Goal: Task Accomplishment & Management: Manage account settings

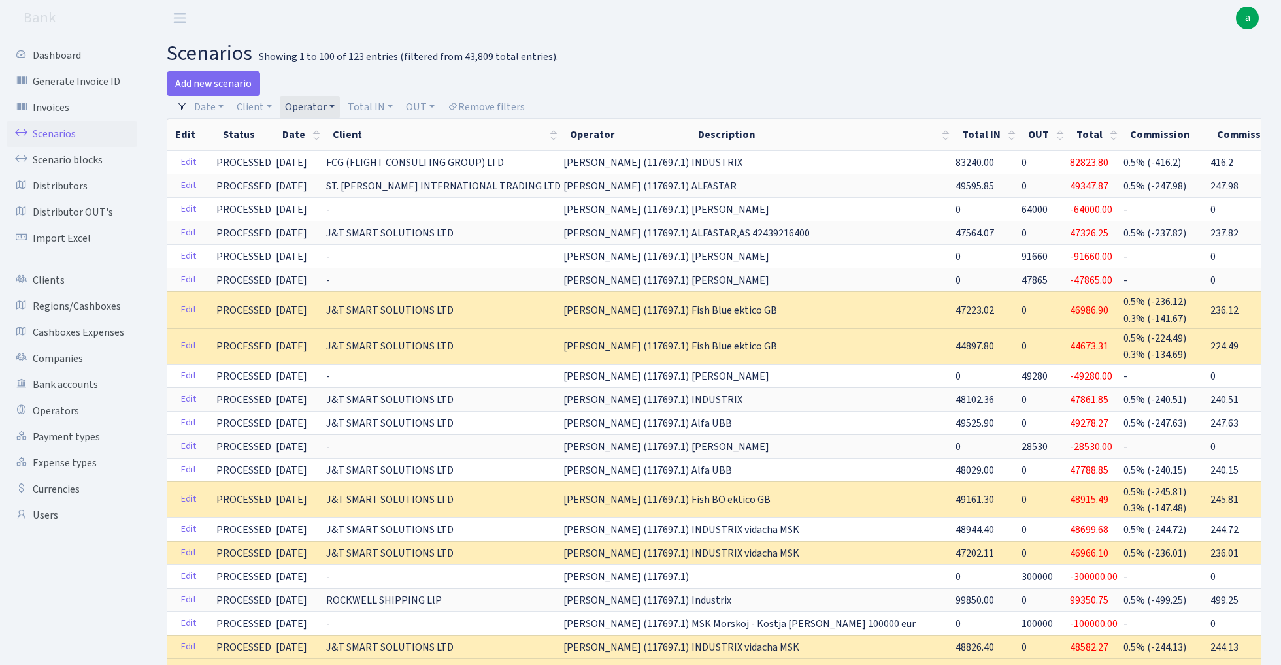
select select "100"
click at [490, 106] on link "Remove filters" at bounding box center [486, 107] width 88 height 22
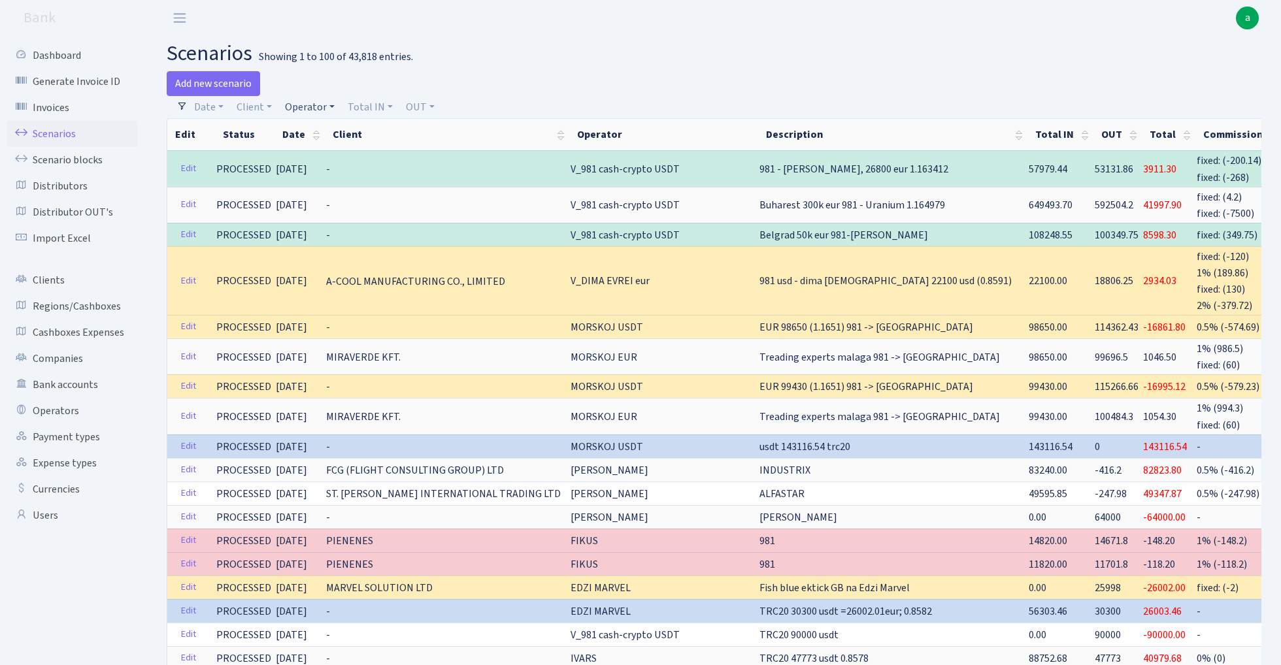
click at [316, 98] on link "Operator" at bounding box center [310, 107] width 60 height 22
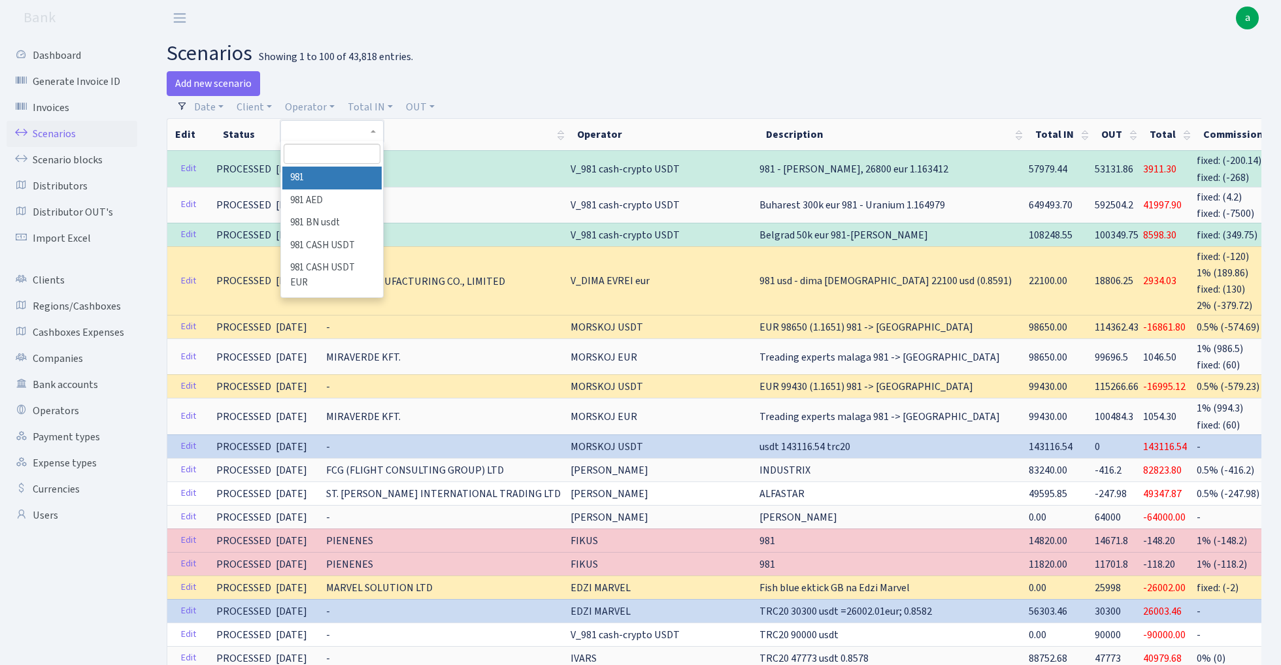
click at [317, 157] on input "search" at bounding box center [332, 154] width 96 height 20
type input "sve"
click at [348, 197] on li "[PERSON_NAME]" at bounding box center [331, 201] width 99 height 23
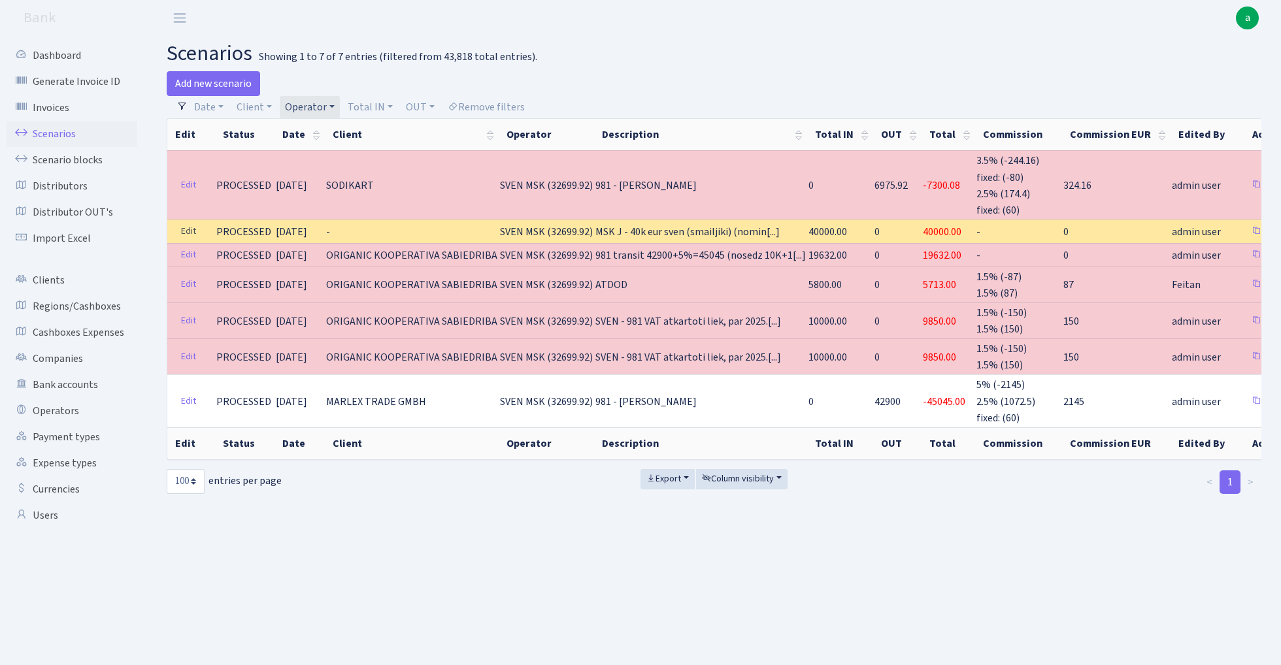
click at [188, 230] on link "Edit" at bounding box center [188, 232] width 27 height 20
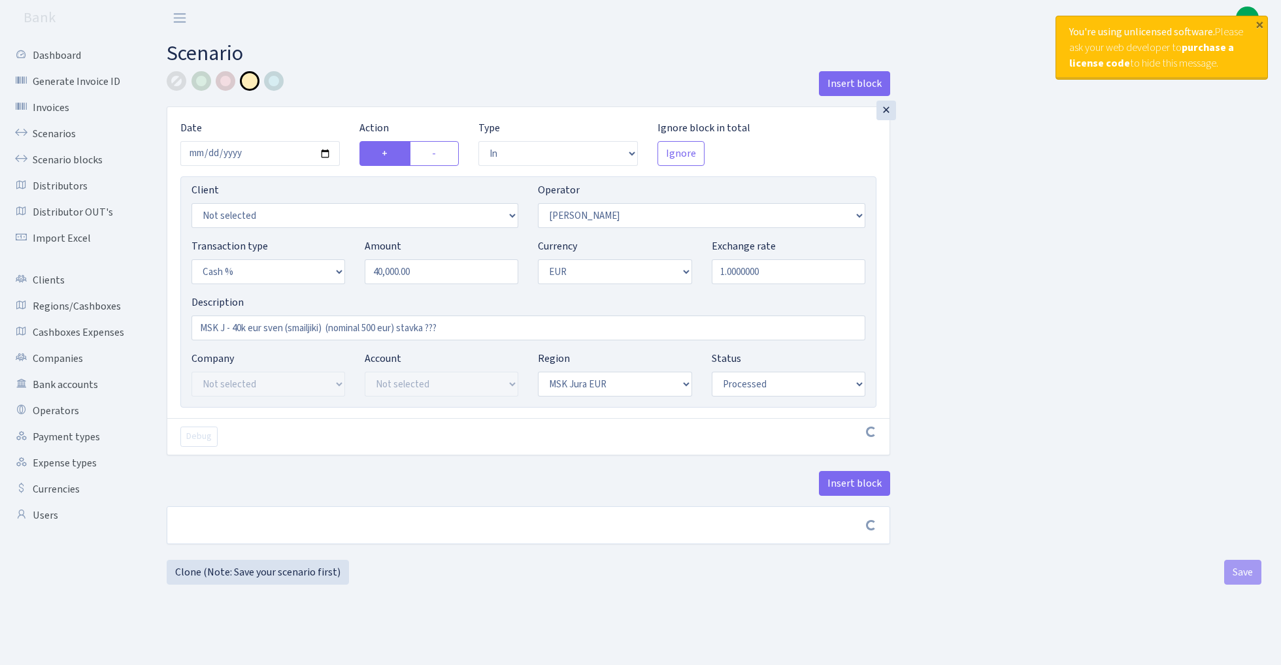
select select "in"
select select "376"
select select "6"
select select "1"
select select "16"
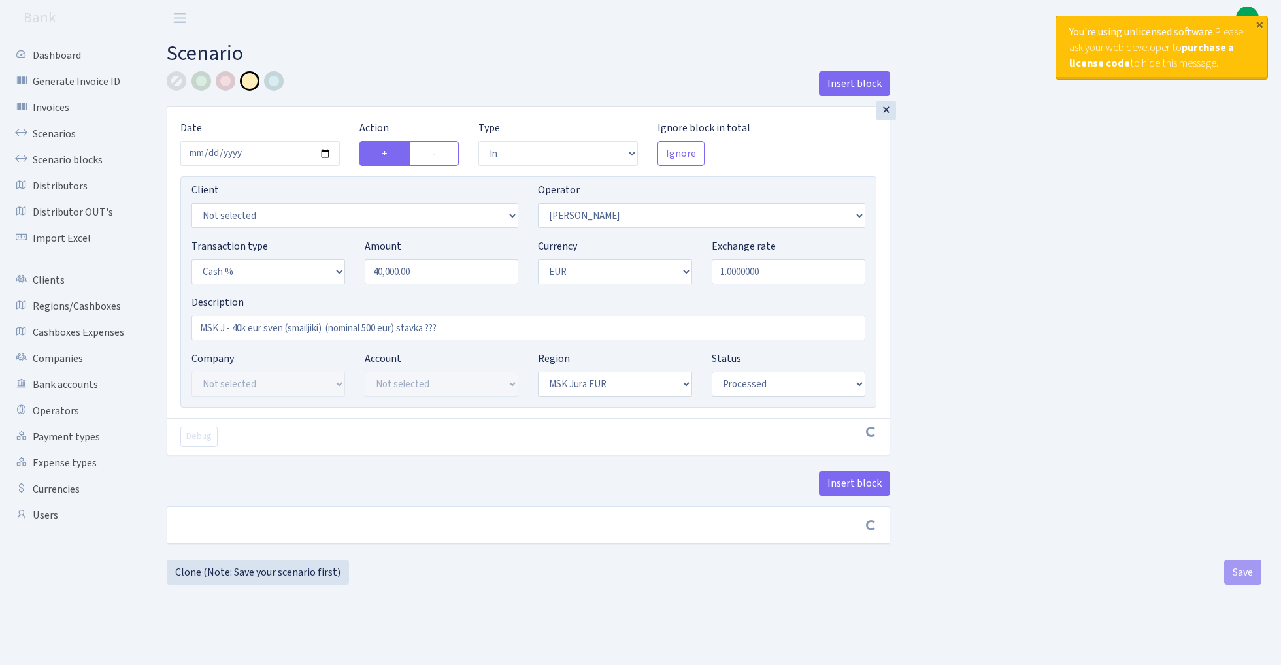
select select "processed"
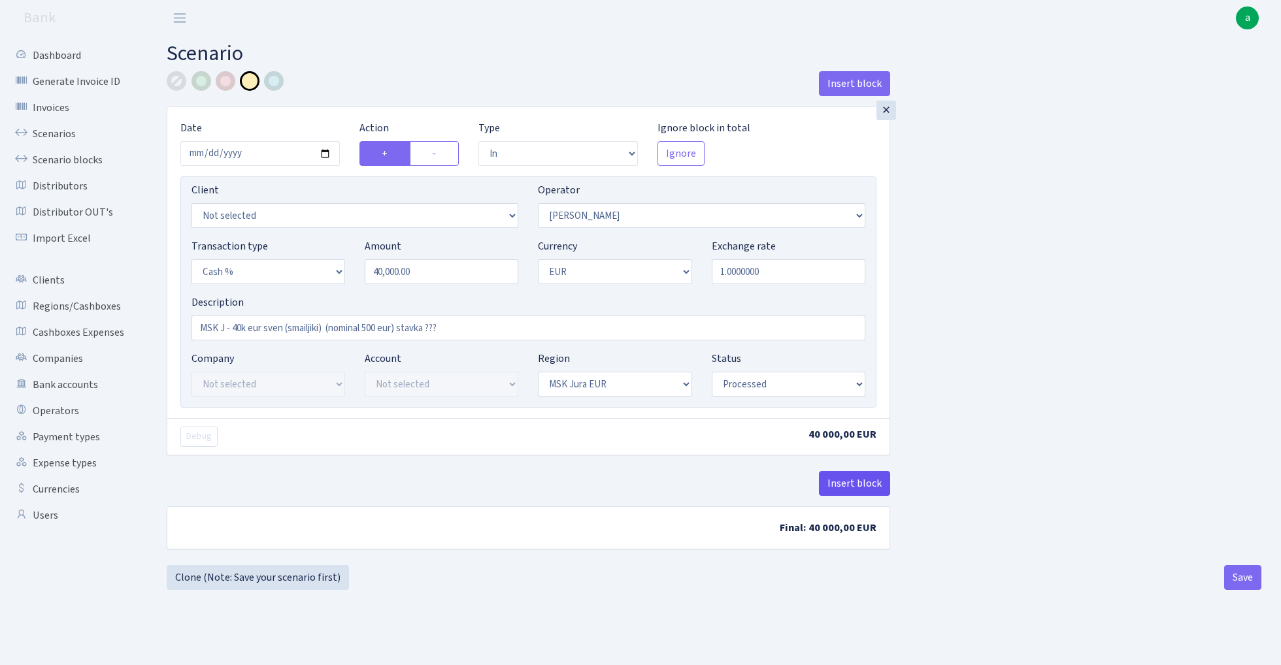
click at [848, 485] on button "Insert block" at bounding box center [854, 483] width 71 height 25
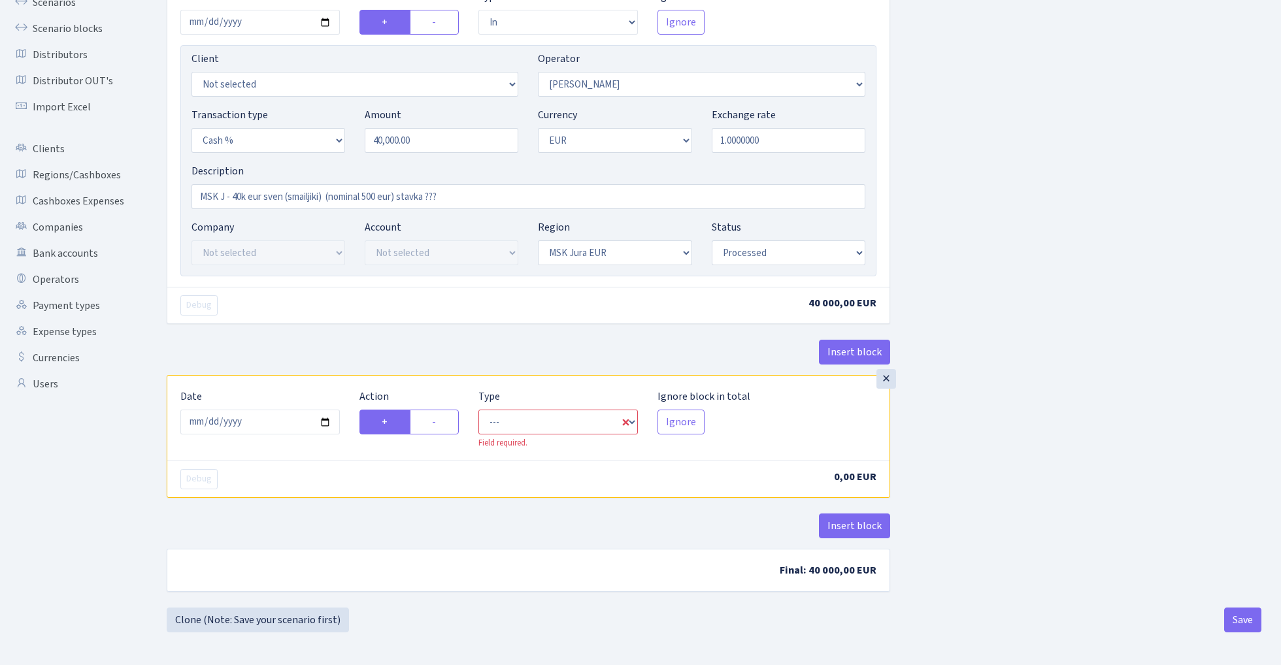
scroll to position [133, 0]
click at [277, 427] on input "2025-09-04" at bounding box center [259, 422] width 159 height 25
type input "2025-08-15"
click at [404, 349] on div "Insert block" at bounding box center [528, 357] width 723 height 35
click at [441, 422] on label "-" at bounding box center [434, 422] width 49 height 25
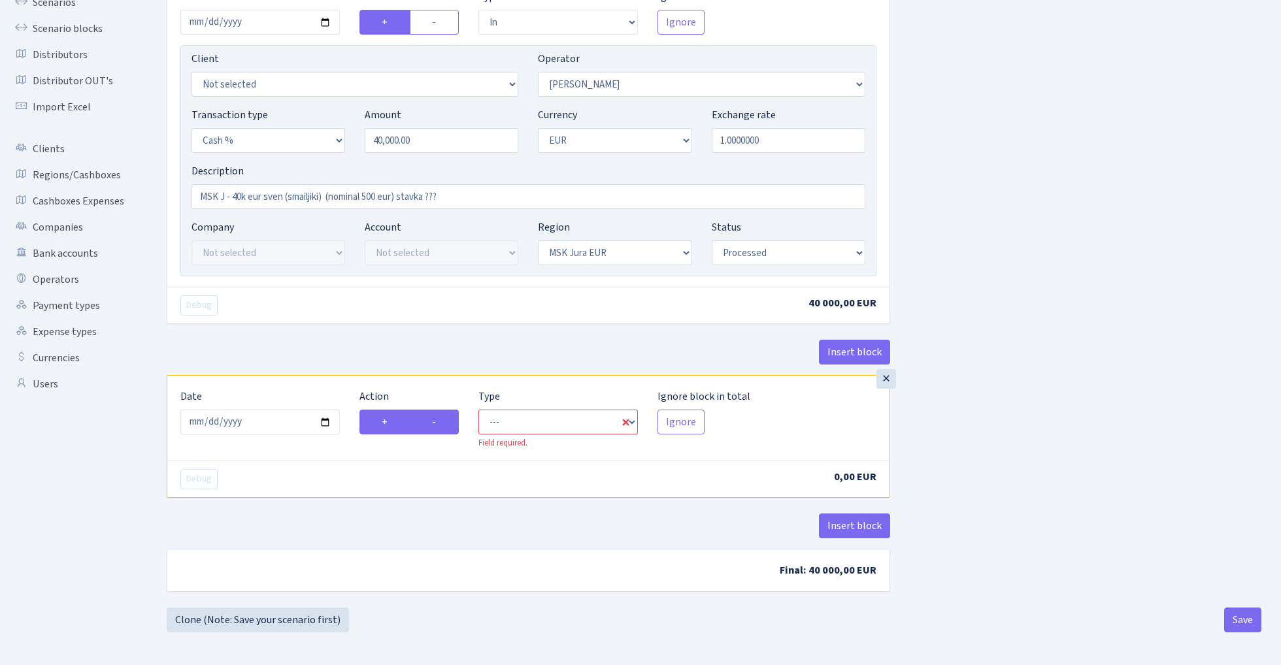
click at [441, 422] on input "-" at bounding box center [436, 418] width 8 height 8
radio input "true"
radio input "false"
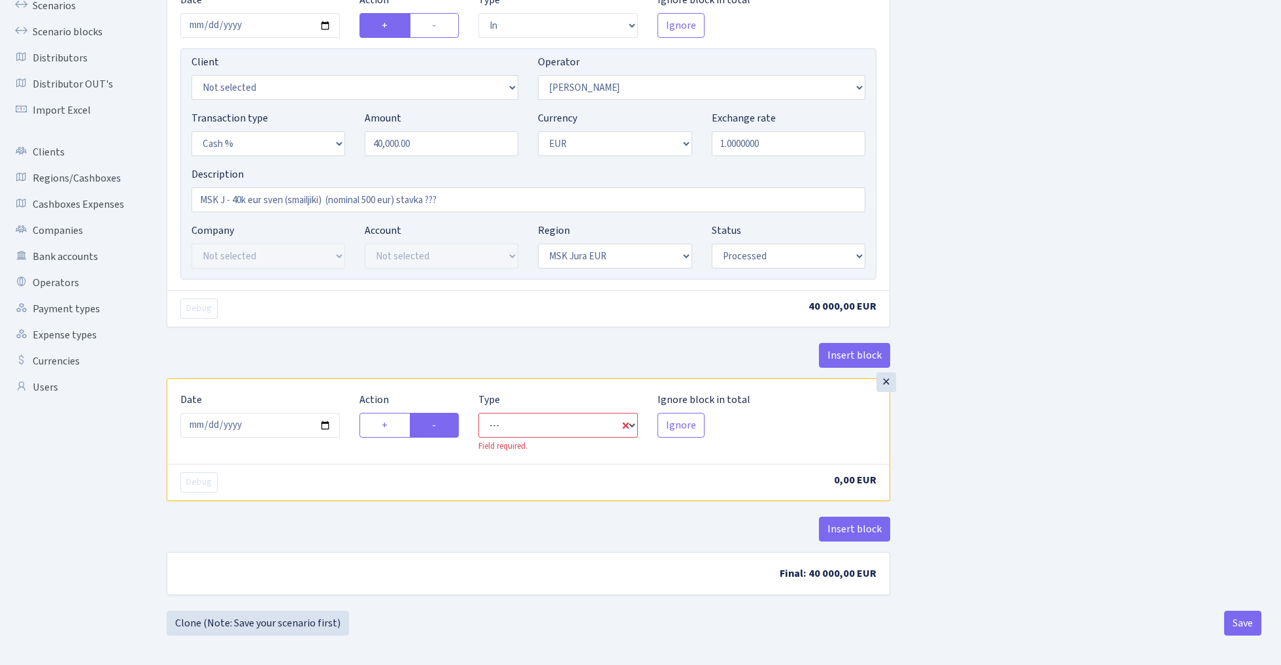
select select "commission"
select select "376"
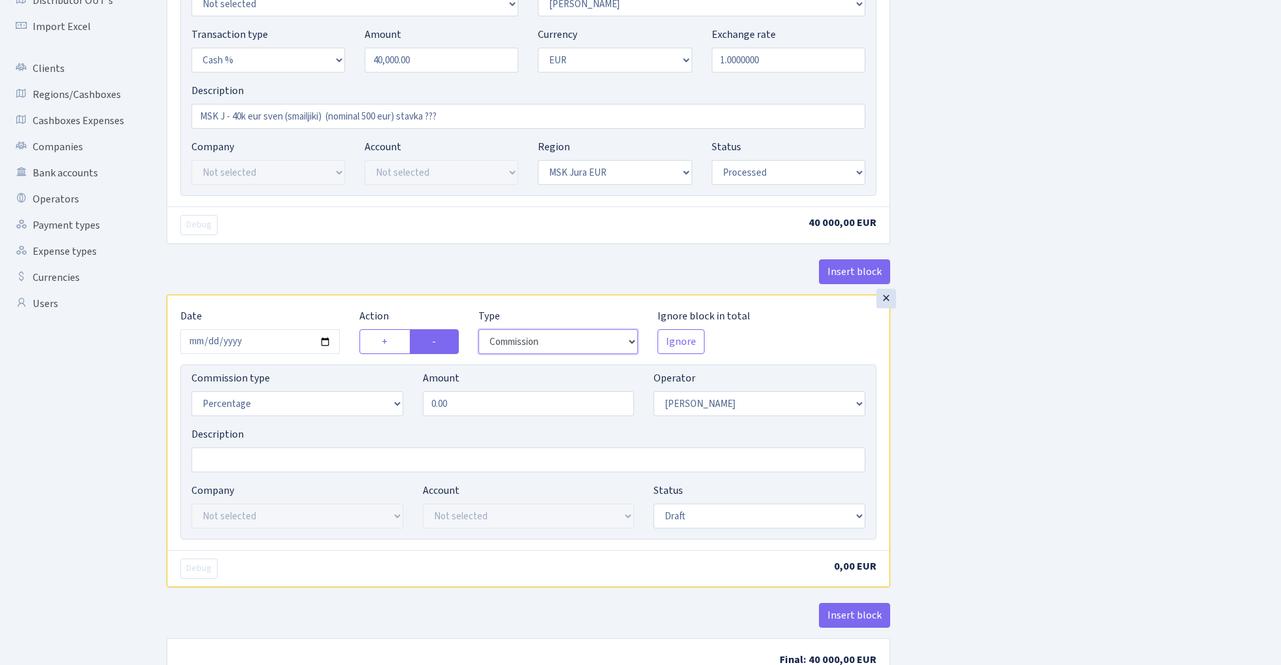
scroll to position [213, 0]
click at [500, 409] on input "0.00" at bounding box center [529, 402] width 212 height 25
type input "4.50"
select select "processed"
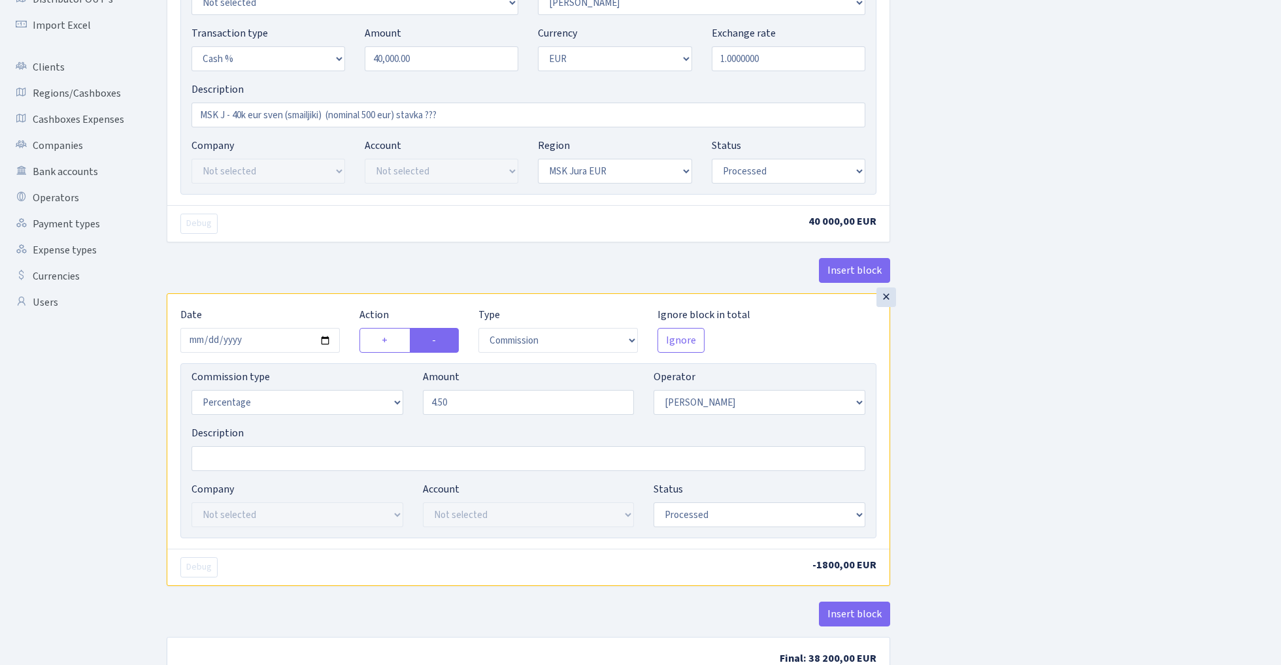
click at [993, 427] on div "Insert block × Date 2025-08-15 Action + - Type --- In Out Commission Field requ…" at bounding box center [714, 277] width 1114 height 838
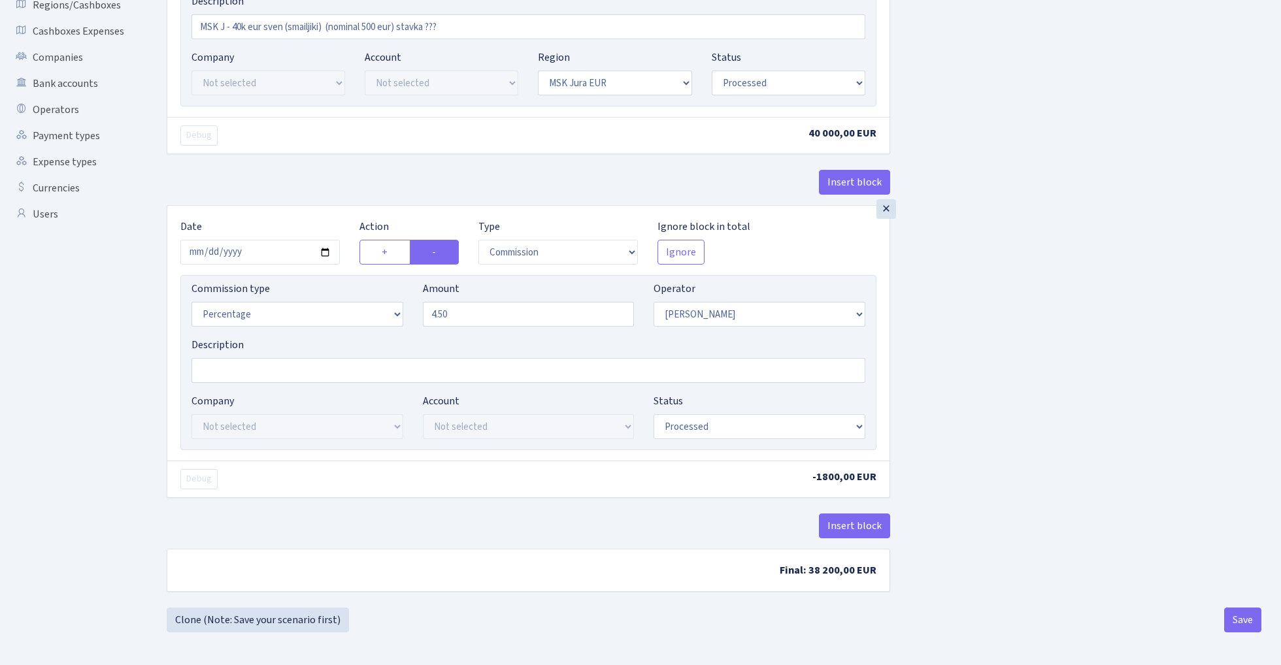
scroll to position [305, 0]
click at [1247, 618] on button "Save" at bounding box center [1242, 620] width 37 height 25
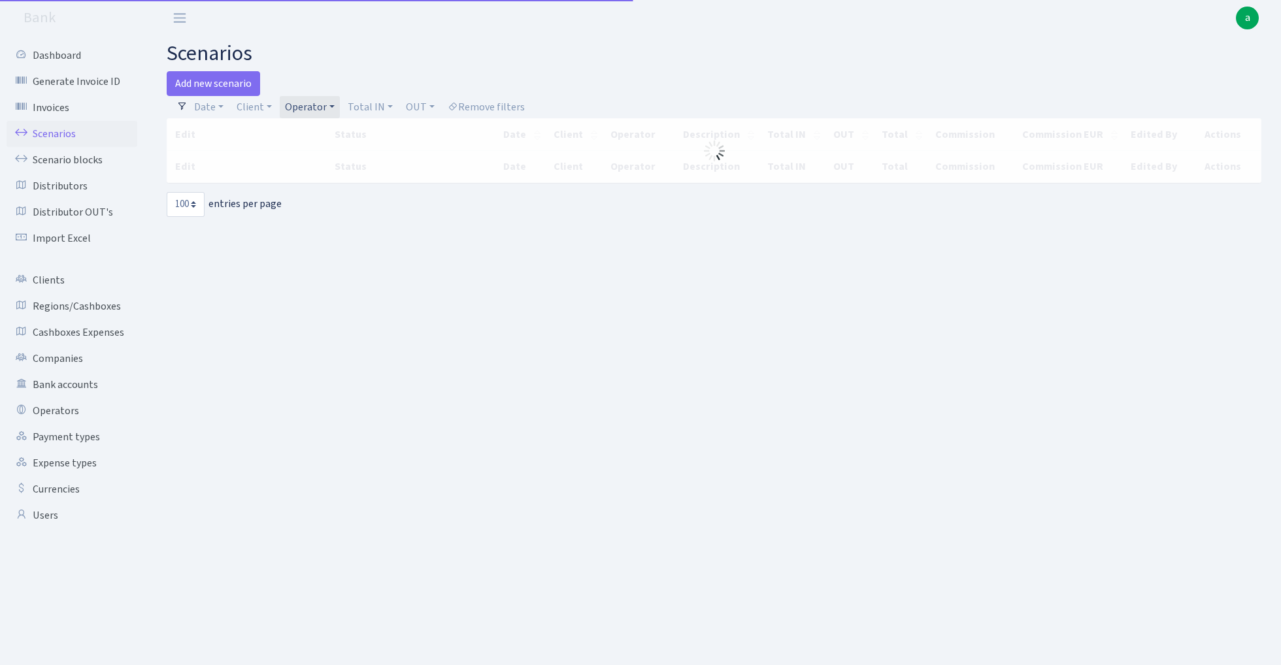
select select "100"
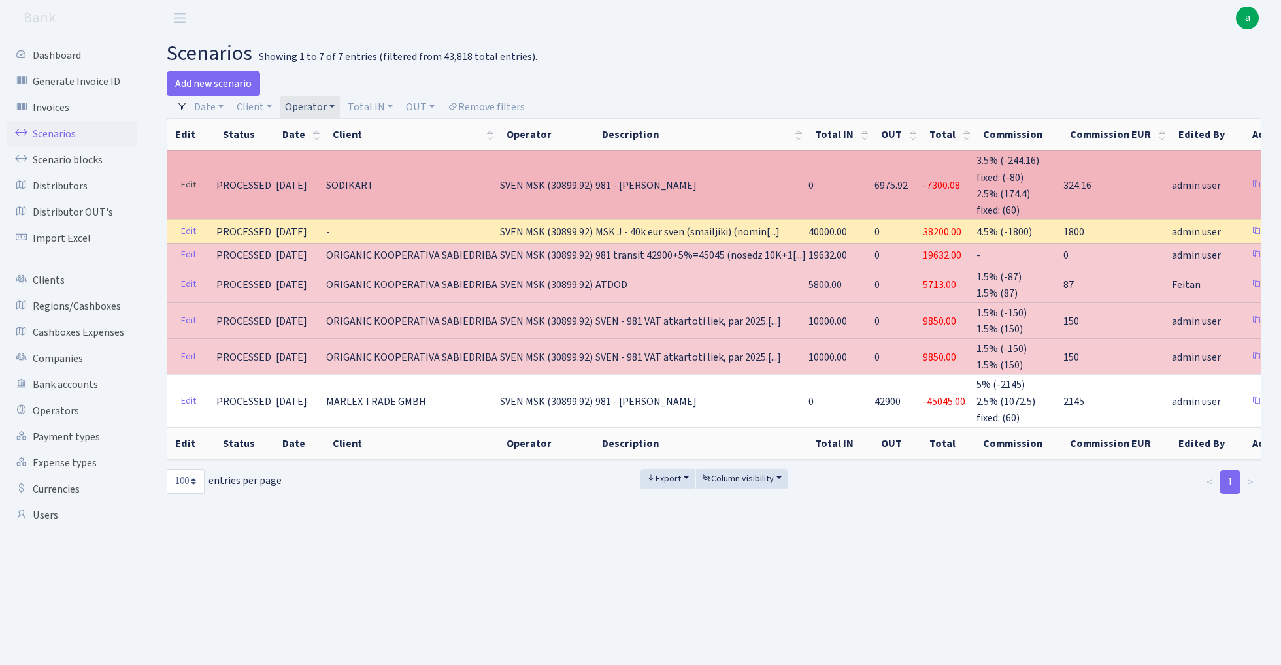
click at [191, 179] on link "Edit" at bounding box center [188, 185] width 27 height 20
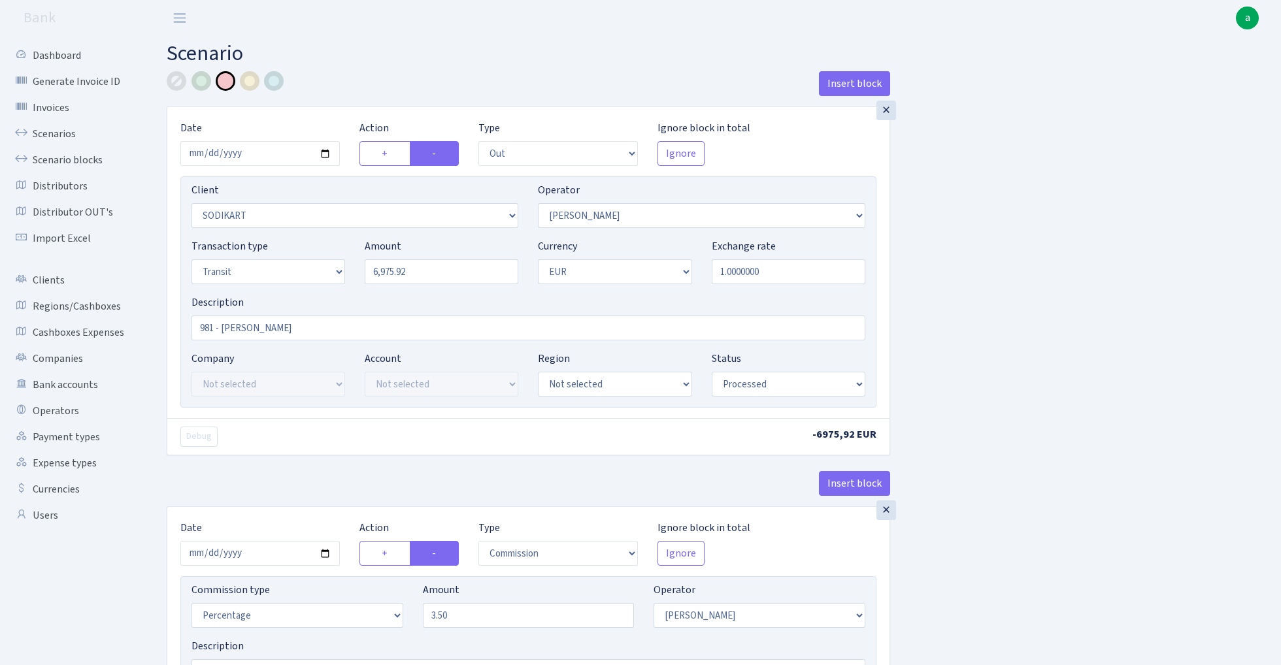
select select "out"
select select "2568"
select select "376"
select select "5"
select select "1"
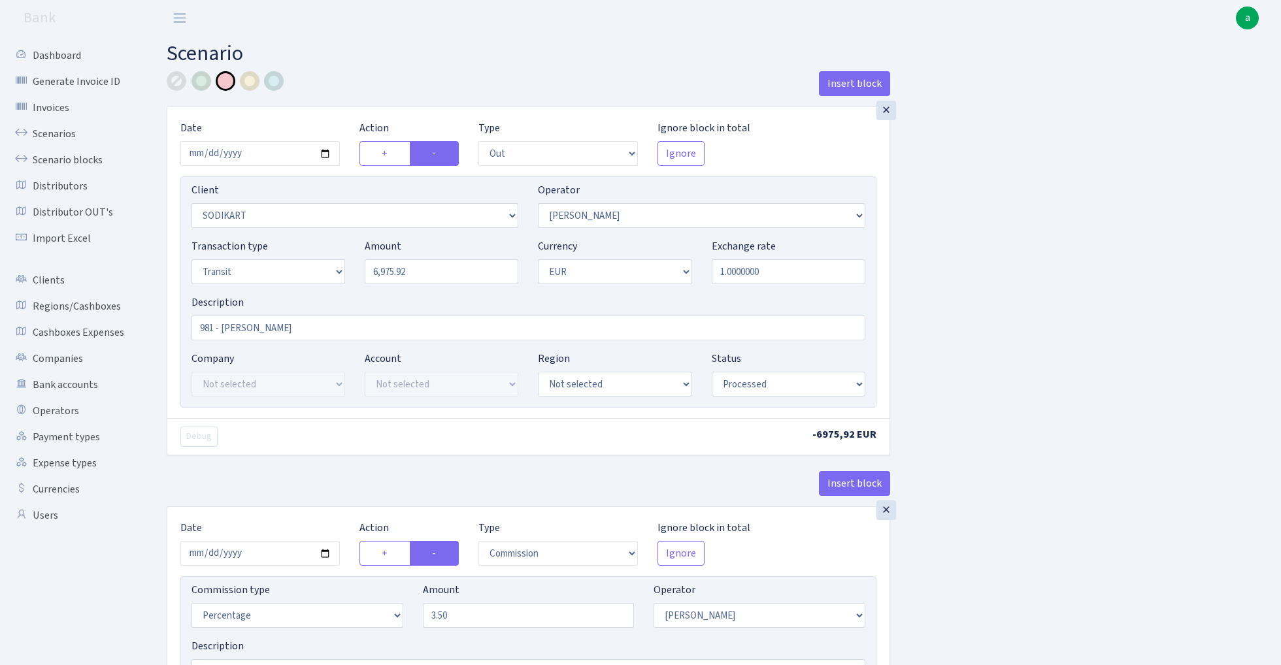
select select "processed"
select select "commission"
select select "376"
select select "processed"
select select "commission"
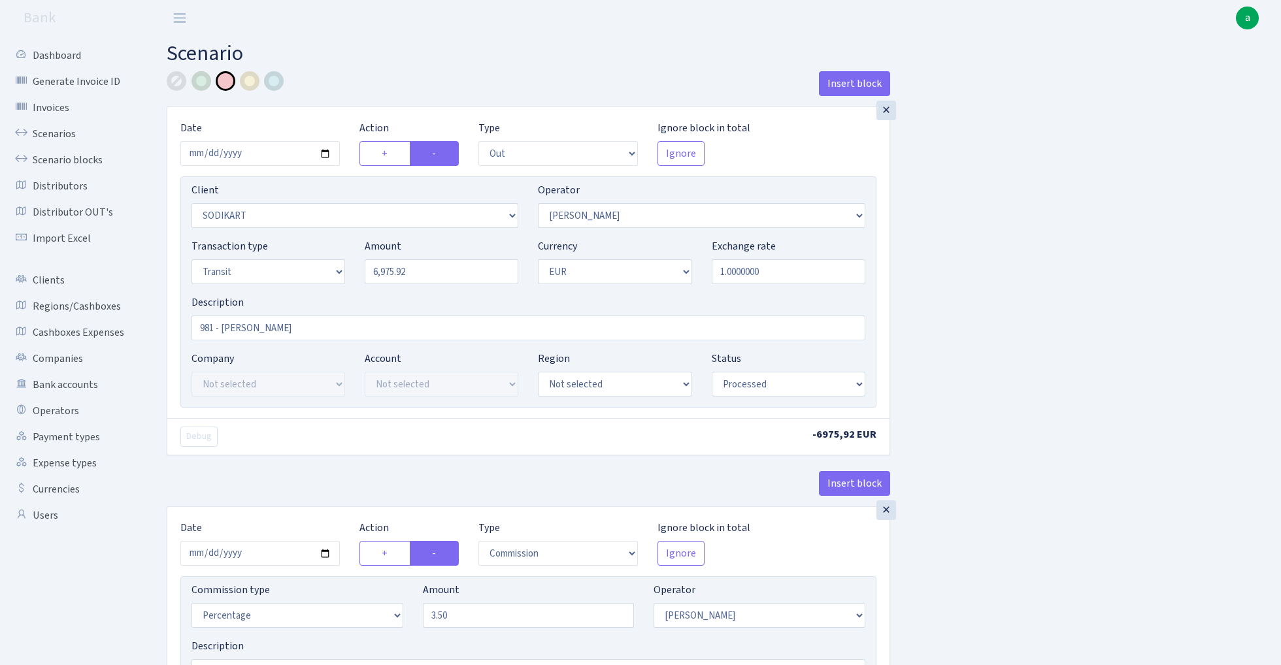
select select "fixed"
select select "376"
select select "processed"
select select "in"
select select "2448"
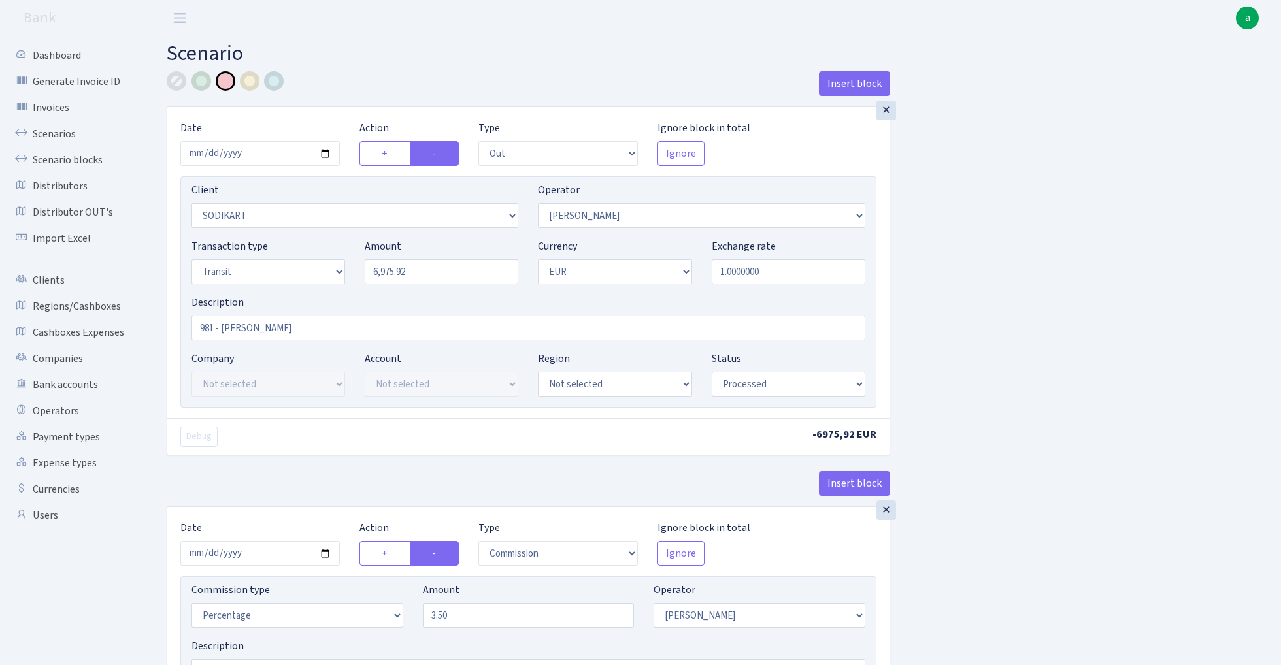
select select "61"
select select "5"
select select "1"
select select "processed"
select select "commission"
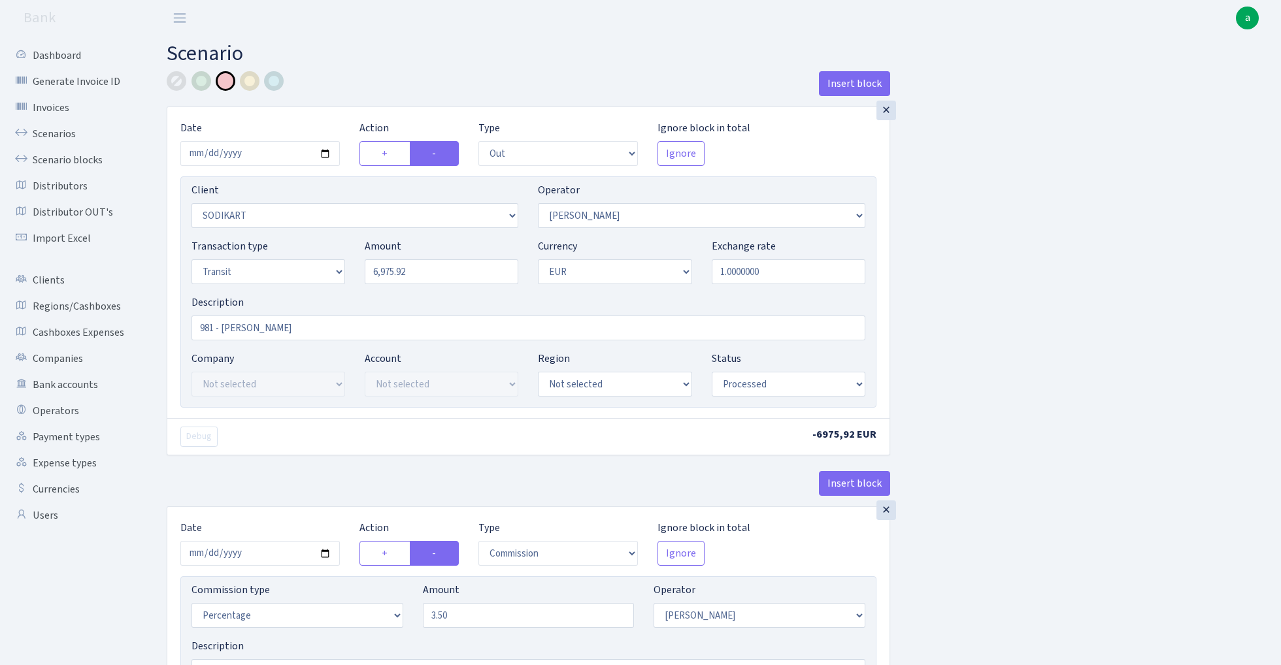
select select "61"
select select "processed"
select select "commission"
select select "fixed"
select select "61"
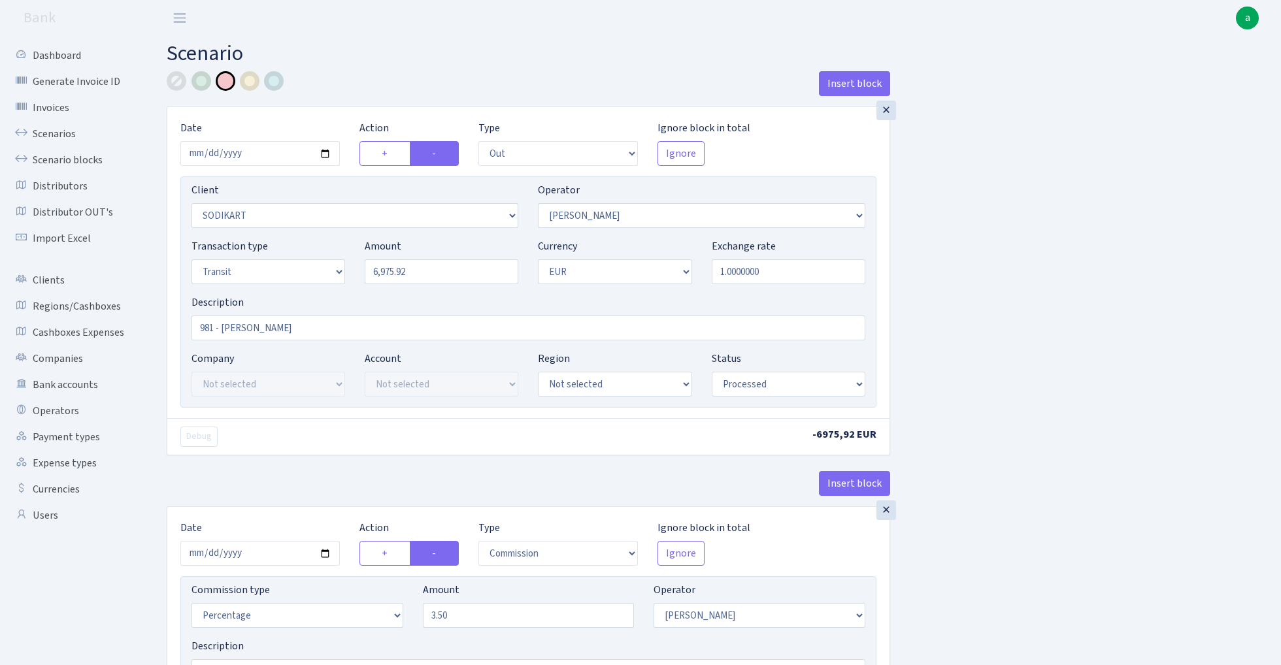
select select "processed"
click at [295, 329] on input "981 - sven VAT" at bounding box center [528, 328] width 674 height 25
click at [263, 329] on input "981 - sven VAT (no MSK cash ieturets)" at bounding box center [528, 328] width 674 height 25
type input "981 - sven VAT (% no MSK cash ieturets)"
click at [251, 82] on div at bounding box center [250, 81] width 20 height 20
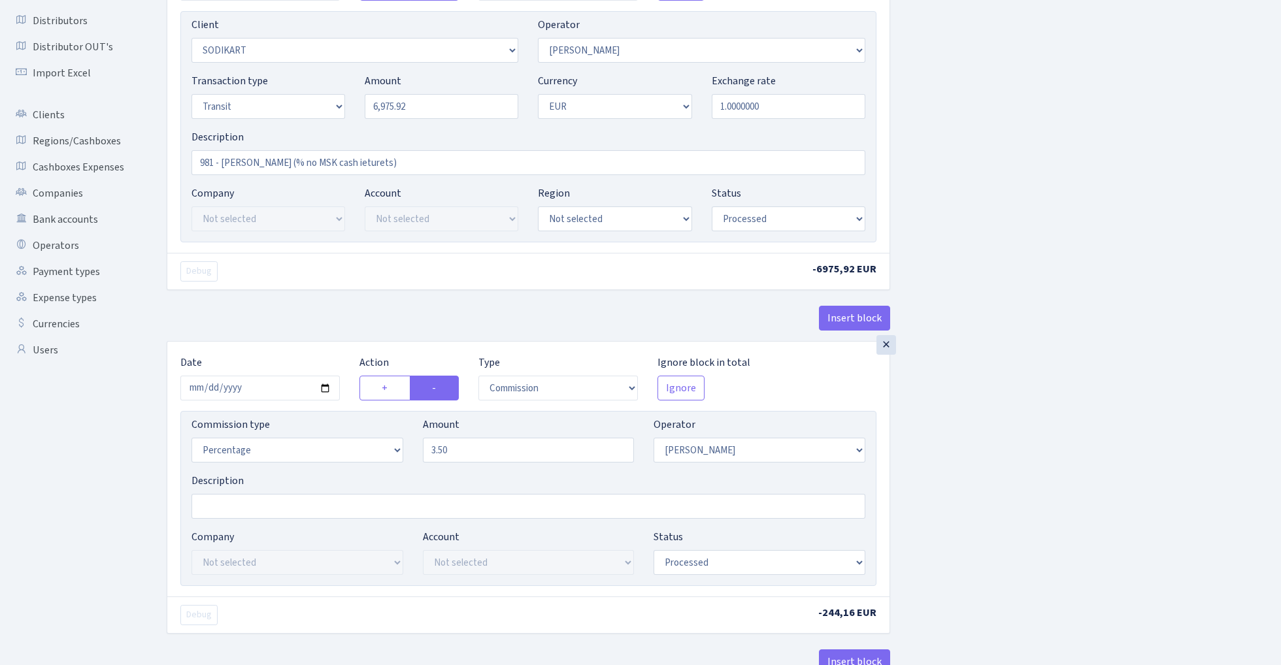
scroll to position [189, 0]
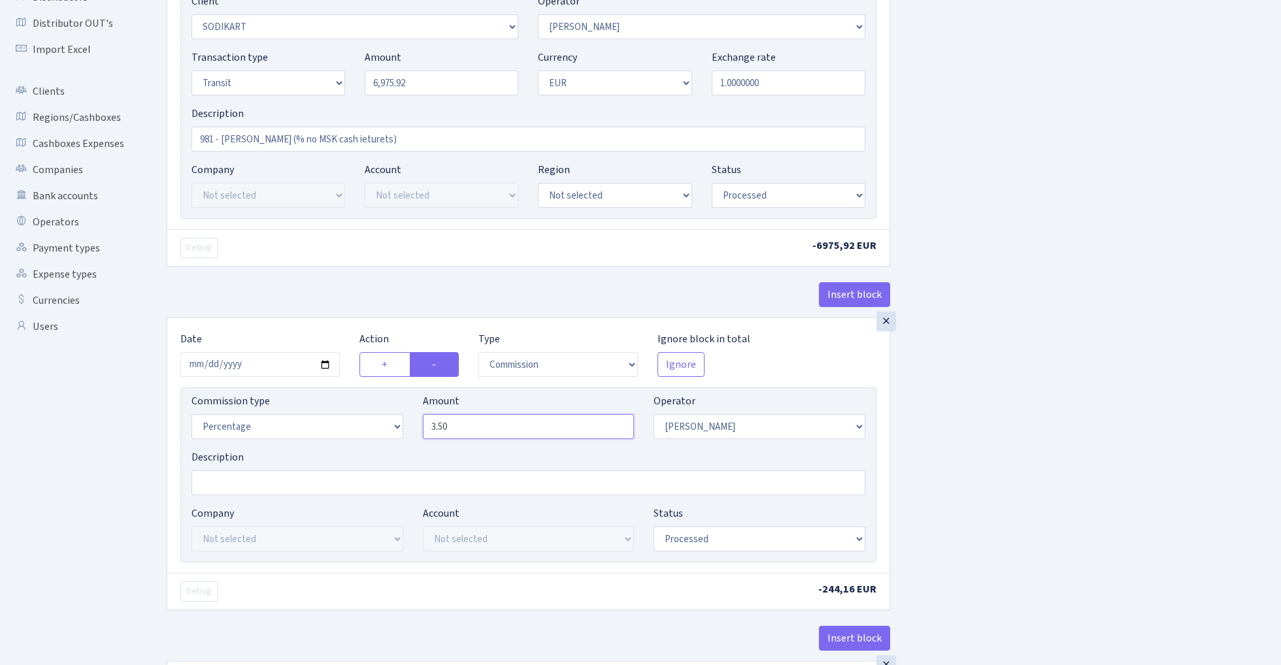
click at [503, 432] on input "3.50" at bounding box center [529, 426] width 212 height 25
type input "0.00"
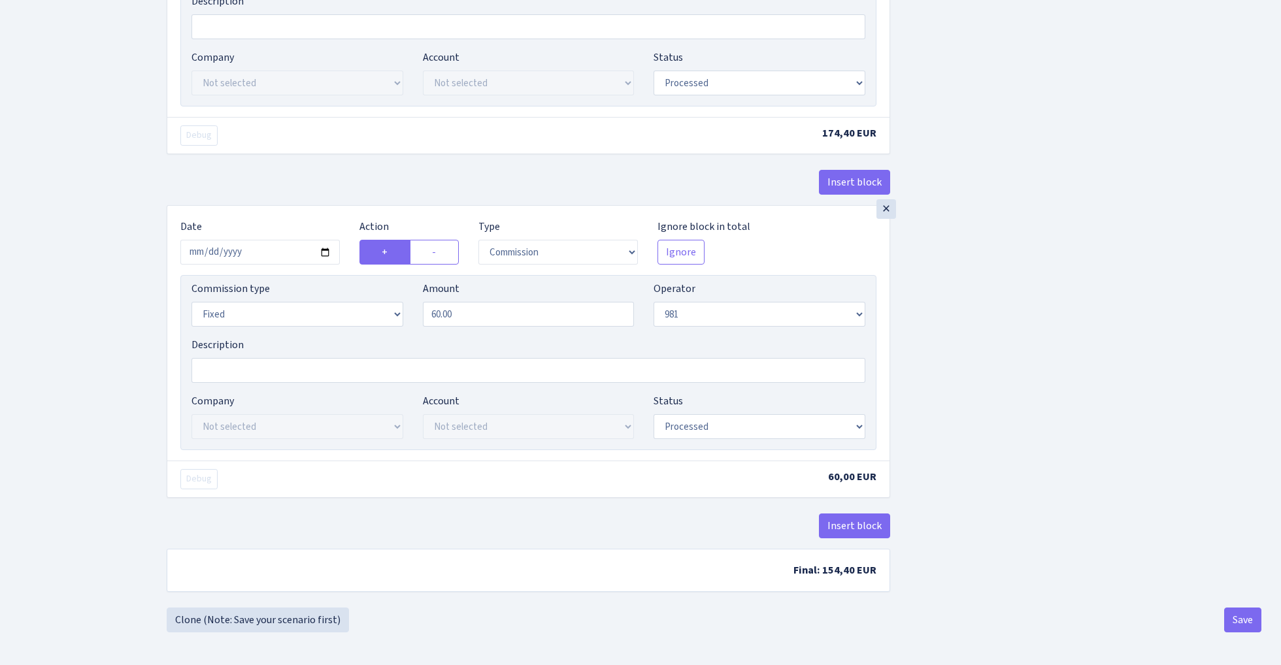
scroll to position [1744, 0]
click at [1231, 615] on button "Save" at bounding box center [1242, 620] width 37 height 25
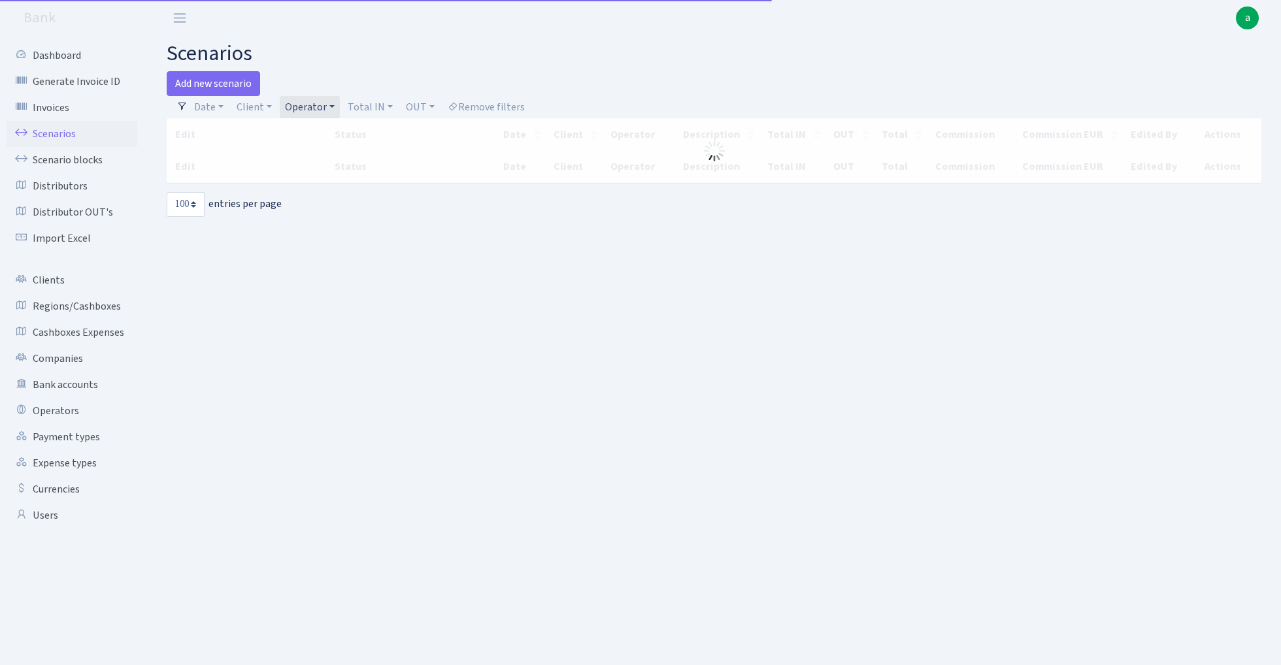
select select "100"
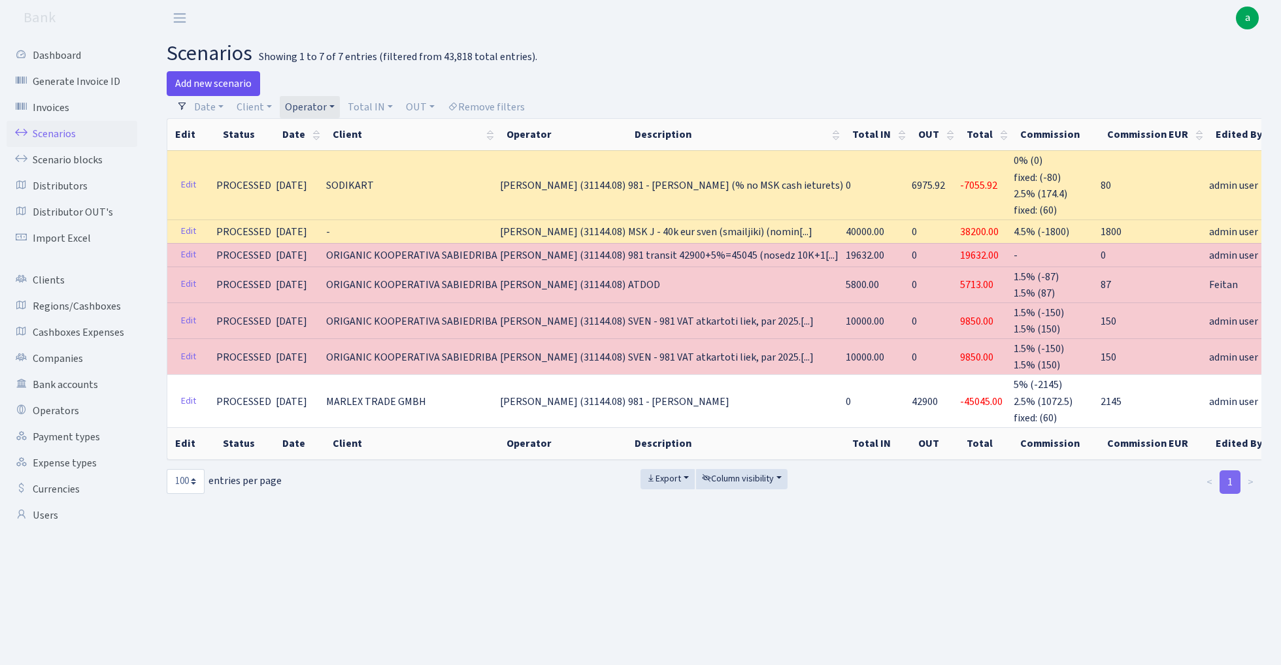
click at [215, 81] on link "Add new scenario" at bounding box center [213, 83] width 93 height 25
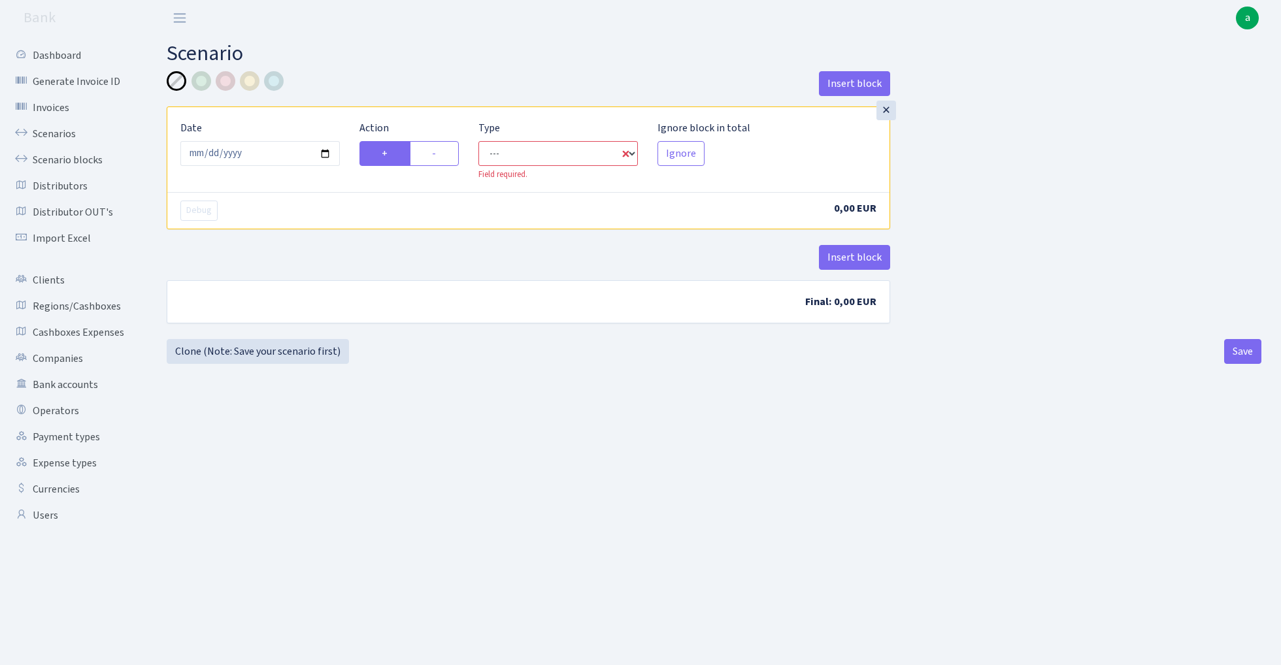
select select "in"
select select "1"
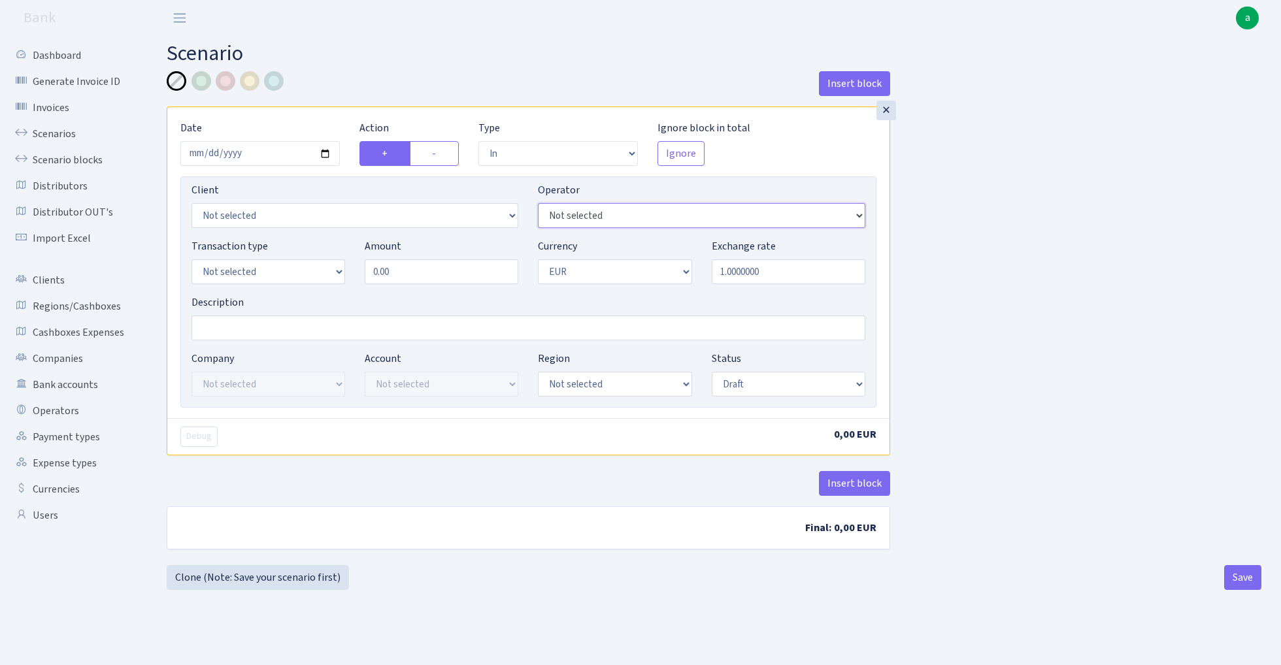
select select "2"
select select "15"
click at [420, 280] on input "0.00" at bounding box center [442, 271] width 154 height 25
type input "2,100.00"
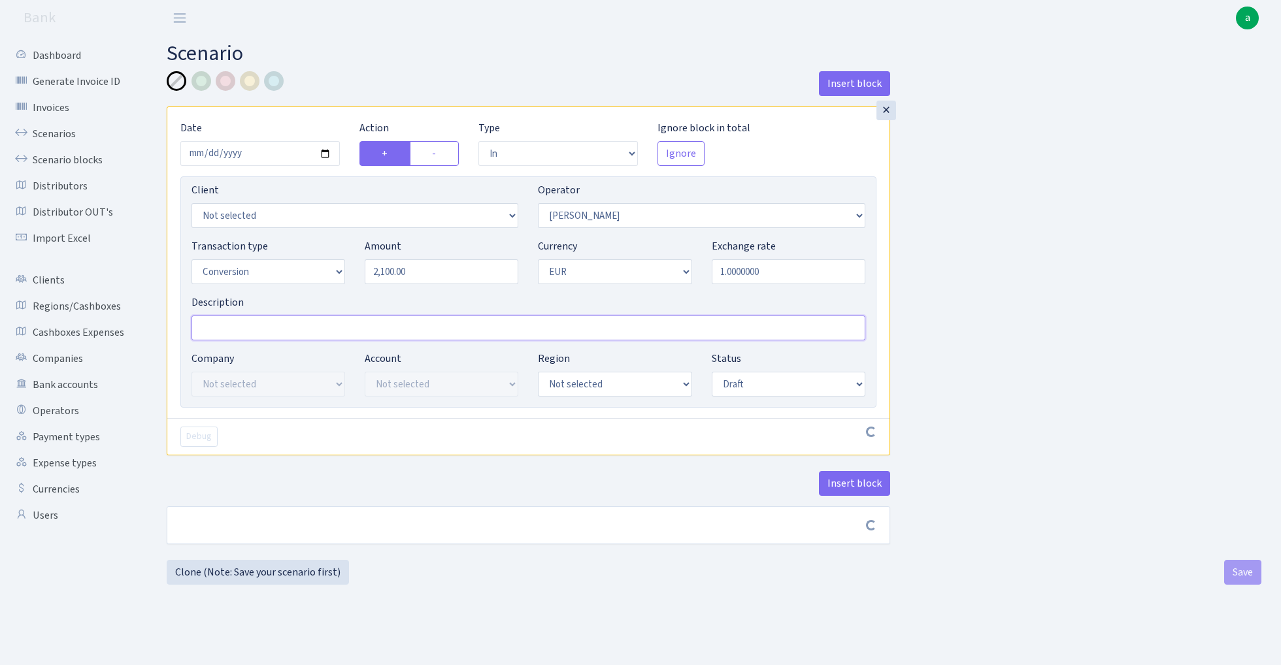
click at [299, 320] on input "Description" at bounding box center [528, 328] width 674 height 25
type input "2100 eur uz cash RIX, no 40k eur MSK"
select select "processed"
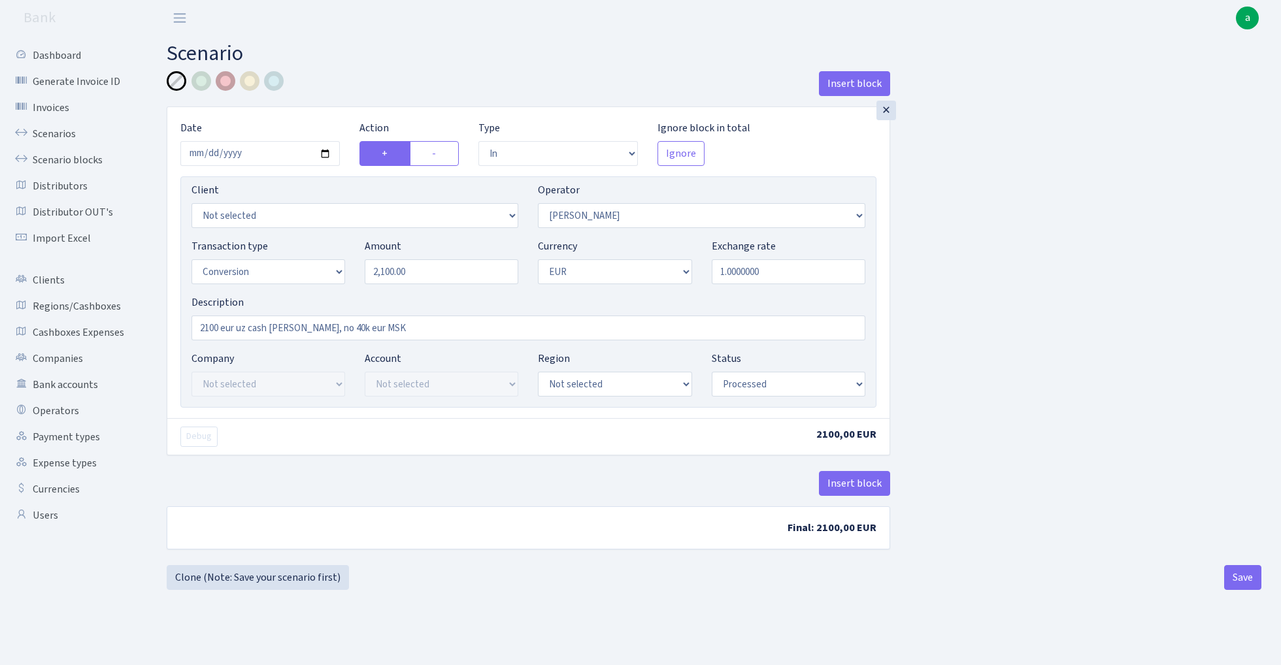
click at [230, 82] on div at bounding box center [226, 81] width 20 height 20
click at [861, 482] on button "Insert block" at bounding box center [854, 483] width 71 height 25
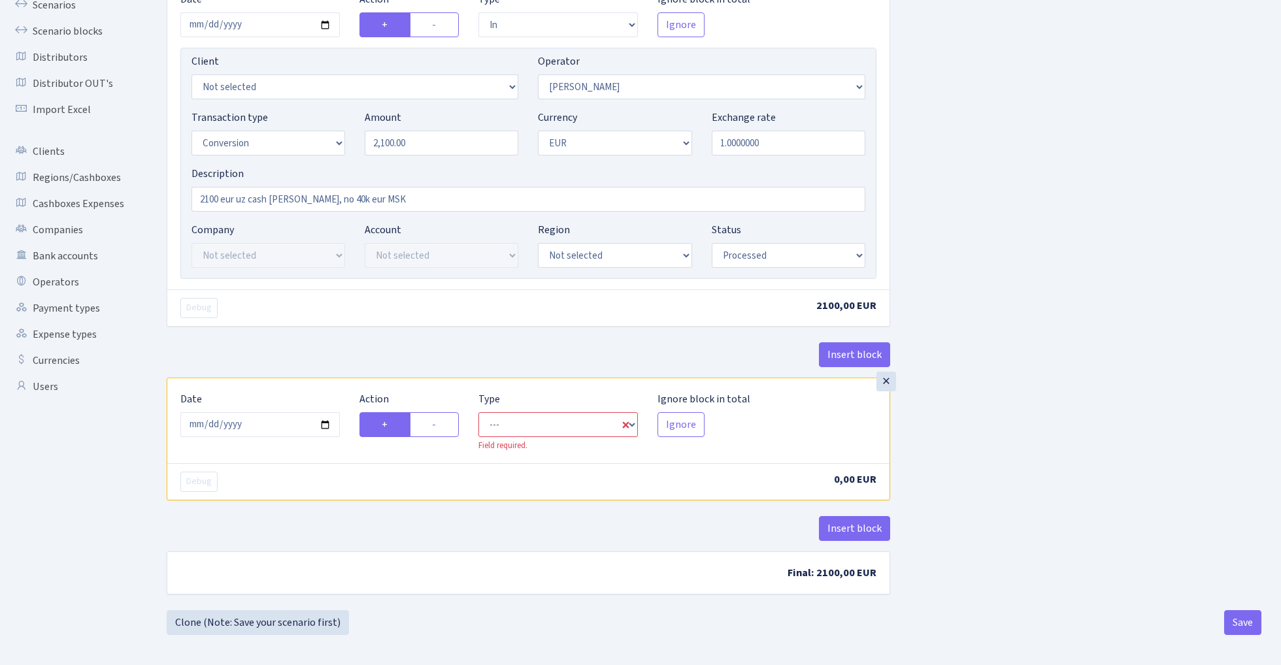
scroll to position [128, 0]
click at [440, 431] on label "-" at bounding box center [434, 425] width 49 height 25
click at [440, 426] on input "-" at bounding box center [436, 422] width 8 height 8
radio input "true"
radio input "false"
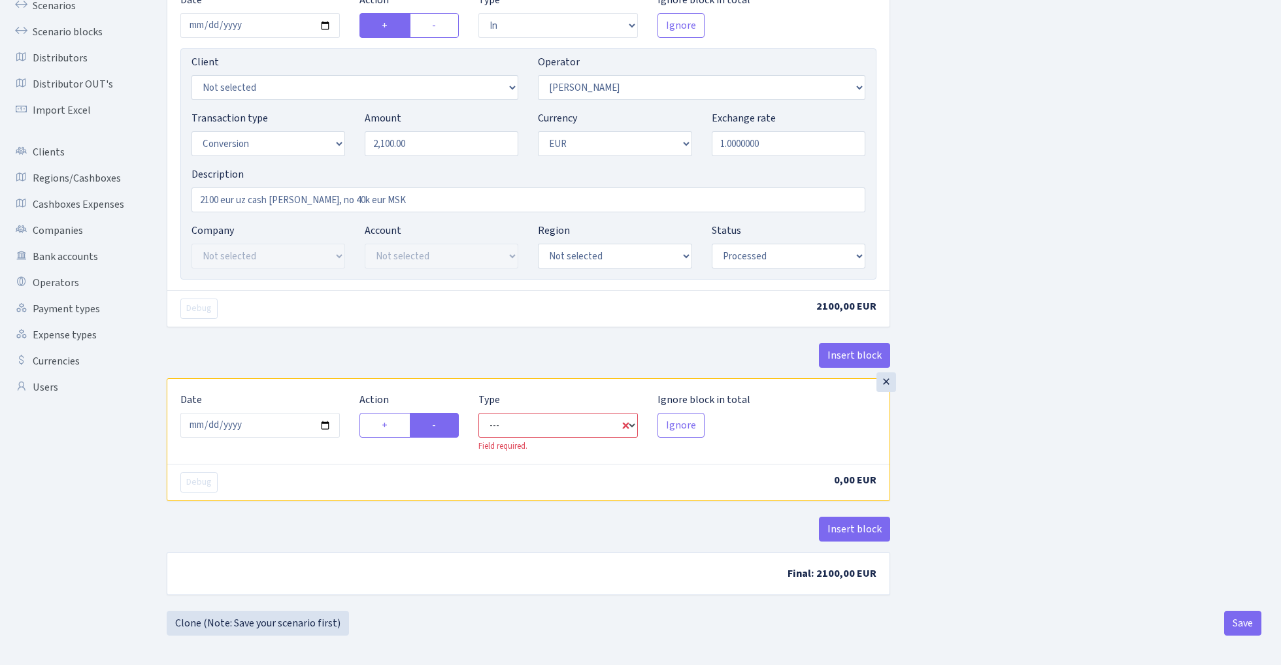
select select "out"
select select "2"
select select "1"
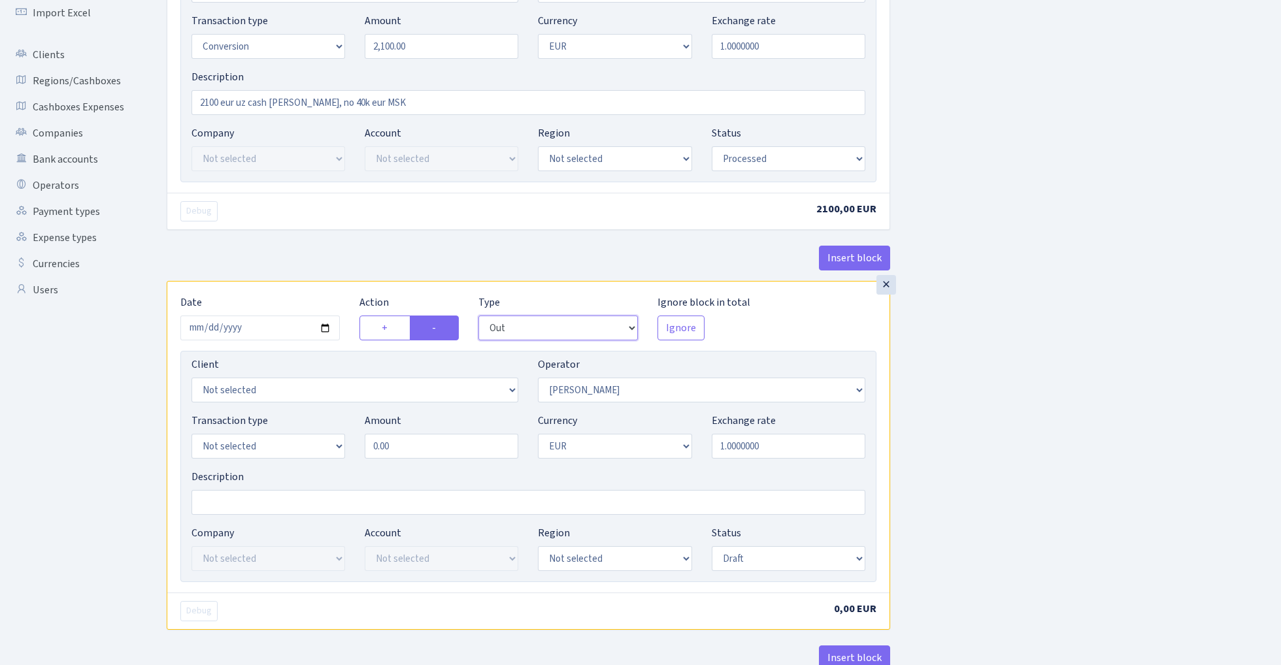
scroll to position [236, 0]
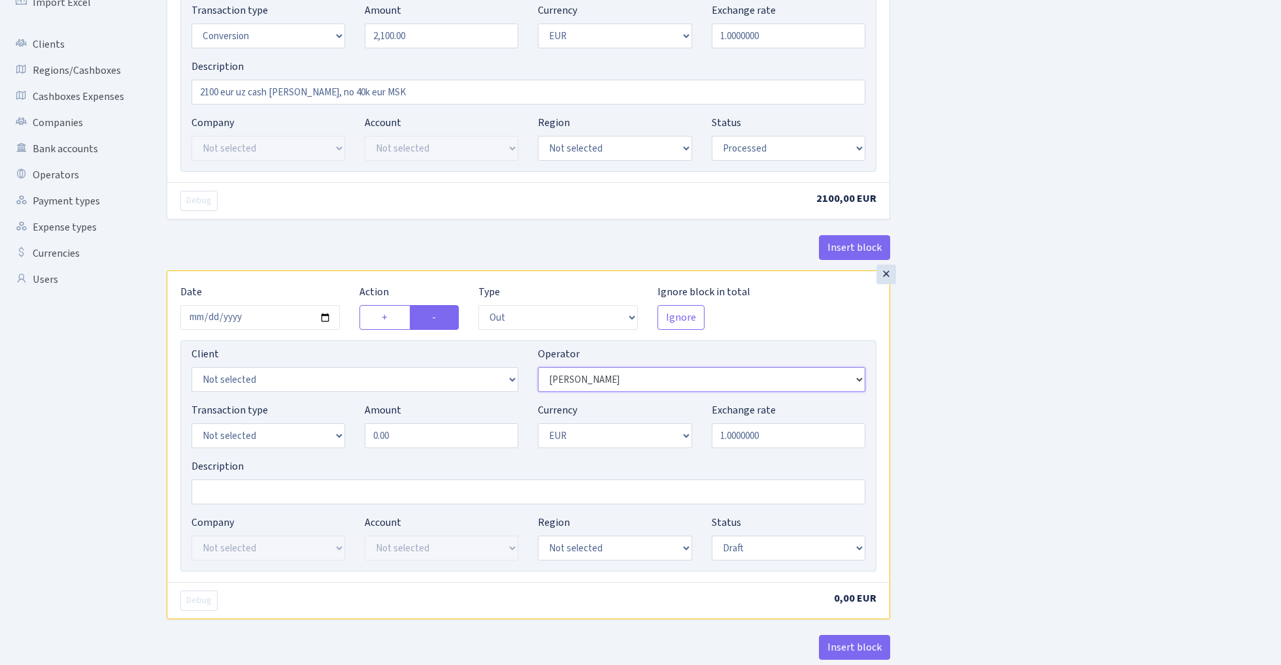
select select "376"
select select "15"
click at [430, 442] on input "0.00" at bounding box center [442, 436] width 154 height 25
type input "2,100.00"
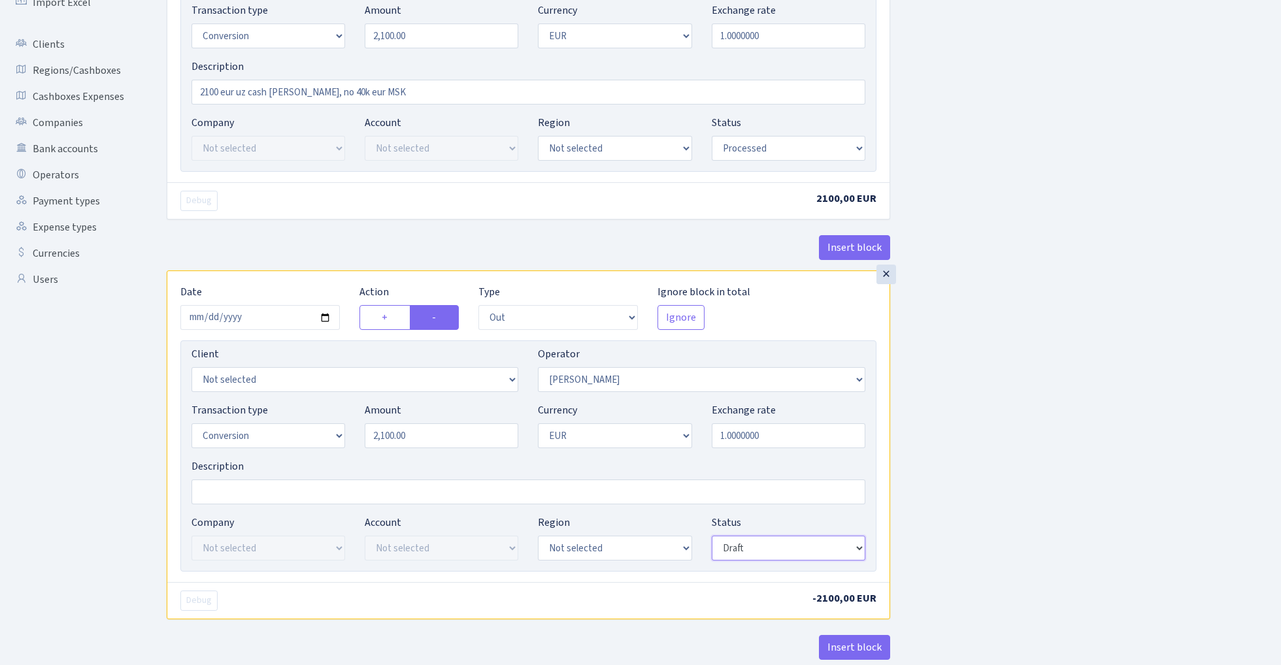
select select "processed"
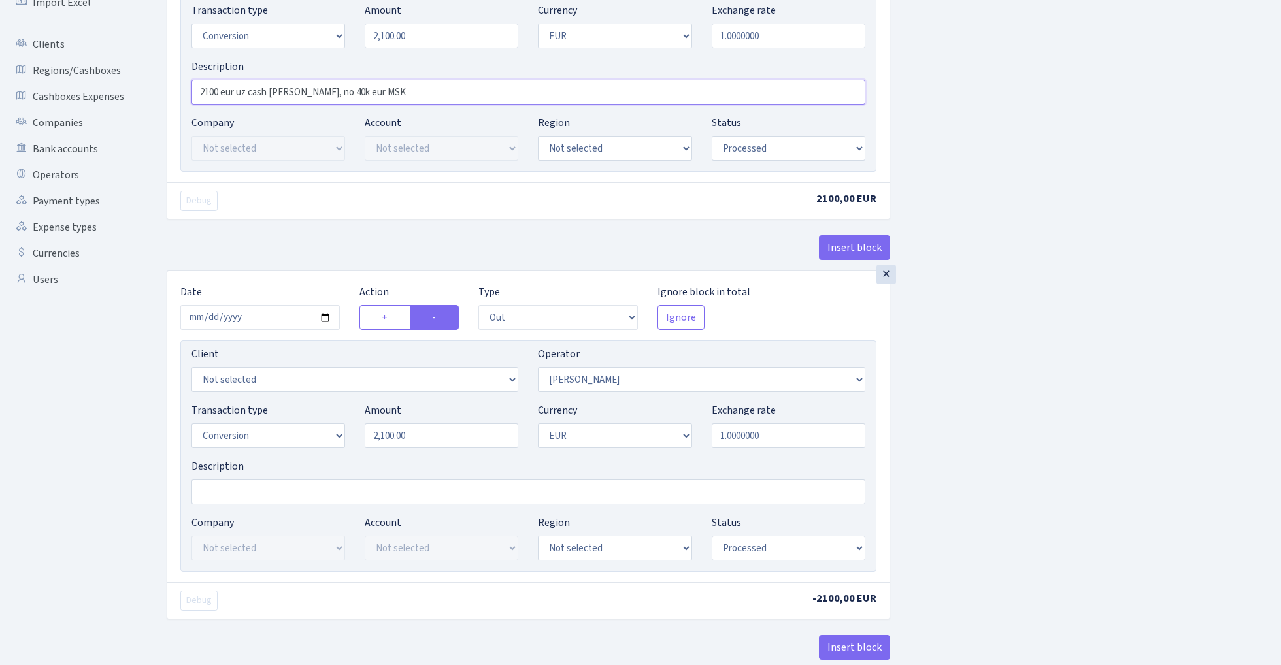
click at [359, 92] on input "2100 eur uz cash RIX, no 40k eur MSK" at bounding box center [528, 92] width 674 height 25
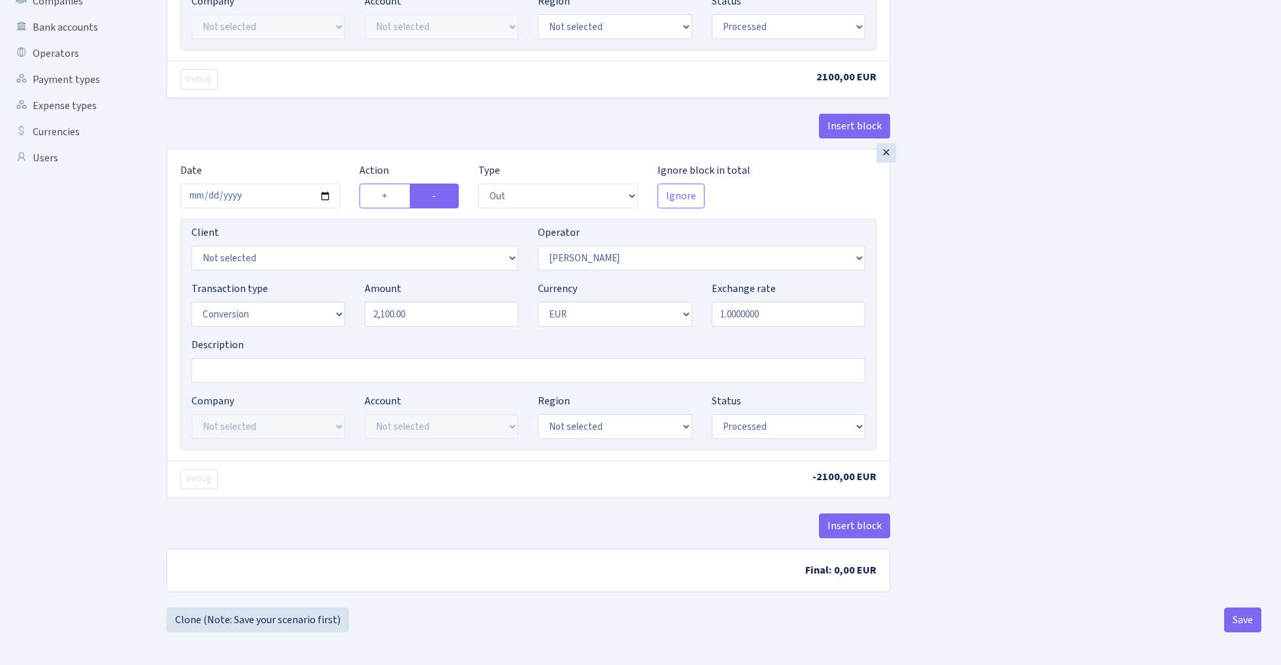
scroll to position [361, 0]
type input "2100 eur uz cash RIX, no 40k eur MSK bilances"
click at [1044, 404] on div "Insert block × Date 2025-09-04 Action + - Type --- In Out Commission Field requ…" at bounding box center [714, 161] width 1114 height 894
click at [1248, 613] on button "Save" at bounding box center [1242, 620] width 37 height 25
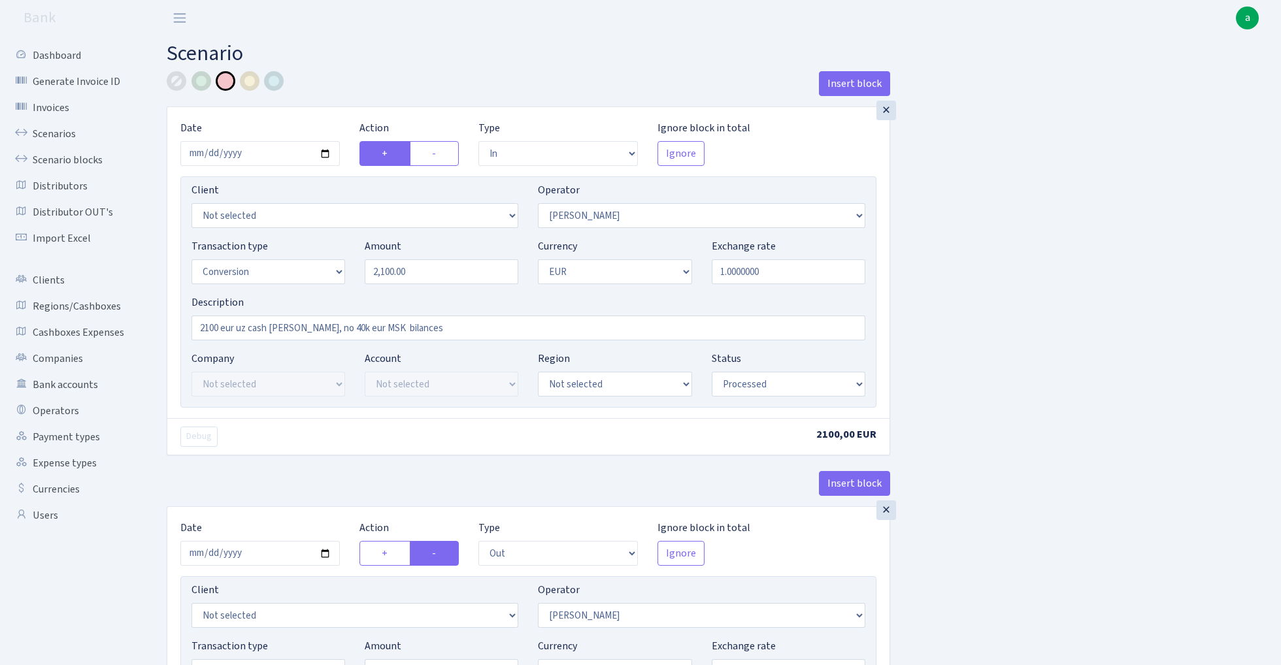
select select "in"
select select "2"
select select "15"
select select "1"
select select "processed"
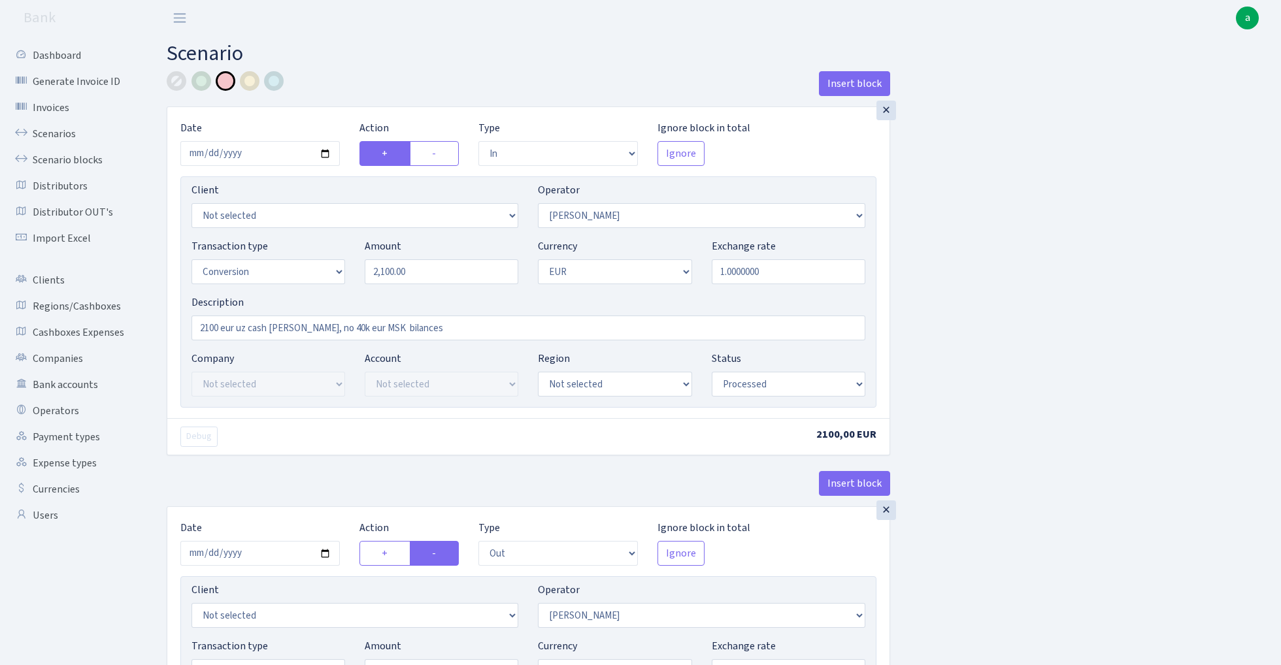
select select "out"
select select "376"
select select "15"
select select "1"
select select "processed"
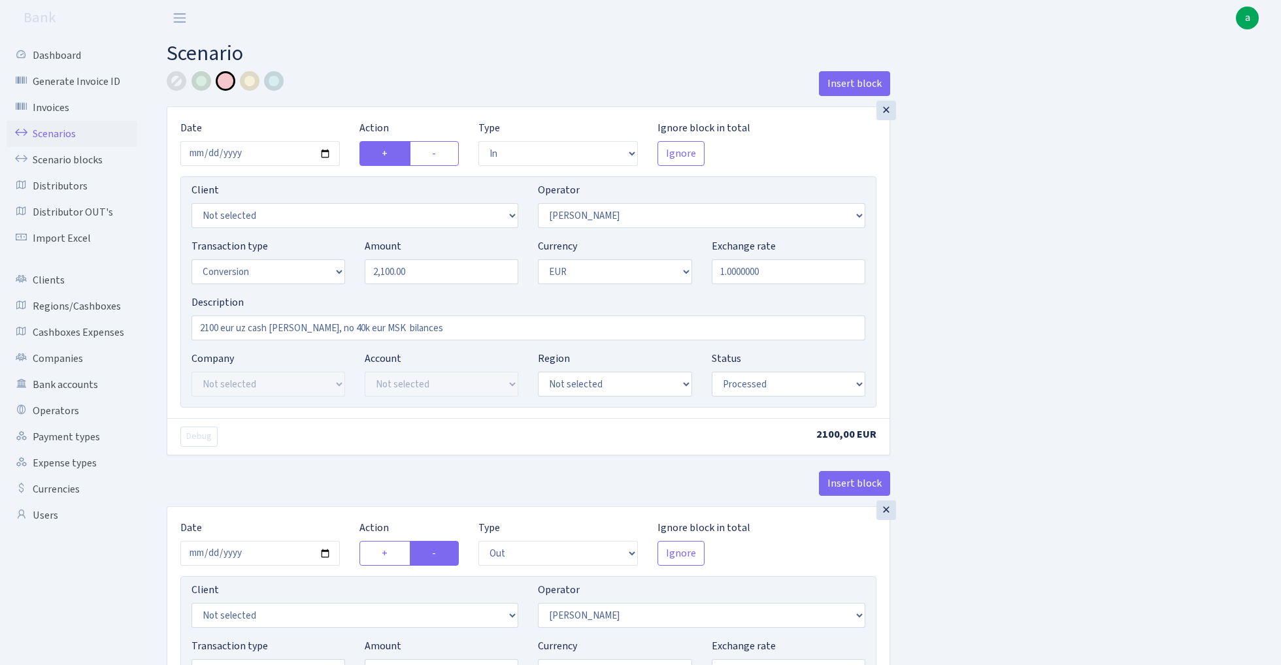
click at [37, 127] on link "Scenarios" at bounding box center [72, 134] width 131 height 26
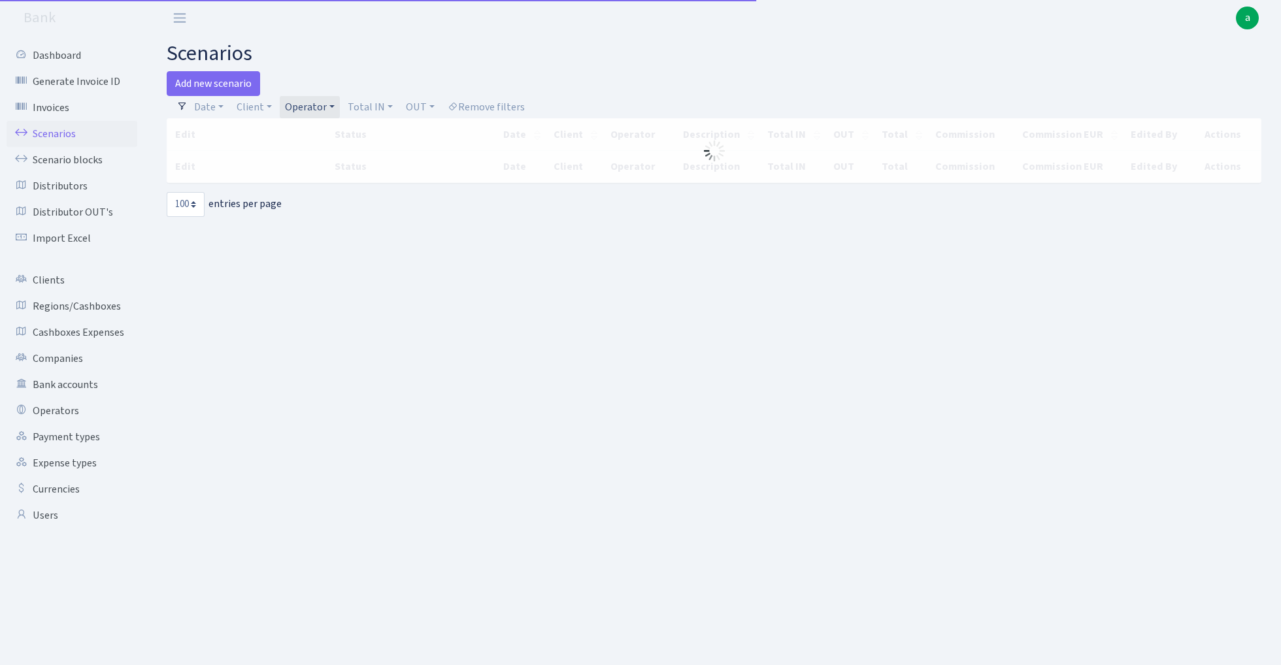
select select "100"
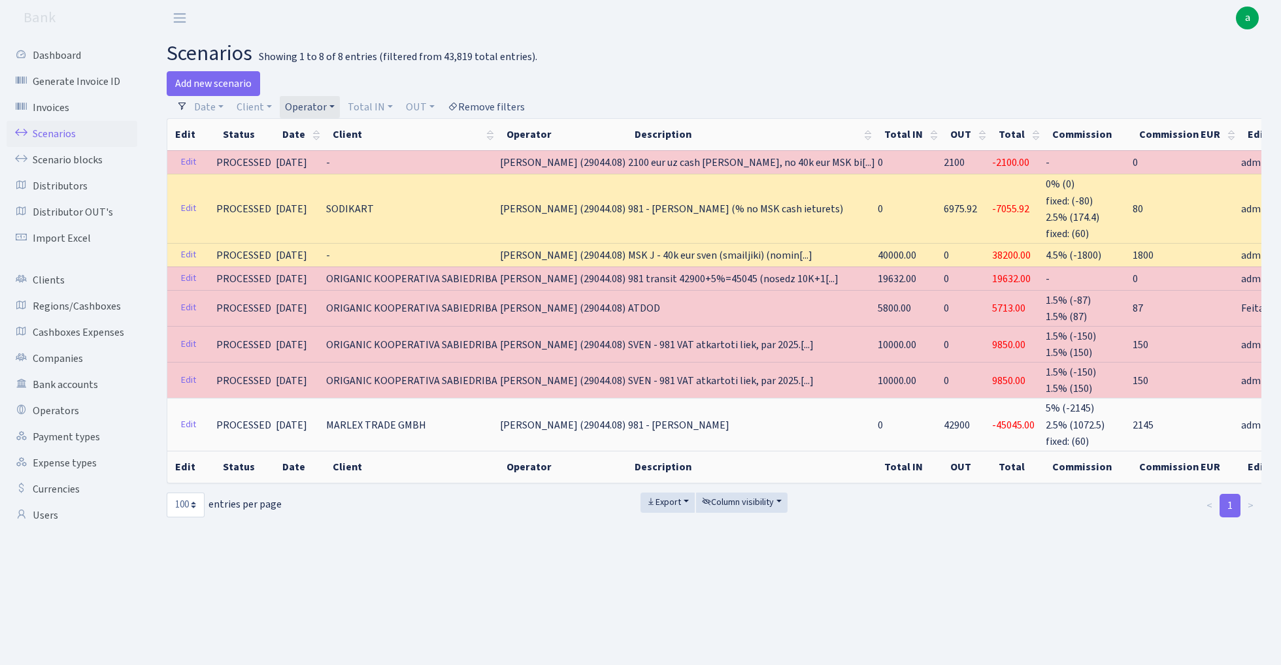
click at [497, 108] on link "Remove filters" at bounding box center [486, 107] width 88 height 22
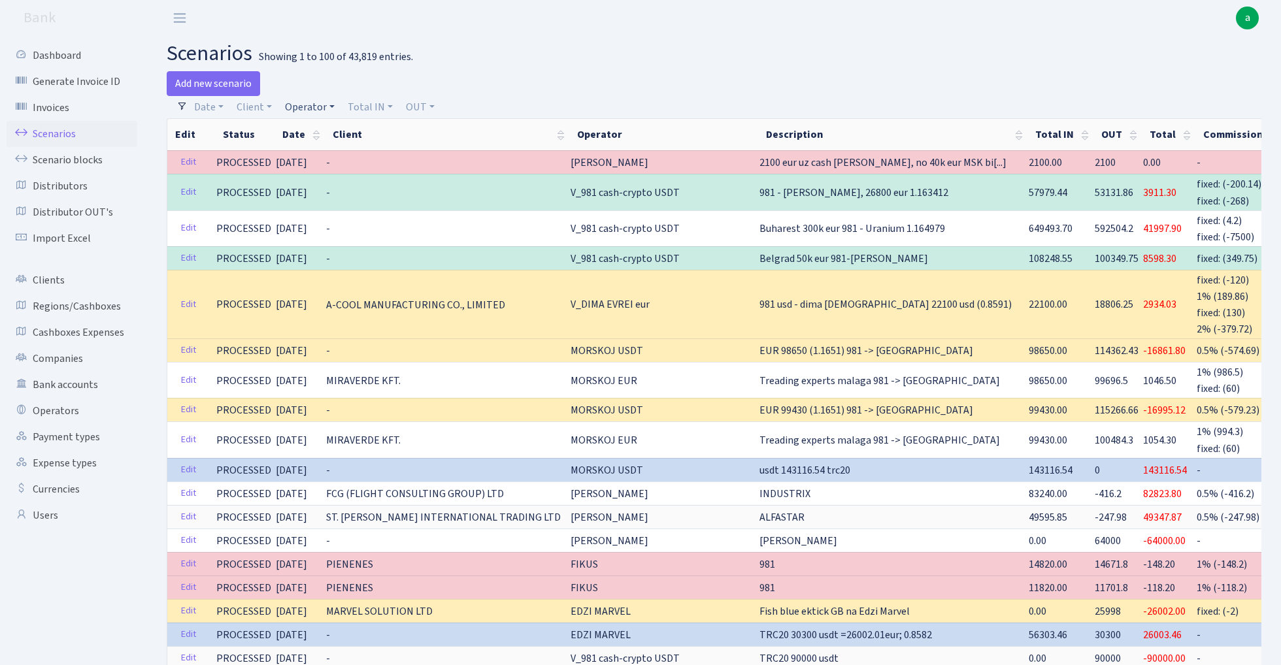
click at [319, 107] on link "Operator" at bounding box center [310, 107] width 60 height 22
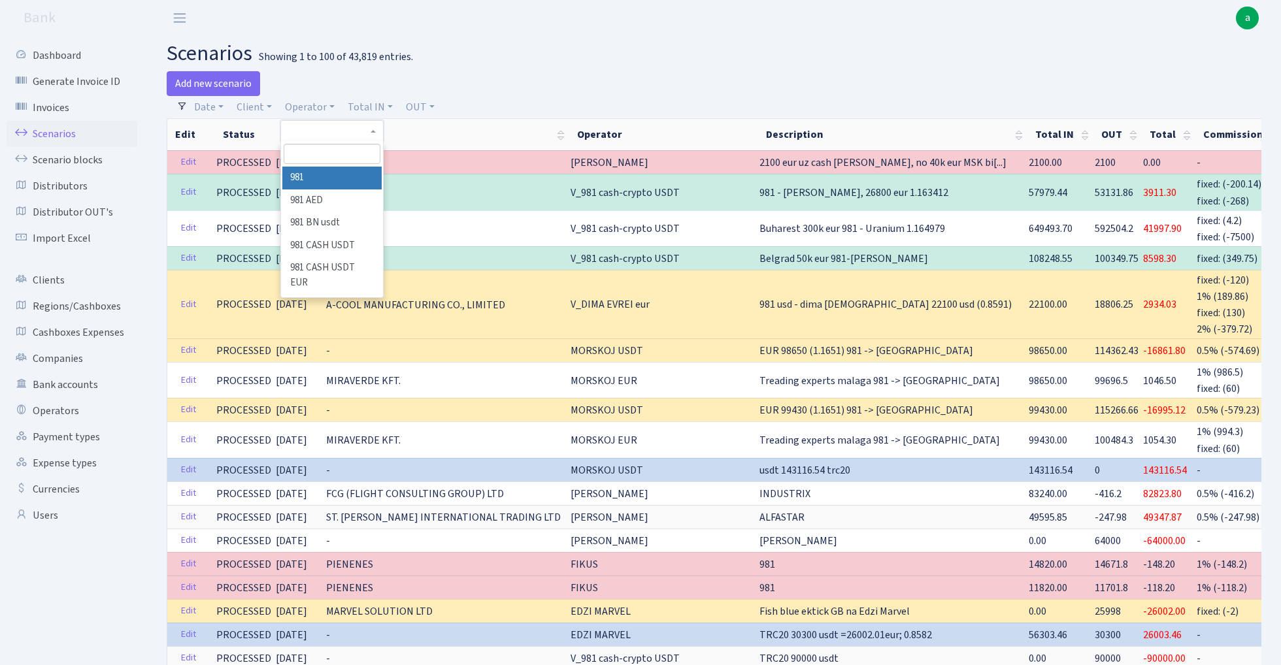
click at [338, 152] on input "search" at bounding box center [332, 154] width 96 height 20
type input "V_98"
click at [340, 278] on li "V_981 cash-crypto EUR" at bounding box center [331, 296] width 99 height 37
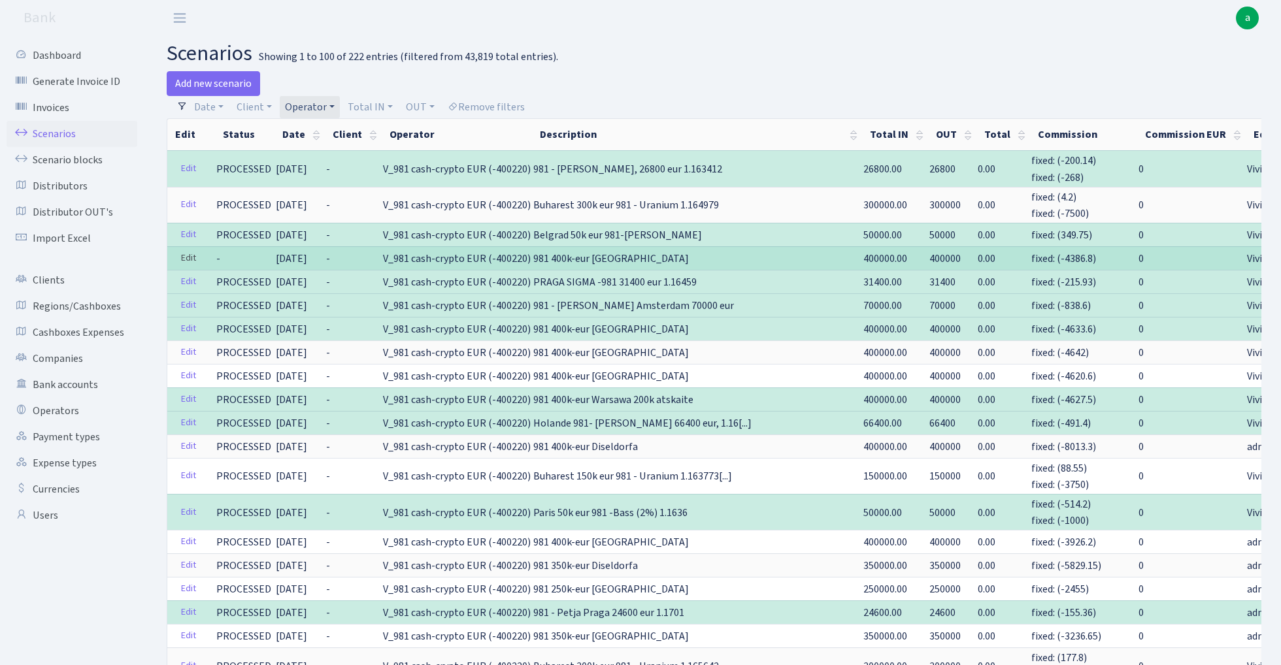
click at [186, 256] on link "Edit" at bounding box center [188, 258] width 27 height 20
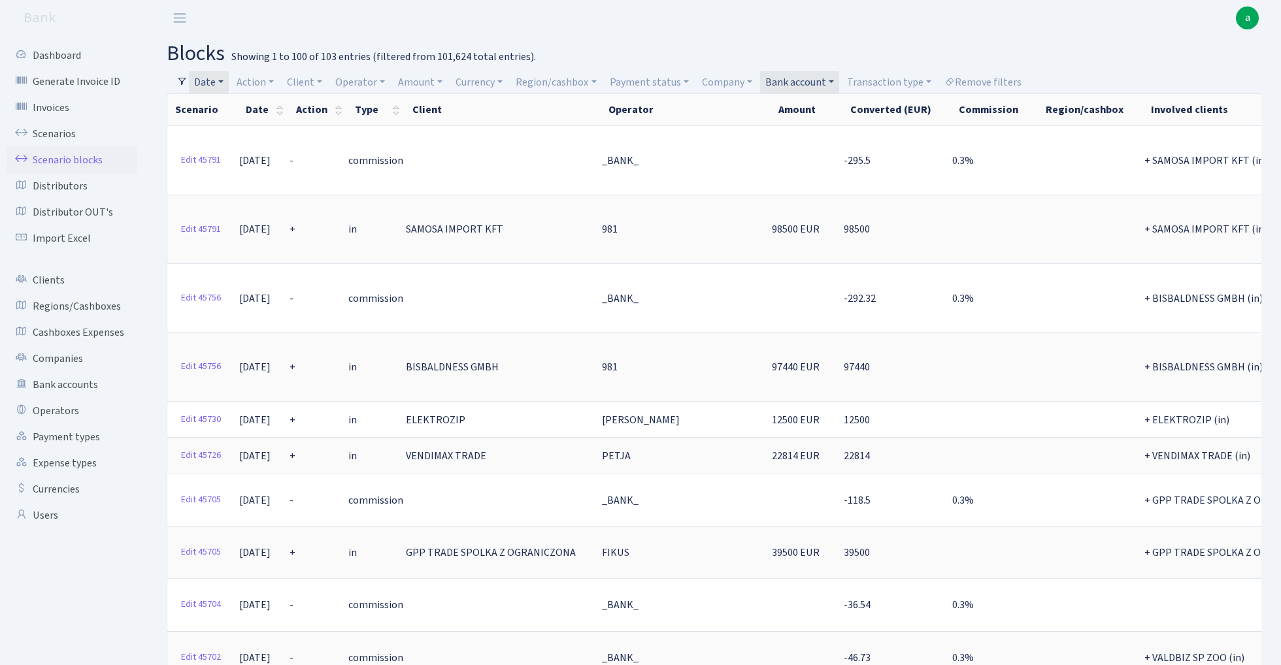
select select "100"
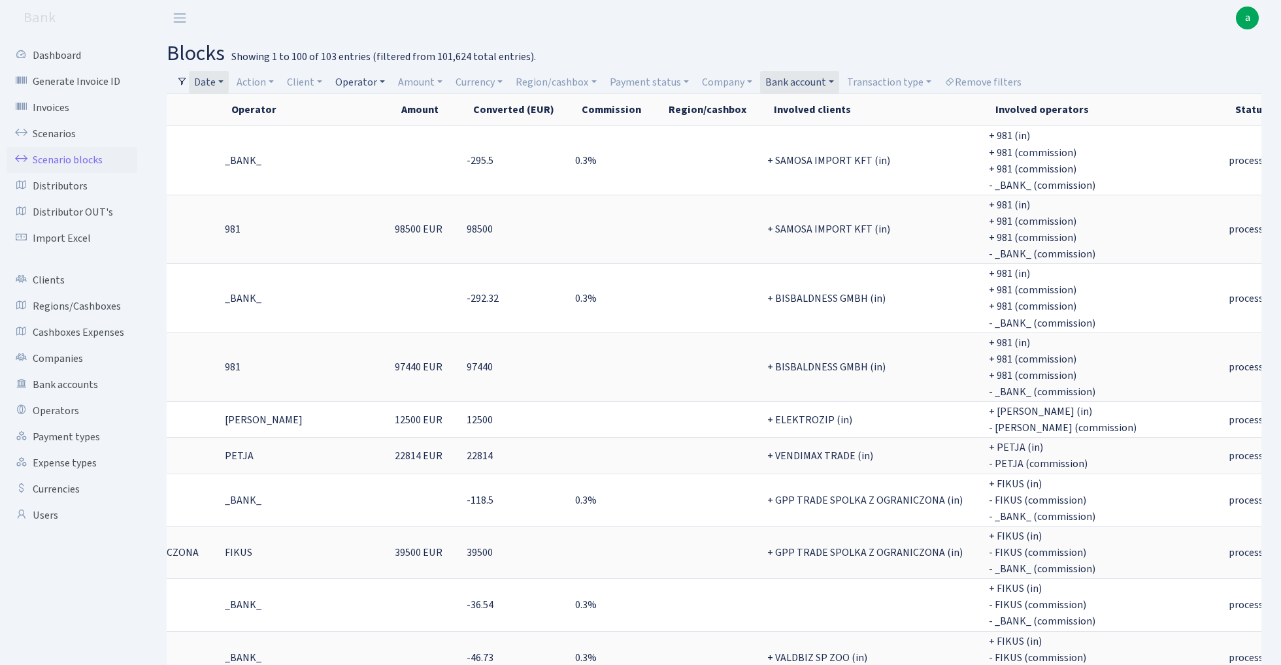
click at [369, 80] on link "Operator" at bounding box center [360, 82] width 60 height 22
click at [824, 80] on link "Bank account" at bounding box center [799, 82] width 79 height 22
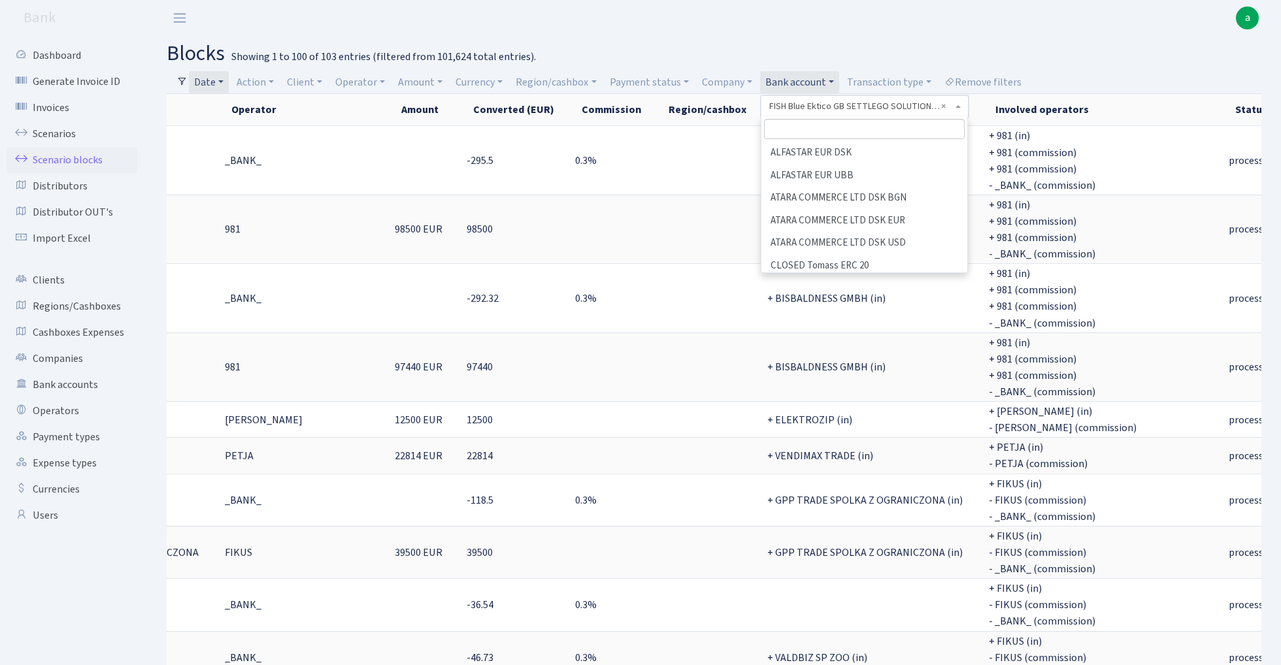
scroll to position [298, 0]
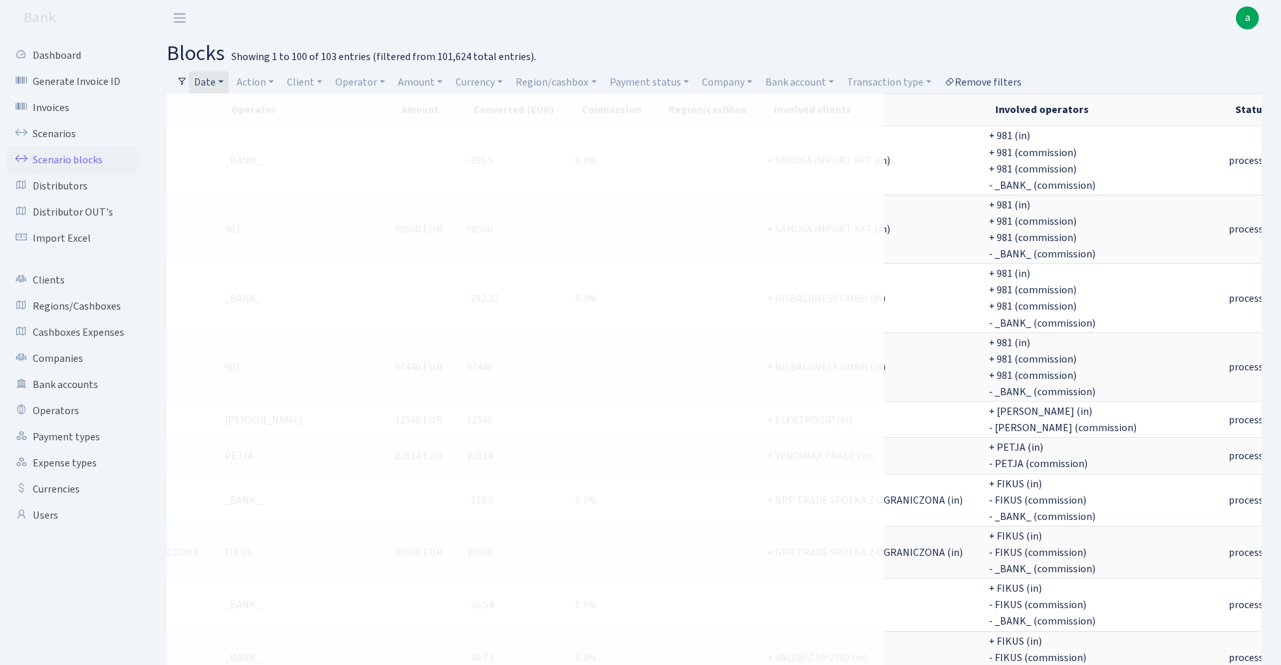
click at [991, 76] on link "Remove filters" at bounding box center [983, 82] width 88 height 22
click at [554, 82] on link "Region/cashbox" at bounding box center [555, 82] width 91 height 22
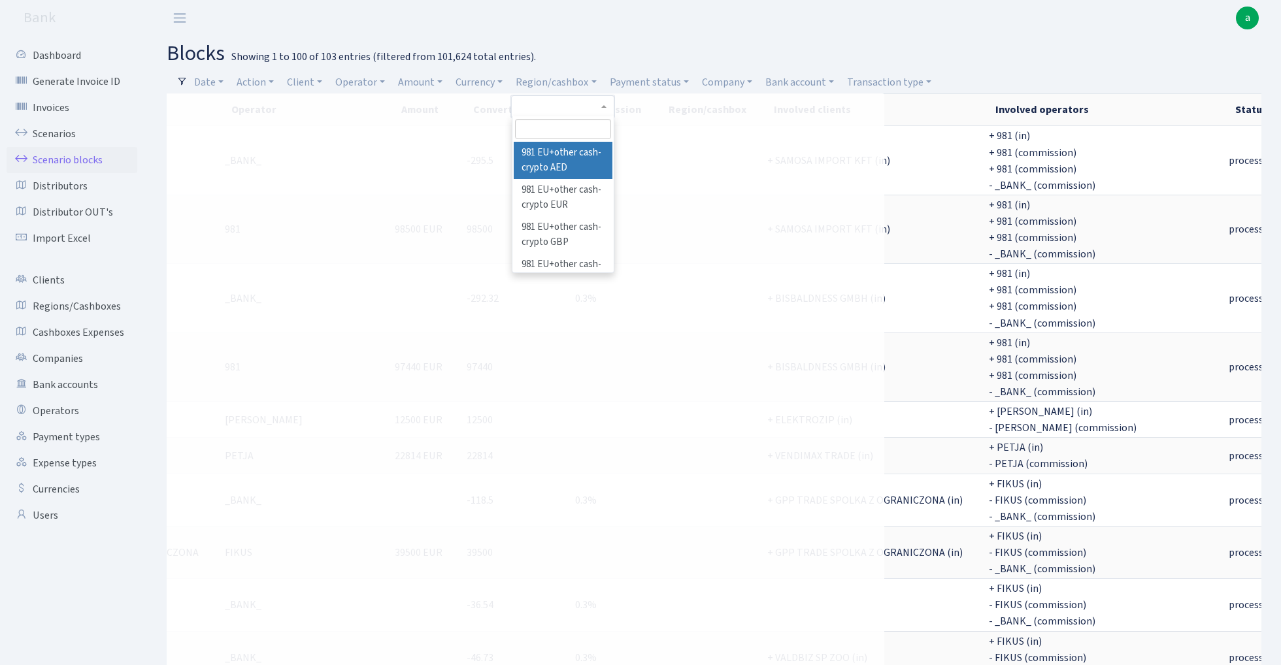
click at [554, 129] on input "search" at bounding box center [563, 129] width 96 height 20
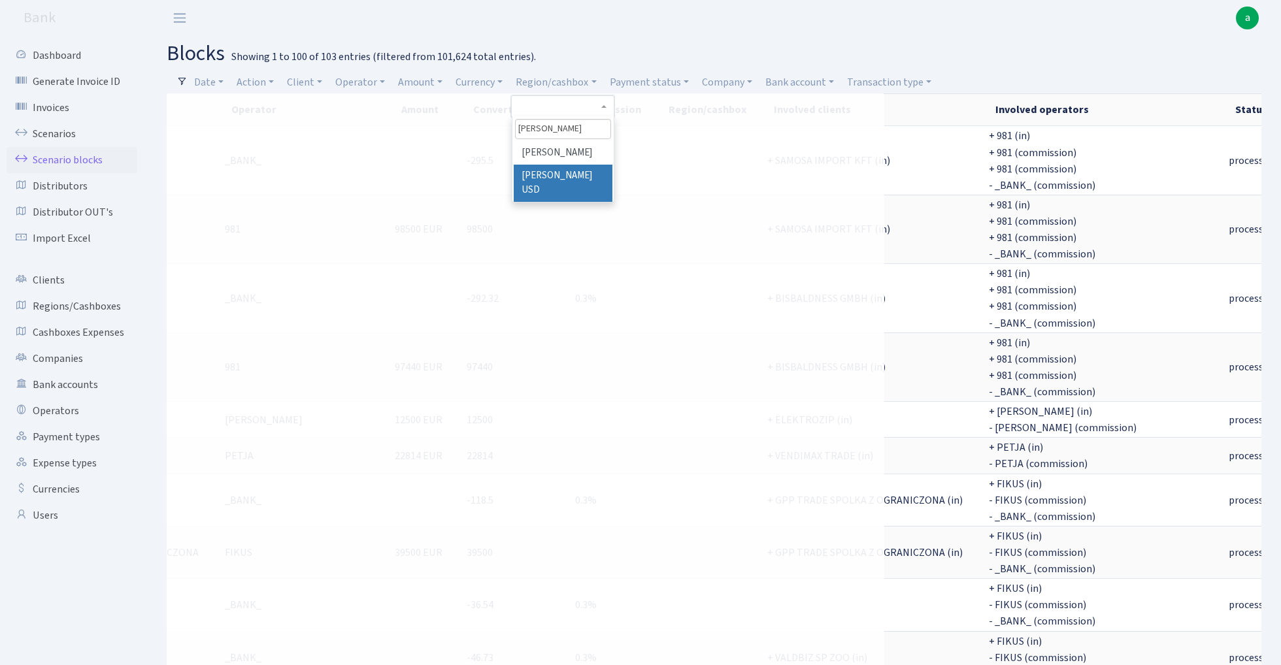
type input "rix"
click at [557, 150] on li "[PERSON_NAME]" at bounding box center [563, 153] width 99 height 23
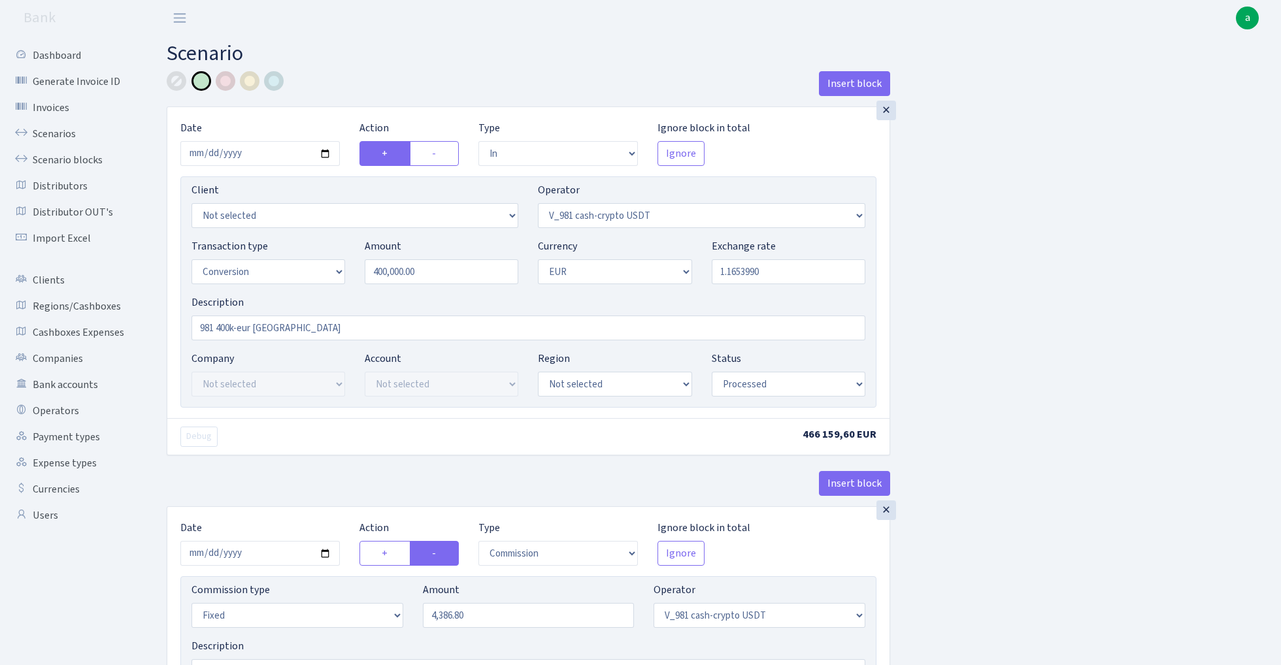
select select "in"
select select "435"
select select "15"
select select "1"
select select "processed"
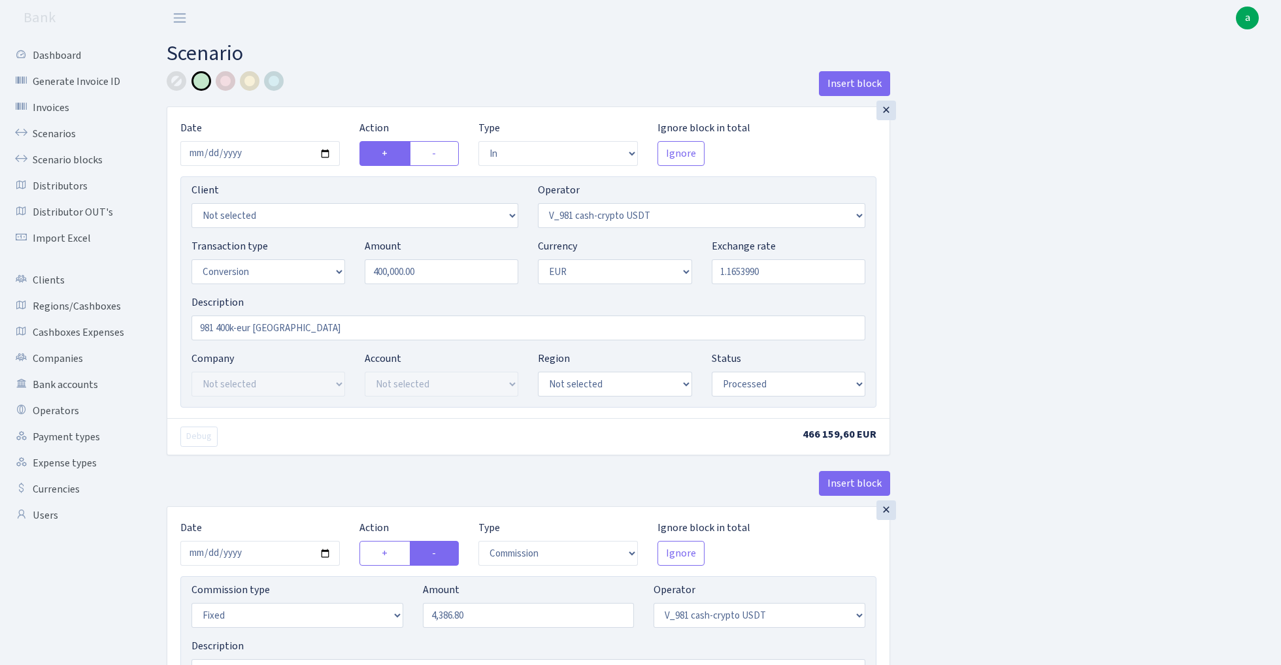
select select "commission"
select select "fixed"
select select "435"
select select "processed"
select select "out"
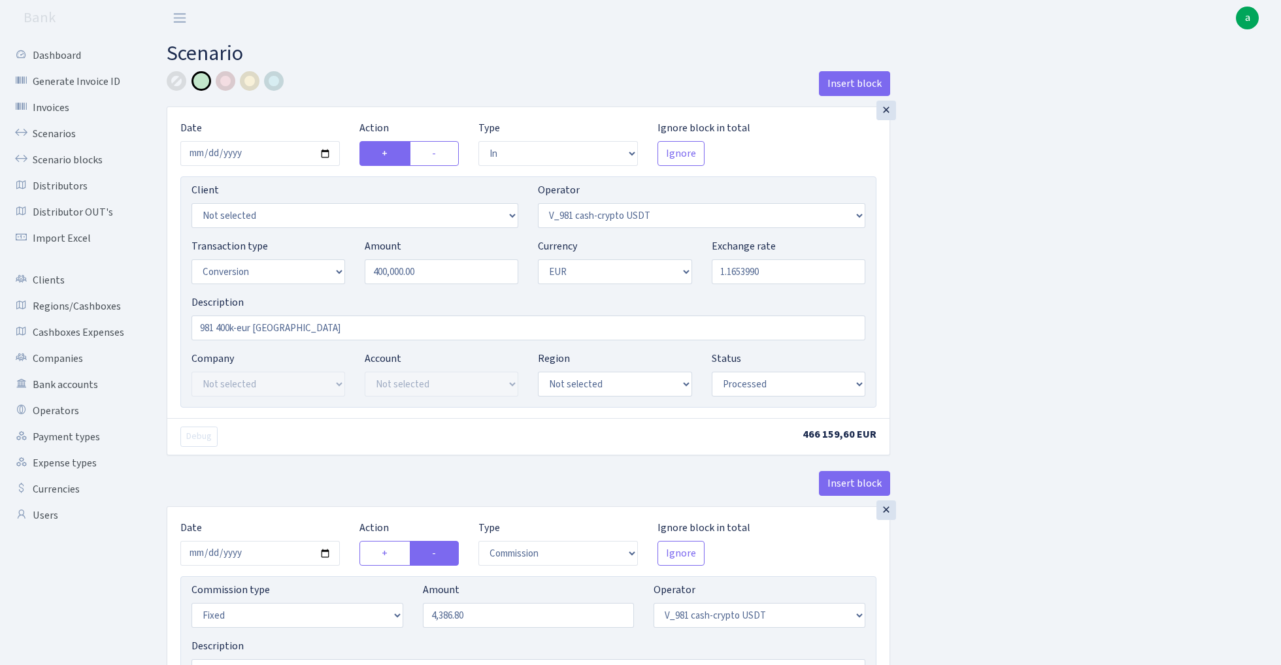
select select "434"
select select "15"
select select "1"
select select "processed"
select select "in"
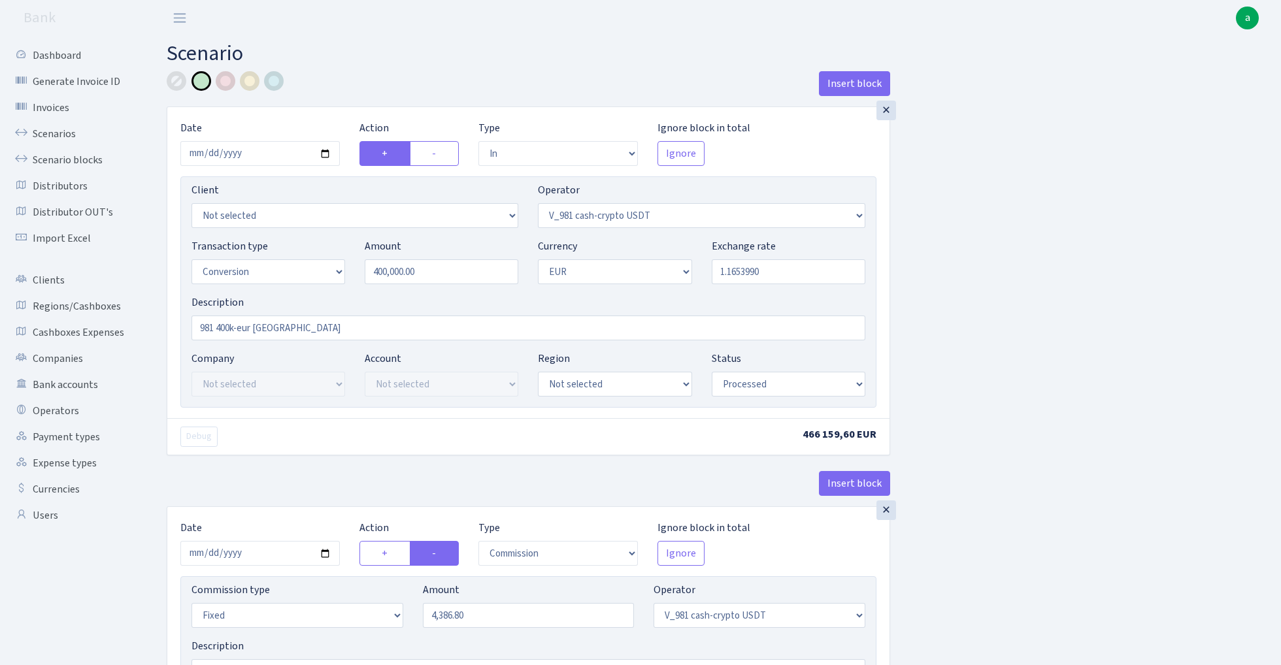
select select "434"
select select "1"
select select "pending"
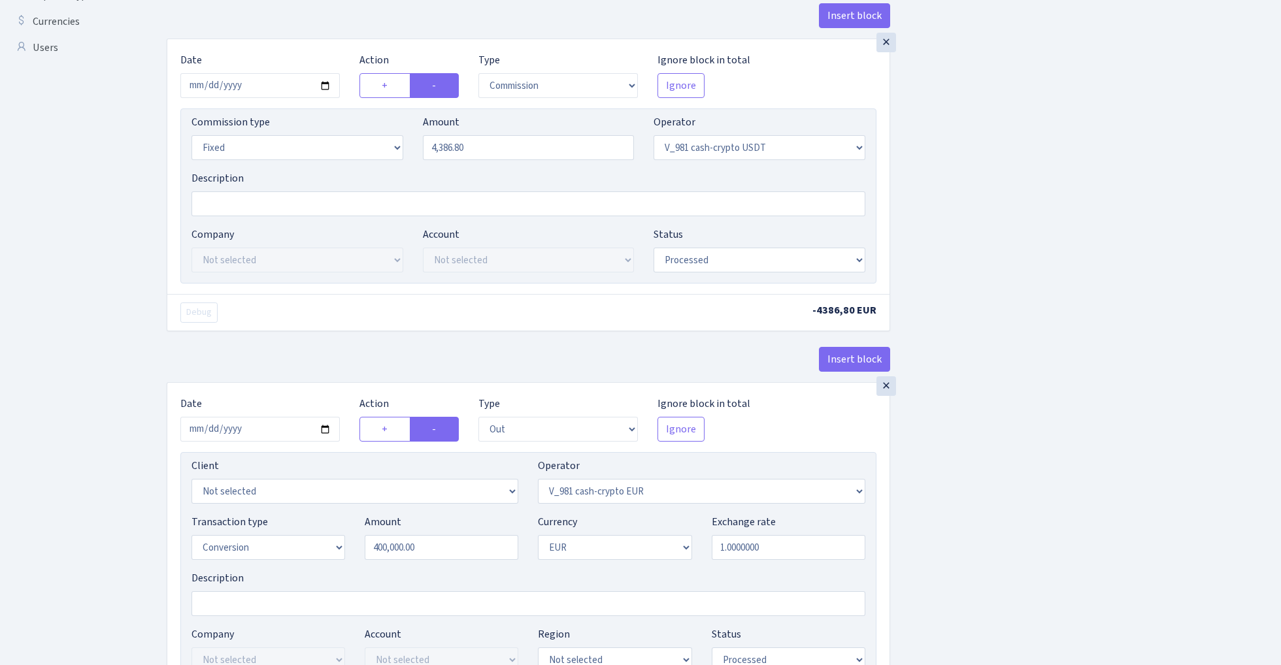
scroll to position [531, 0]
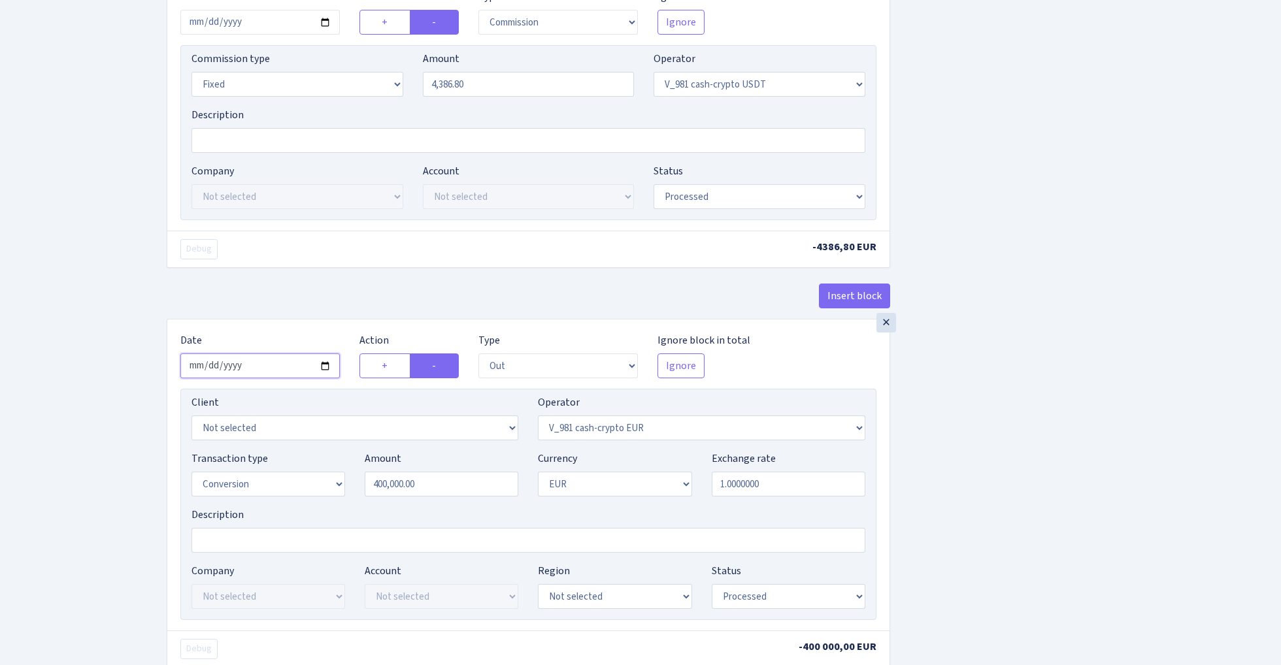
click at [277, 370] on input "2025-09-03" at bounding box center [259, 366] width 159 height 25
click at [97, 336] on ul "Dashboard Generate Invoice ID Invoices Scenarios Scenario blocks Distributors D…" at bounding box center [72, 353] width 131 height 1685
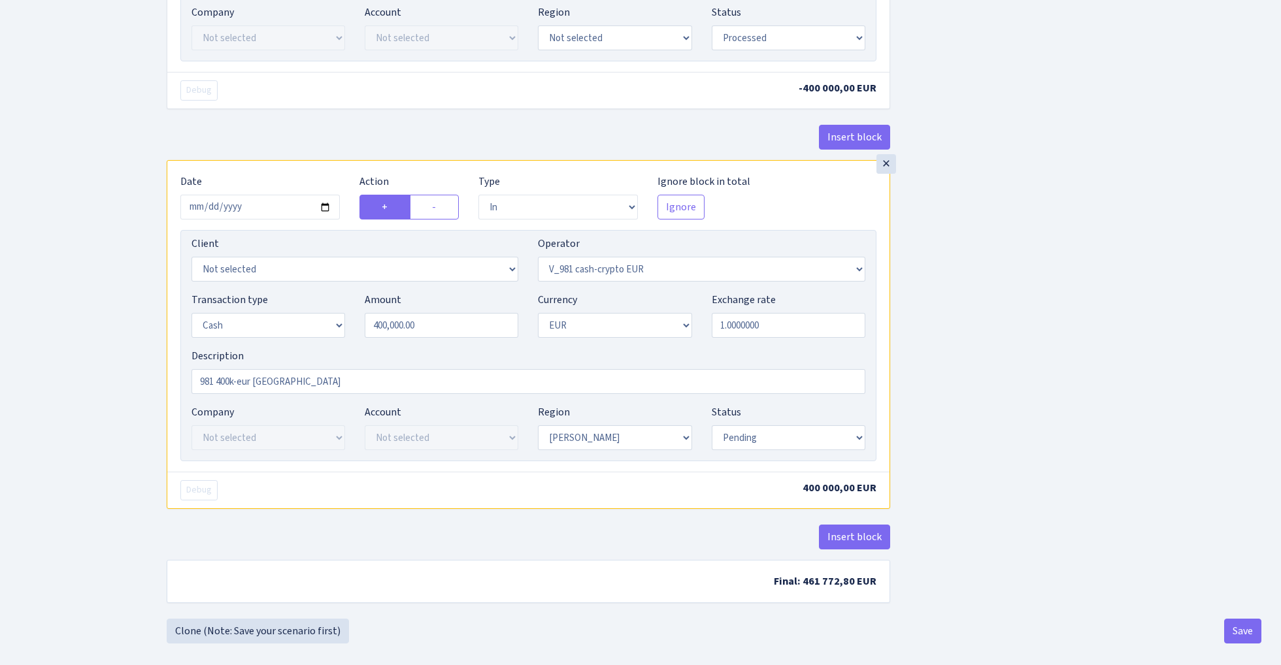
scroll to position [1094, 0]
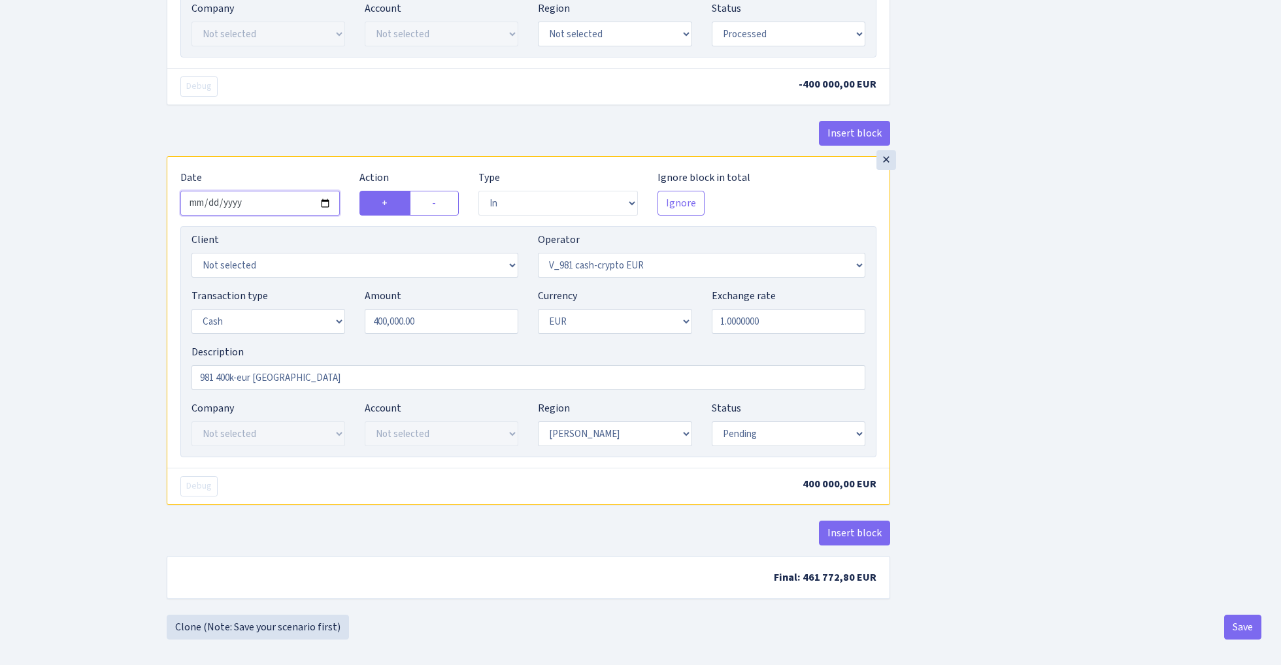
click at [262, 210] on input "2025-09-03" at bounding box center [259, 203] width 159 height 25
type input "[DATE]"
click at [278, 166] on div "× Date 2025-09-04 Action + - Type --- In Out Commission Field required. Ignore …" at bounding box center [528, 312] width 722 height 311
select select "processed"
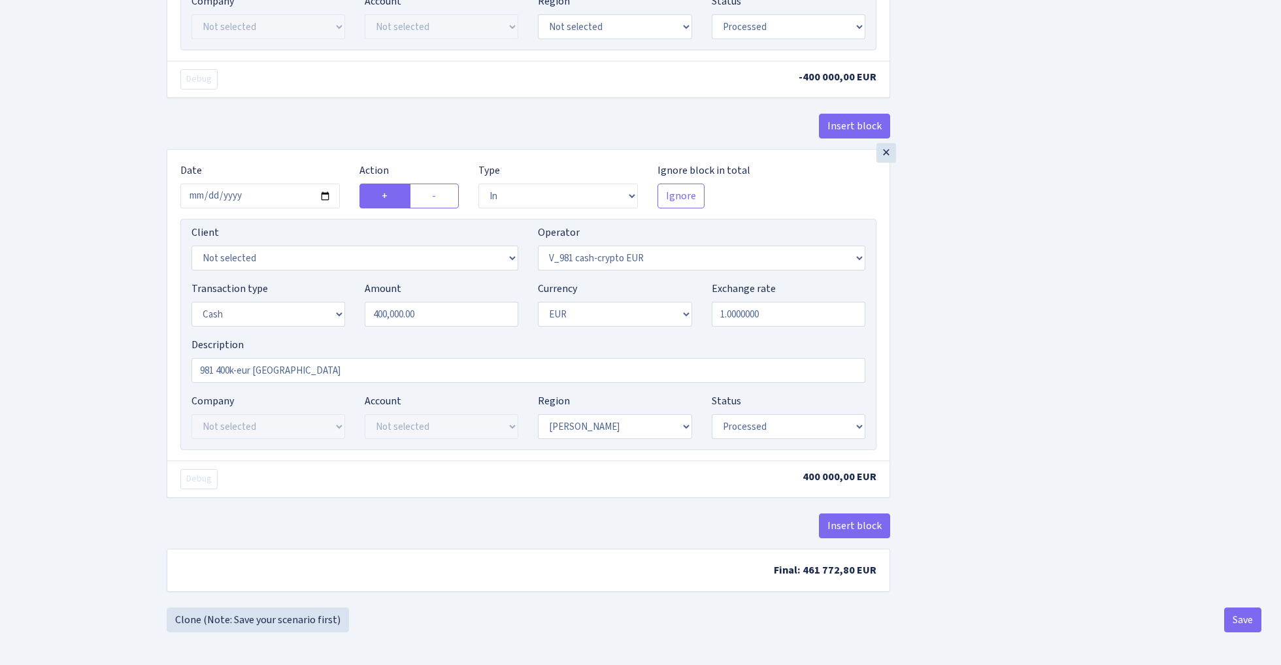
scroll to position [1108, 0]
click at [1237, 620] on button "Save" at bounding box center [1242, 620] width 37 height 25
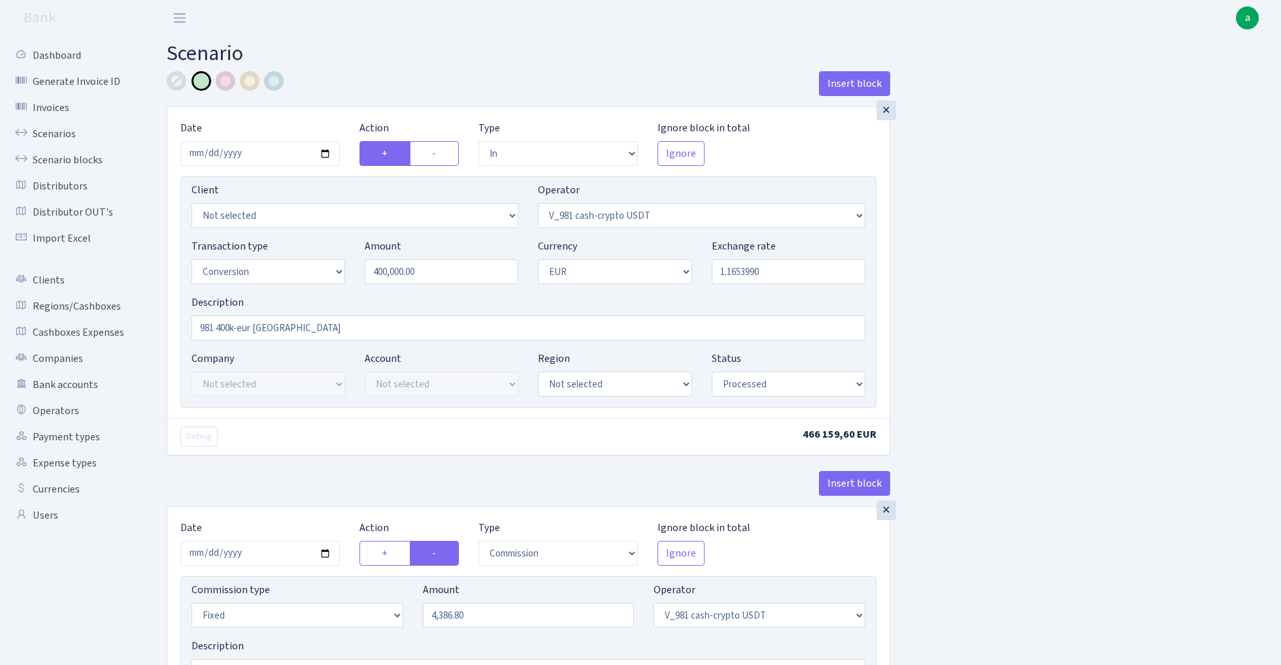
select select "in"
select select "435"
select select "15"
select select "1"
select select "processed"
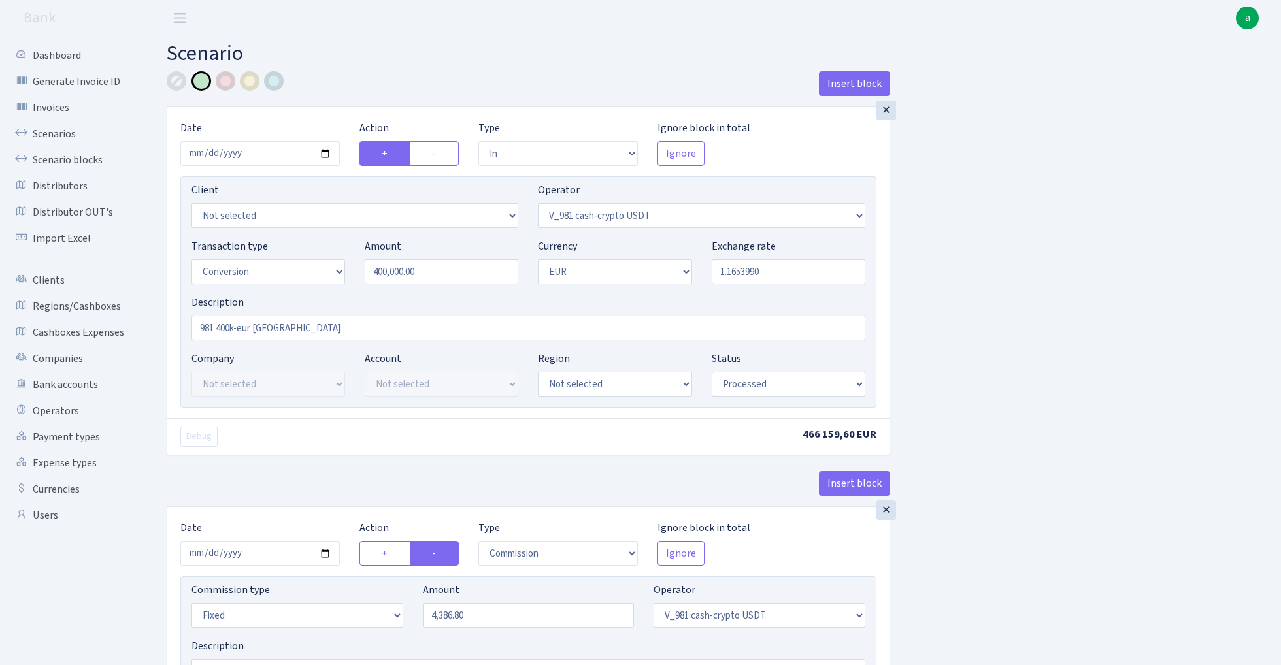
select select "commission"
select select "fixed"
select select "435"
select select "processed"
select select "out"
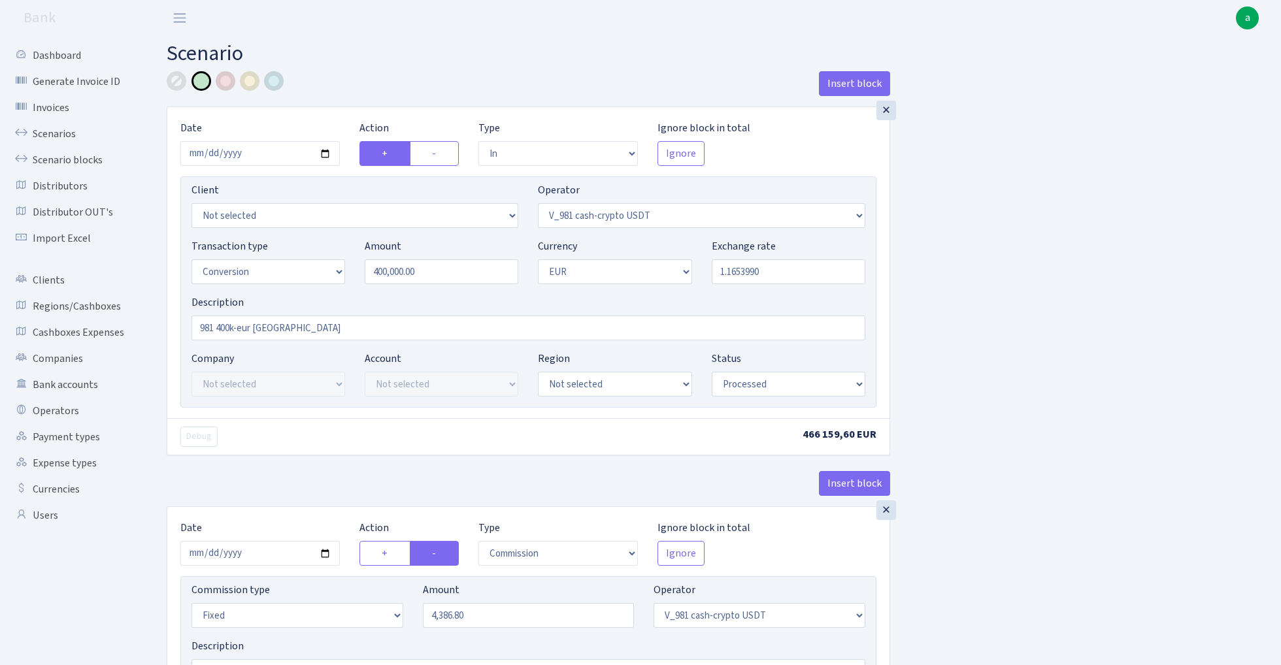
select select "434"
select select "15"
select select "1"
select select "processed"
select select "in"
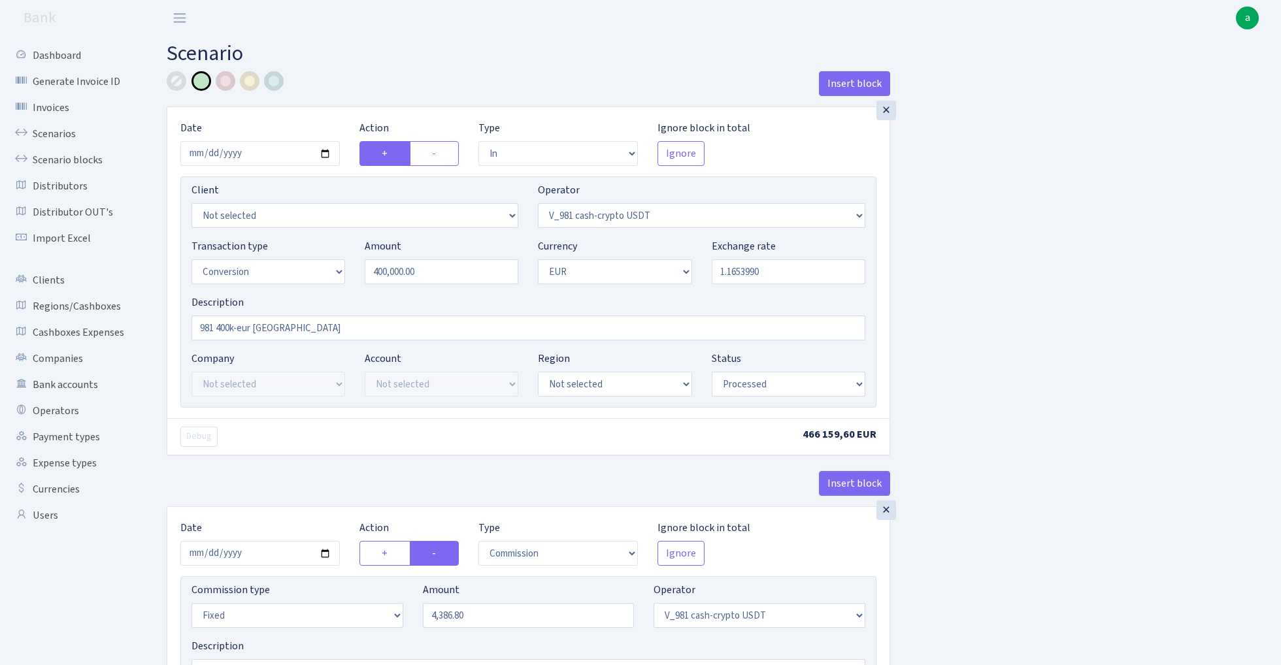
select select "434"
select select "1"
select select "processed"
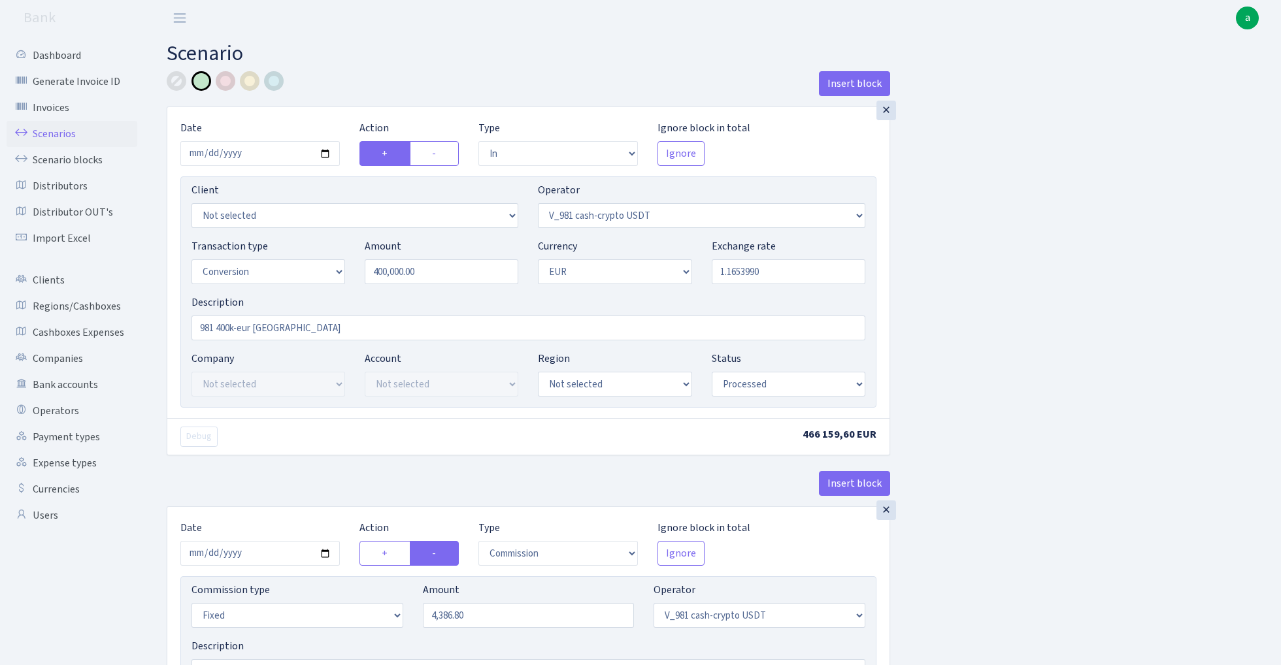
click at [60, 129] on link "Scenarios" at bounding box center [72, 134] width 131 height 26
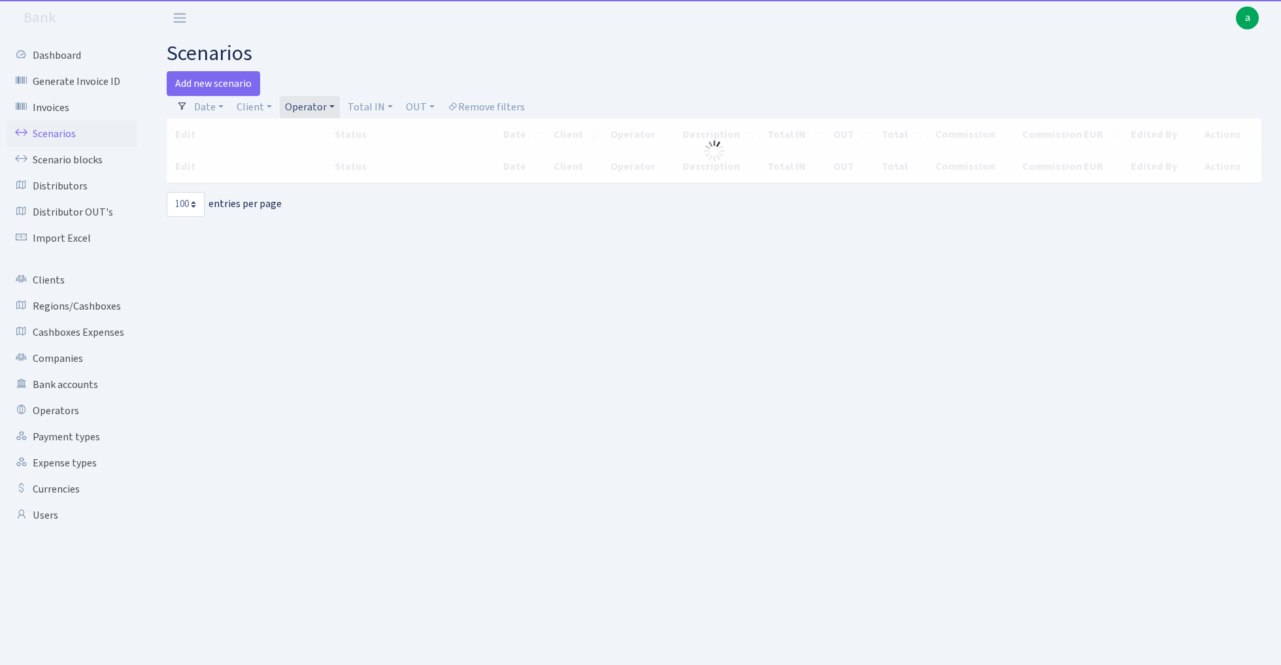
select select "100"
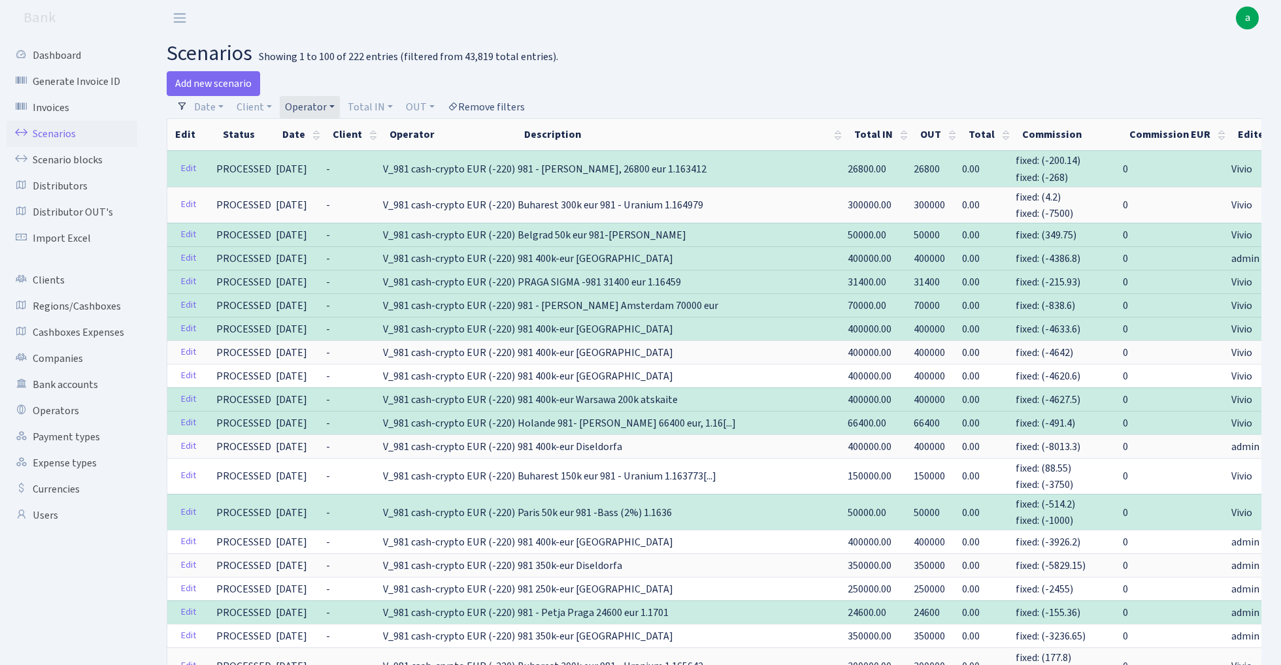
click at [499, 107] on link "Remove filters" at bounding box center [486, 107] width 88 height 22
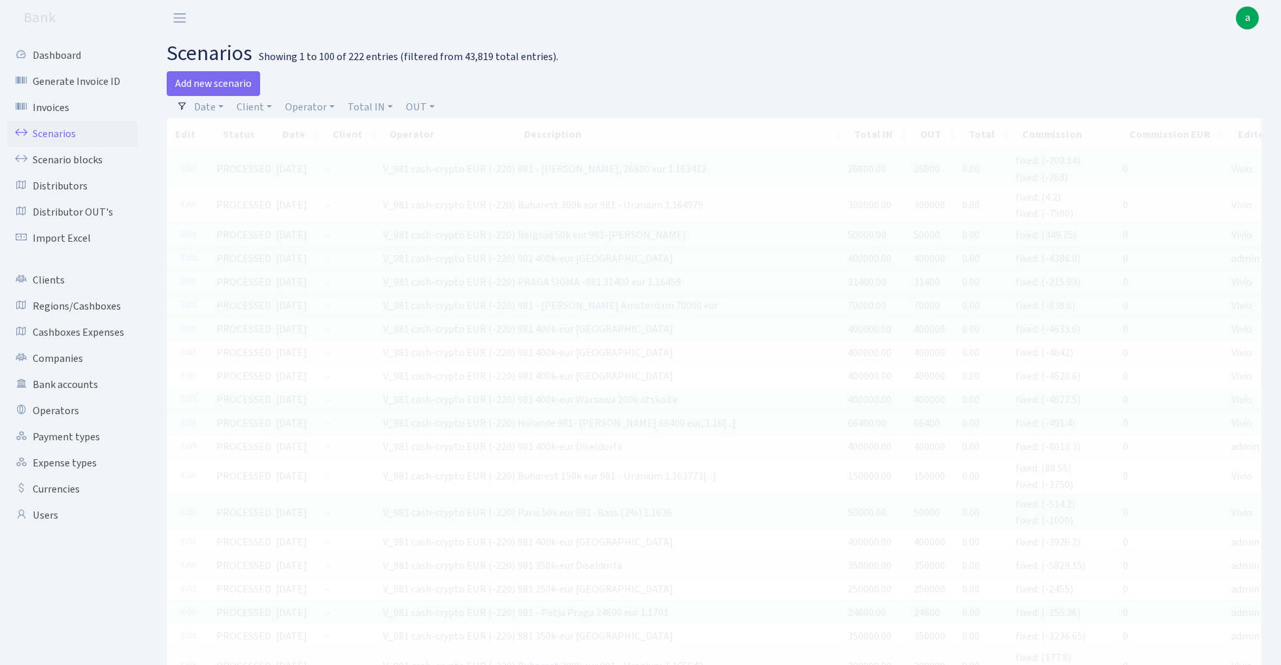
drag, startPoint x: 518, startPoint y: 14, endPoint x: 671, endPoint y: 48, distance: 156.7
click at [671, 48] on h2 "scenarios Showing 1 to 100 of 222 entries (filtered from 43,819 total entries)." at bounding box center [714, 53] width 1095 height 25
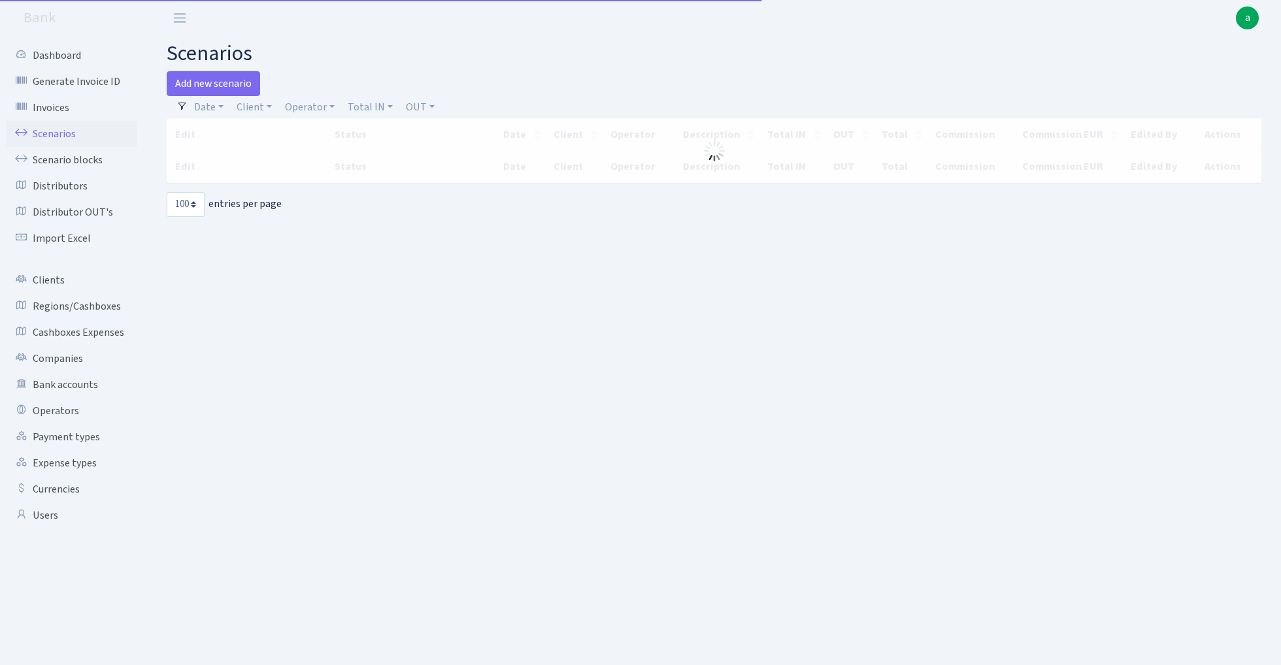
select select "100"
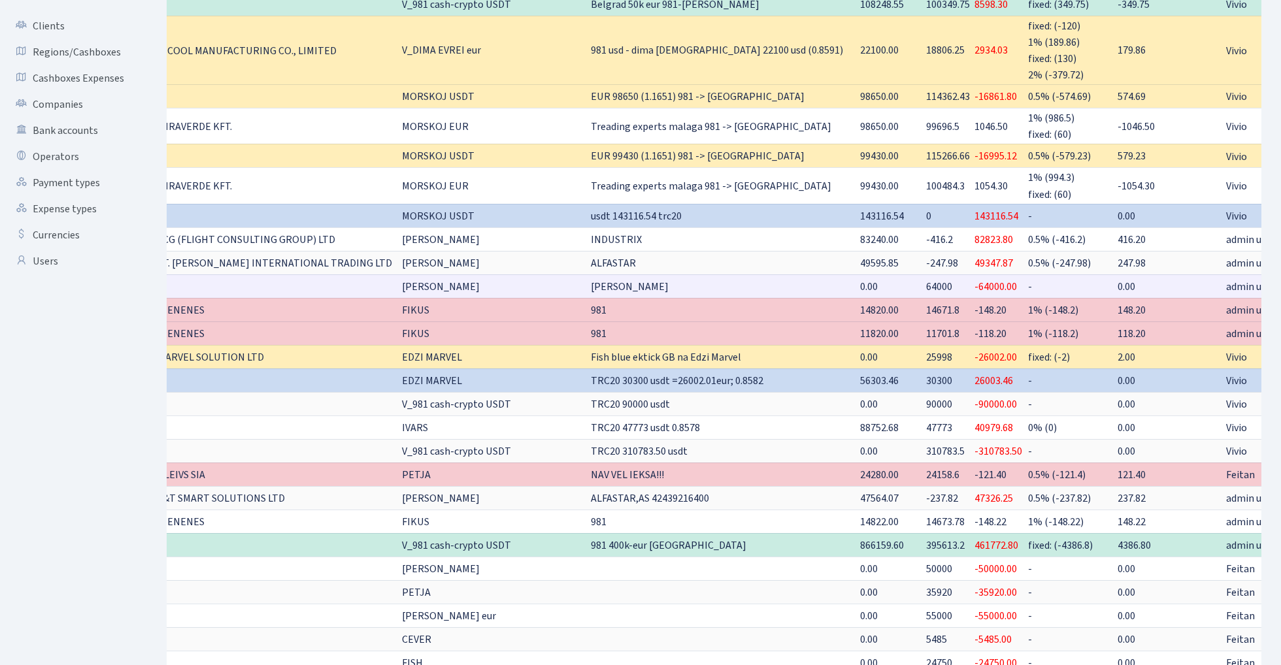
scroll to position [0, 168]
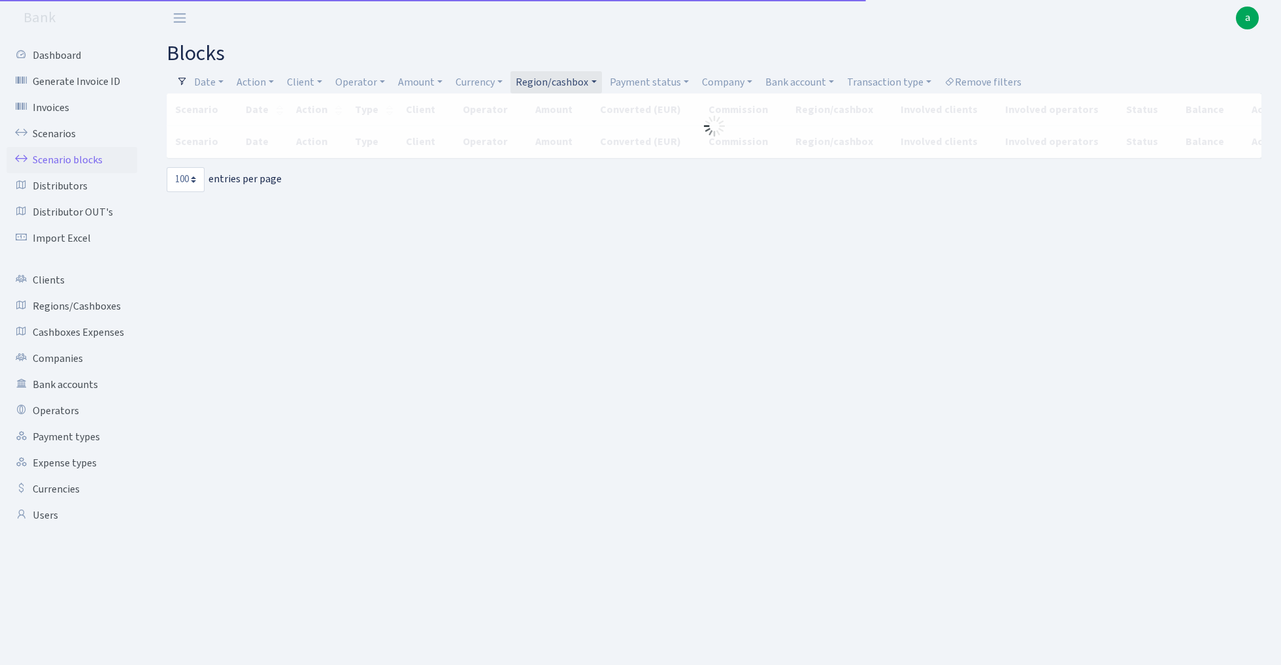
select select "100"
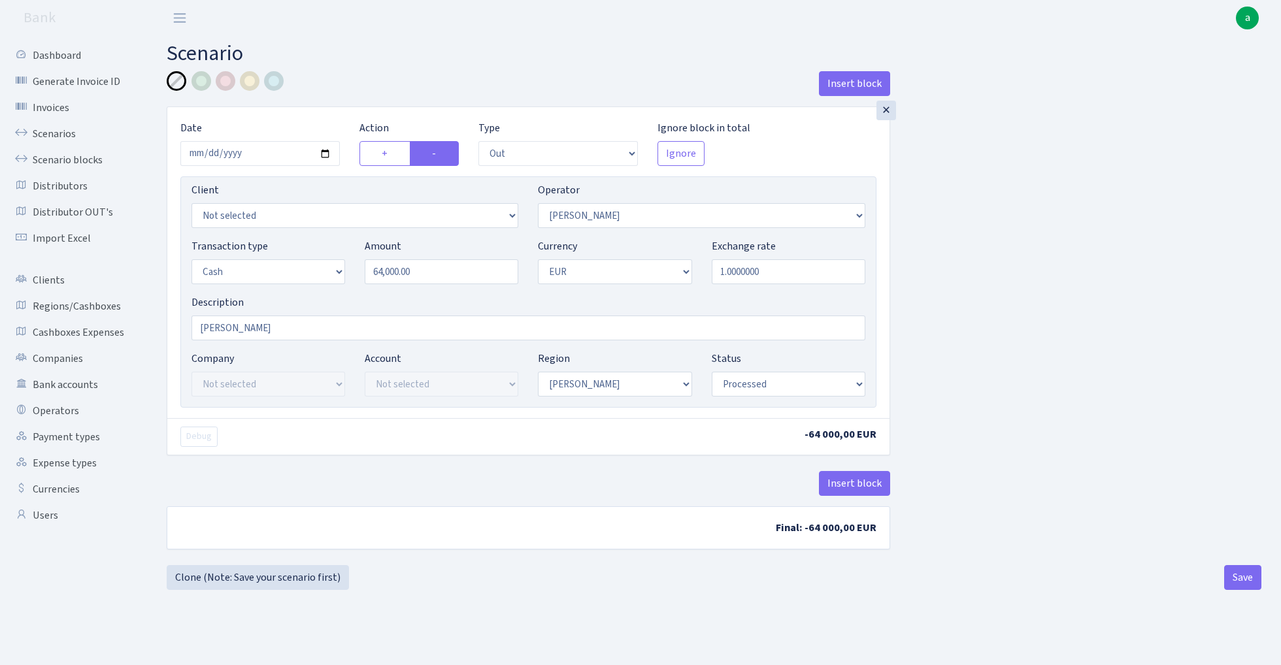
select select "out"
select select "439"
select select "1"
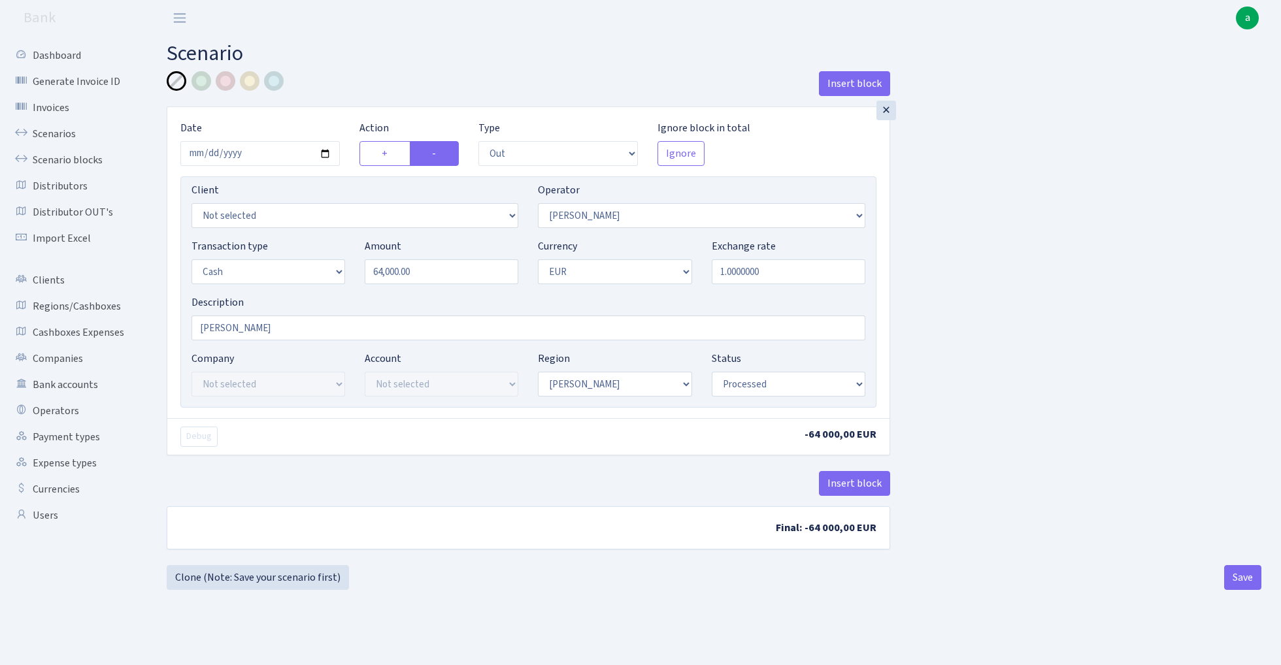
select select "processed"
click at [433, 273] on input "64000.00" at bounding box center [442, 271] width 154 height 25
type input "130,000.00"
select select "356"
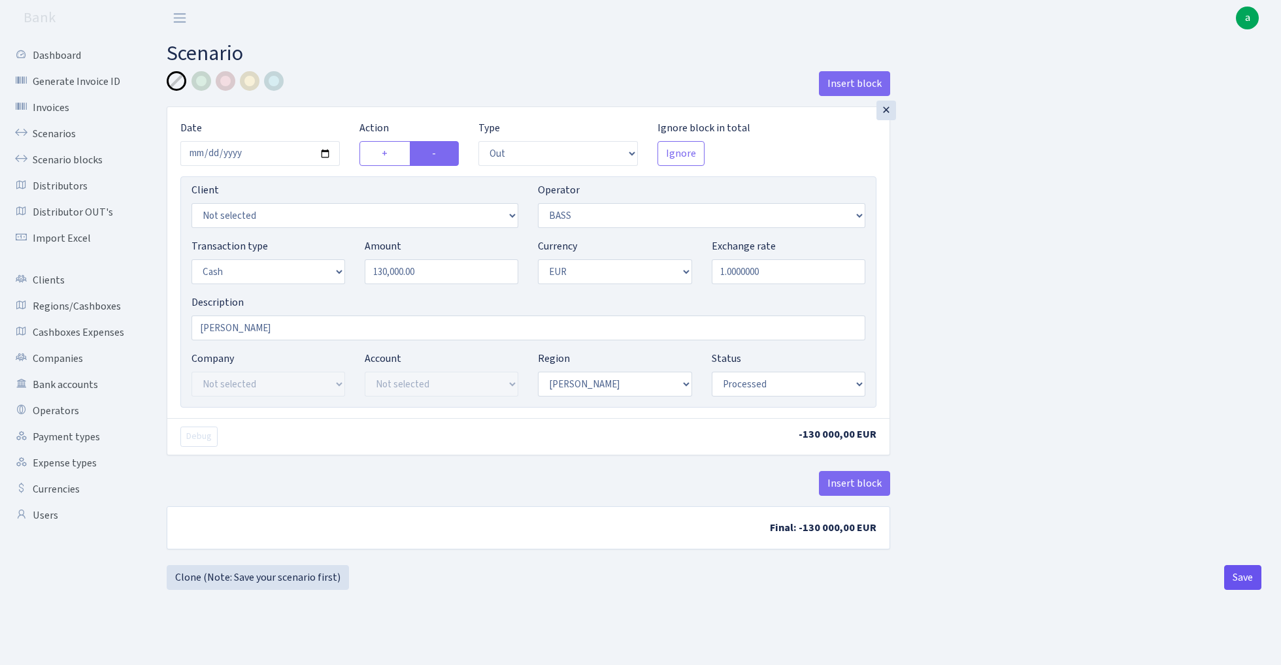
click at [1250, 578] on button "Save" at bounding box center [1242, 577] width 37 height 25
select select "out"
select select "356"
select select "1"
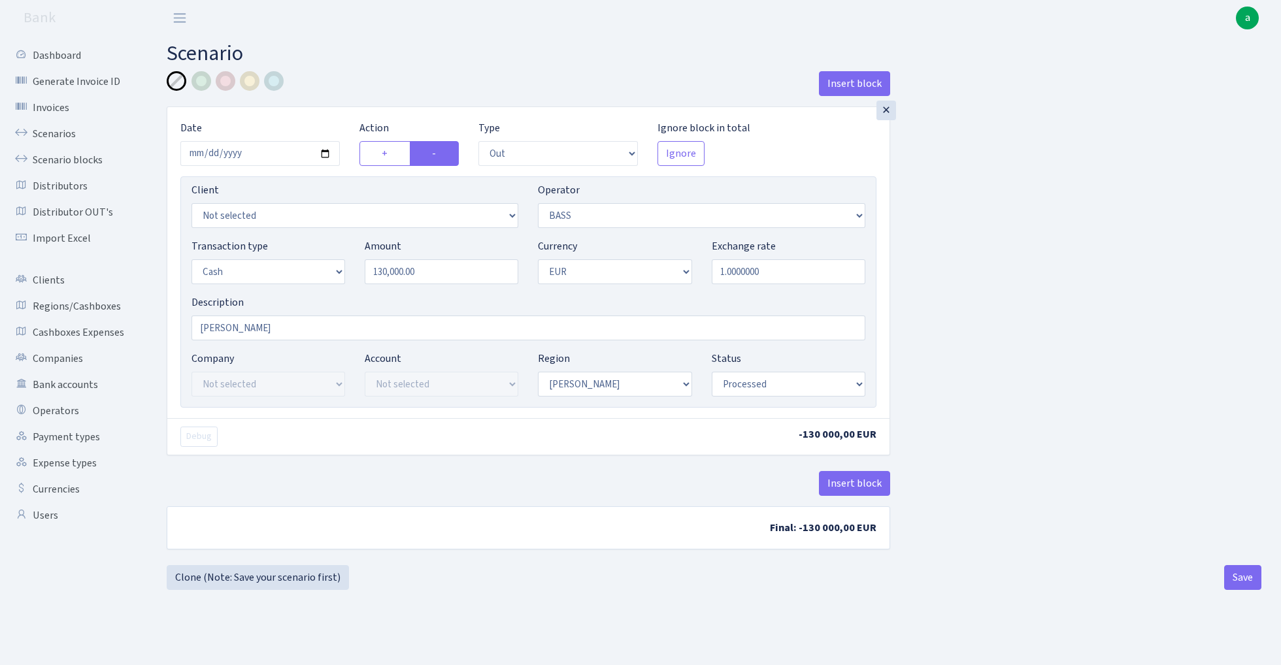
select select "1"
select select "processed"
click at [286, 578] on link "Clone (Note: Save your scenario first)" at bounding box center [258, 577] width 182 height 25
select select "out"
select select "356"
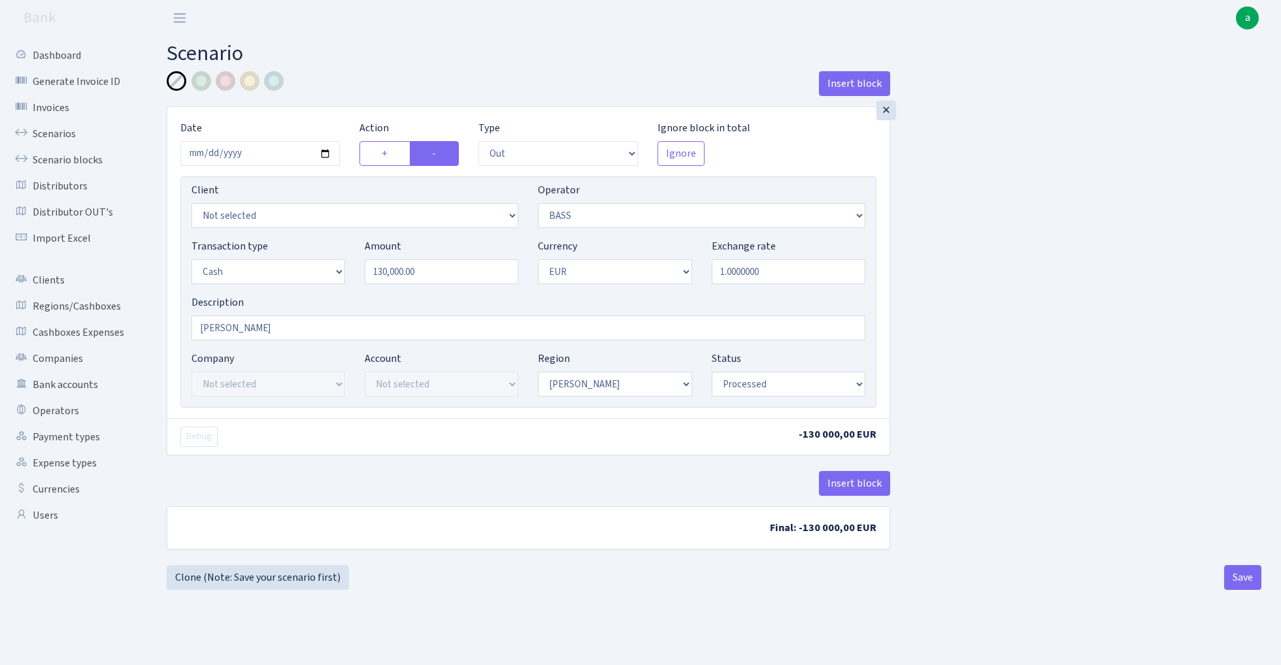
select select "1"
select select "processed"
click at [442, 274] on input "130000.00" at bounding box center [442, 271] width 154 height 25
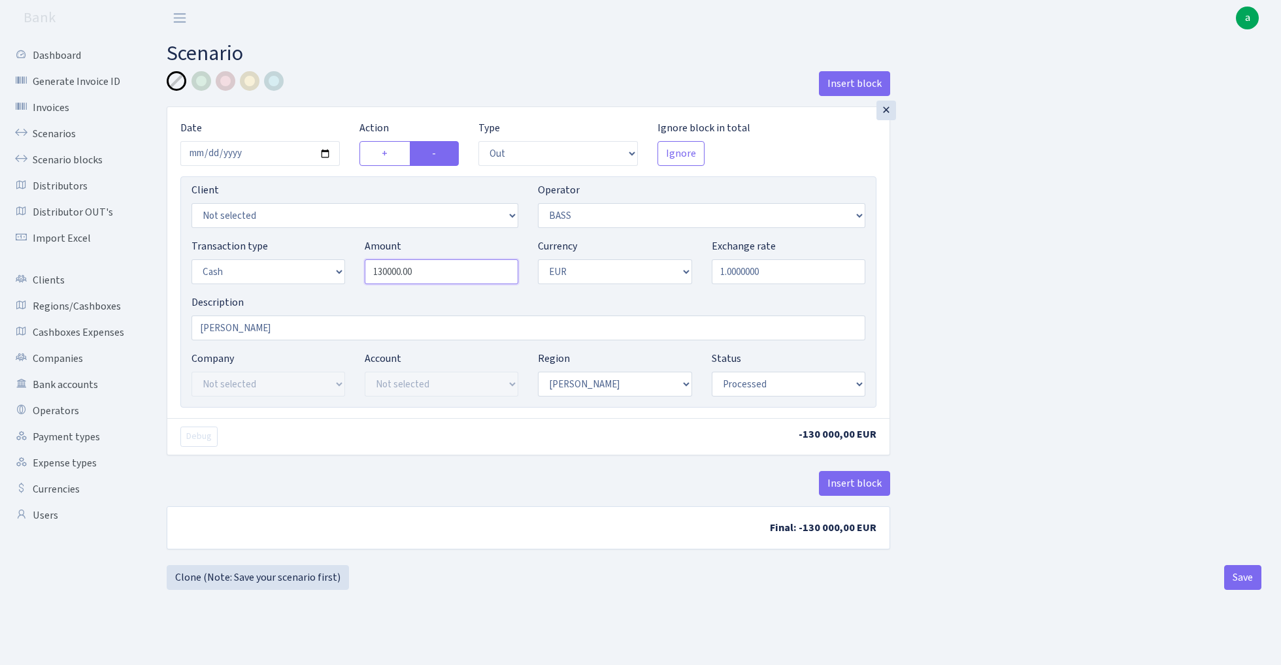
click at [442, 274] on input "130000.00" at bounding box center [442, 271] width 154 height 25
type input "52,520.00"
select select "388"
click at [1259, 582] on button "Save" at bounding box center [1242, 577] width 37 height 25
select select "out"
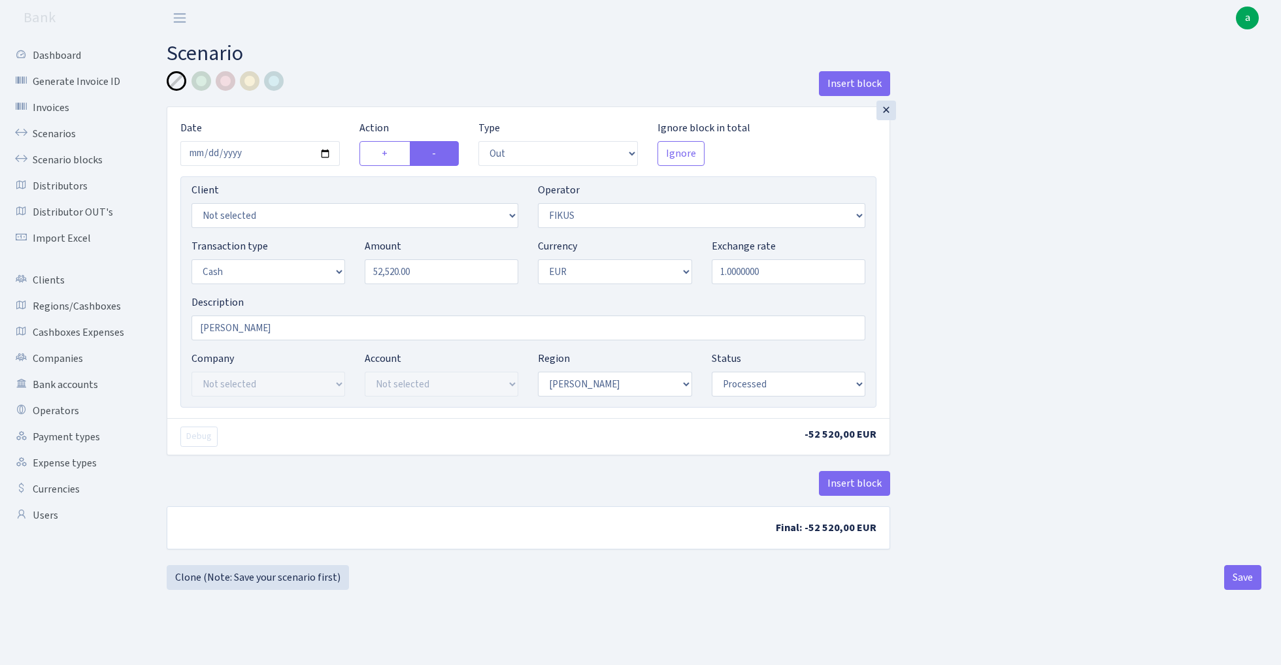
select select "388"
select select "1"
select select "processed"
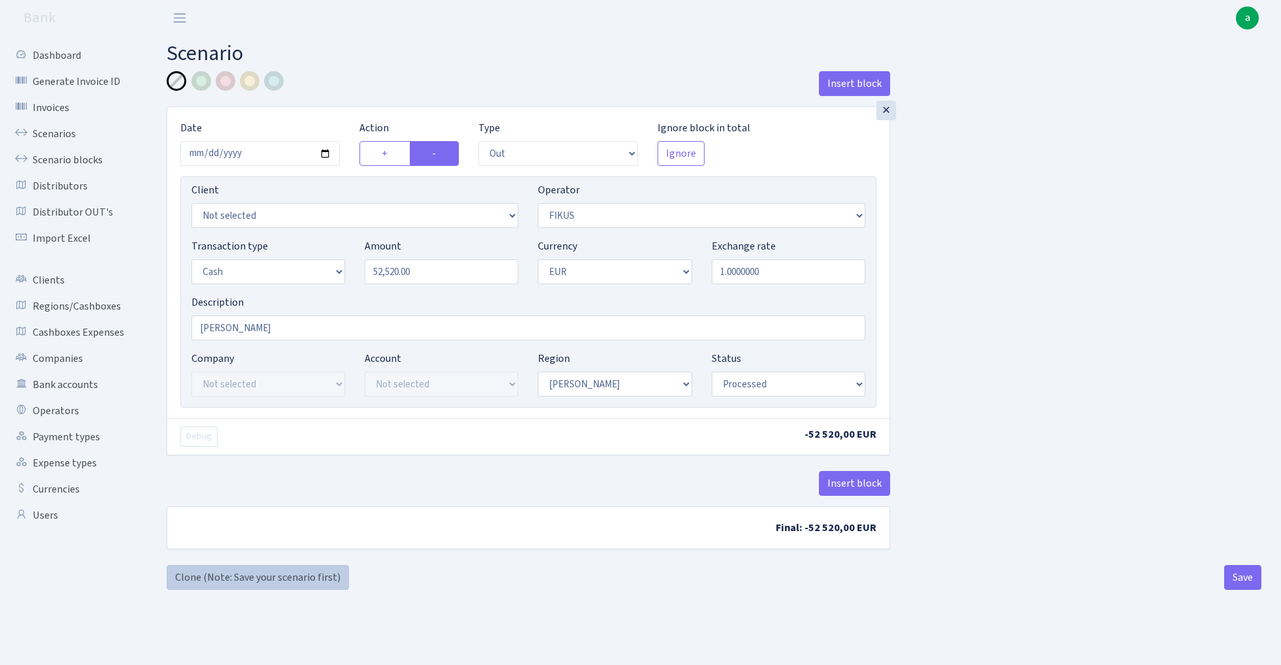
click at [286, 579] on link "Clone (Note: Save your scenario first)" at bounding box center [258, 577] width 182 height 25
select select "out"
select select "388"
select select "1"
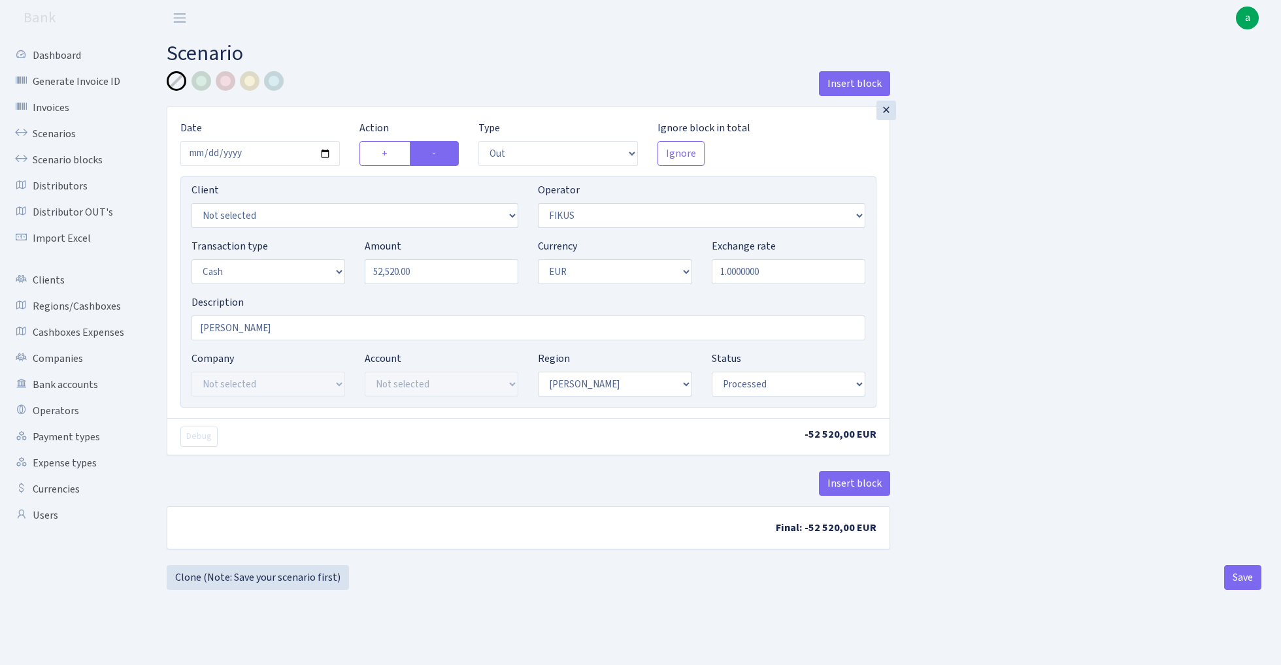
select select "1"
select select "processed"
click at [440, 268] on input "52520.00" at bounding box center [442, 271] width 154 height 25
type input "24,160.00"
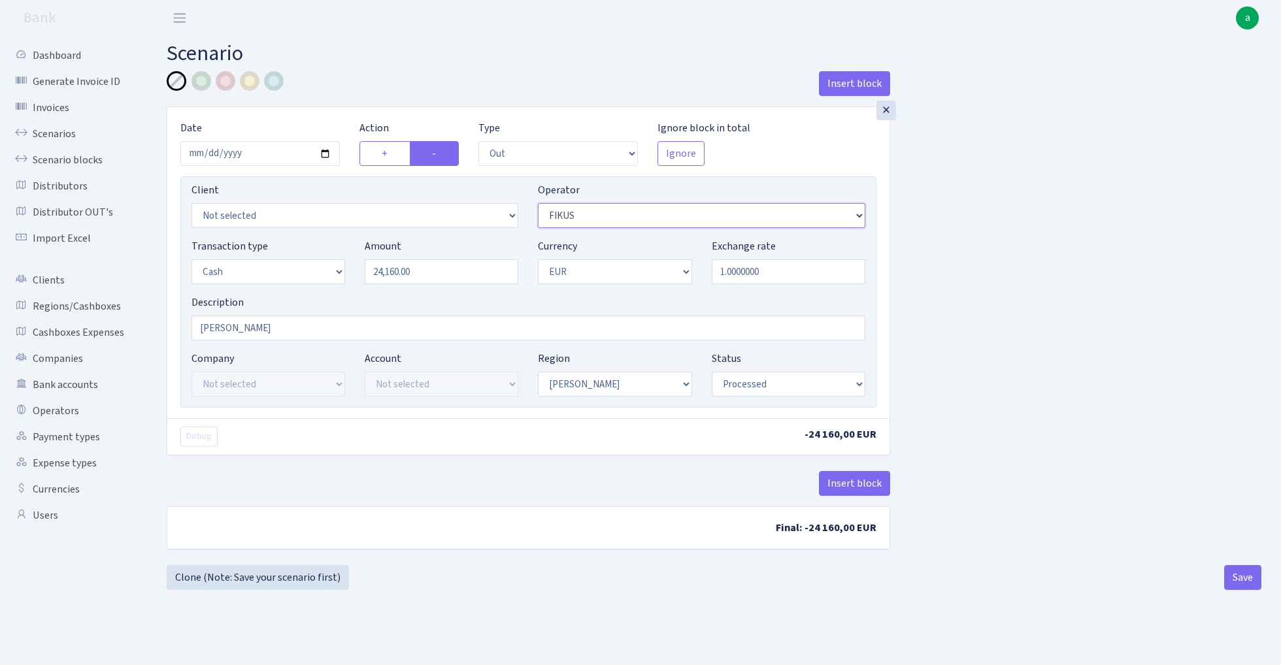
select select "392"
click at [1237, 575] on button "Save" at bounding box center [1242, 577] width 37 height 25
select select "out"
select select "392"
select select "1"
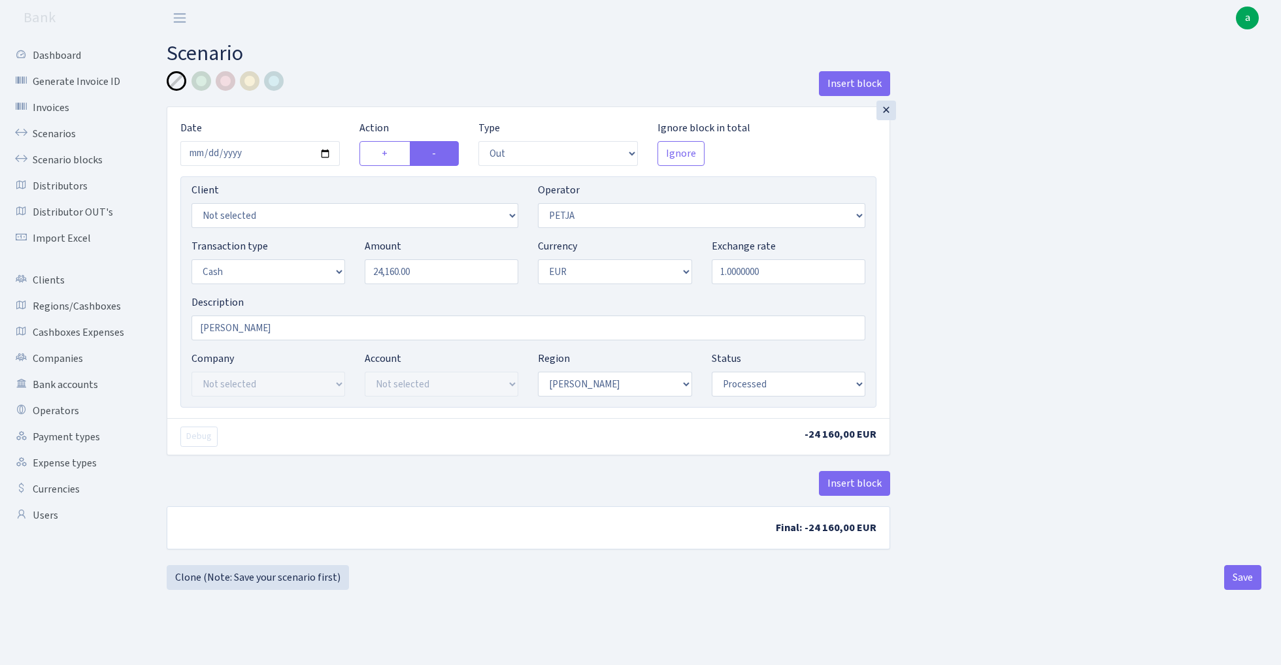
select select "1"
select select "processed"
click at [283, 574] on link "Clone (Note: Save your scenario first)" at bounding box center [258, 577] width 182 height 25
select select "out"
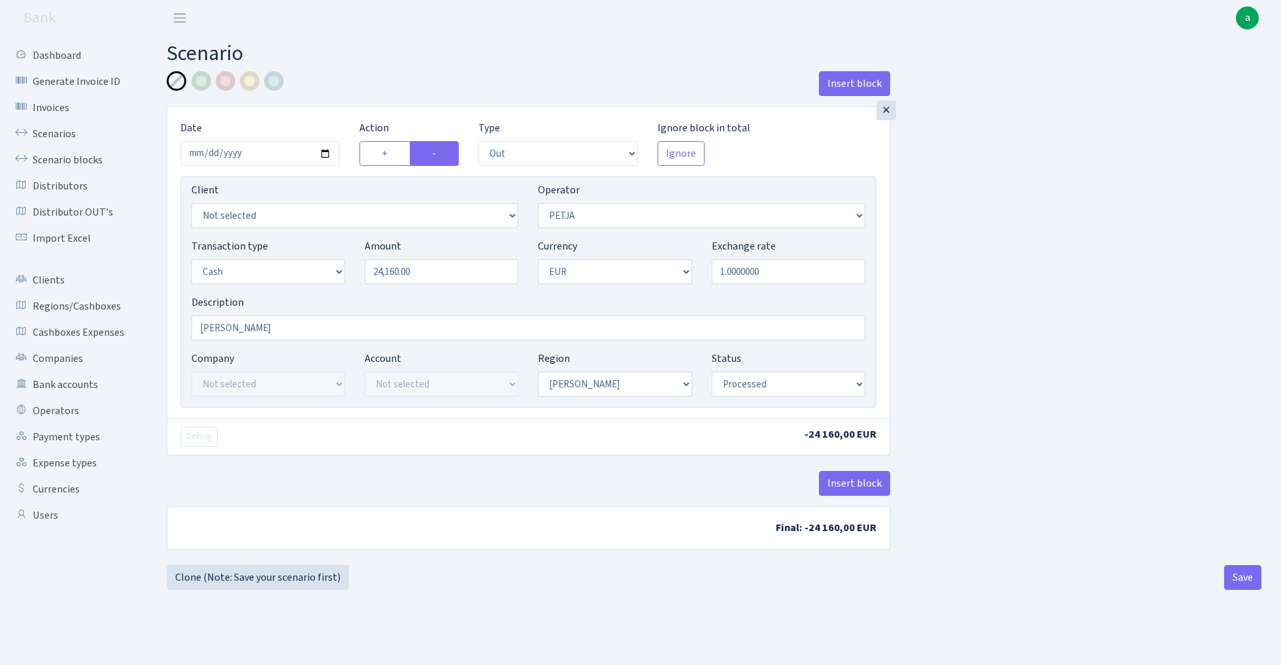
select select "392"
select select "1"
select select "processed"
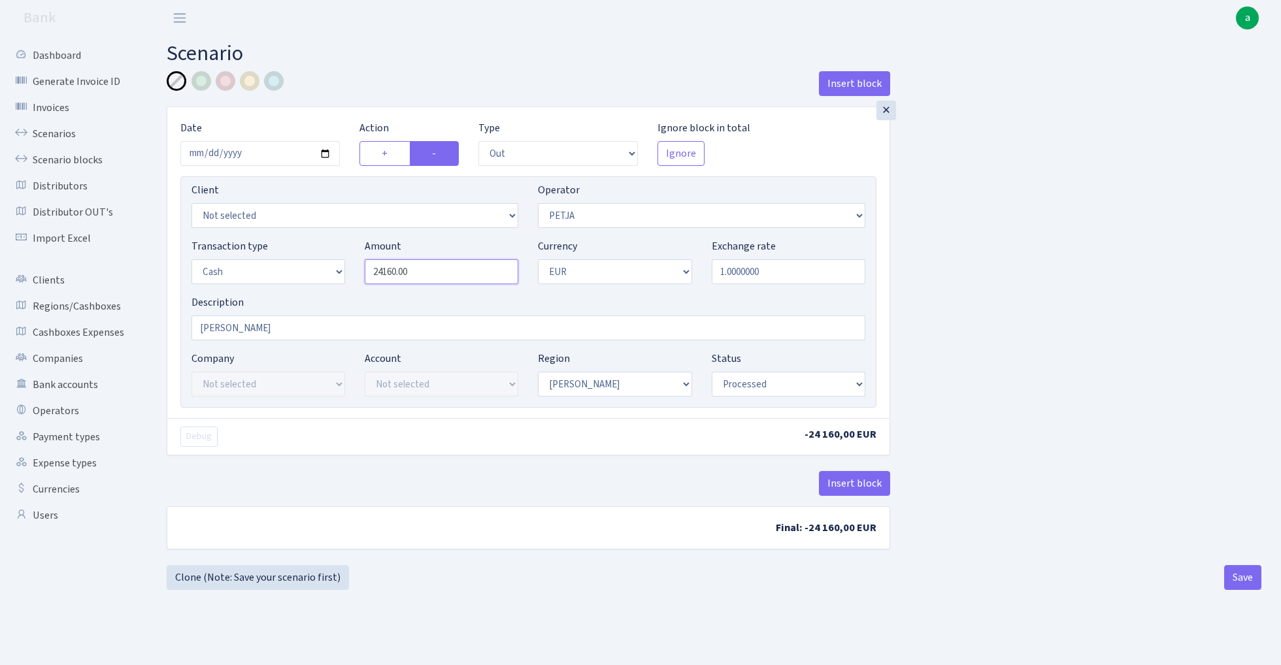
click at [456, 270] on input "24160.00" at bounding box center [442, 271] width 154 height 25
type input "85,250.00"
select select "65"
click at [1250, 578] on button "Save" at bounding box center [1242, 577] width 37 height 25
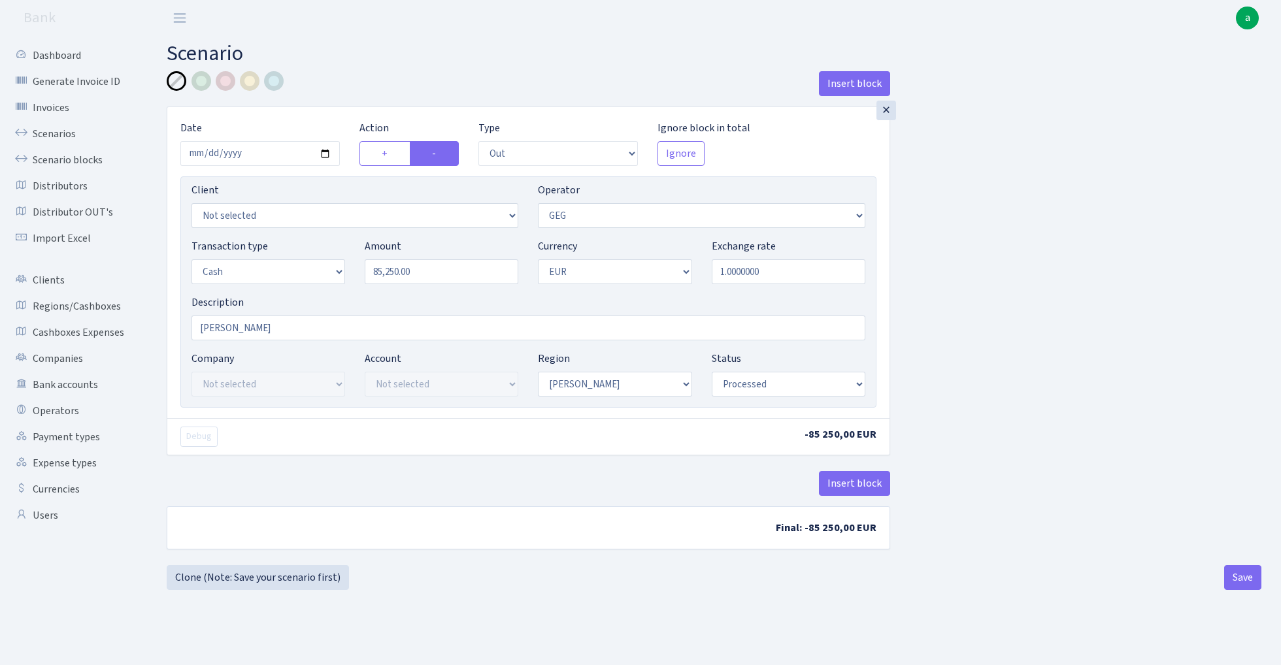
select select "out"
select select "65"
select select "1"
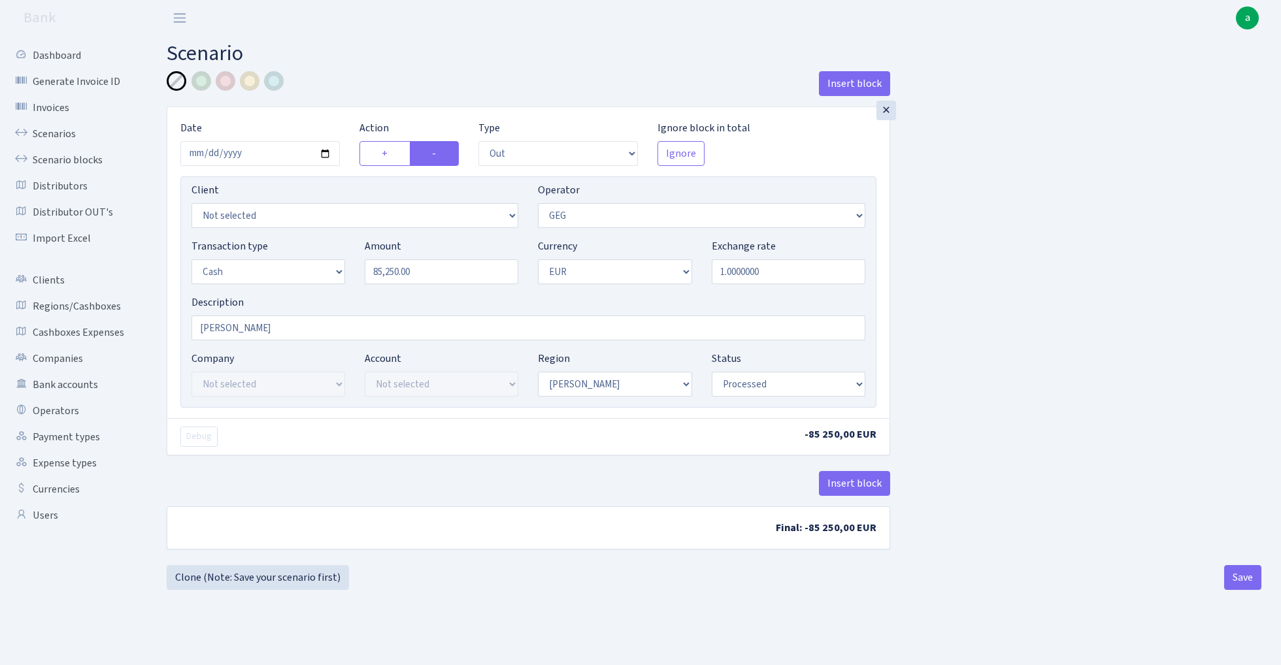
select select "processed"
click at [291, 584] on link "Clone (Note: Save your scenario first)" at bounding box center [258, 577] width 182 height 25
select select "out"
select select "65"
select select "1"
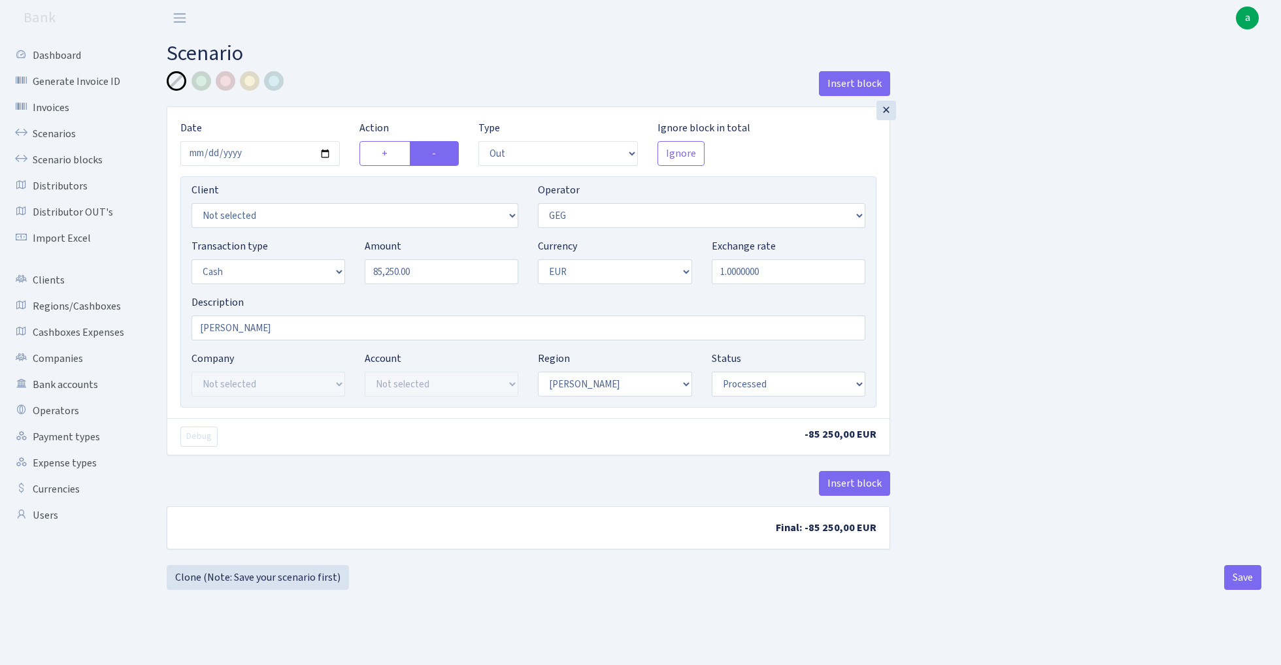
select select "1"
select select "processed"
click at [434, 273] on input "85250.00" at bounding box center [442, 271] width 154 height 25
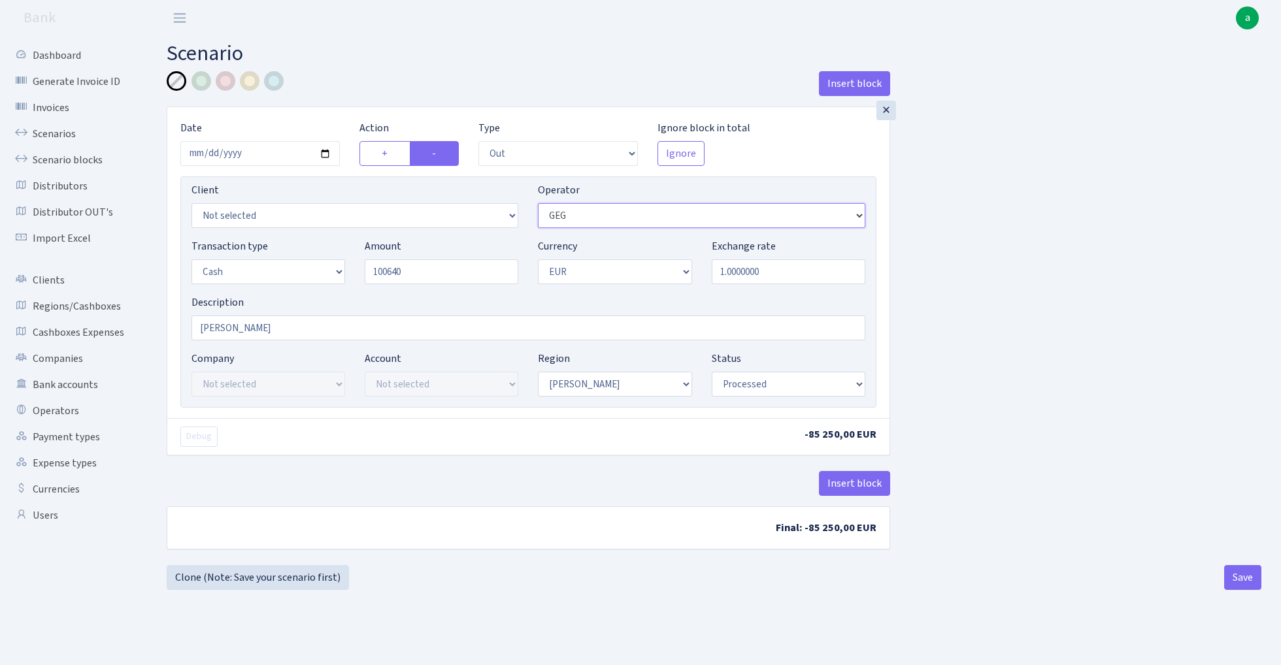
type input "100,640.00"
select select "68"
click at [1240, 575] on button "Save" at bounding box center [1242, 577] width 37 height 25
select select "out"
select select "68"
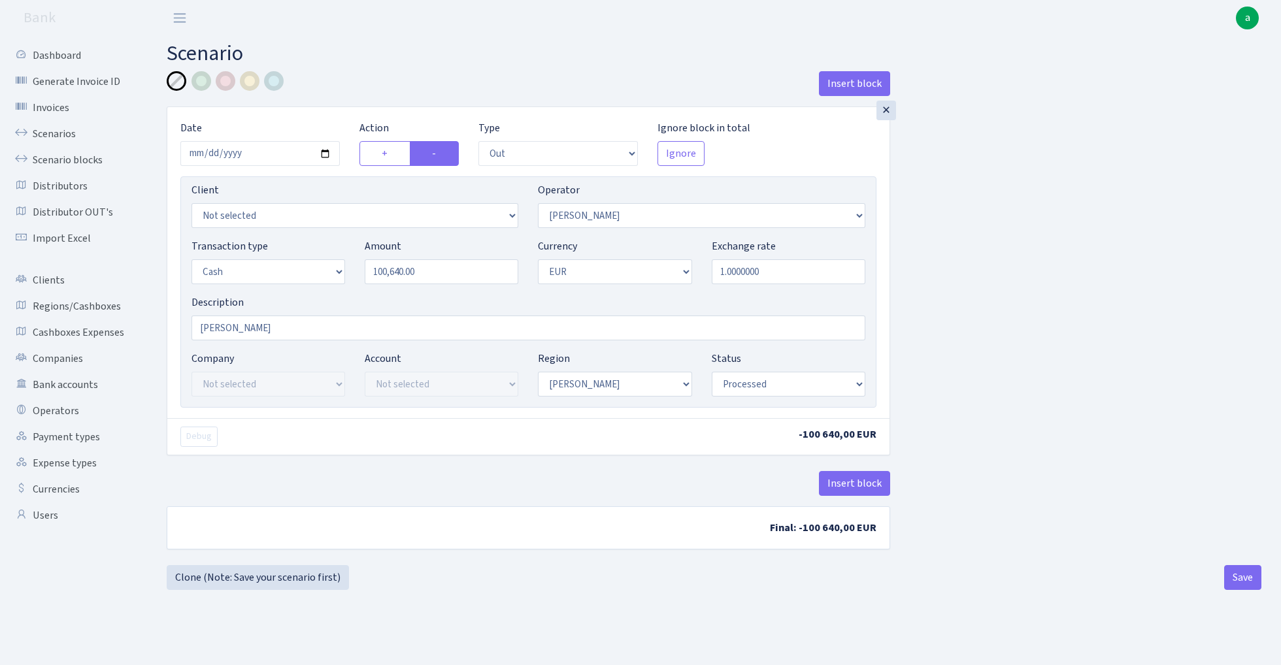
select select "1"
select select "processed"
click at [259, 582] on link "Clone (Note: Save your scenario first)" at bounding box center [258, 577] width 182 height 25
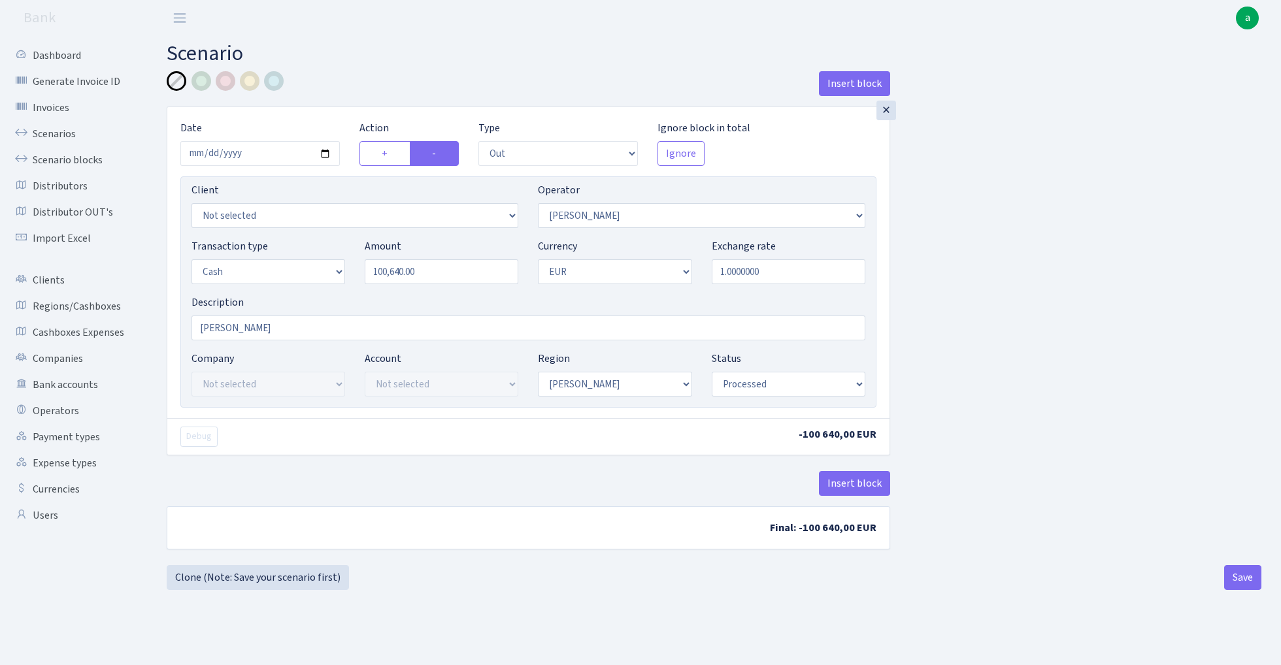
select select "out"
select select "68"
select select "1"
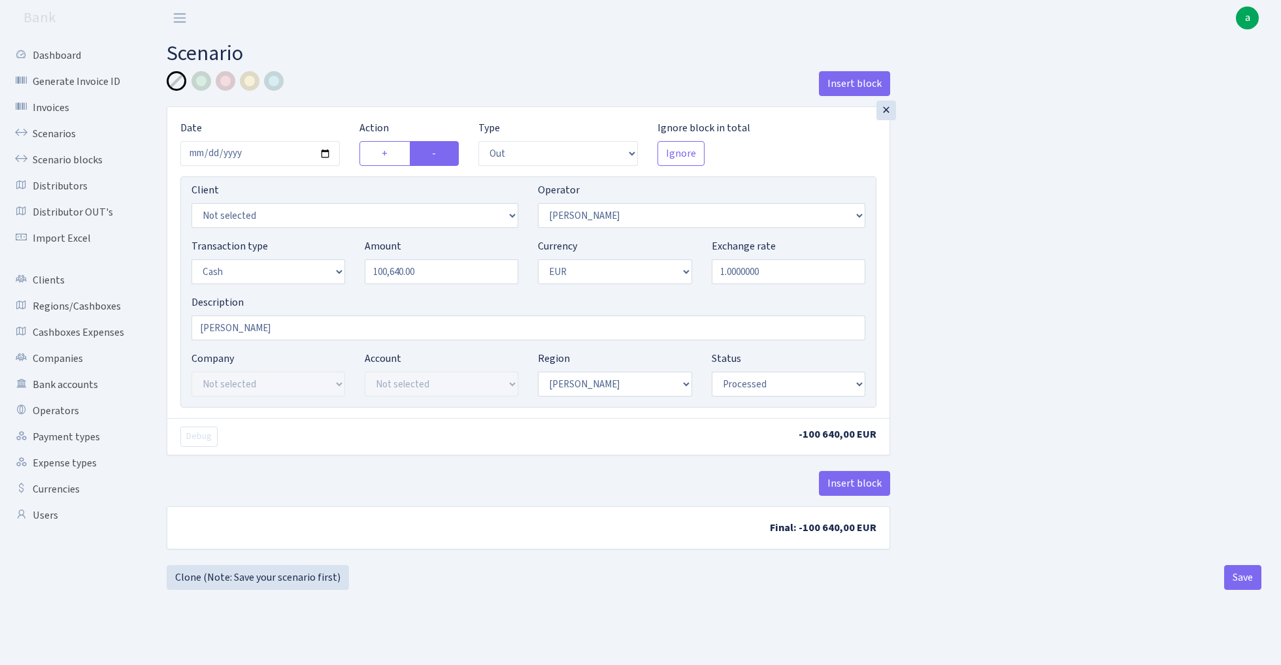
select select "processed"
click at [446, 274] on input "100640.00" at bounding box center [442, 271] width 154 height 25
type input "26,685.00"
select select "2"
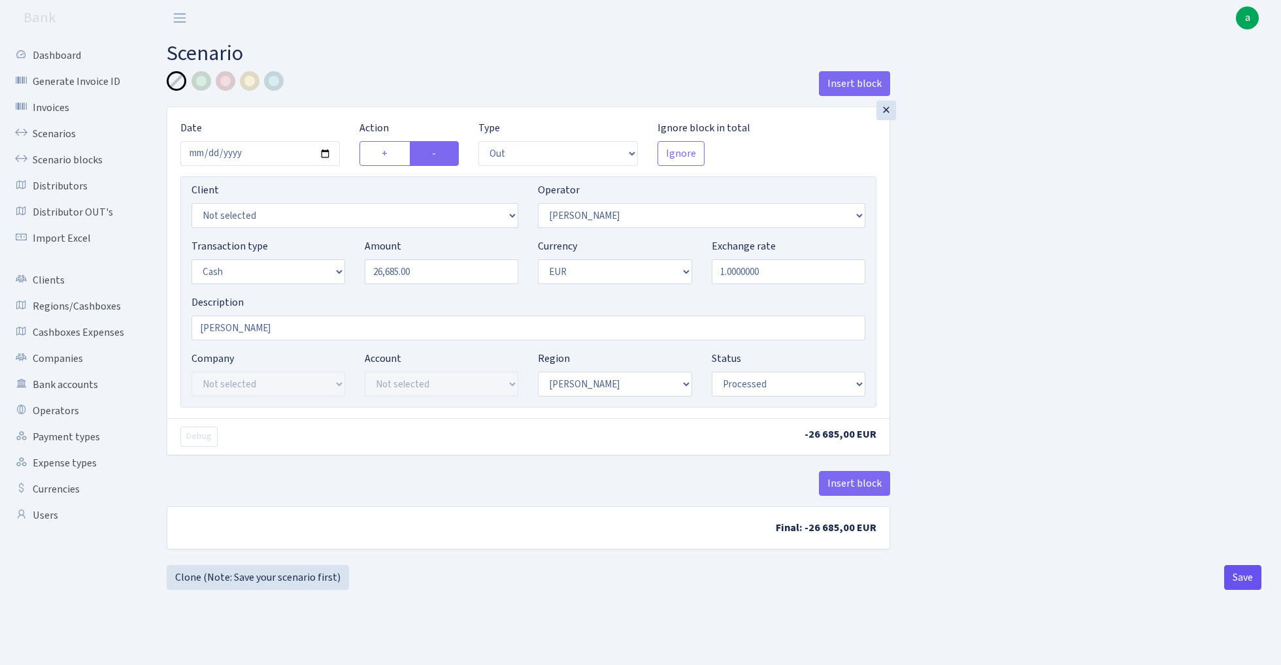
click at [1253, 578] on button "Save" at bounding box center [1242, 577] width 37 height 25
select select "out"
select select "2"
select select "1"
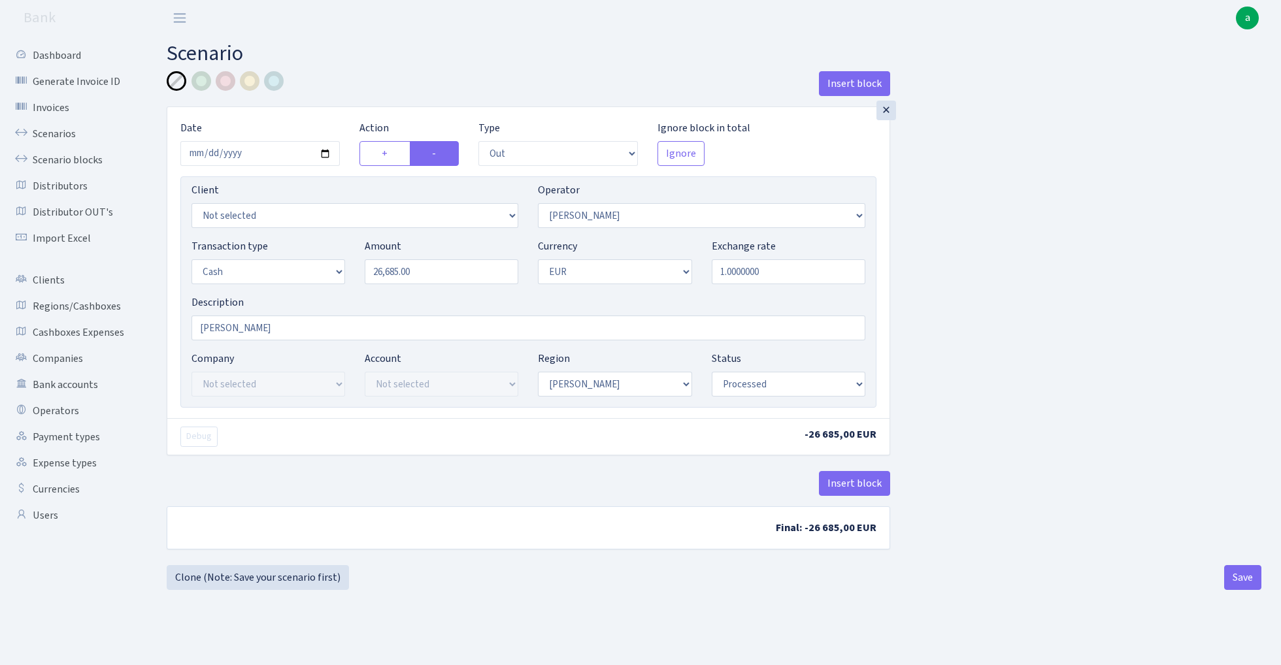
select select "1"
select select "processed"
click at [295, 579] on link "Clone (Note: Save your scenario first)" at bounding box center [258, 577] width 182 height 25
select select "out"
select select "2"
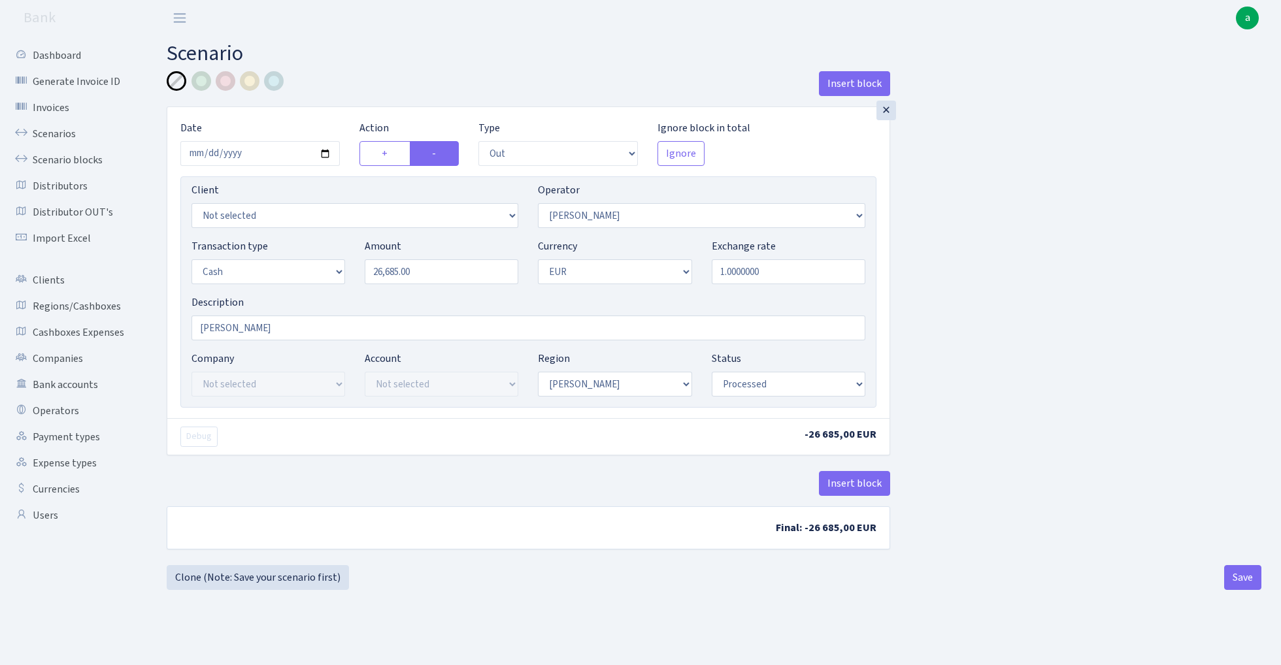
select select "1"
select select "processed"
click input "26685.00"
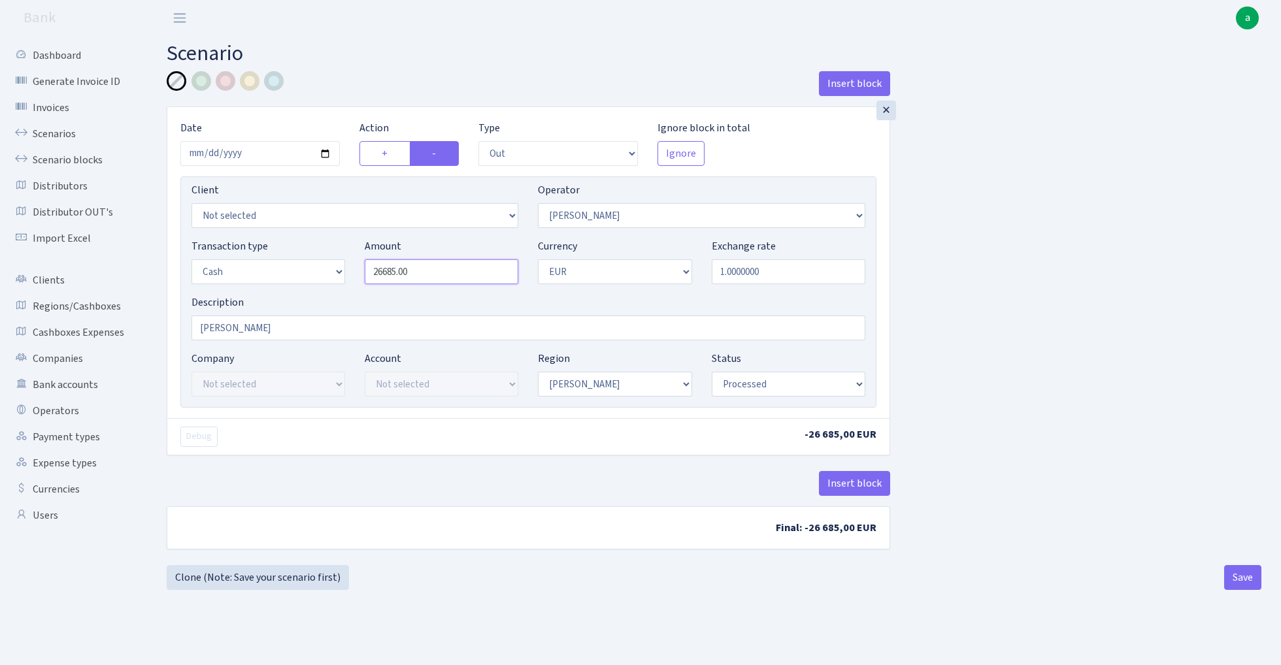
click input "26685.00"
type input "25,400.00"
select select "23"
click button "Save"
select select "out"
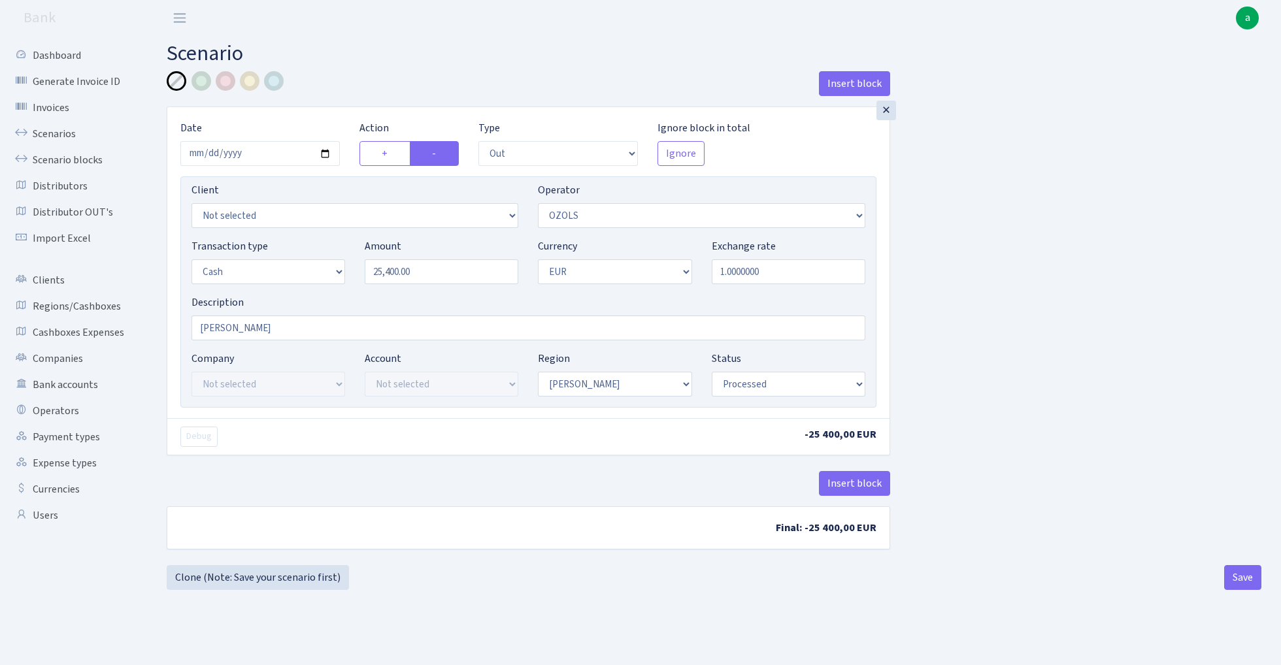
select select "23"
select select "1"
select select "processed"
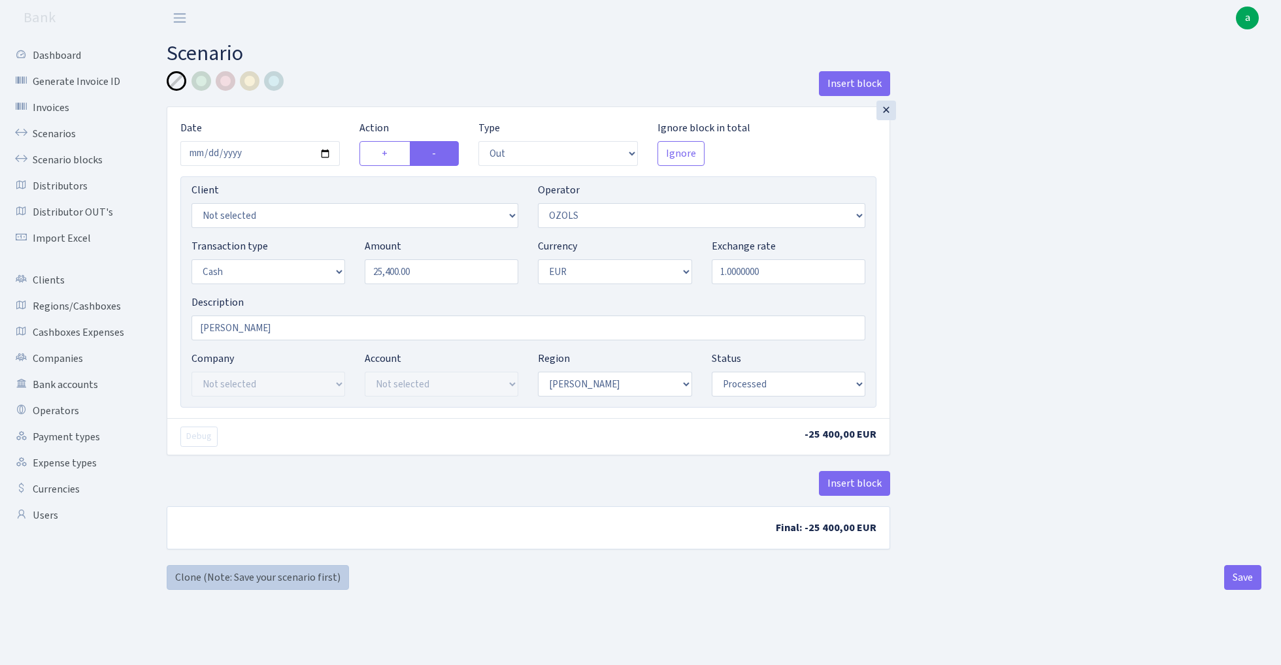
click at [268, 576] on link "Clone (Note: Save your scenario first)" at bounding box center [258, 577] width 182 height 25
select select "out"
select select "23"
select select "1"
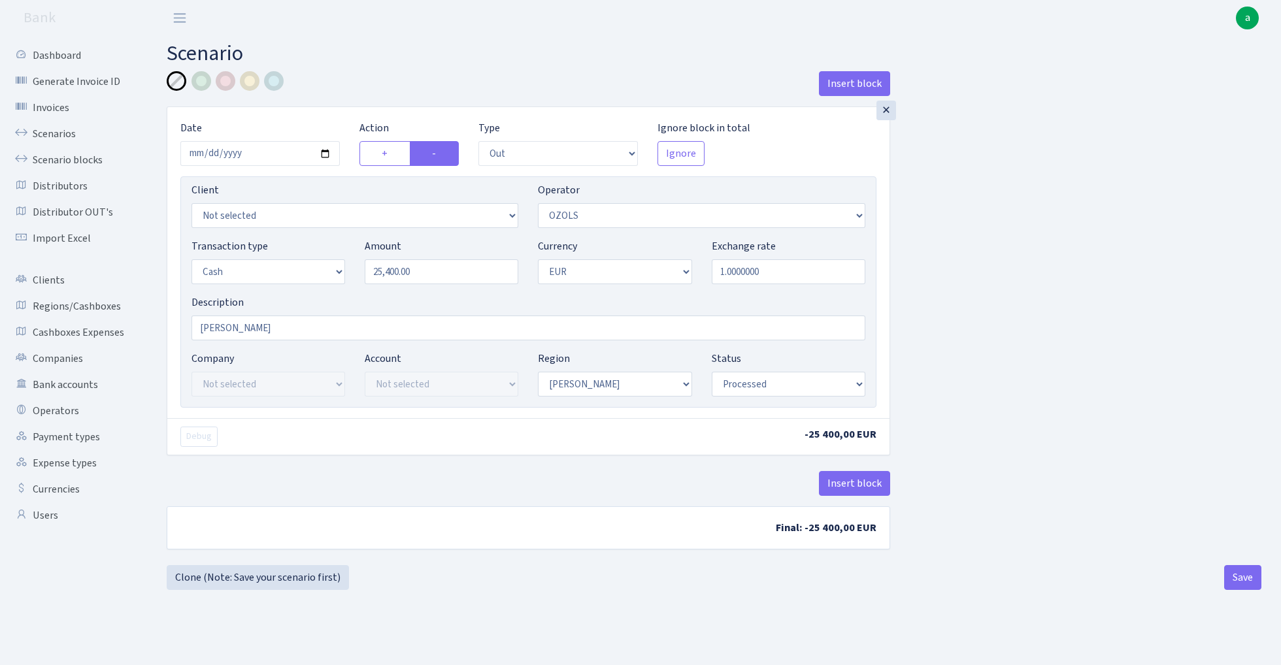
select select "1"
select select "processed"
click at [456, 269] on input "25400.00" at bounding box center [442, 271] width 154 height 25
type input "10,945.00"
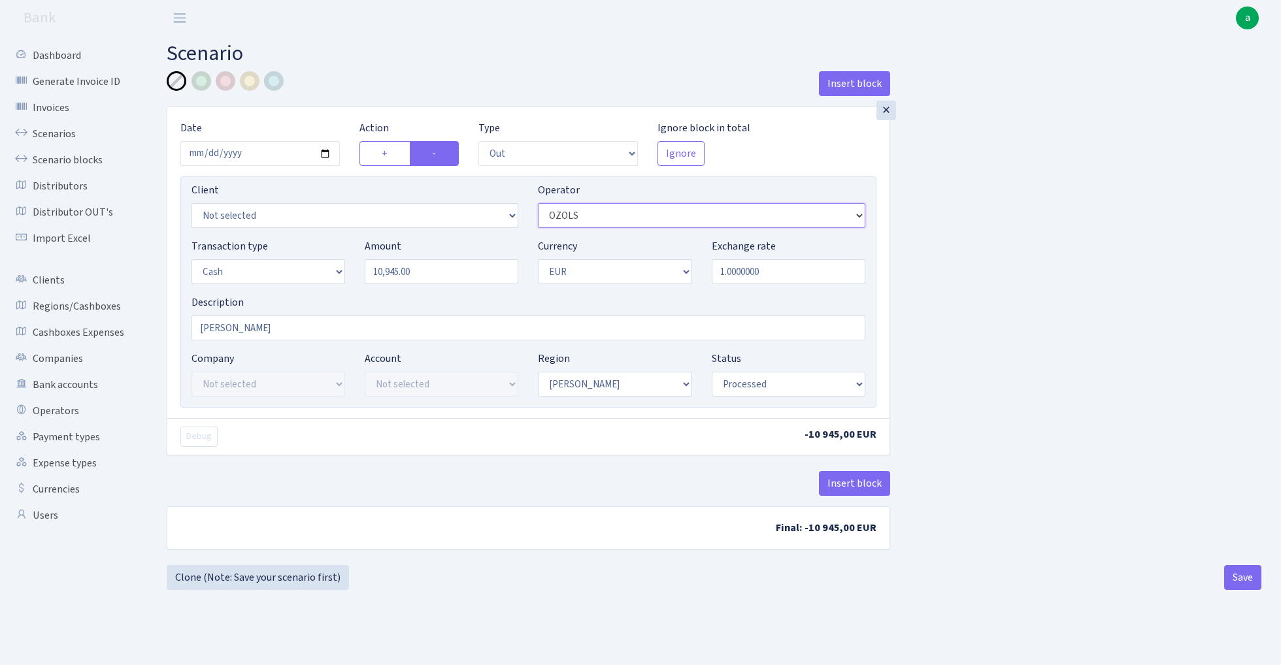
select select "11"
click at [1247, 576] on button "Save" at bounding box center [1242, 577] width 37 height 25
select select "out"
select select "11"
select select "1"
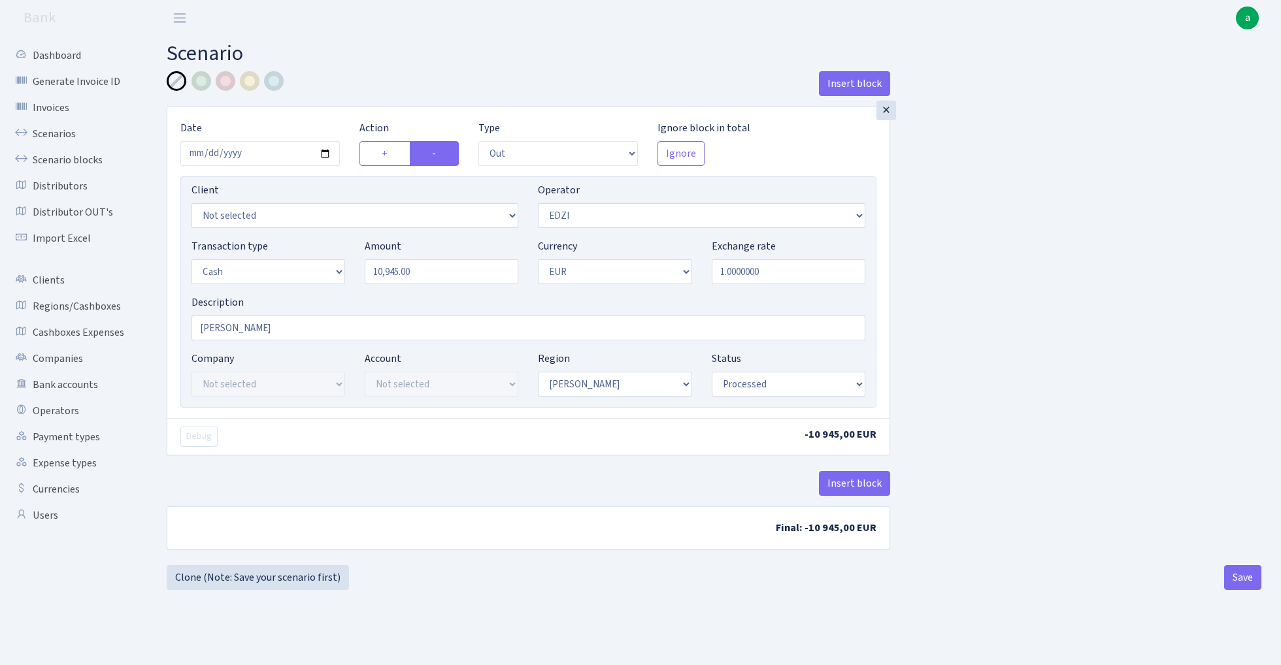
select select "1"
select select "processed"
click at [291, 578] on link "Clone (Note: Save your scenario first)" at bounding box center [258, 577] width 182 height 25
select select "out"
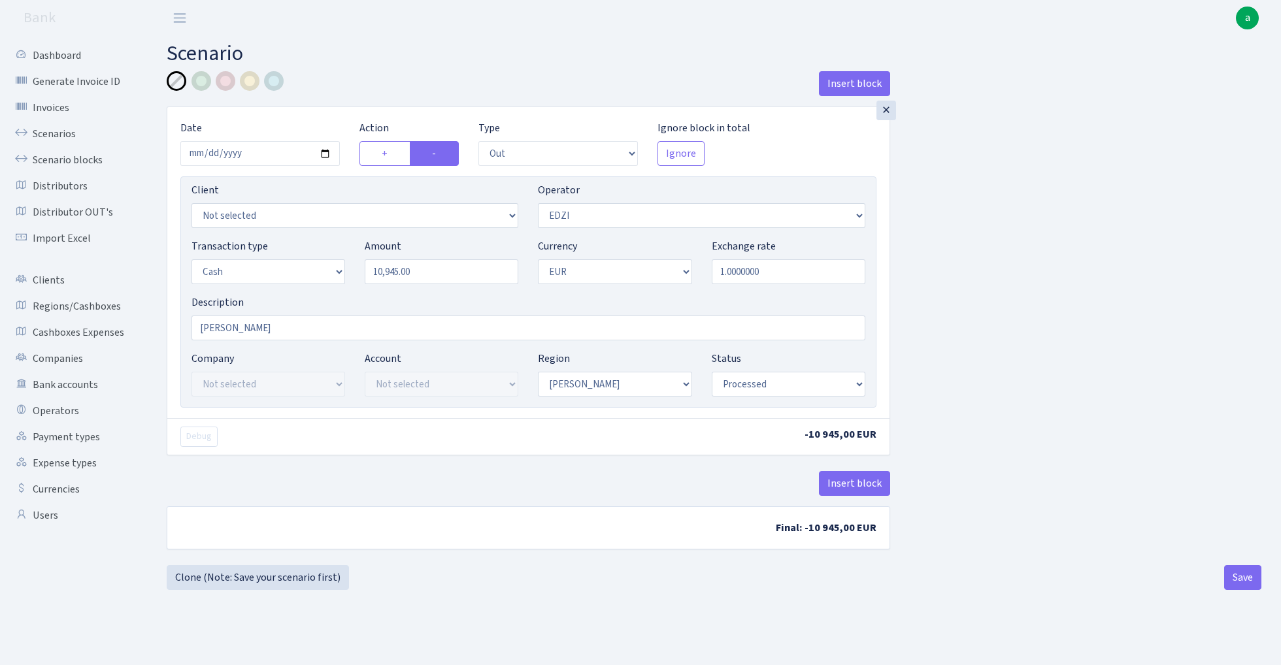
select select "11"
select select "1"
select select "processed"
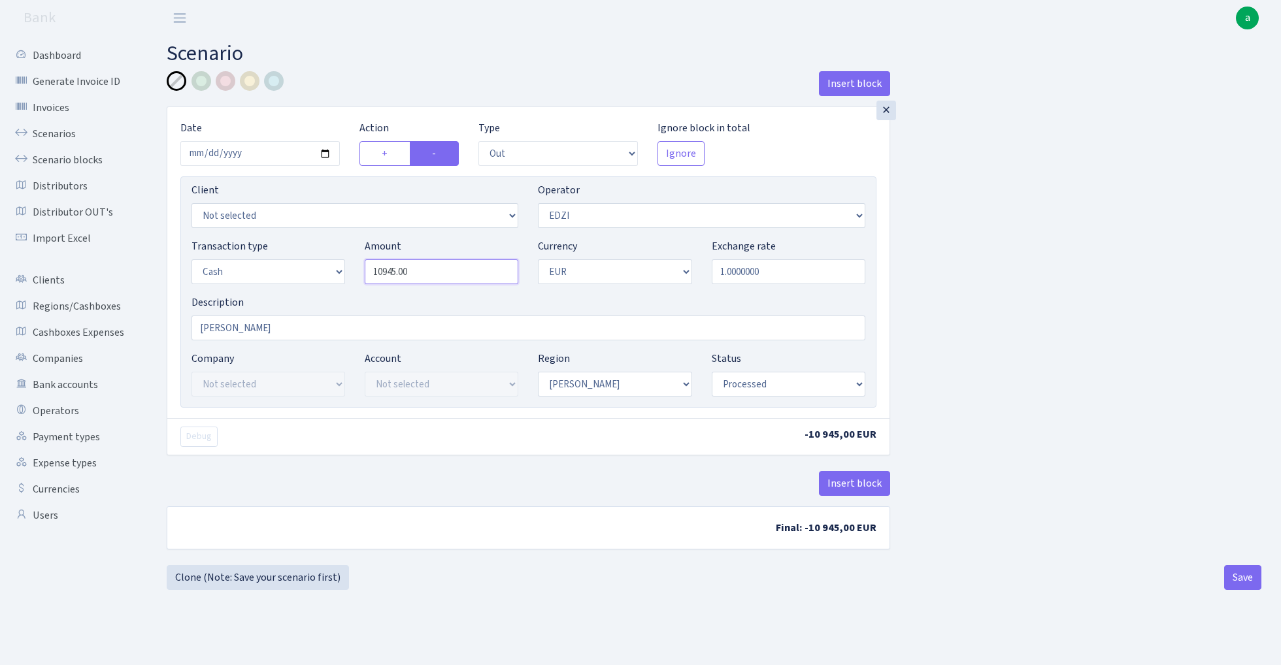
click at [446, 273] on input "10945.00" at bounding box center [442, 271] width 154 height 25
type input "7,000.00"
select select "325"
click at [1239, 573] on button "Save" at bounding box center [1242, 577] width 37 height 25
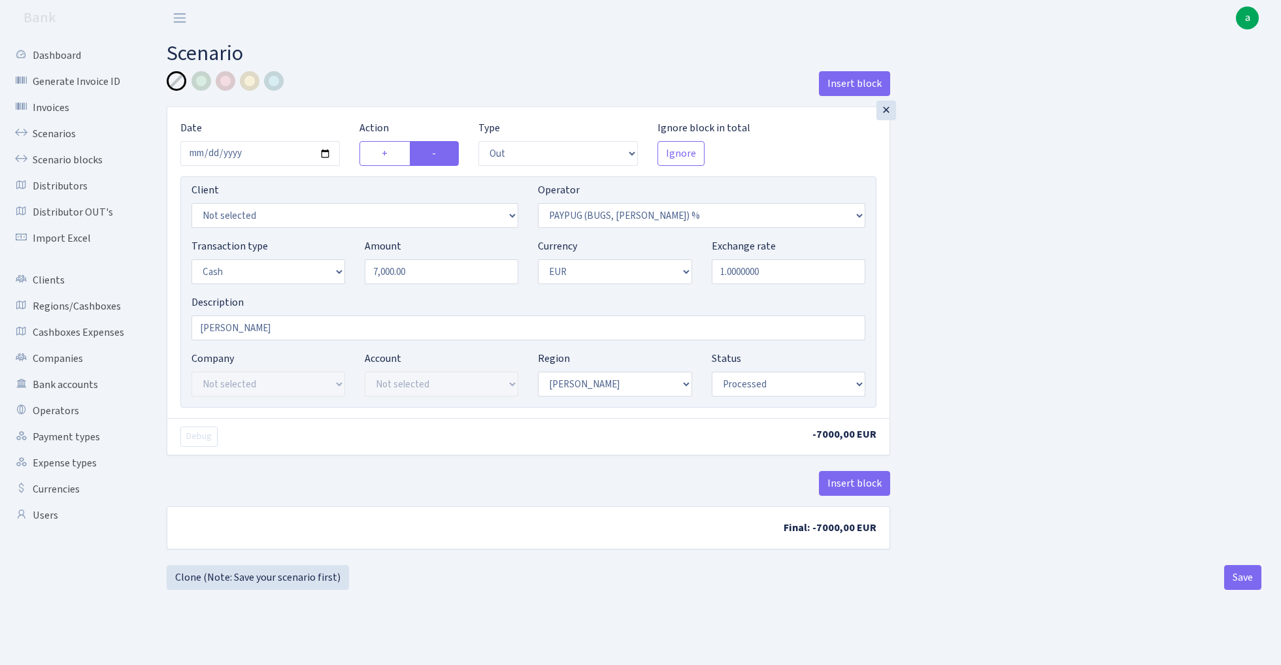
select select "out"
select select "325"
select select "1"
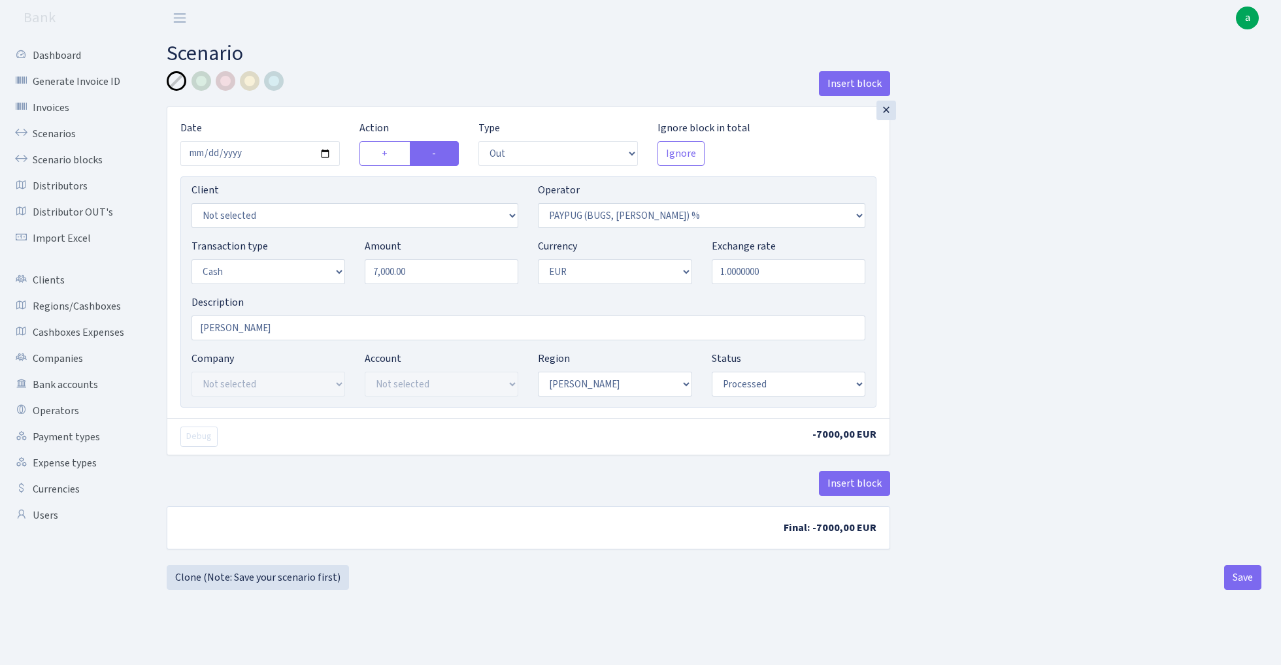
select select "processed"
click at [298, 578] on link "Clone (Note: Save your scenario first)" at bounding box center [258, 577] width 182 height 25
select select "out"
select select "325"
select select "1"
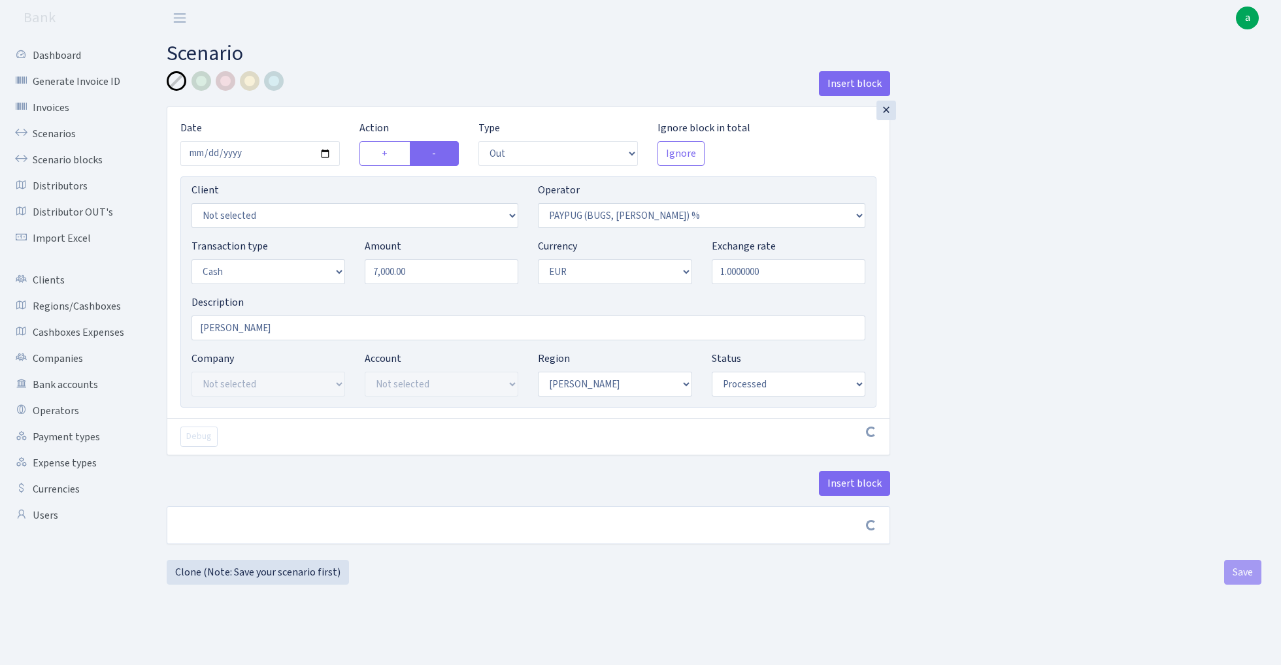
select select "1"
select select "processed"
select select "419"
click at [463, 274] on input "7000.00" at bounding box center [442, 271] width 154 height 25
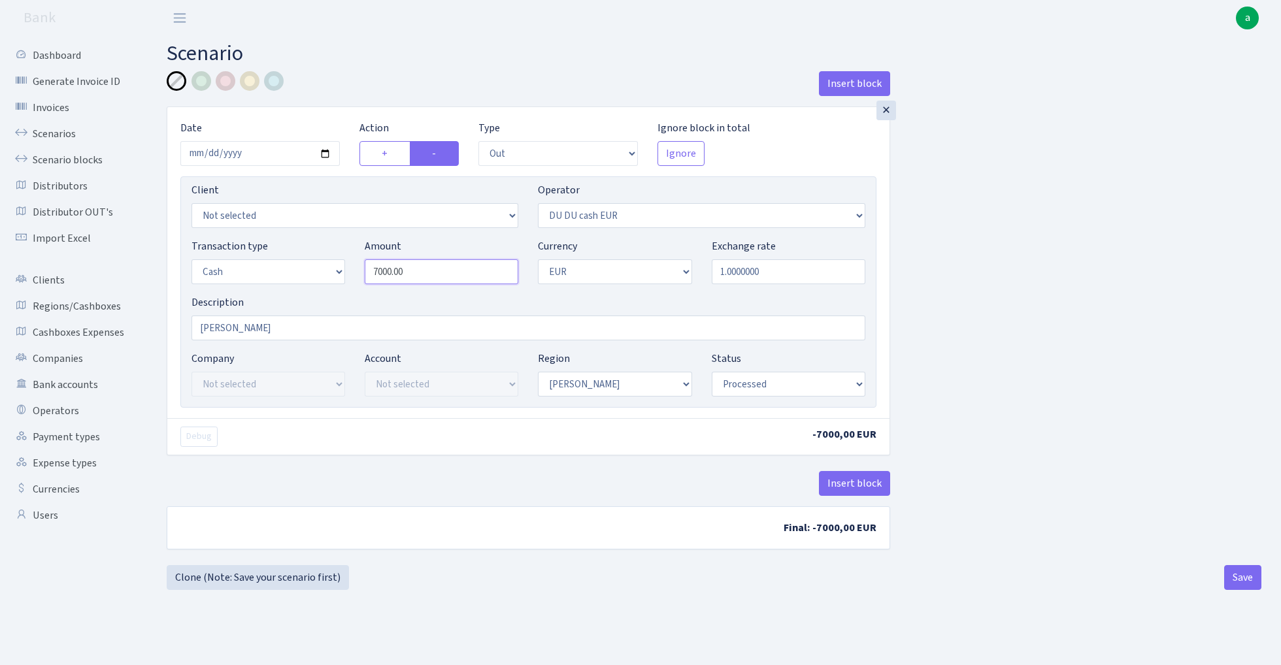
click at [463, 274] on input "7000.00" at bounding box center [442, 271] width 154 height 25
type input "25,085.00"
click at [980, 367] on div "Insert block × Date 2025-09-04 Action + - Type --- In Out Commission Field requ…" at bounding box center [714, 315] width 1114 height 489
click at [1243, 575] on button "Save" at bounding box center [1242, 577] width 37 height 25
select select "out"
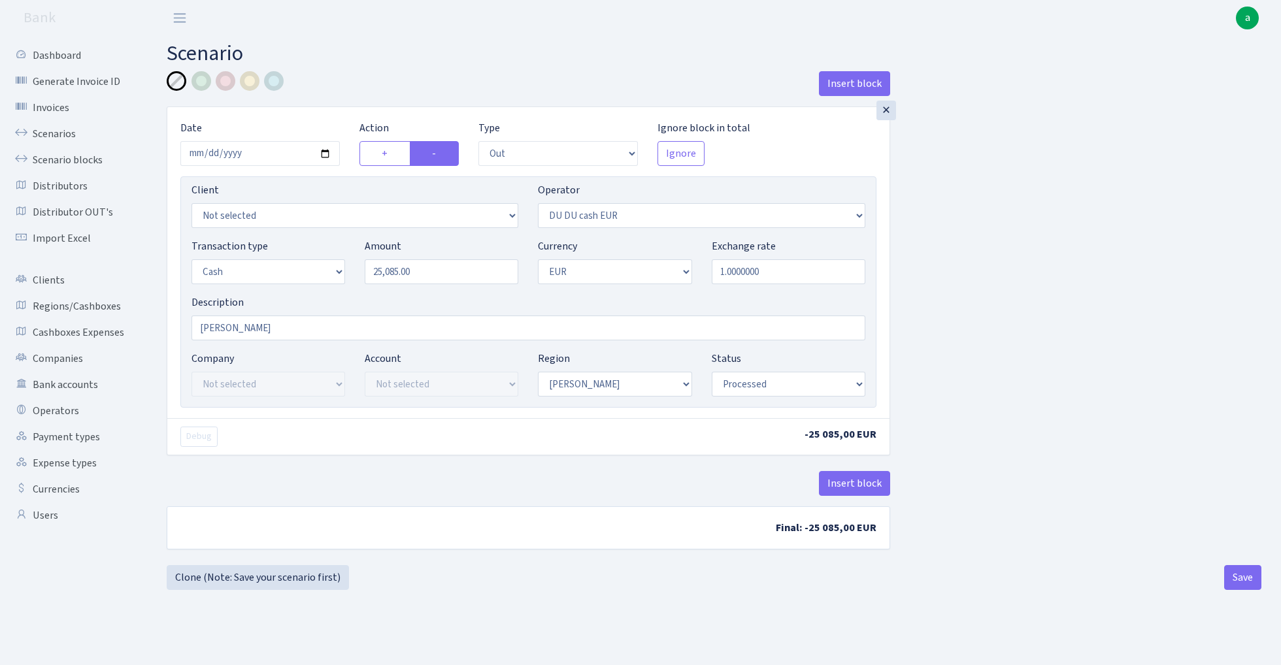
select select "419"
select select "1"
select select "processed"
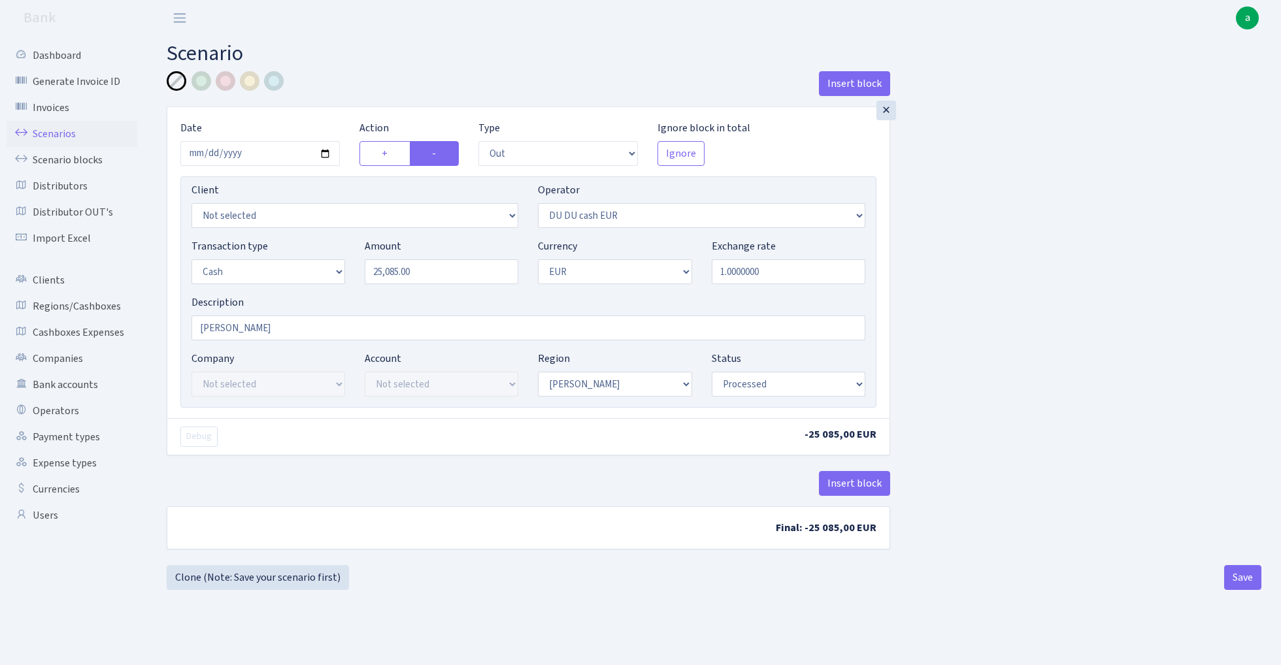
click link "Scenarios"
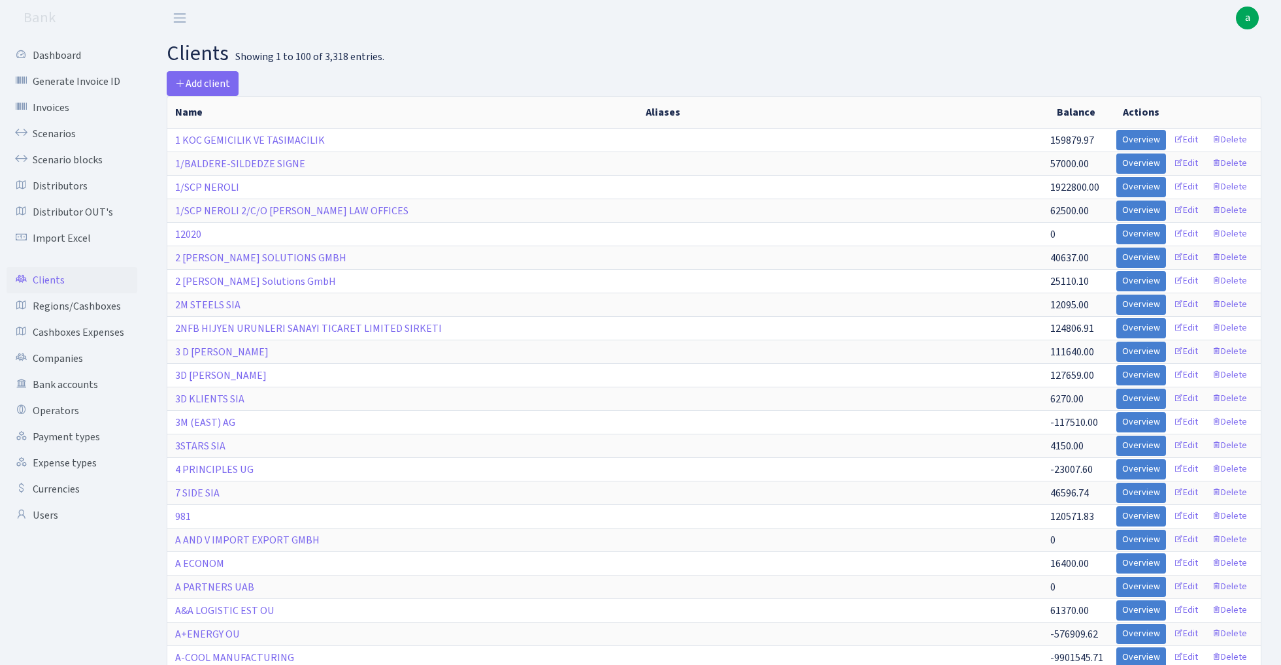
select select "100"
click at [103, 330] on link "Cashboxes Expenses" at bounding box center [72, 333] width 131 height 26
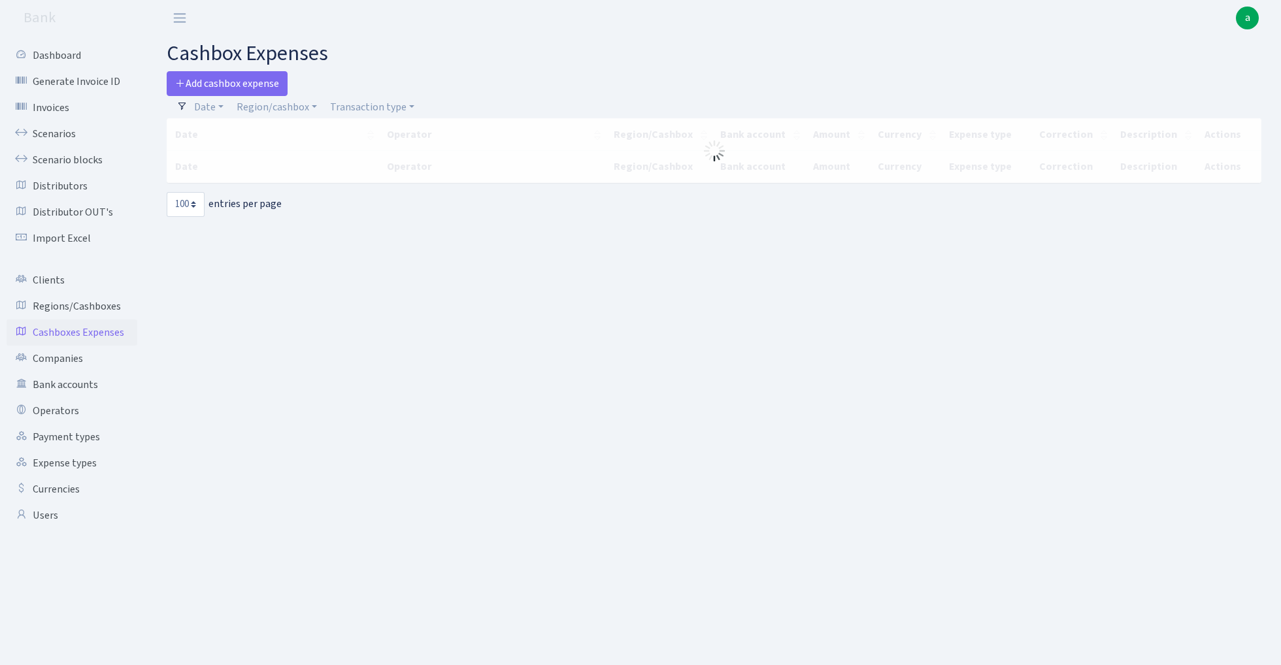
select select "100"
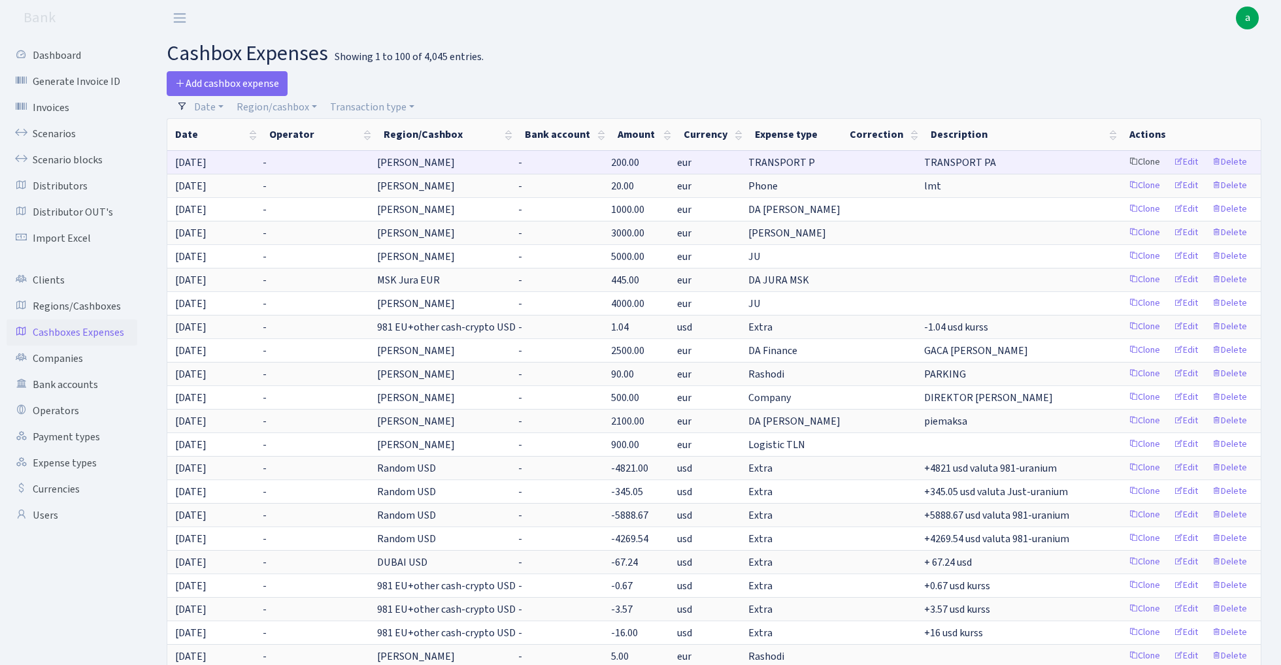
click at [1146, 160] on link "Clone" at bounding box center [1144, 162] width 43 height 20
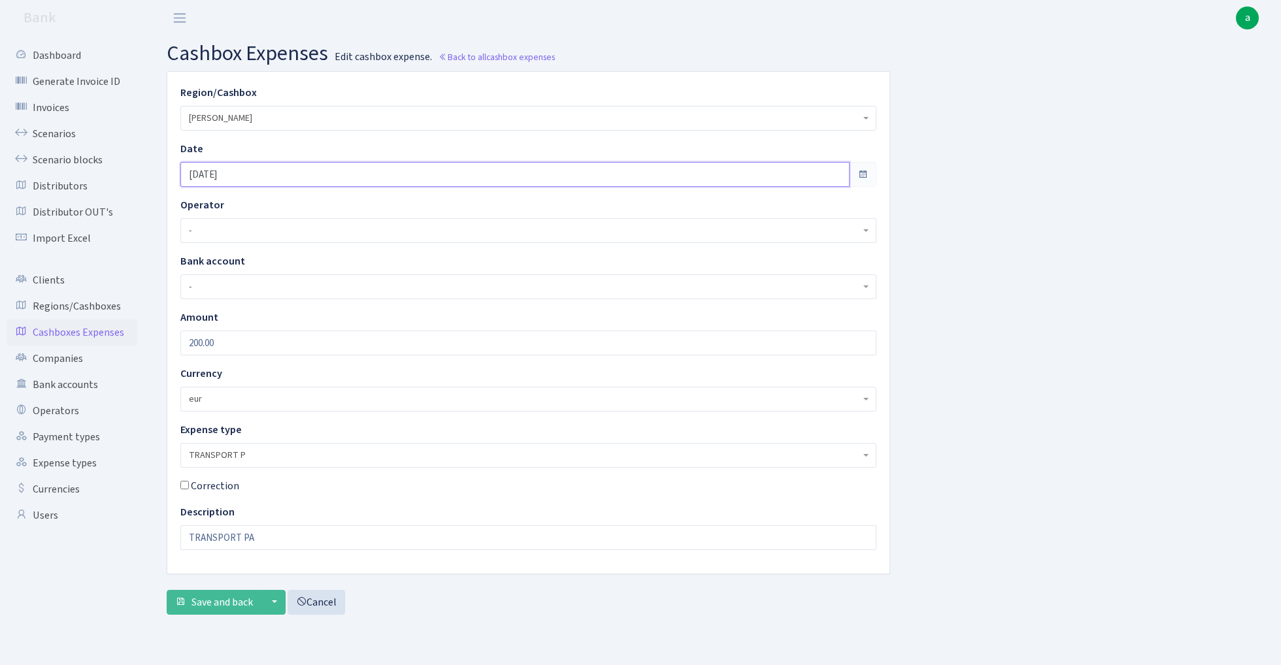
click at [280, 171] on input "[DATE]" at bounding box center [514, 174] width 669 height 25
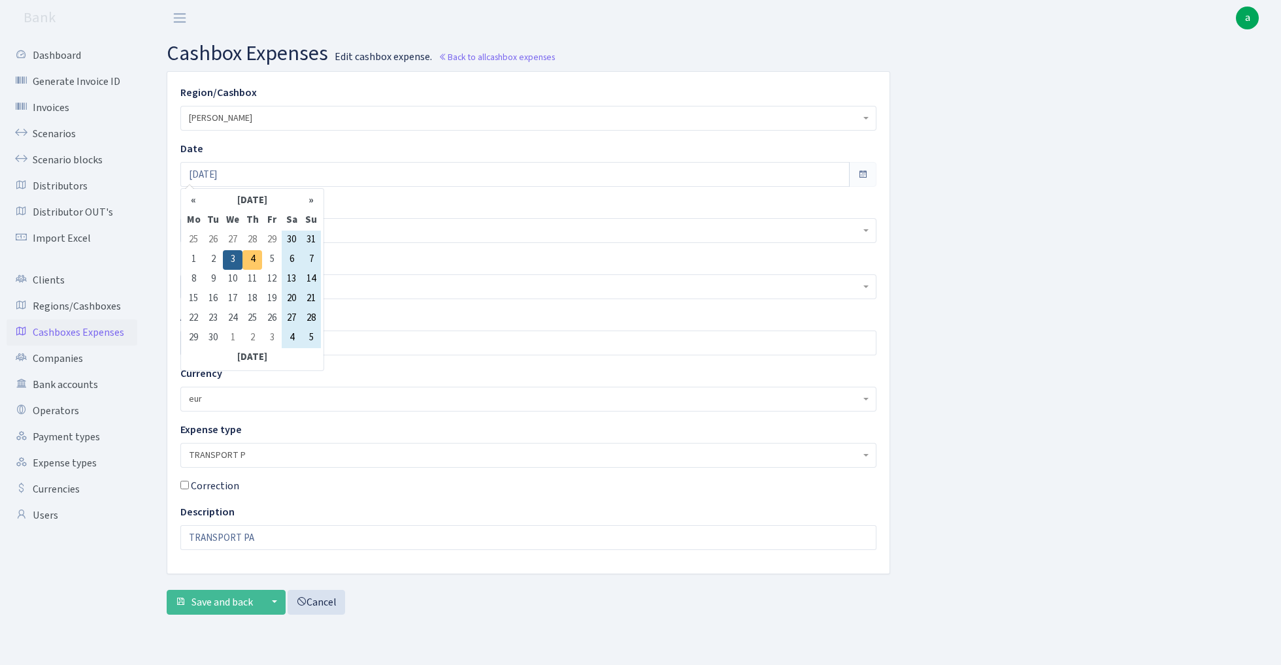
click at [254, 259] on td "4" at bounding box center [252, 260] width 20 height 20
type input "04.09.2025"
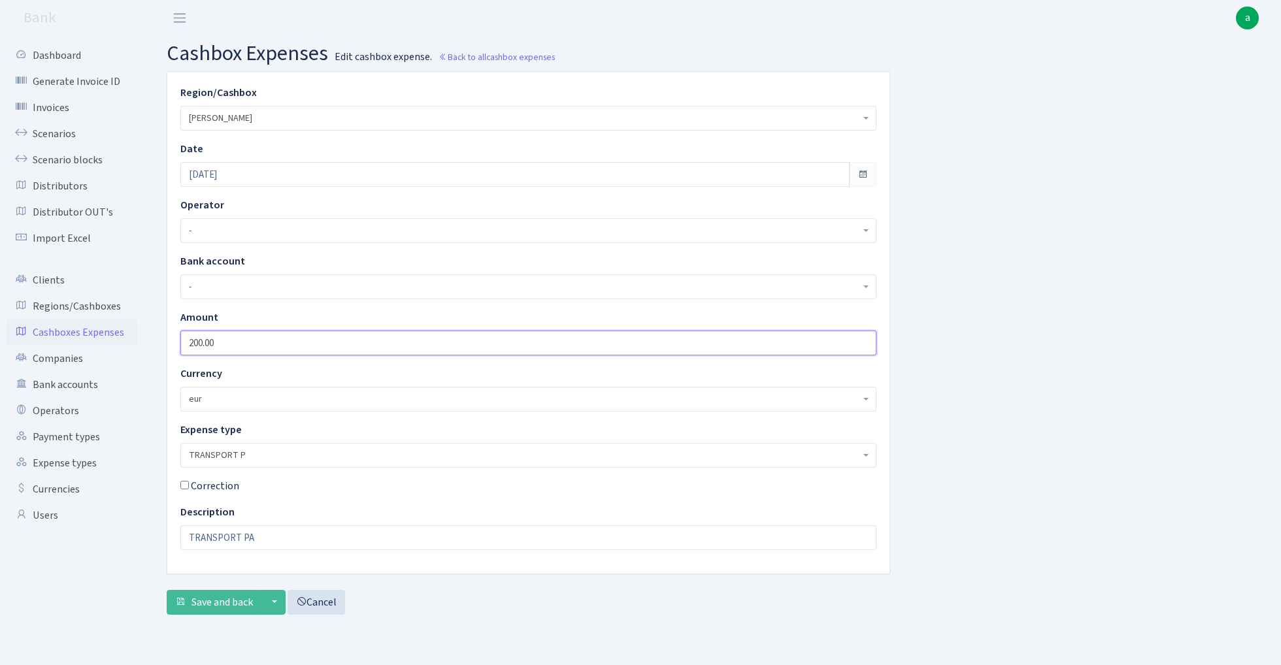
click at [239, 346] on input "200.00" at bounding box center [528, 343] width 696 height 25
type input "500"
click at [212, 607] on span "Save and back" at bounding box center [221, 602] width 61 height 14
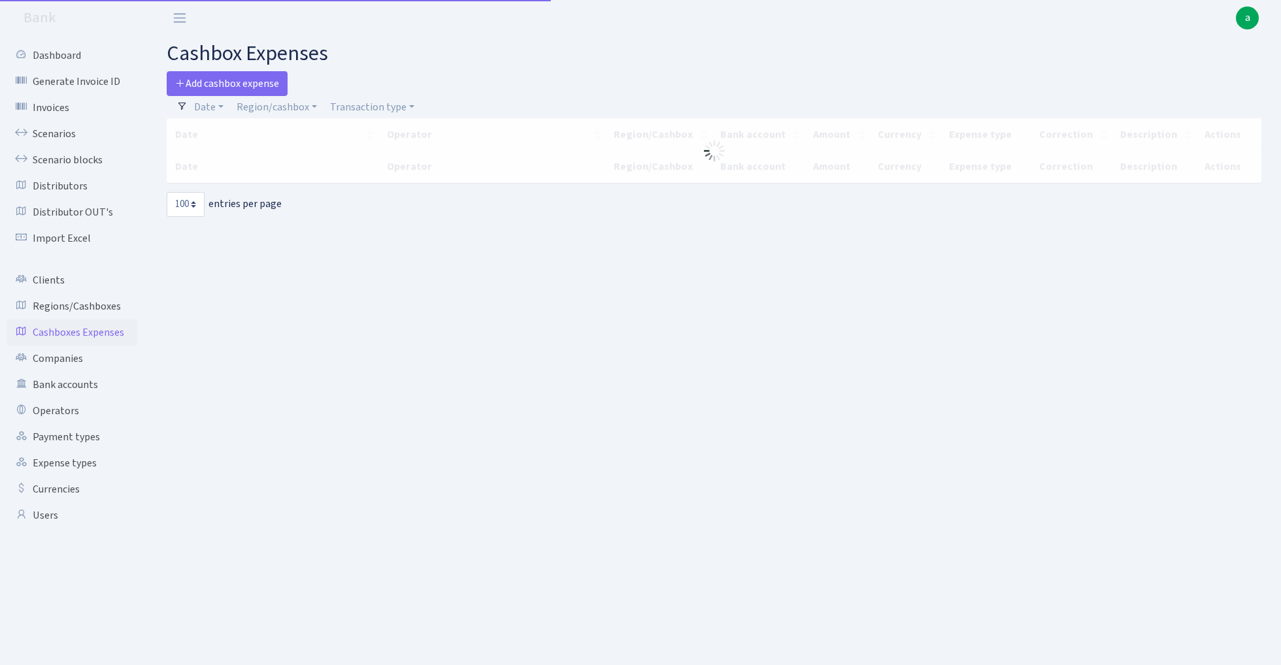
select select "100"
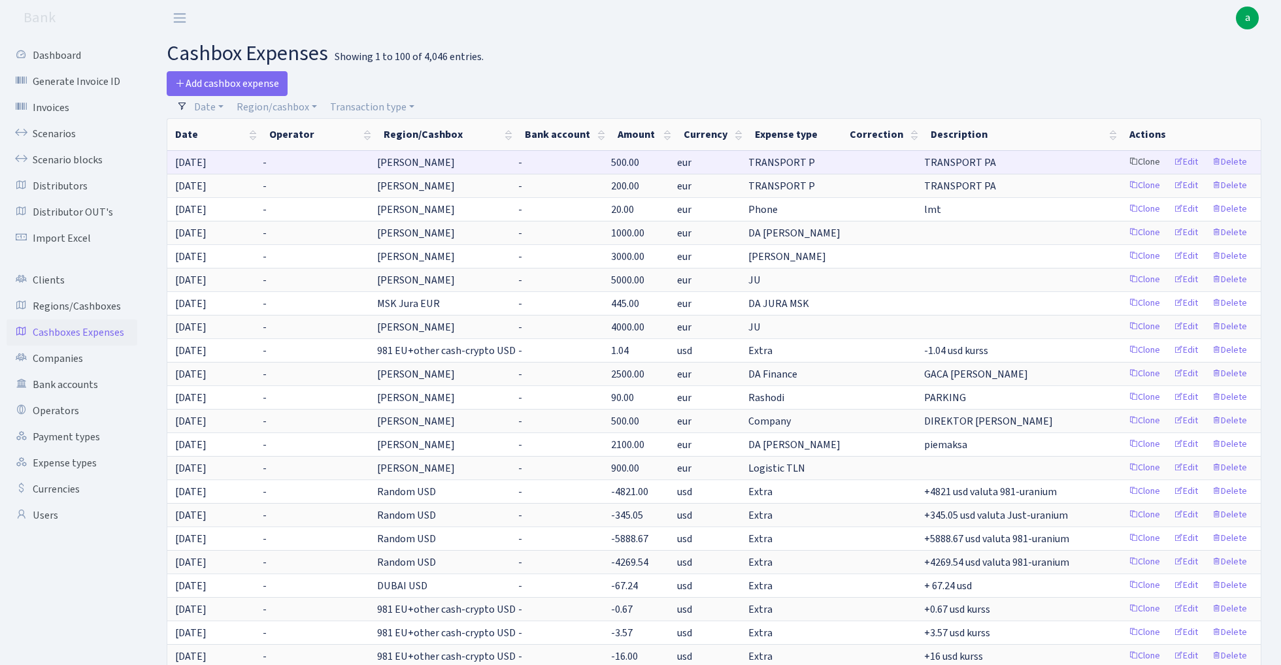
click at [1140, 165] on link "Clone" at bounding box center [1144, 162] width 43 height 20
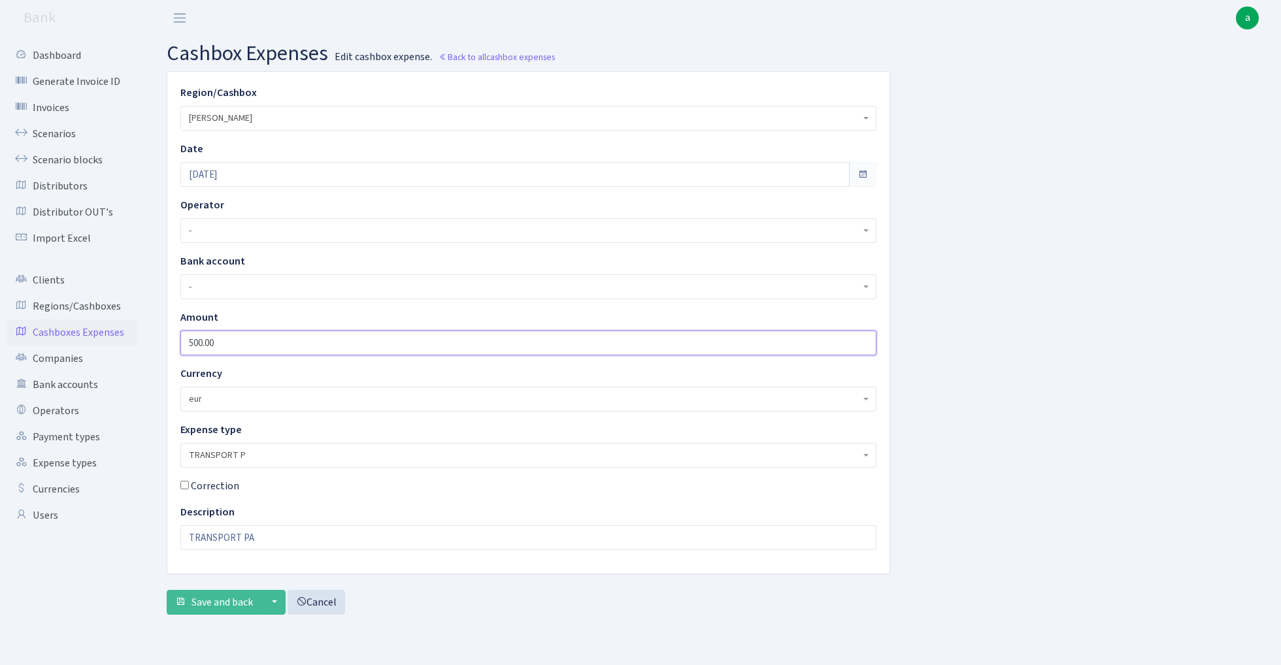
click at [252, 340] on input "500.00" at bounding box center [528, 343] width 696 height 25
type input "1200"
click at [252, 535] on input "TRANSPORT PA" at bounding box center [528, 537] width 696 height 25
click at [255, 449] on span "TRANSPORT P" at bounding box center [524, 455] width 671 height 13
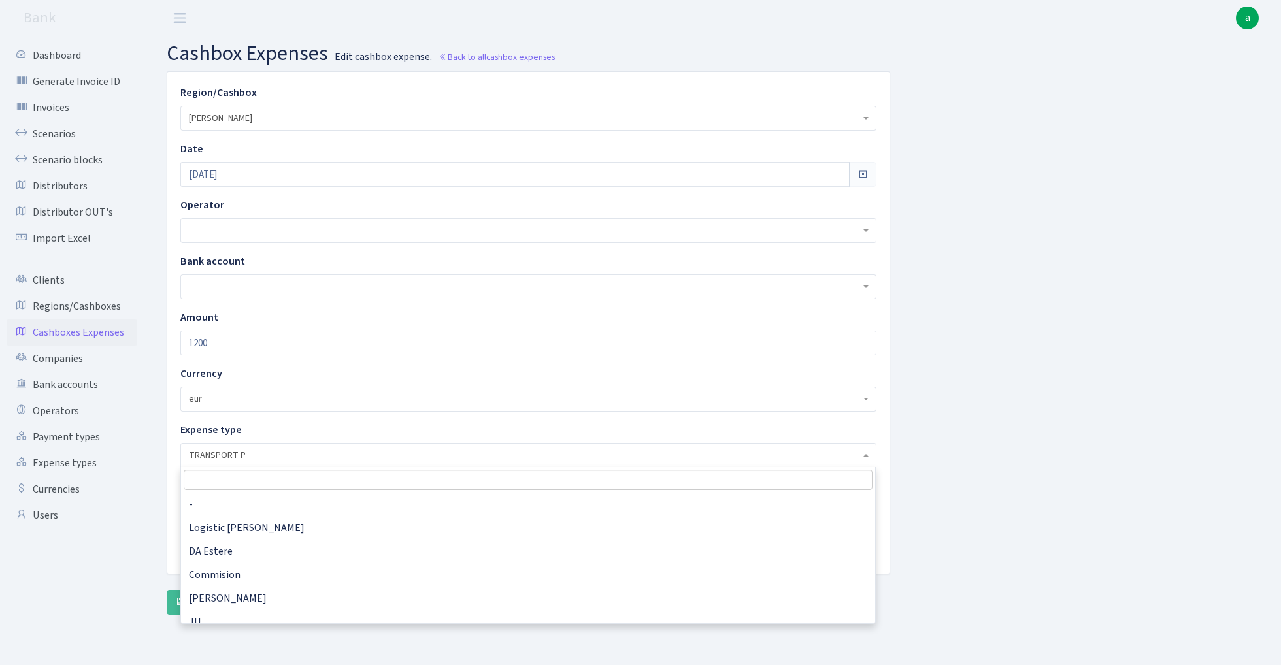
scroll to position [740, 0]
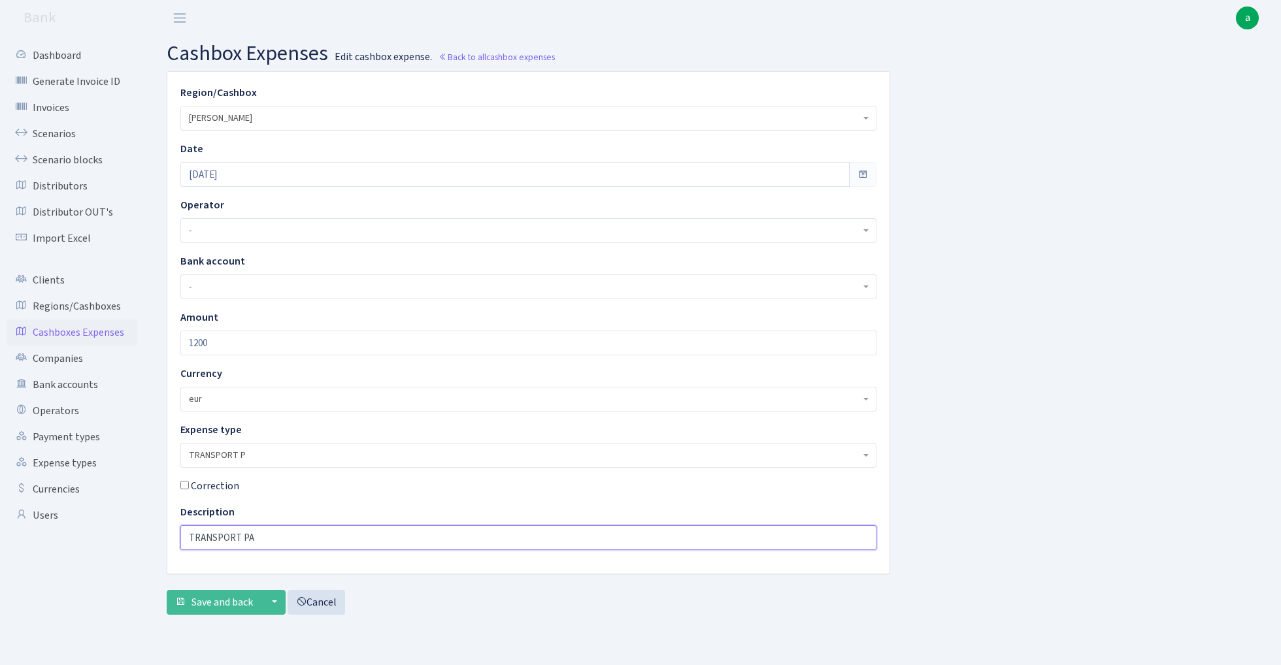
click at [278, 540] on input "TRANSPORT PA" at bounding box center [528, 537] width 696 height 25
type input "TRANSPORT PL"
click at [228, 601] on span "Save and back" at bounding box center [221, 602] width 61 height 14
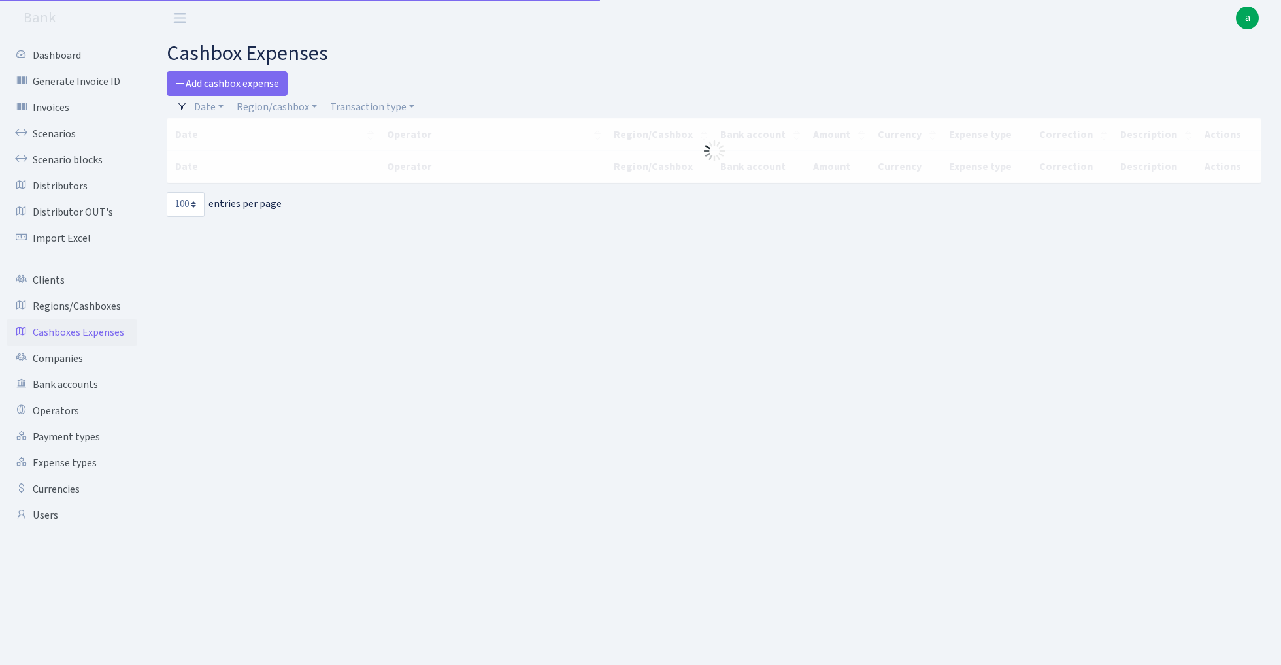
select select "100"
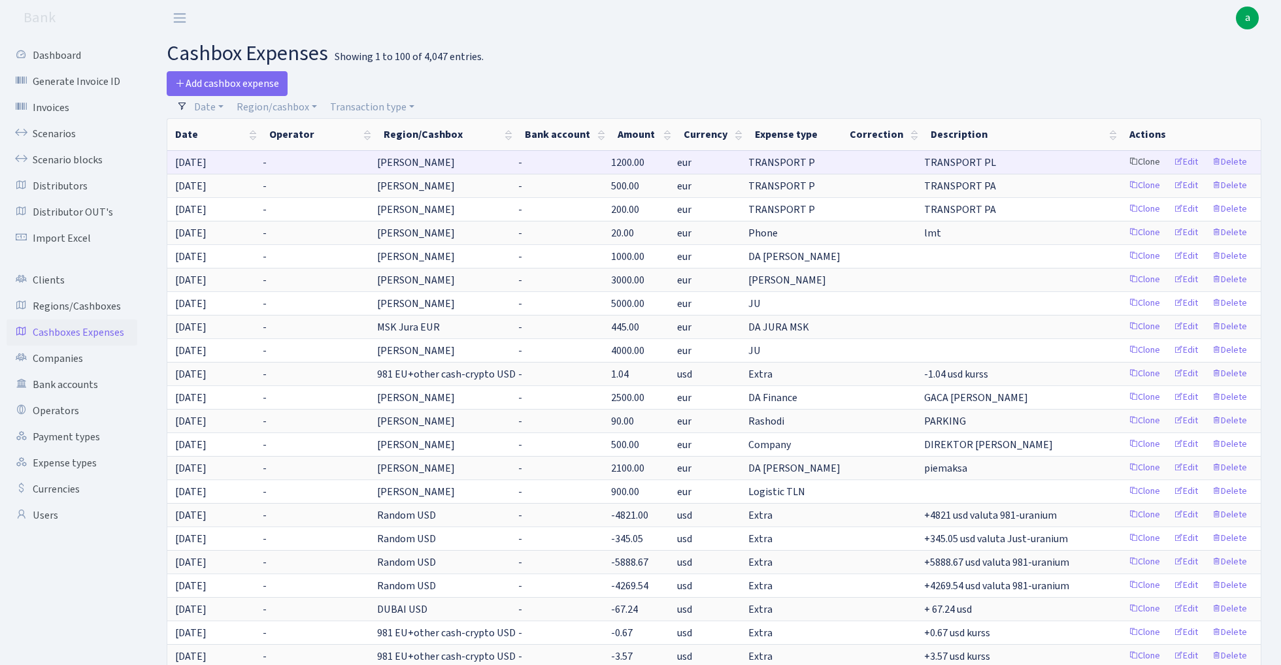
click at [1143, 162] on link "Clone" at bounding box center [1144, 162] width 43 height 20
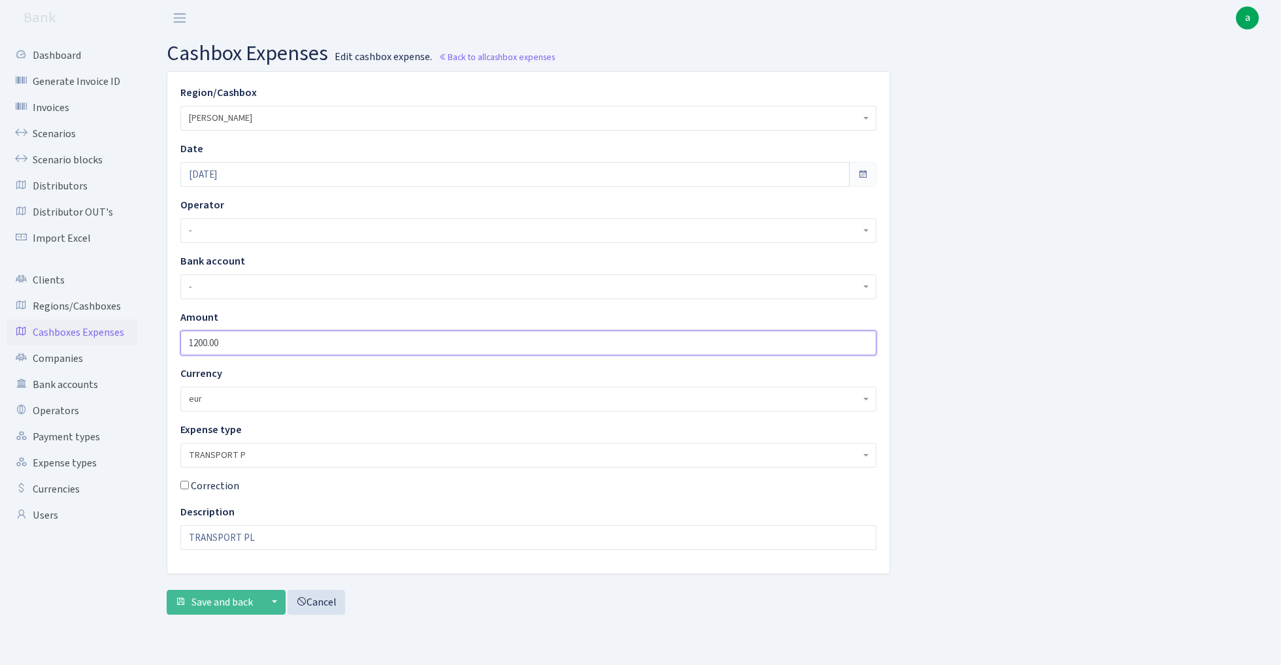
click at [247, 343] on input "1200.00" at bounding box center [528, 343] width 696 height 25
type input "610"
click at [267, 457] on span "TRANSPORT P" at bounding box center [524, 455] width 671 height 13
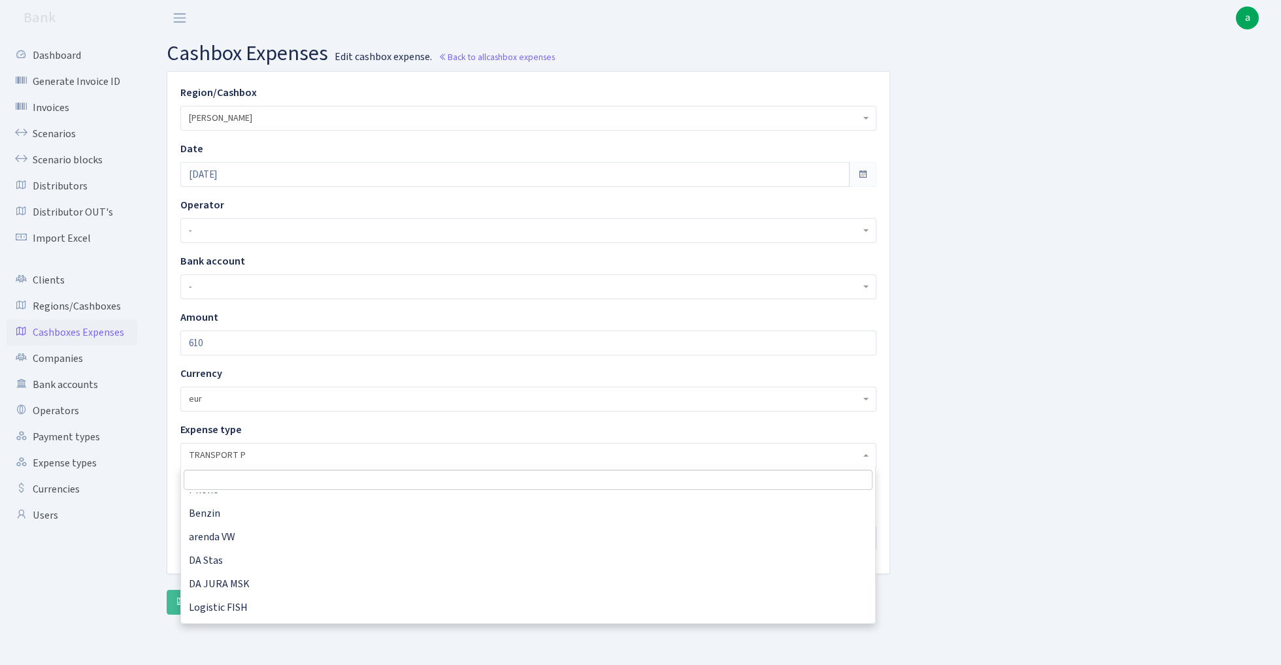
scroll to position [484, 0]
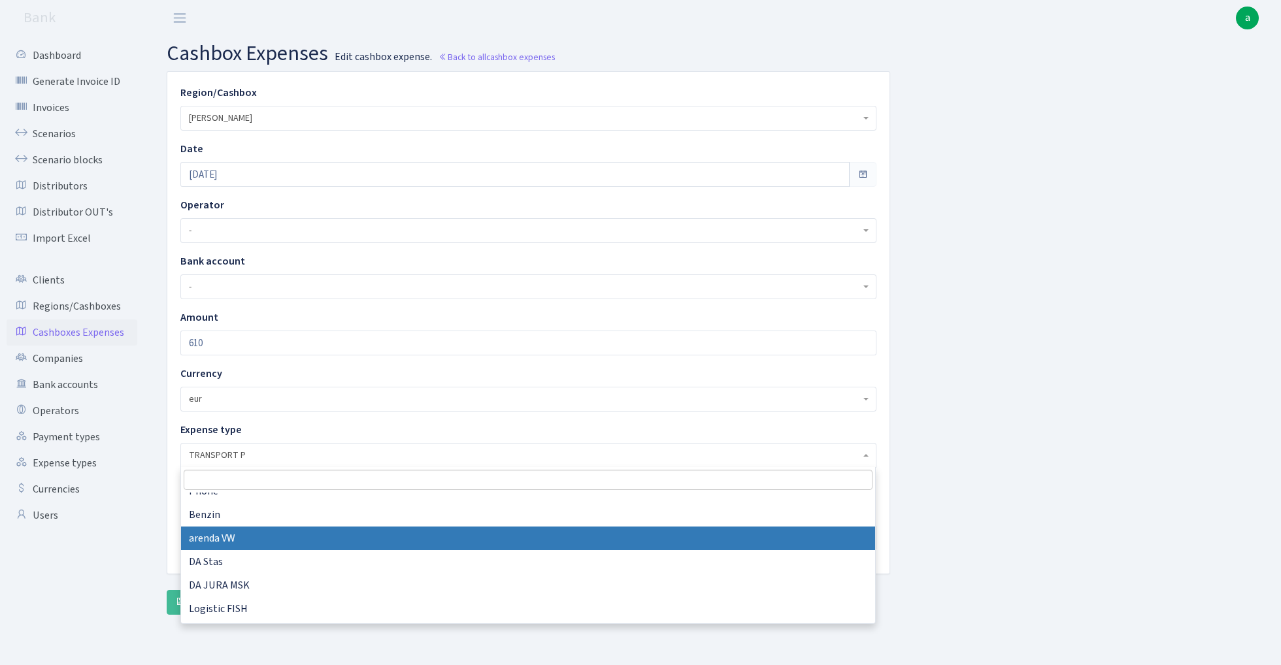
select select "22"
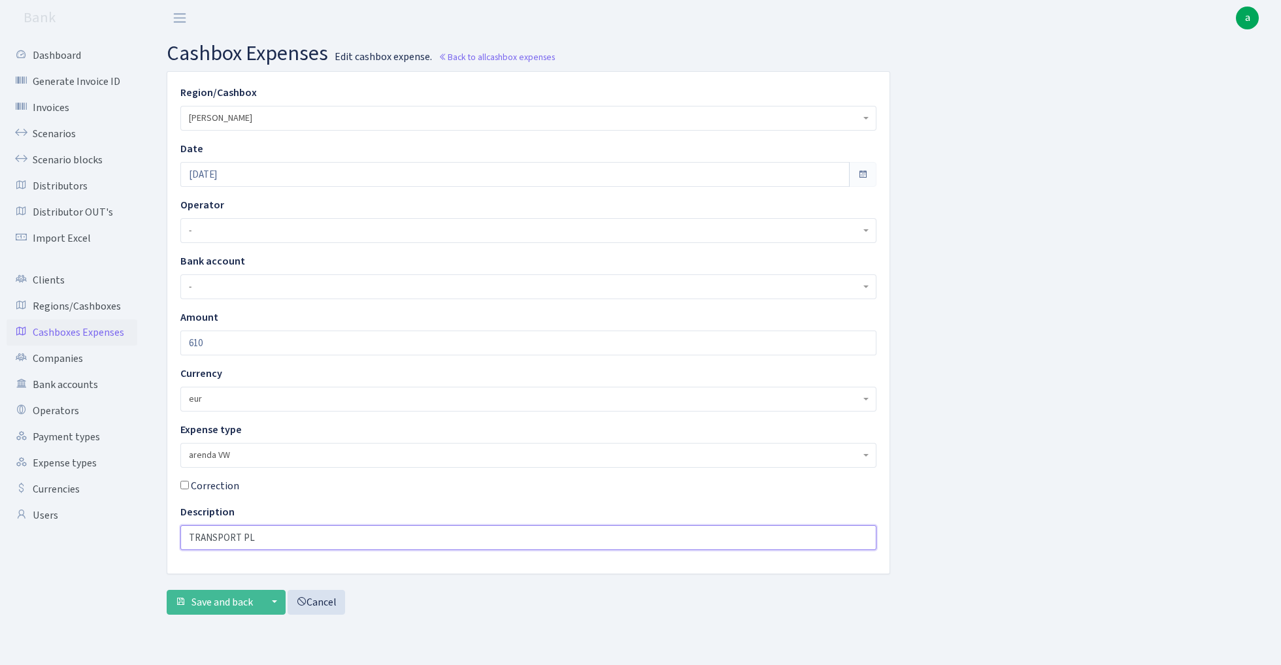
click at [265, 535] on input "TRANSPORT PL" at bounding box center [528, 537] width 696 height 25
type input "[PERSON_NAME]"
click at [90, 576] on ul "Dashboard Generate Invoice ID Invoices Scenarios Scenario blocks Distributors D…" at bounding box center [72, 334] width 131 height 584
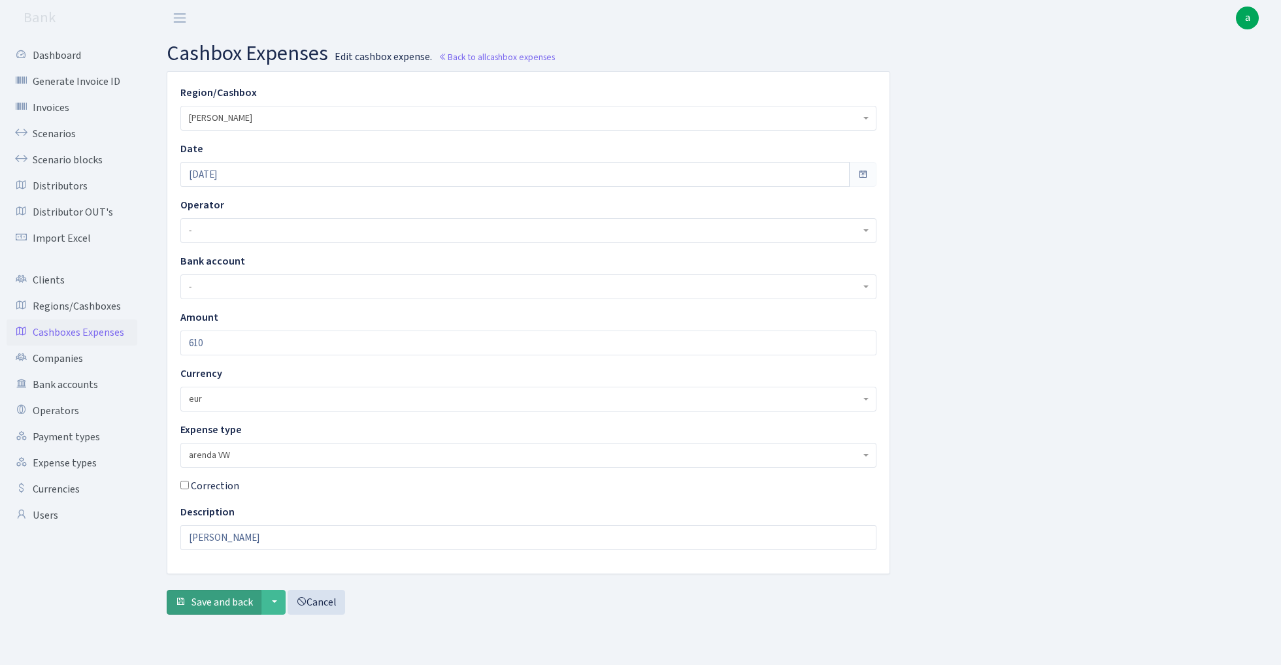
click at [222, 597] on span "Save and back" at bounding box center [221, 602] width 61 height 14
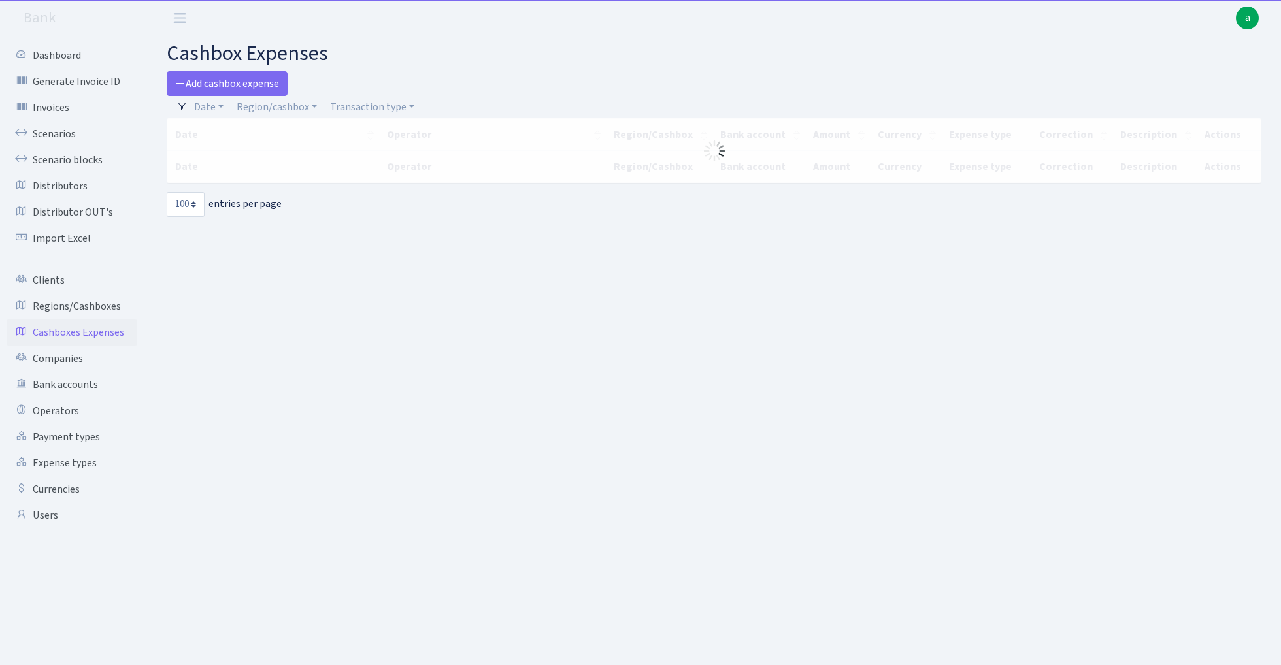
select select "100"
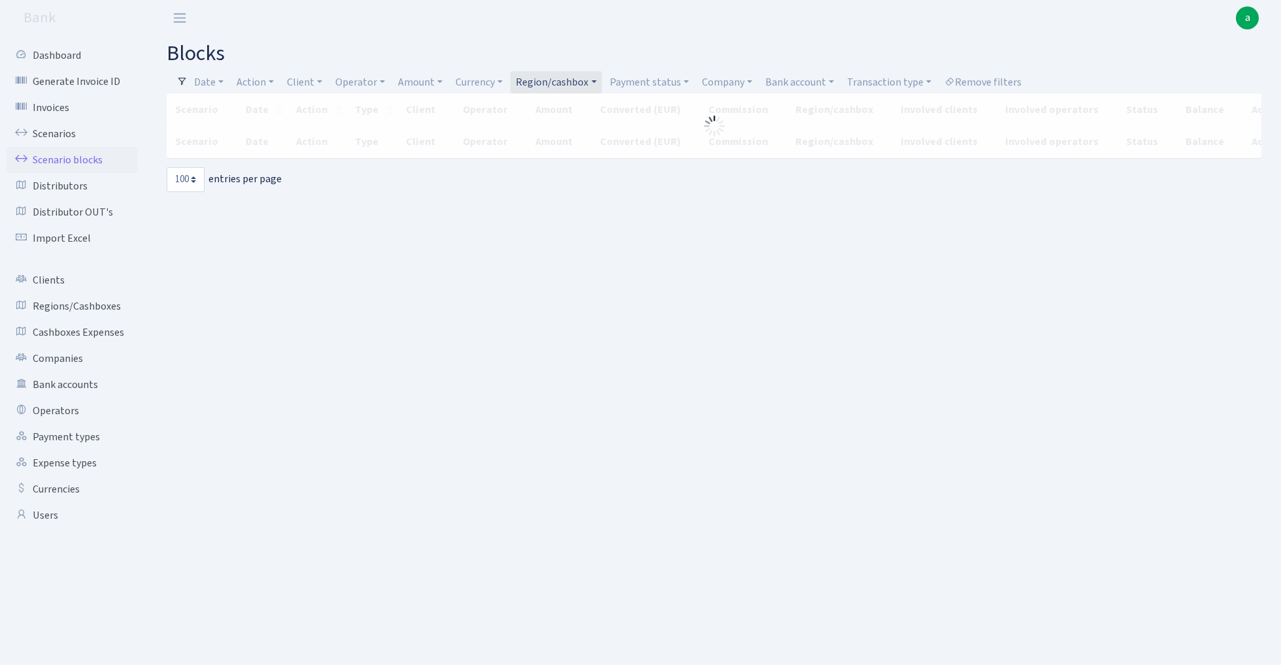
select select "100"
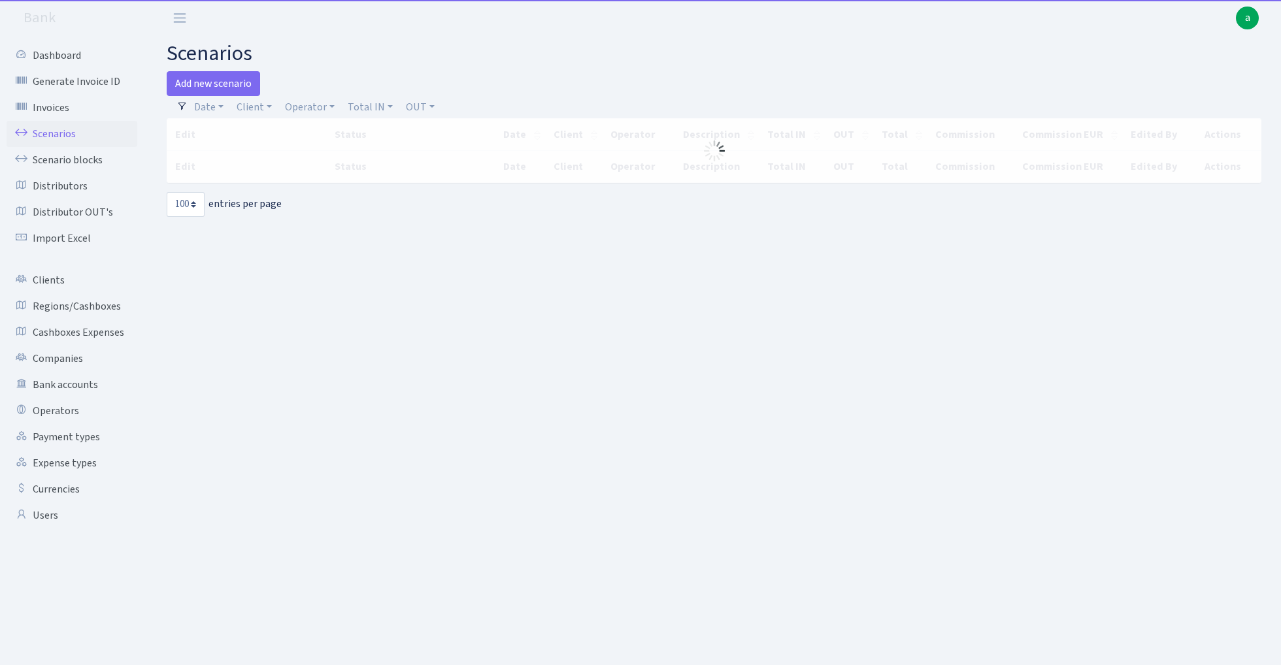
select select "100"
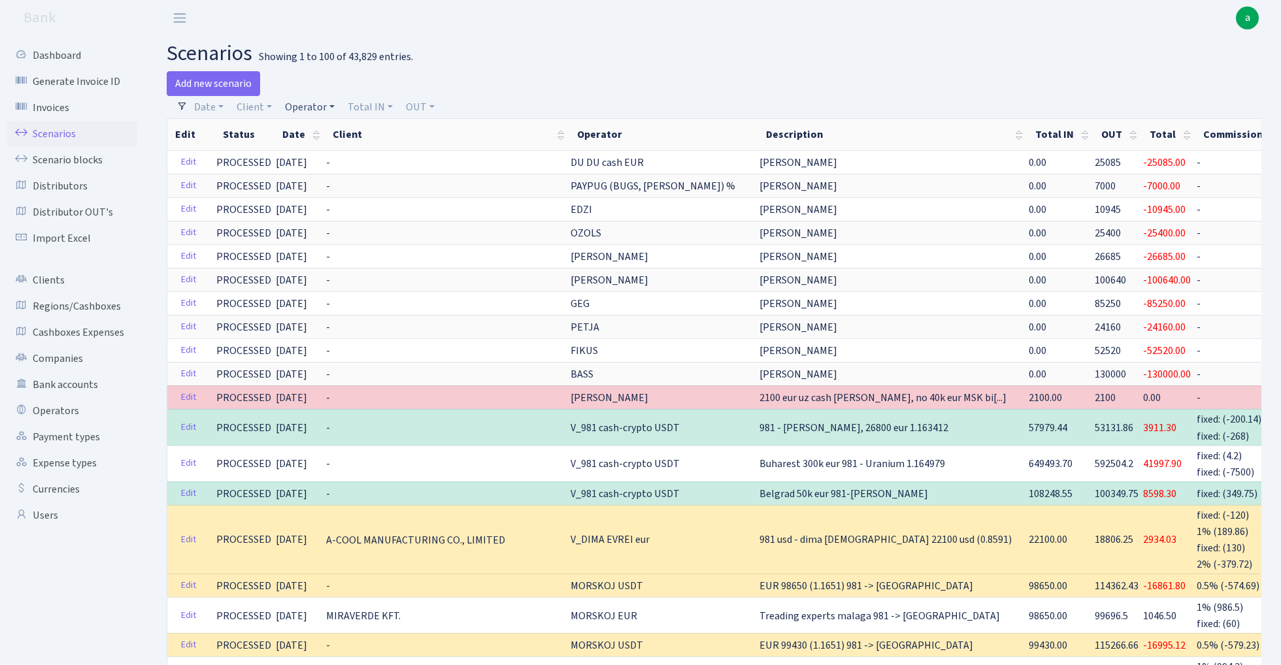
click at [319, 105] on link "Operator" at bounding box center [310, 107] width 60 height 22
click at [331, 149] on input "search" at bounding box center [332, 154] width 96 height 20
type input "sve"
click at [341, 178] on li "[PERSON_NAME]" at bounding box center [331, 178] width 99 height 23
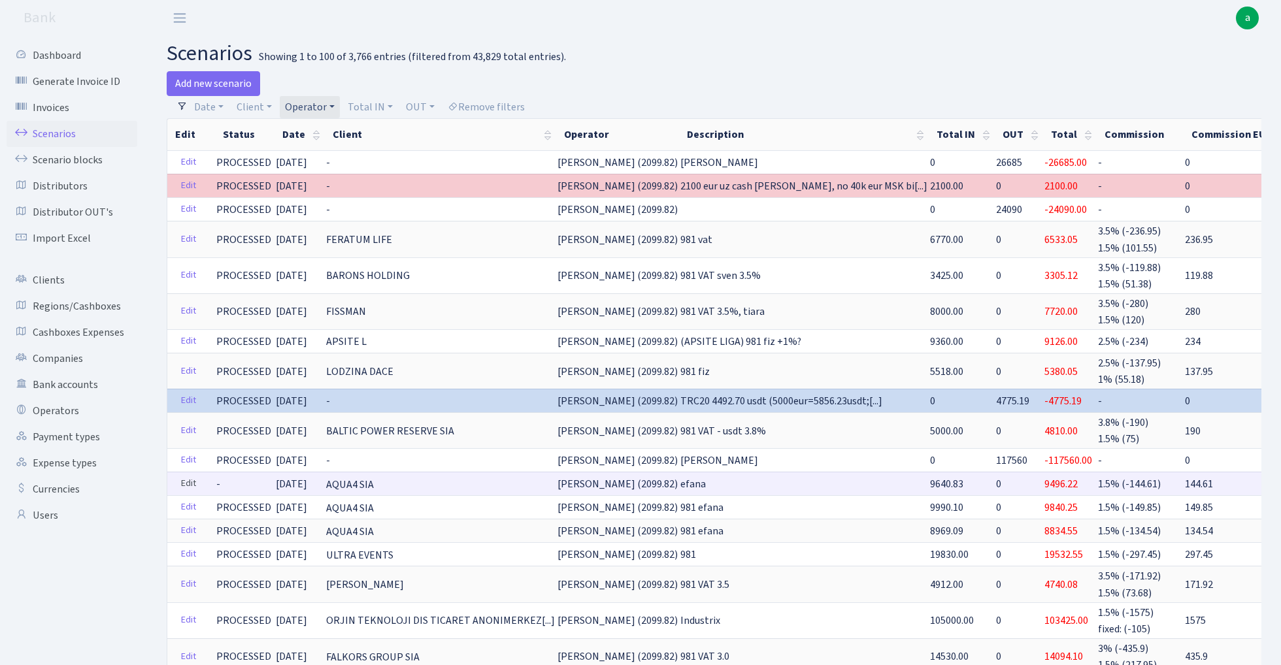
click at [183, 480] on link "Edit" at bounding box center [188, 484] width 27 height 20
click at [930, 479] on span "9640.83" at bounding box center [946, 485] width 33 height 14
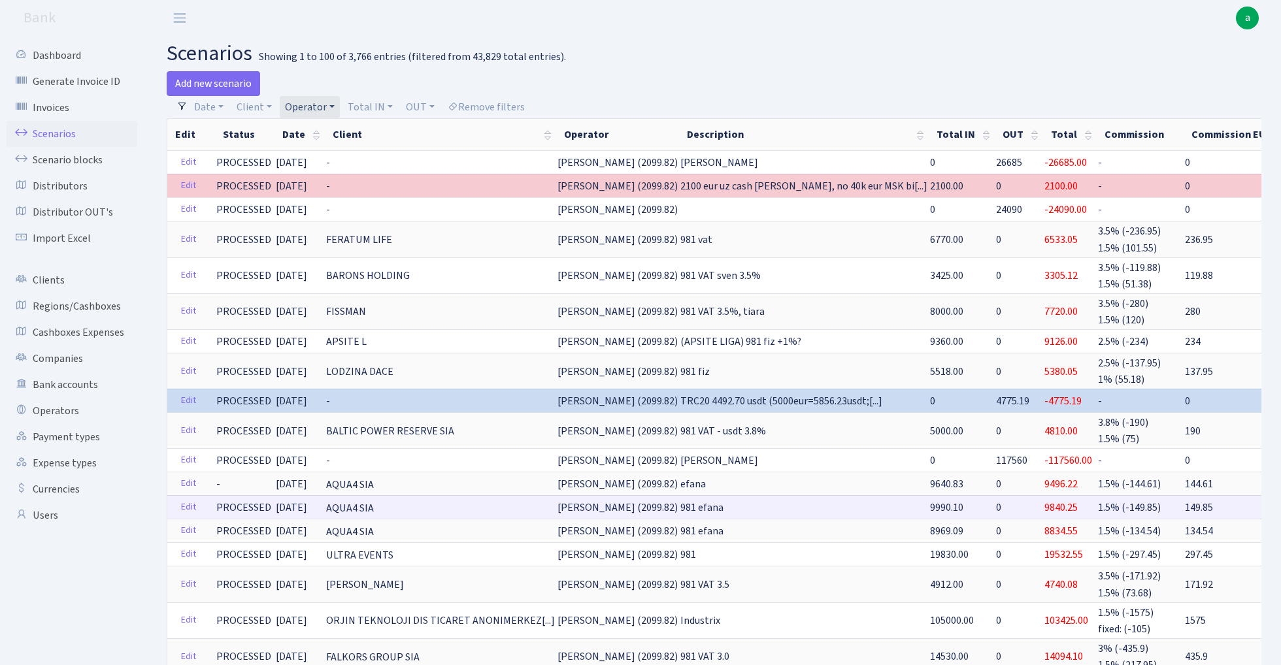
copy span "9640.83"
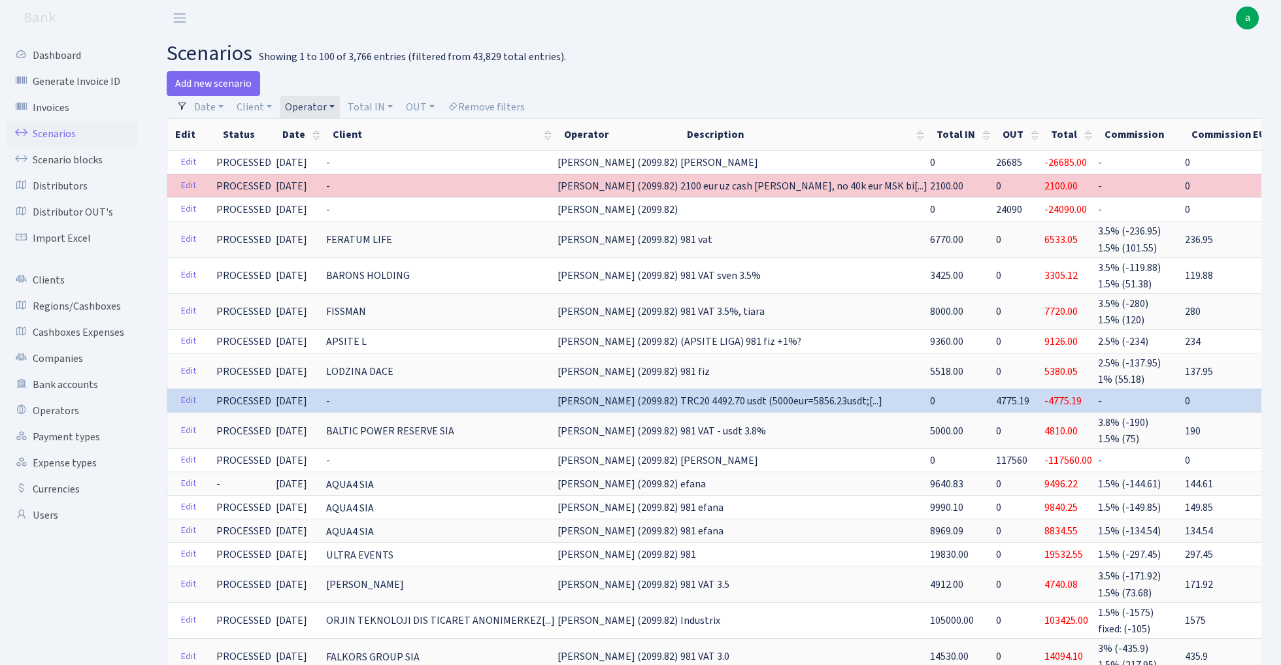
click at [318, 107] on link "Operator" at bounding box center [310, 107] width 60 height 22
click at [320, 158] on input "search" at bounding box center [332, 154] width 96 height 20
type input "fikus"
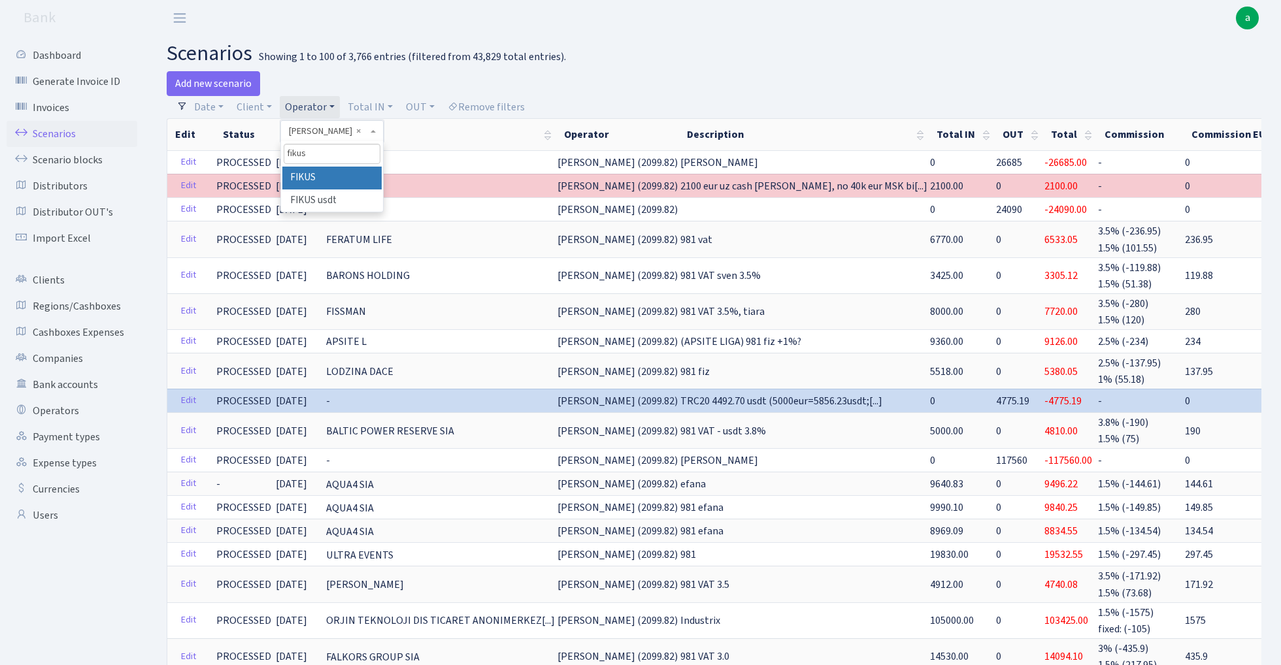
click at [305, 184] on li "FIKUS" at bounding box center [331, 178] width 99 height 23
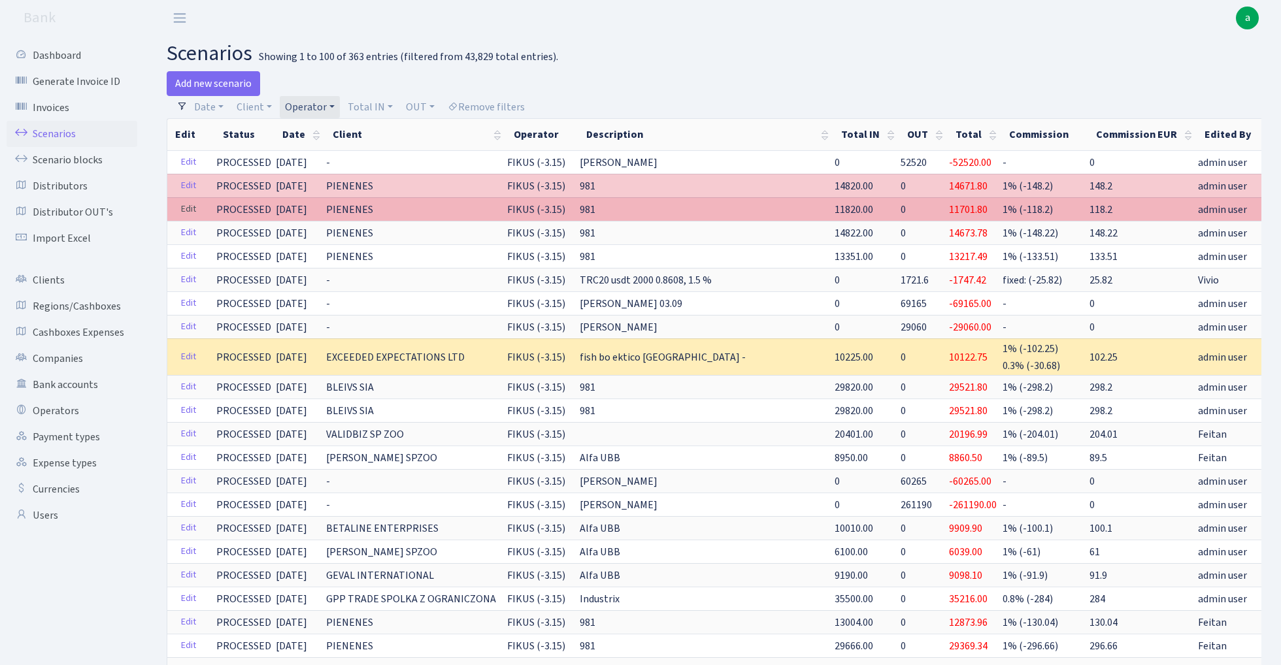
click at [188, 212] on link "Edit" at bounding box center [188, 209] width 27 height 20
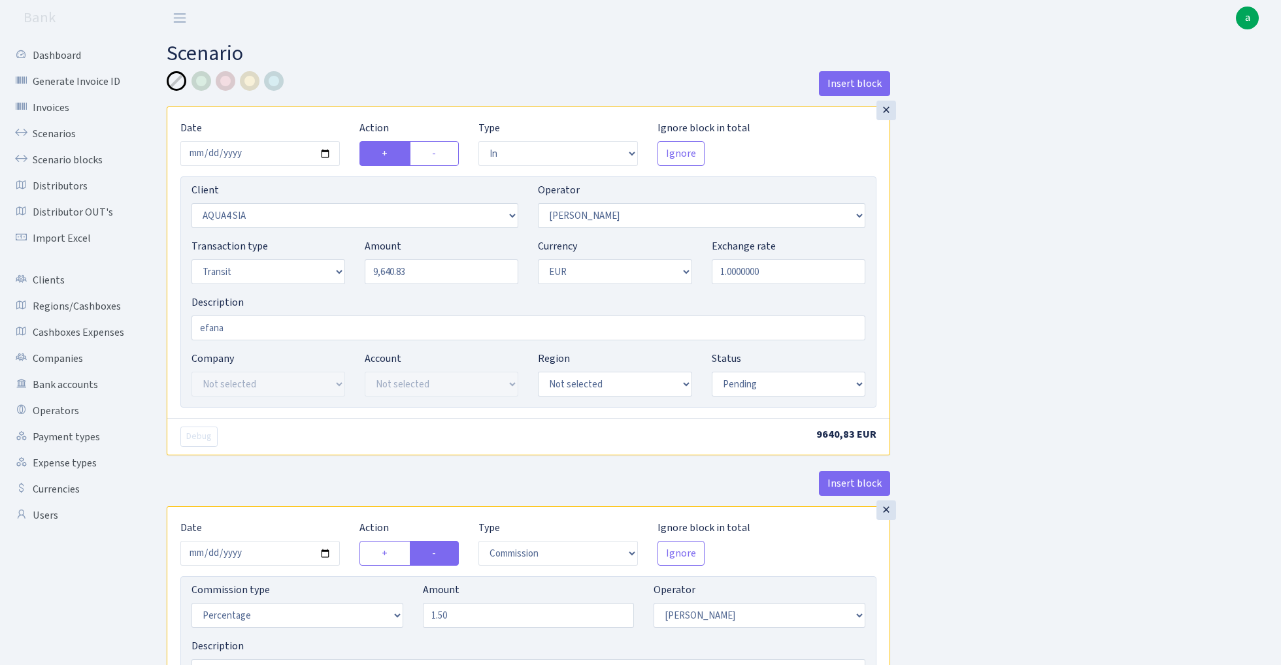
select select "in"
select select "2921"
select select "2"
select select "5"
select select "1"
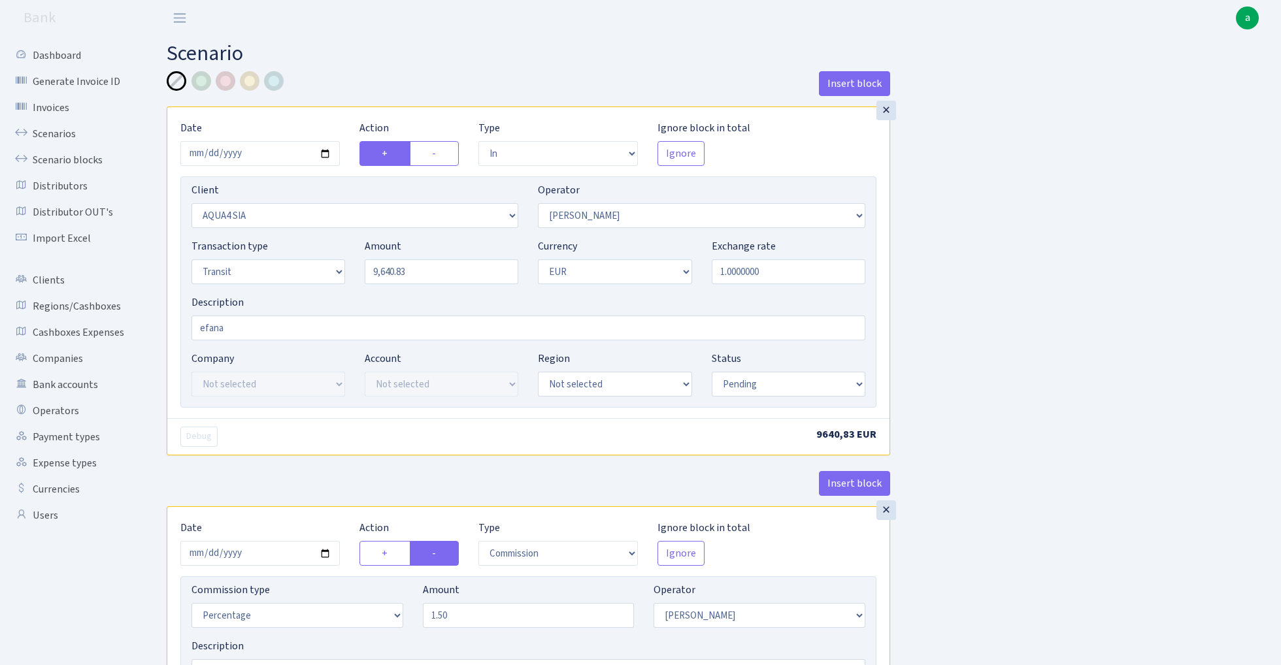
select select "pending"
select select "commission"
select select "2"
select select "pending"
select select "out"
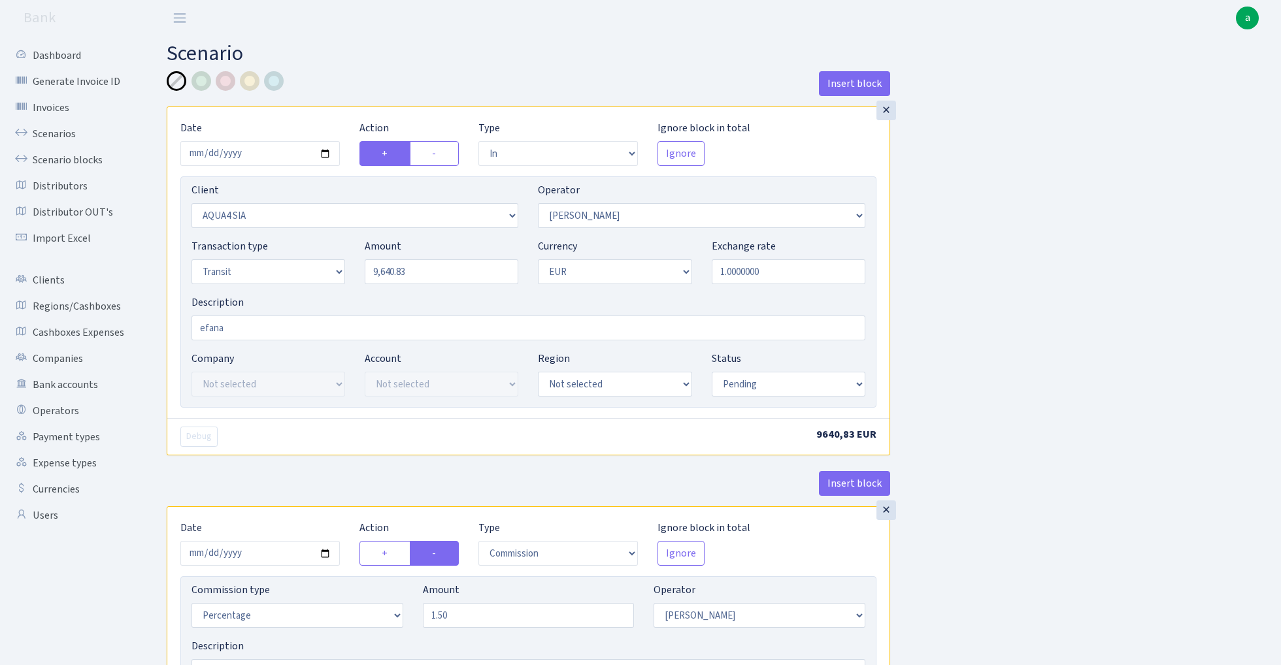
select select "3139"
select select "61"
select select "5"
select select "1"
select select "pending"
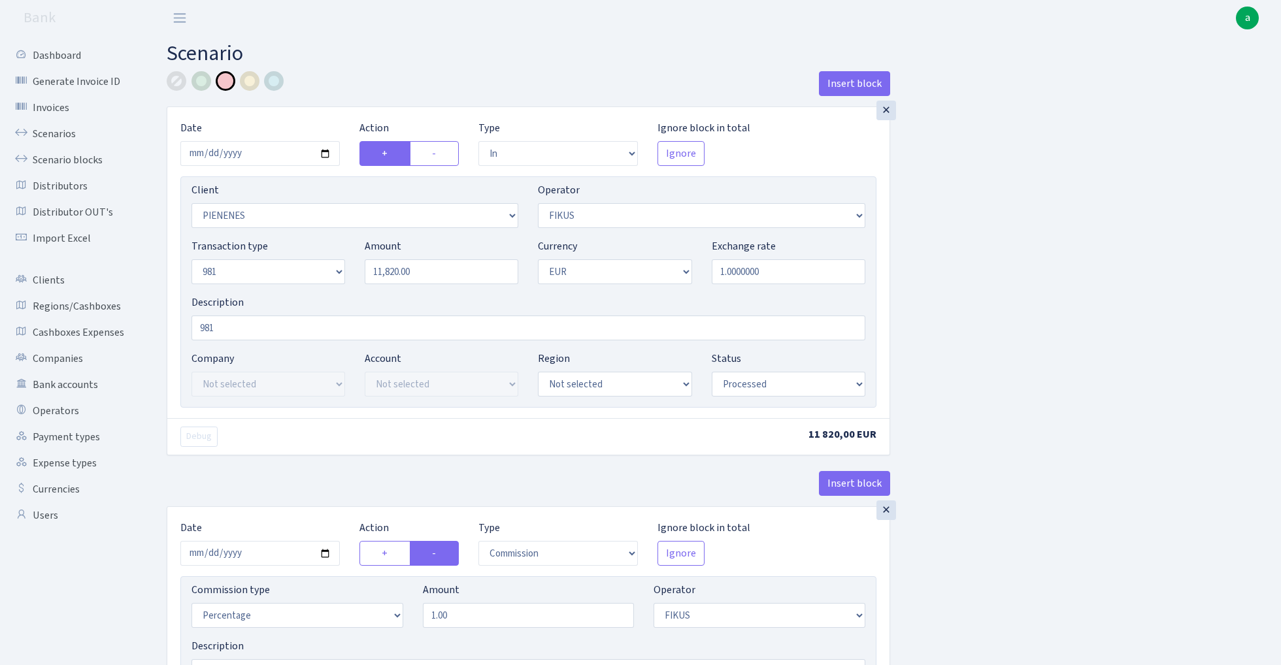
select select "in"
select select "3314"
select select "388"
select select "8"
select select "1"
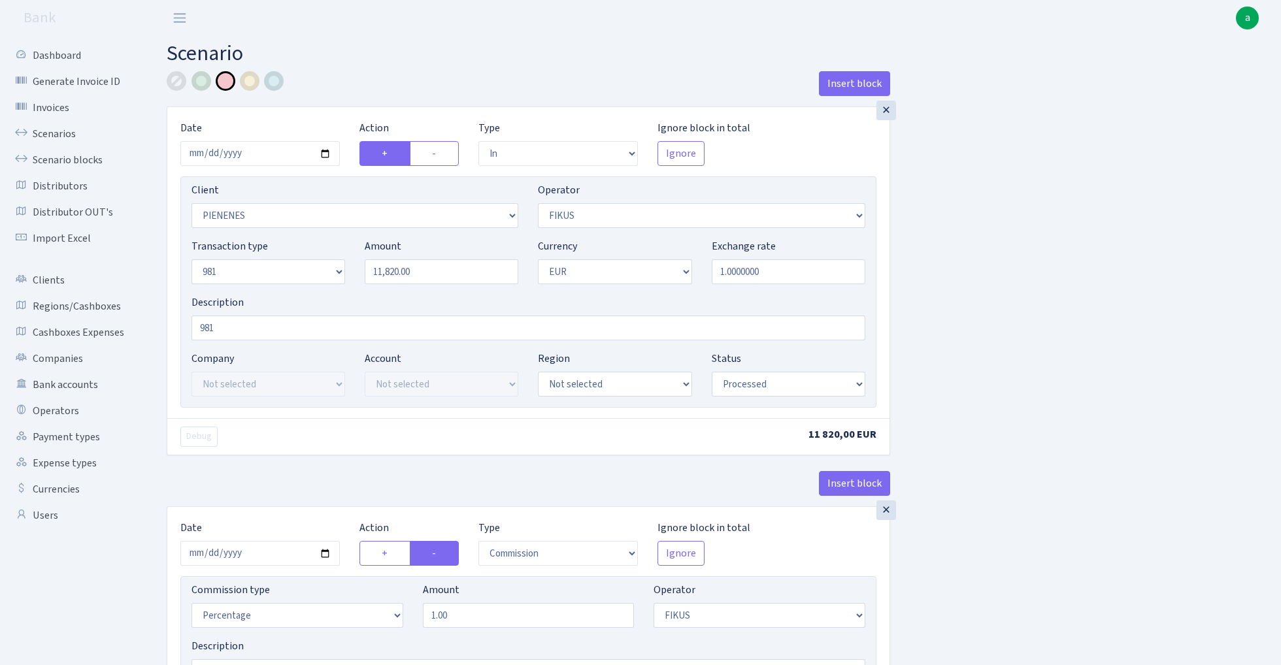
select select "processed"
select select "commission"
select select "388"
select select "processed"
select select "out"
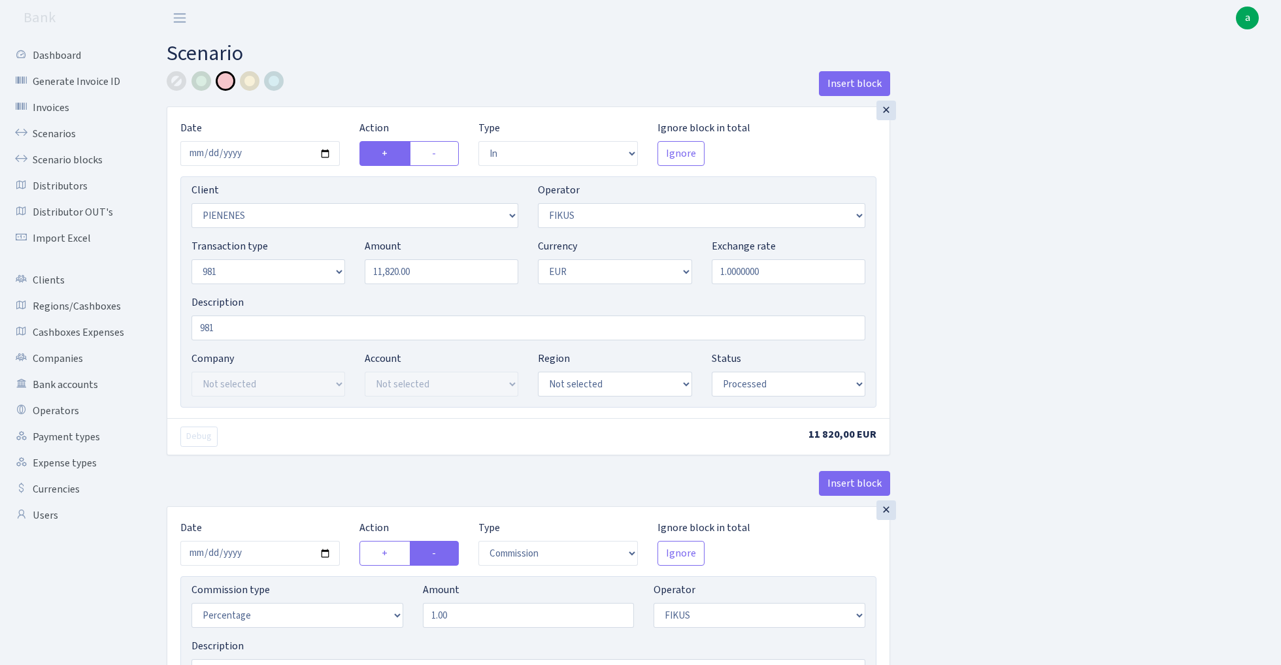
select select "2442"
select select "61"
select select "8"
select select "1"
select select "processed"
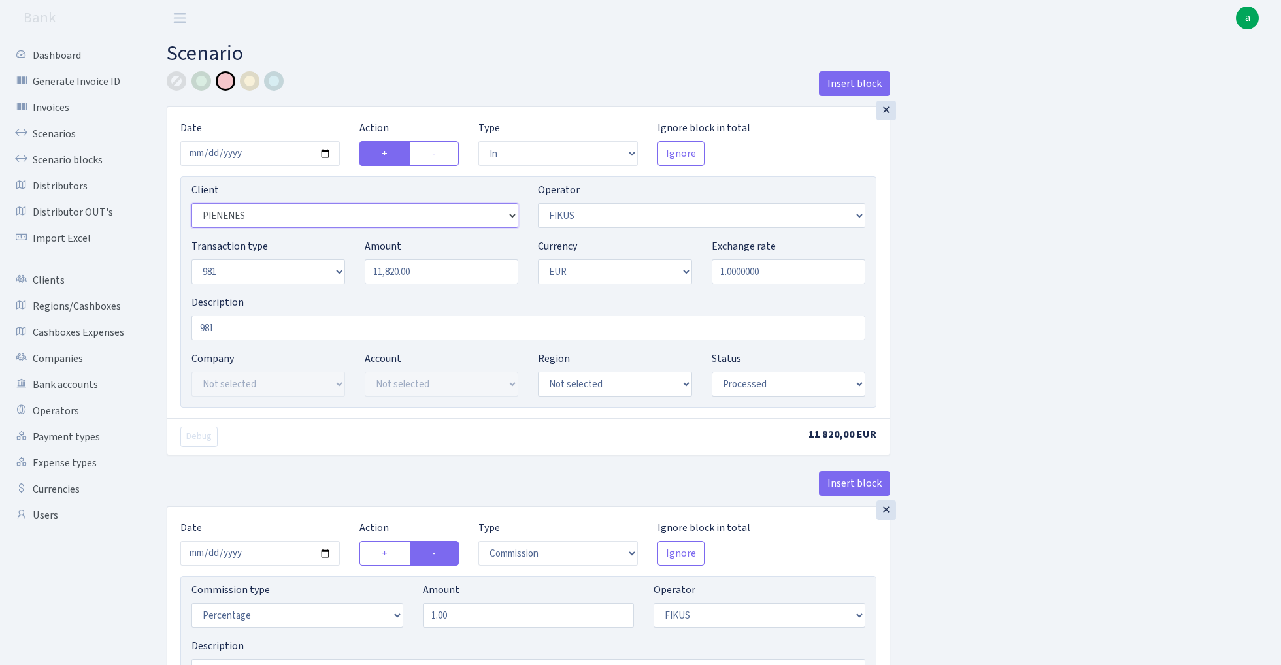
select select "3166"
click at [178, 84] on div at bounding box center [177, 81] width 20 height 20
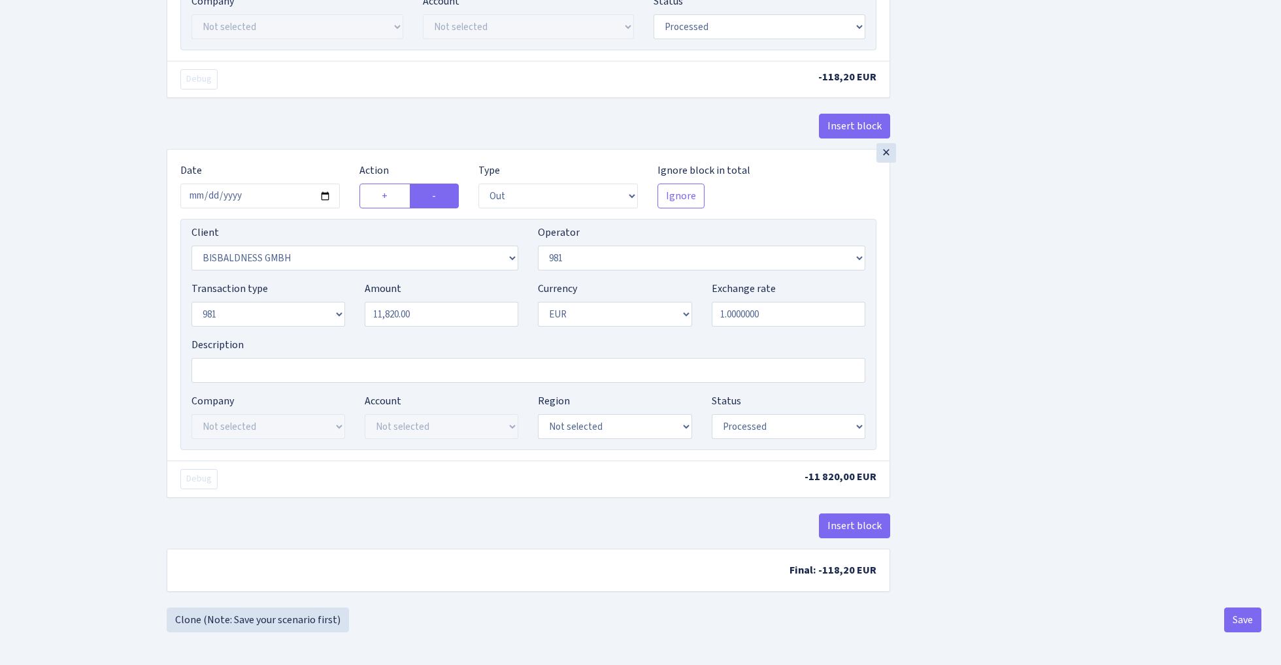
scroll to position [707, 0]
click at [1238, 615] on button "Save" at bounding box center [1242, 620] width 37 height 25
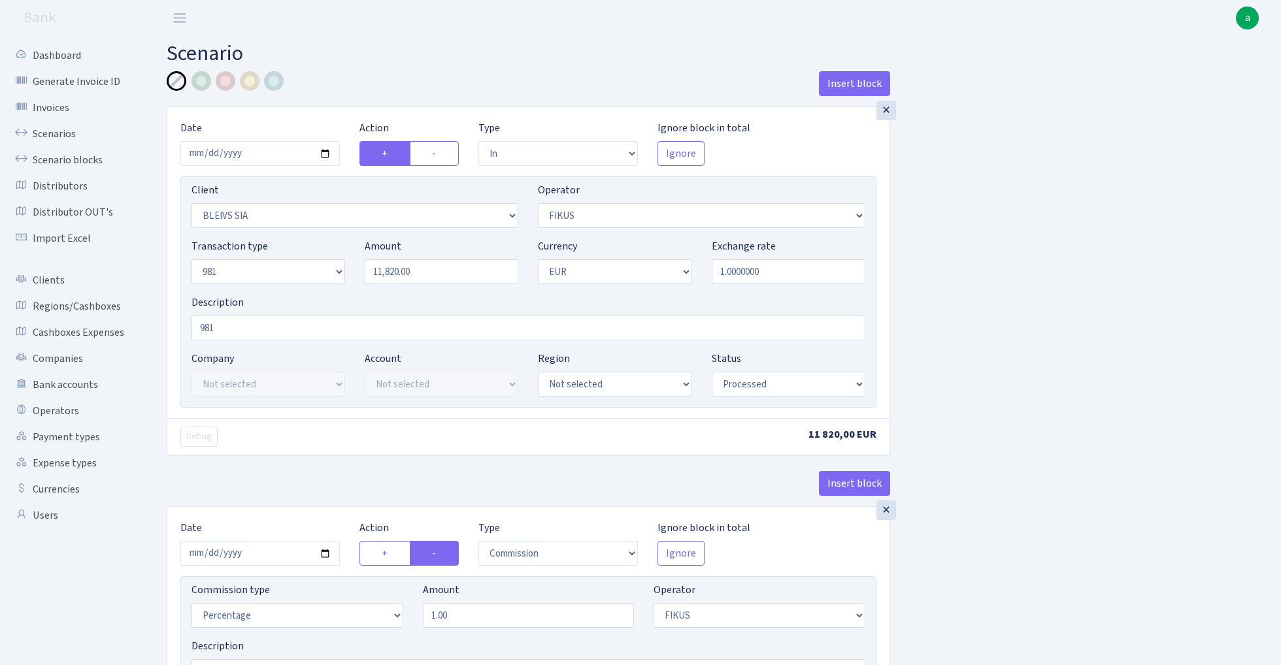
select select "in"
select select "3166"
select select "388"
select select "8"
select select "1"
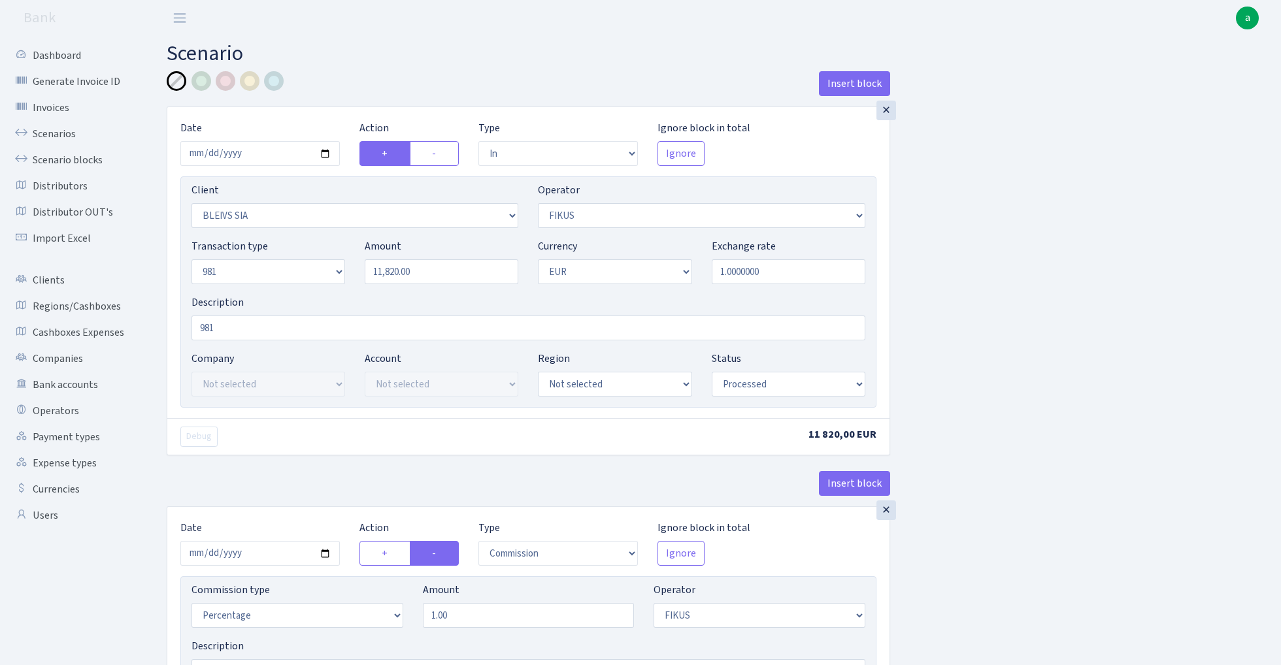
select select "processed"
select select "commission"
select select "388"
select select "processed"
select select "out"
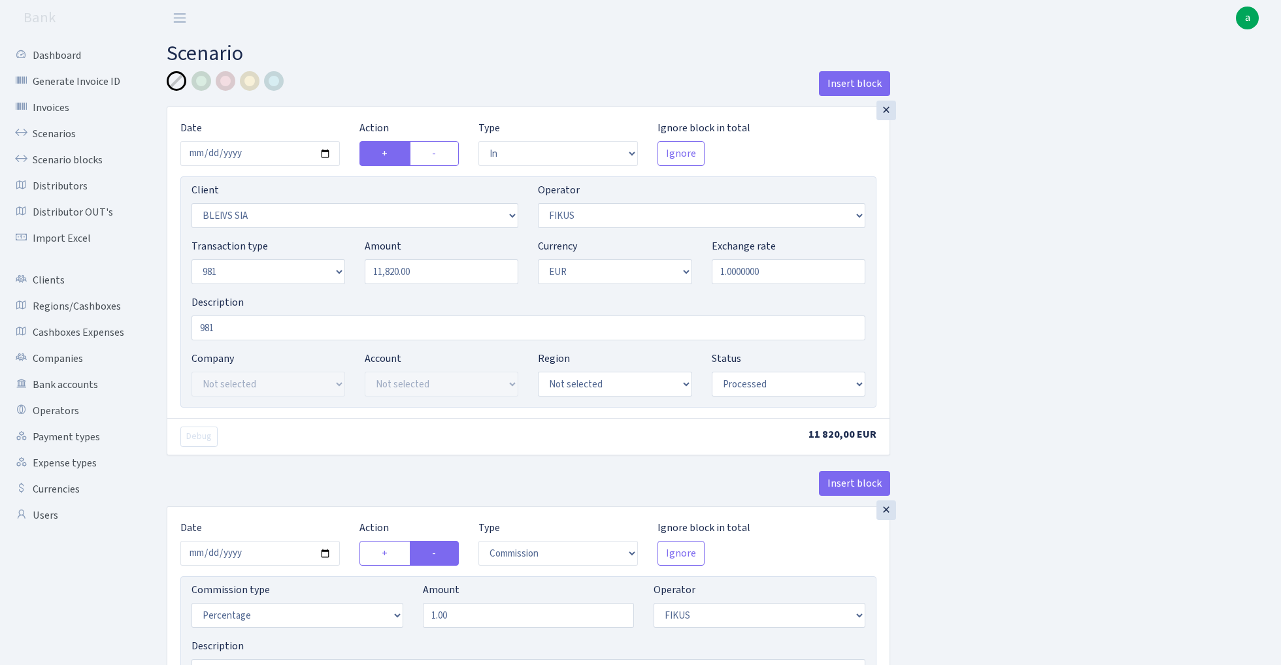
select select "2442"
select select "61"
select select "8"
select select "1"
select select "processed"
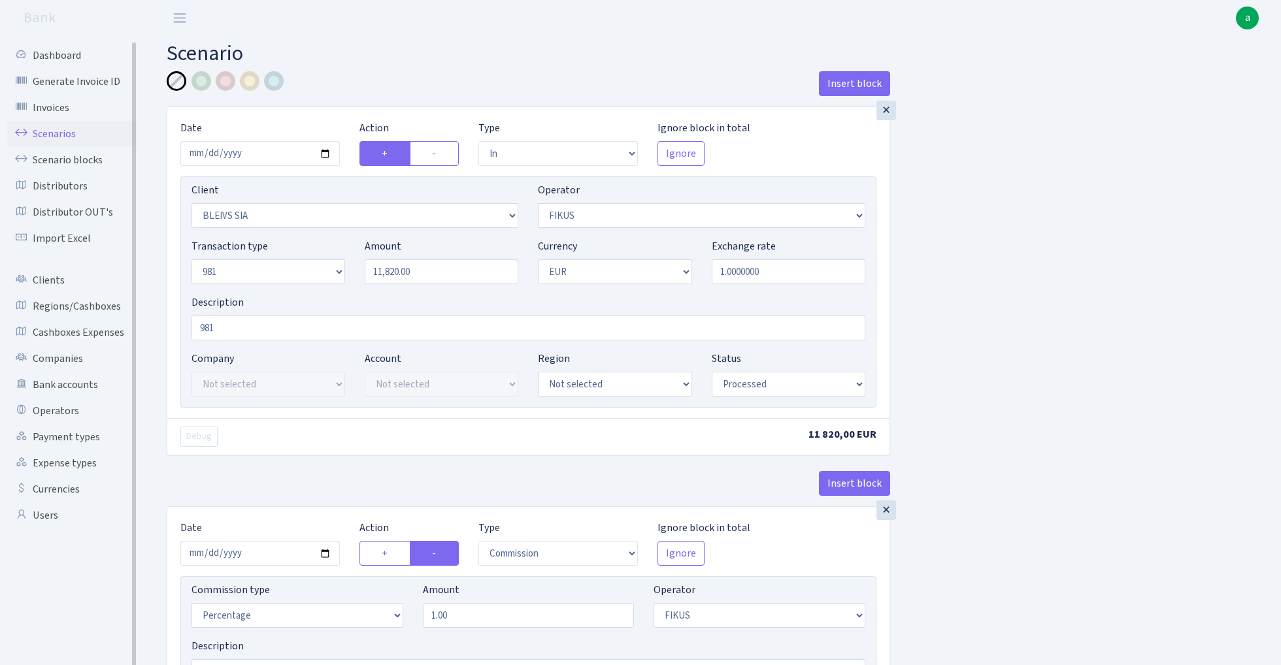
click at [42, 132] on link "Scenarios" at bounding box center [72, 134] width 131 height 26
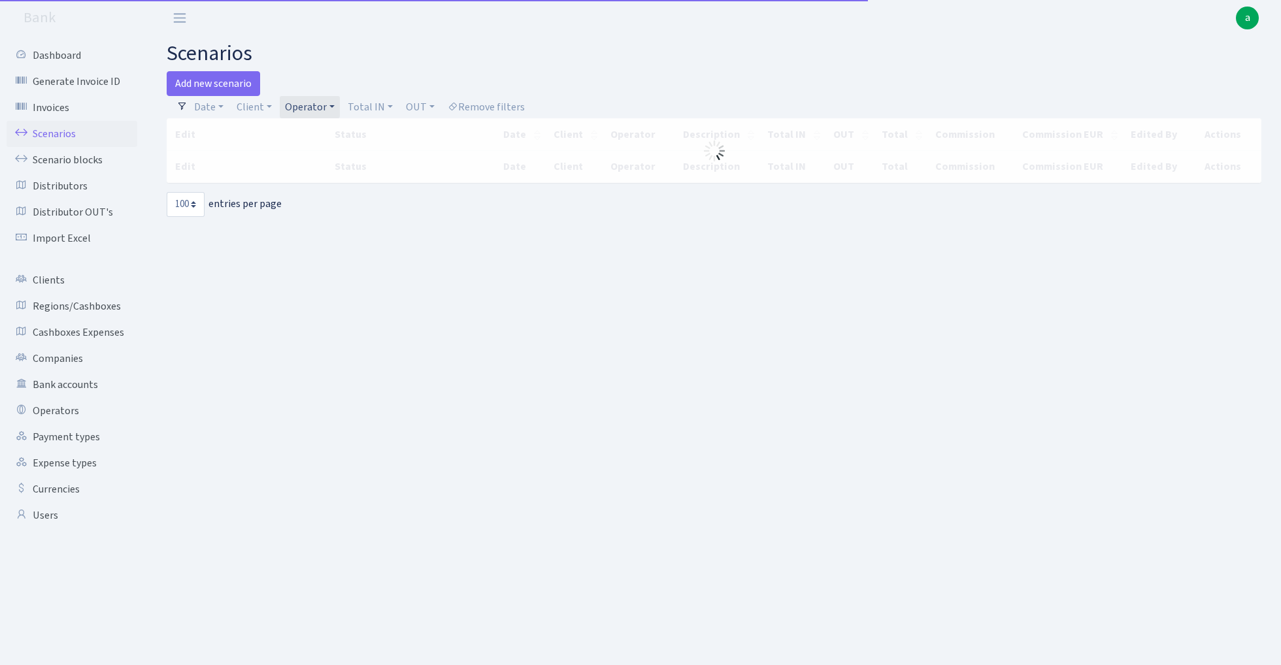
select select "100"
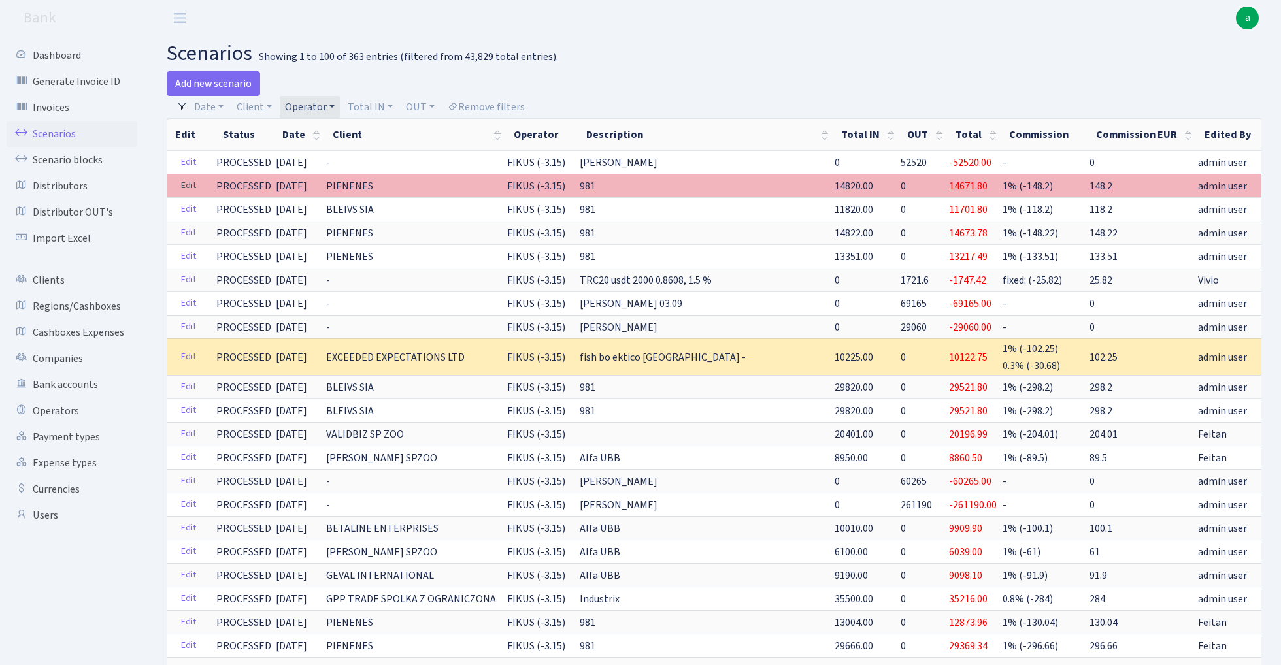
click at [193, 183] on link "Edit" at bounding box center [188, 186] width 27 height 20
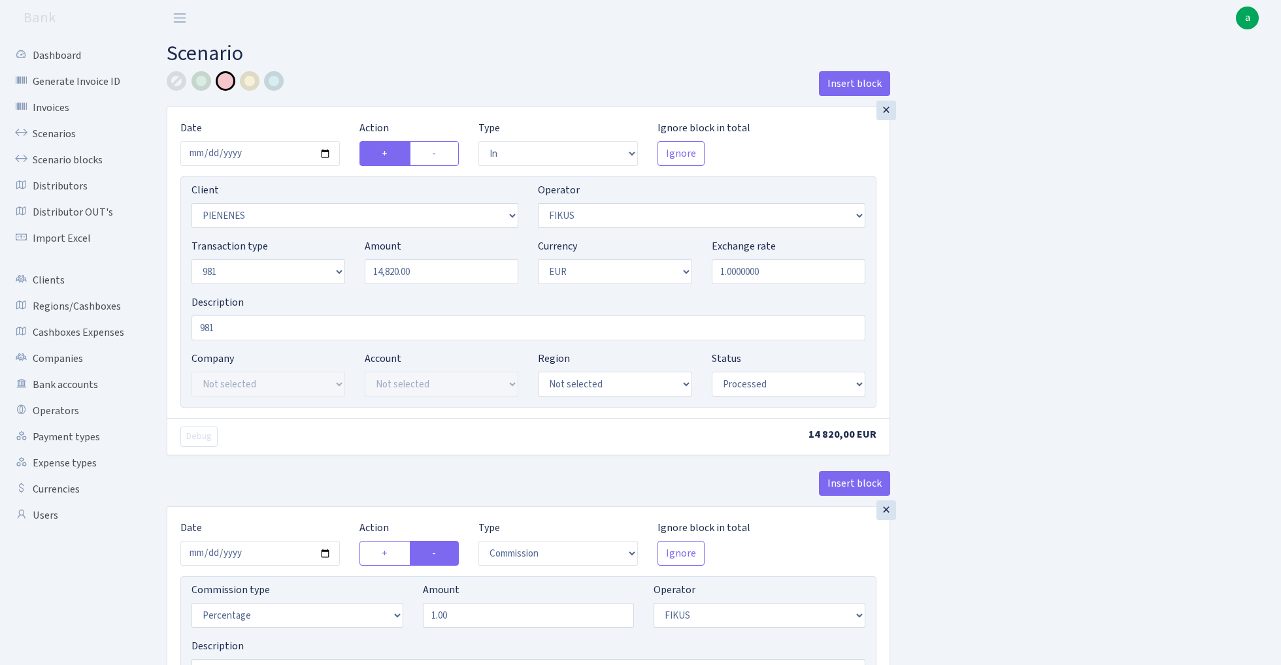
select select "in"
select select "3314"
select select "388"
select select "8"
select select "1"
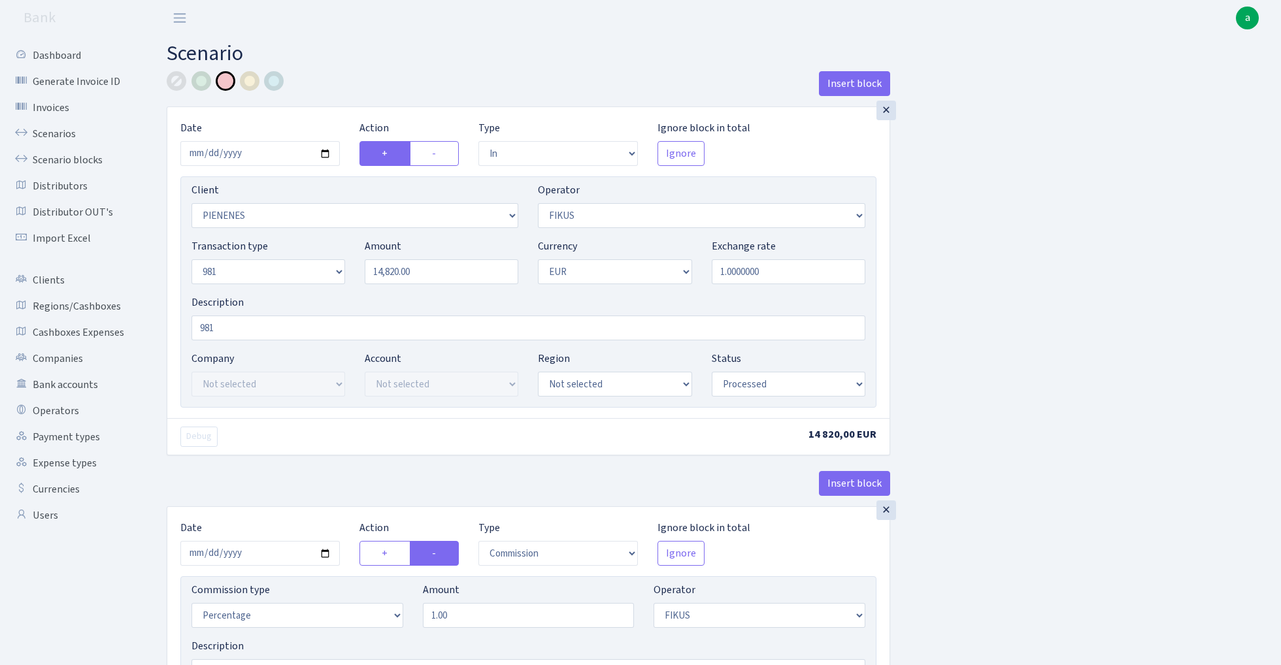
select select "processed"
select select "commission"
select select "388"
select select "processed"
select select "out"
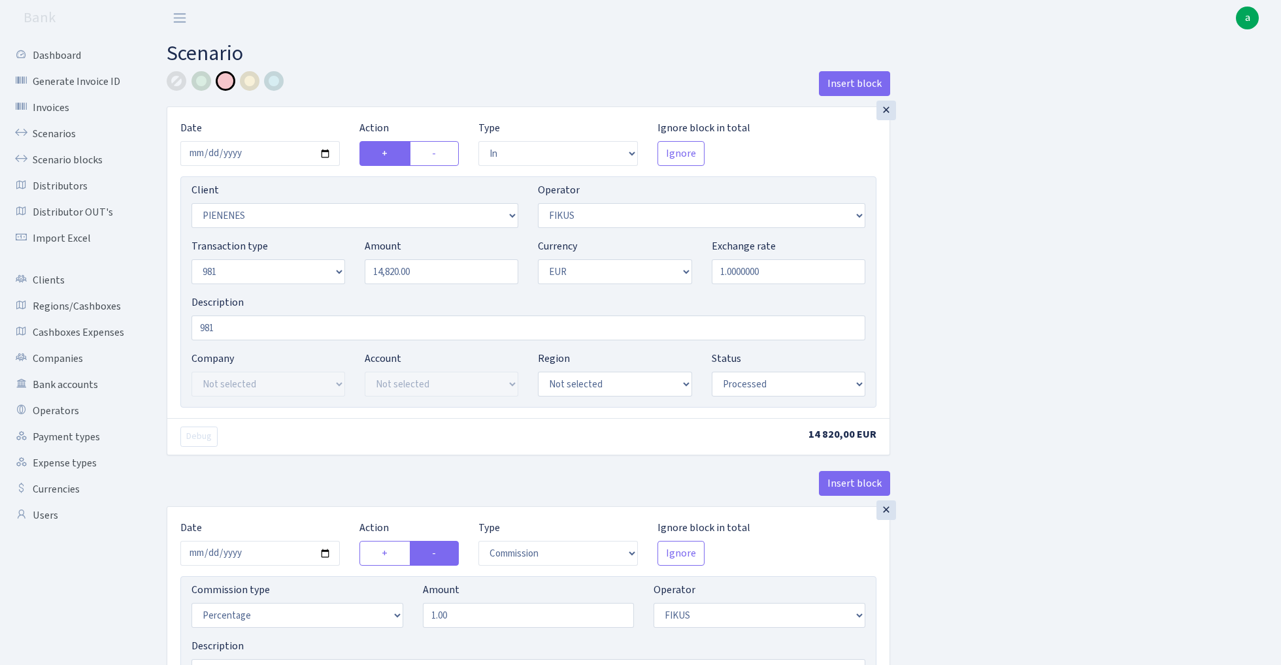
select select "2442"
select select "61"
select select "8"
select select "1"
select select "processed"
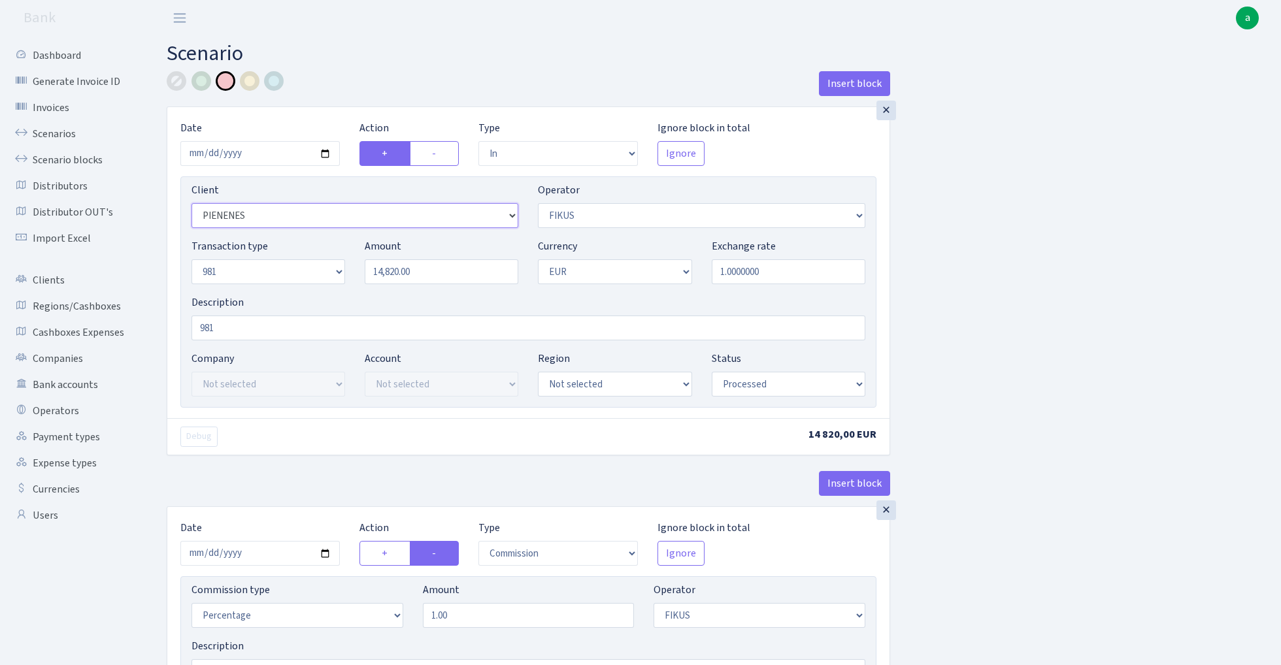
select select "3166"
click at [174, 81] on div at bounding box center [177, 81] width 20 height 20
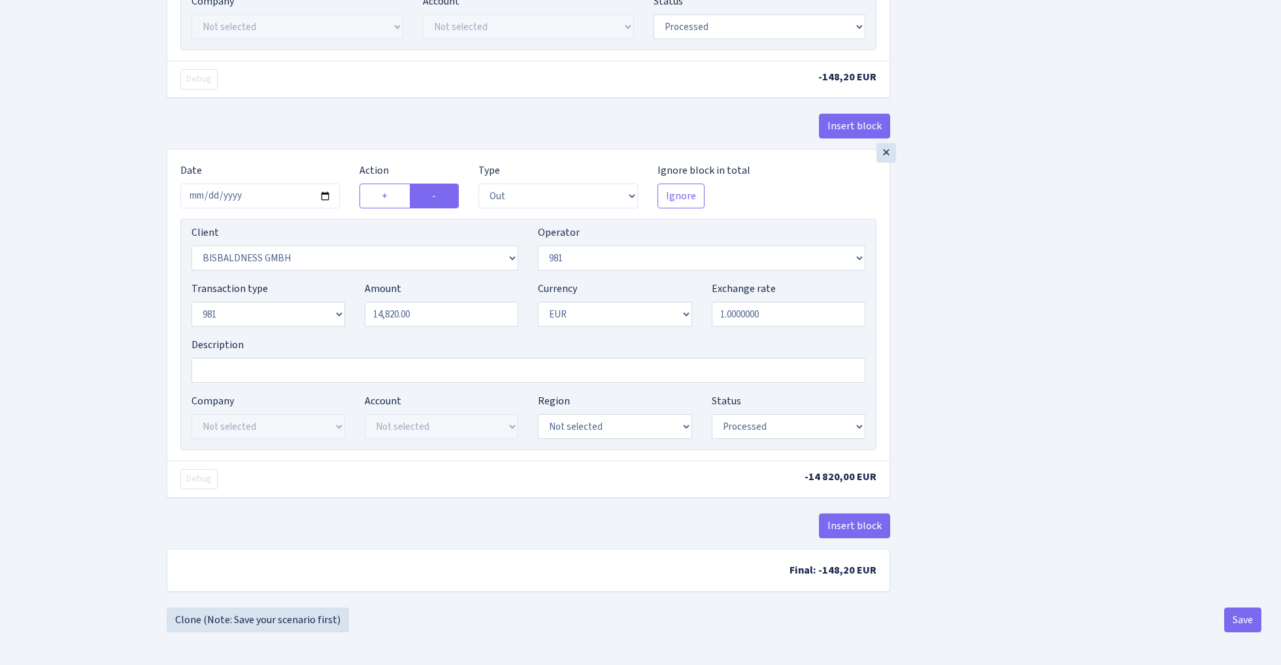
scroll to position [707, 0]
click at [1238, 610] on button "Save" at bounding box center [1242, 620] width 37 height 25
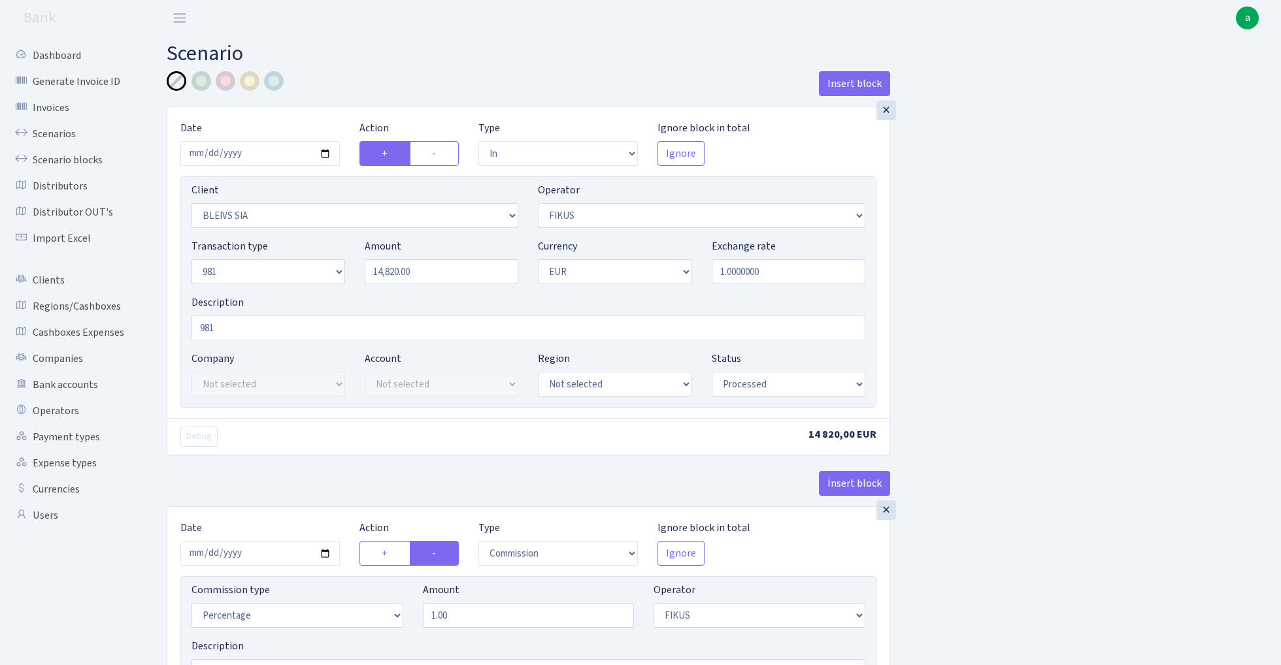
select select "in"
select select "3166"
select select "388"
select select "8"
select select "1"
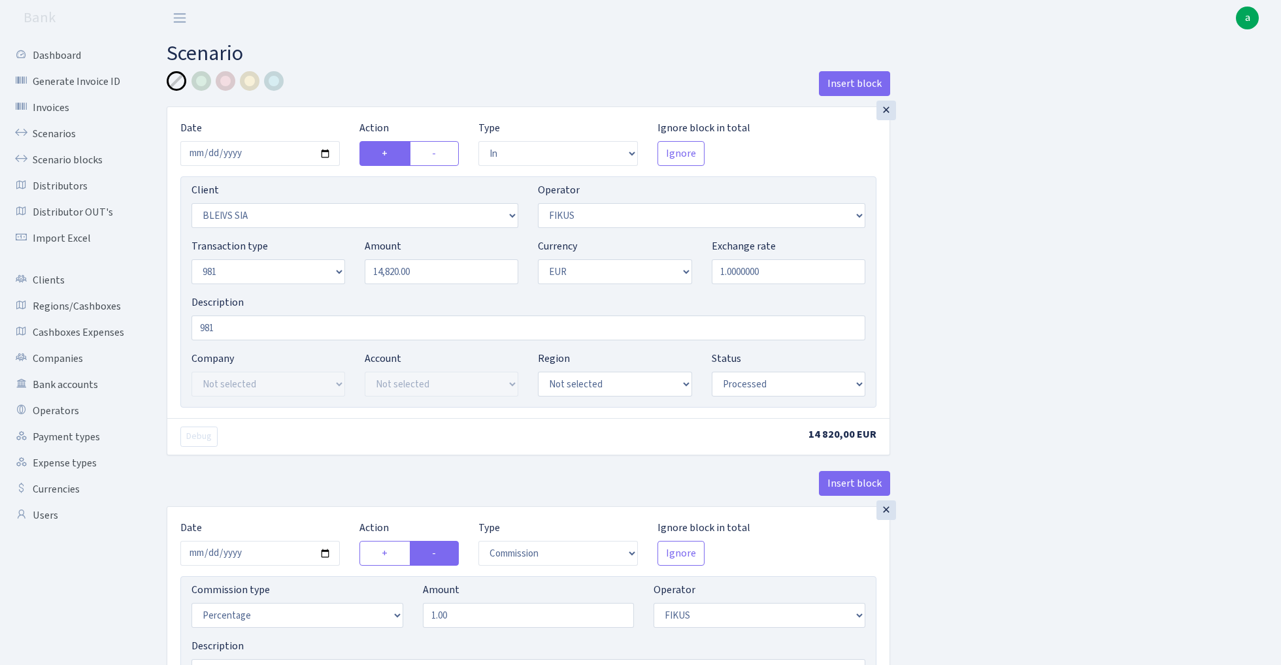
select select "processed"
select select "commission"
select select "388"
select select "processed"
select select "out"
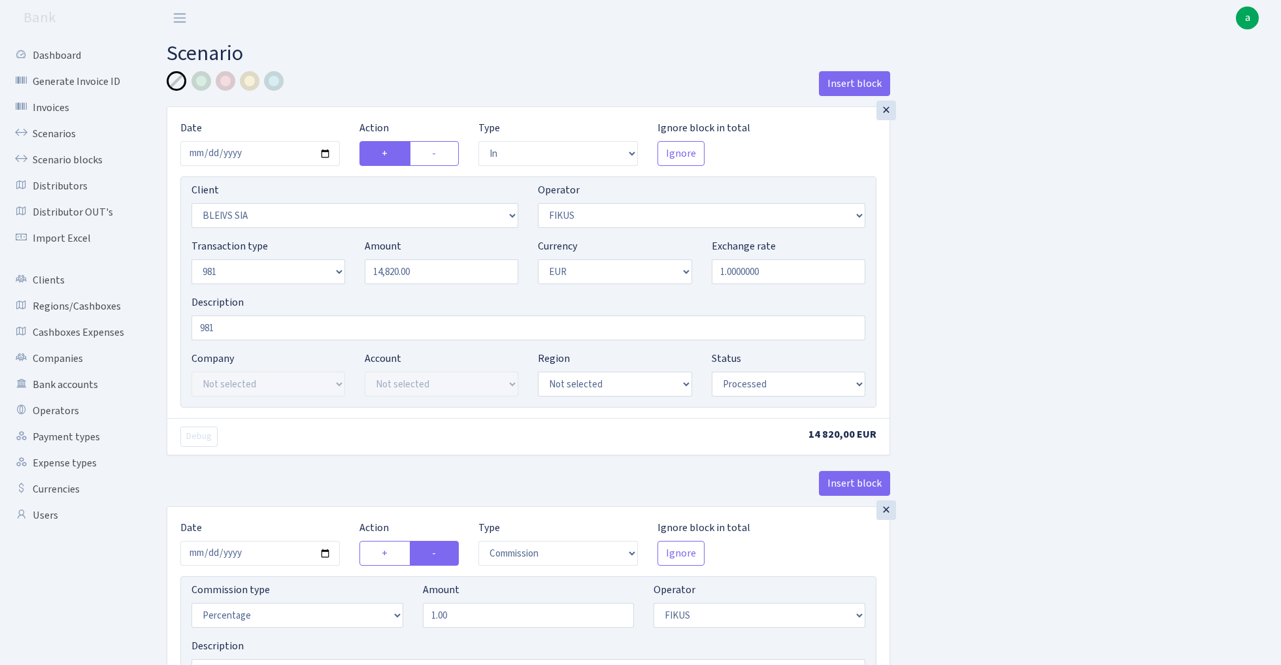
select select "2442"
select select "61"
select select "8"
select select "1"
select select "processed"
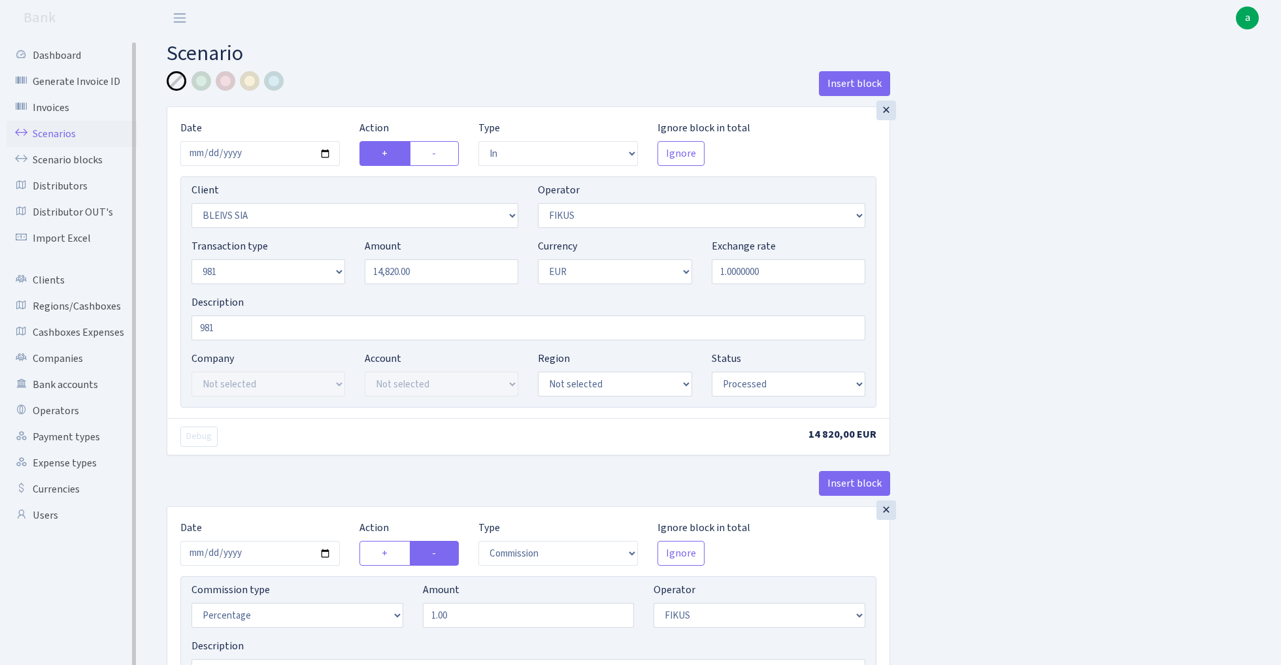
click at [56, 131] on link "Scenarios" at bounding box center [72, 134] width 131 height 26
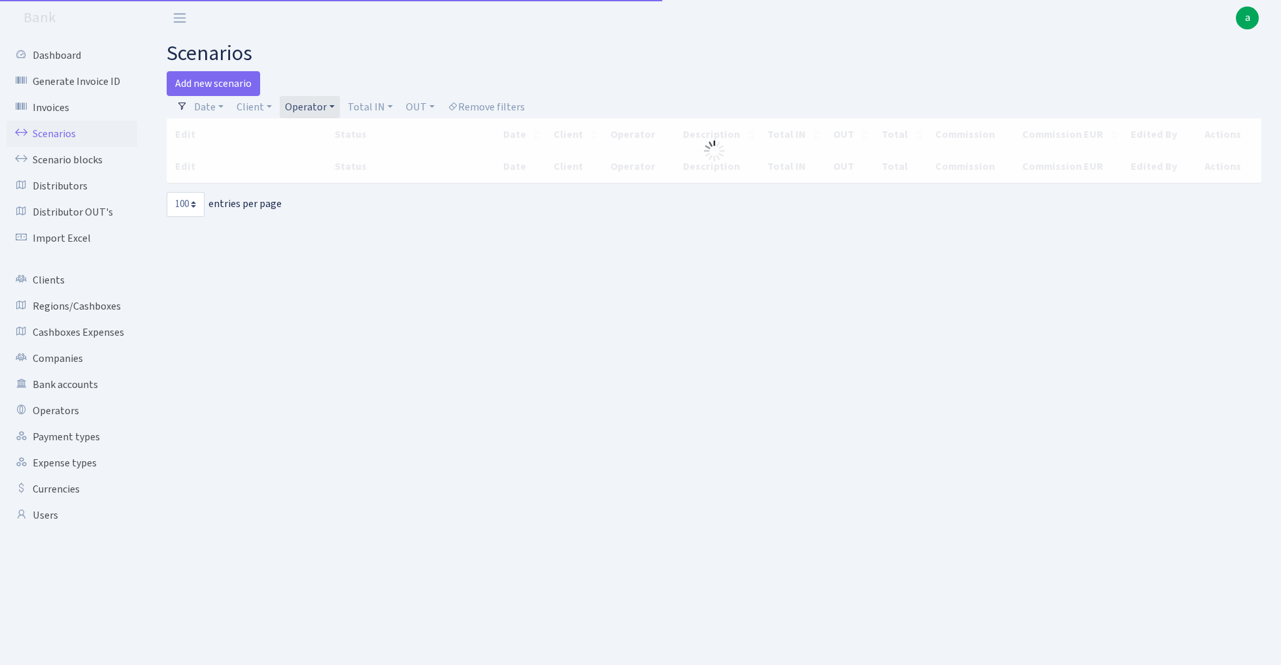
select select "100"
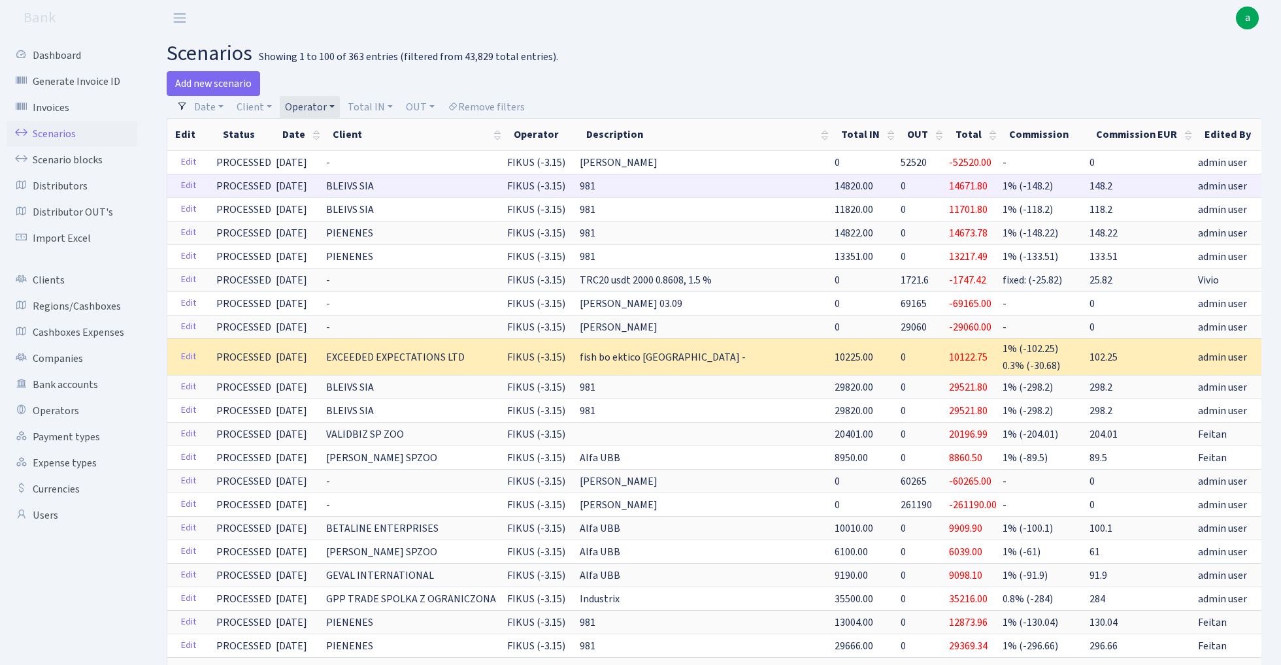
click at [1272, 187] on link "Clone" at bounding box center [1293, 186] width 43 height 20
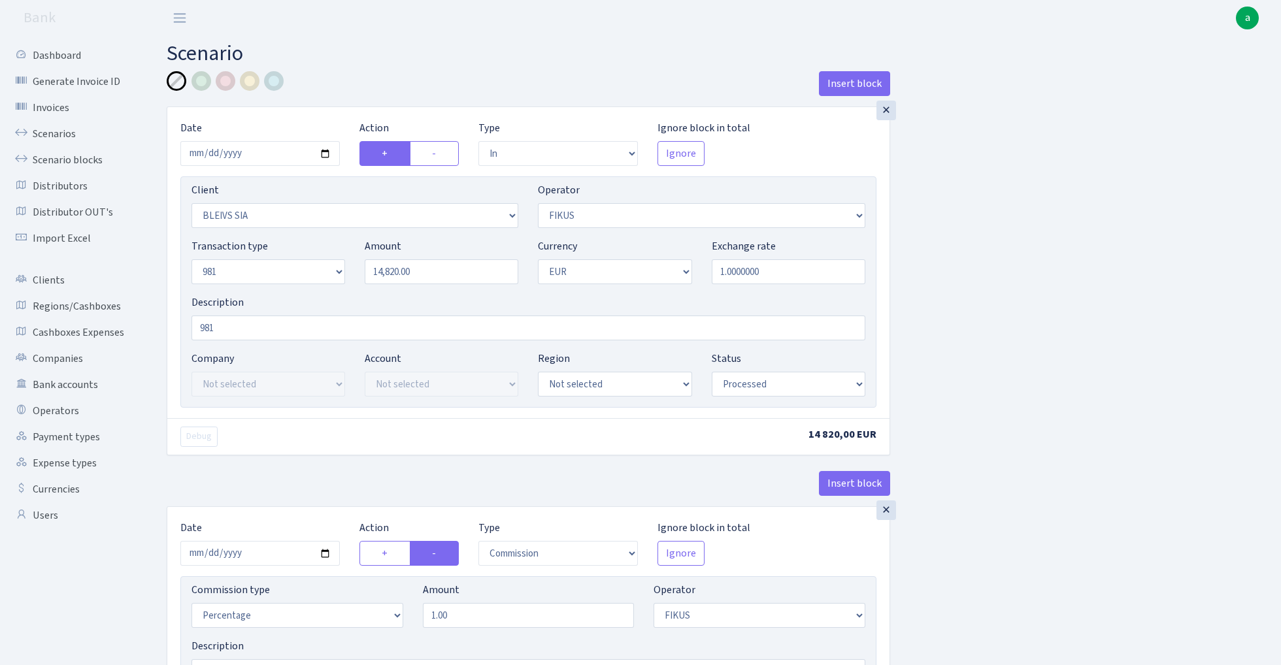
select select "in"
select select "3166"
select select "388"
select select "8"
select select "1"
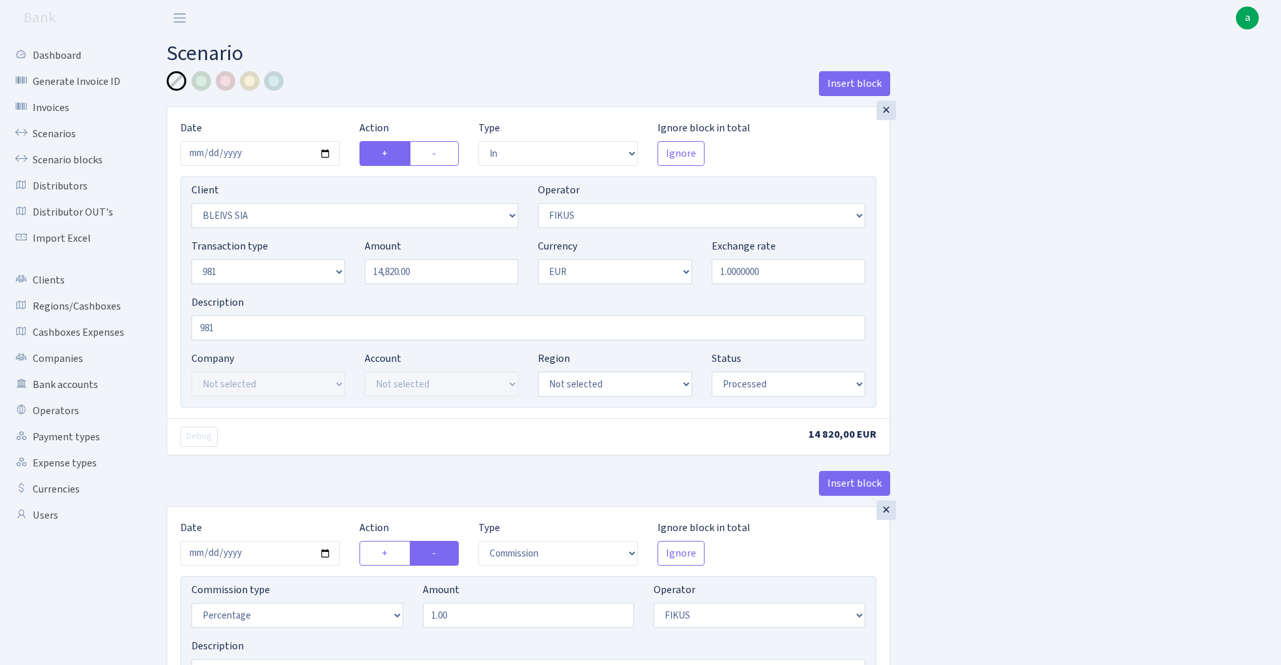
select select "processed"
select select "commission"
select select "388"
select select "processed"
select select "out"
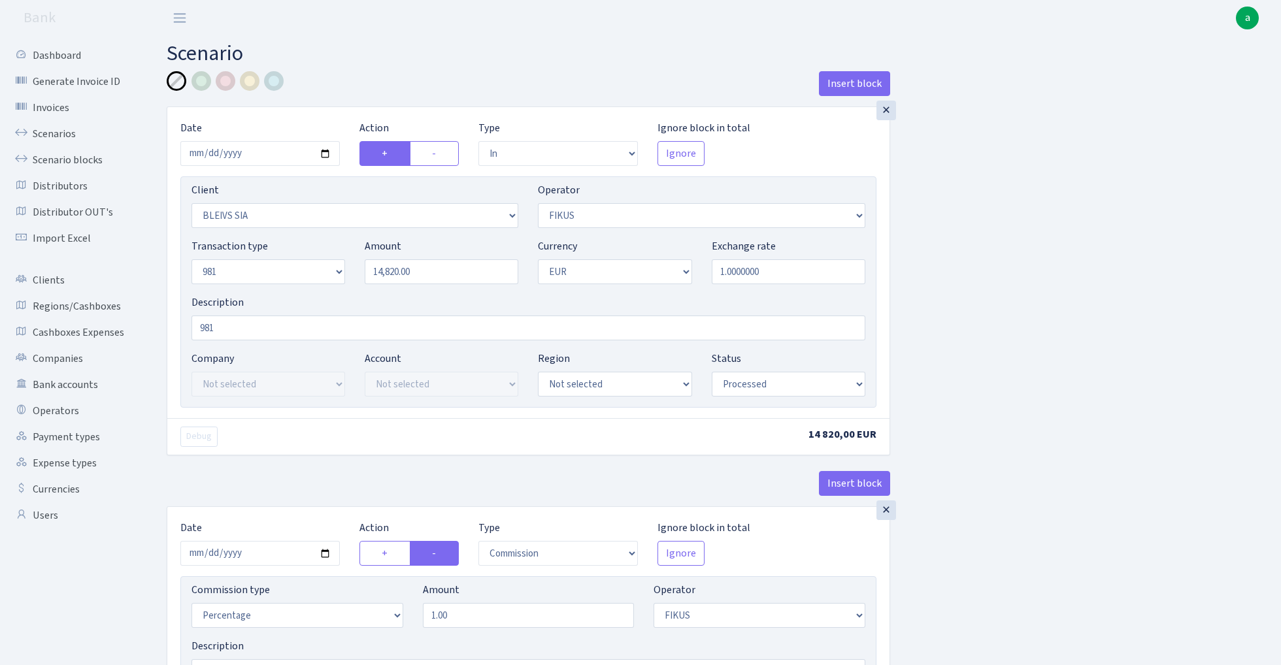
select select "2442"
select select "61"
select select "8"
select select "1"
select select "processed"
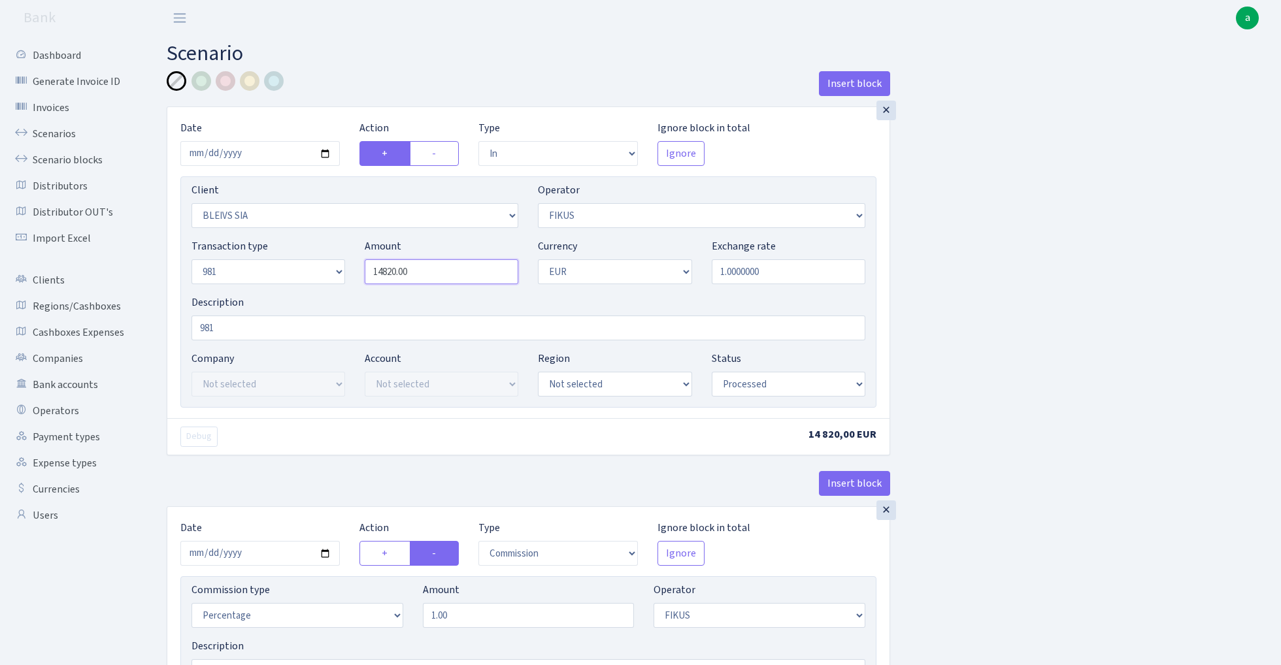
click at [441, 278] on input "14820.00" at bounding box center [442, 271] width 154 height 25
paste input "899"
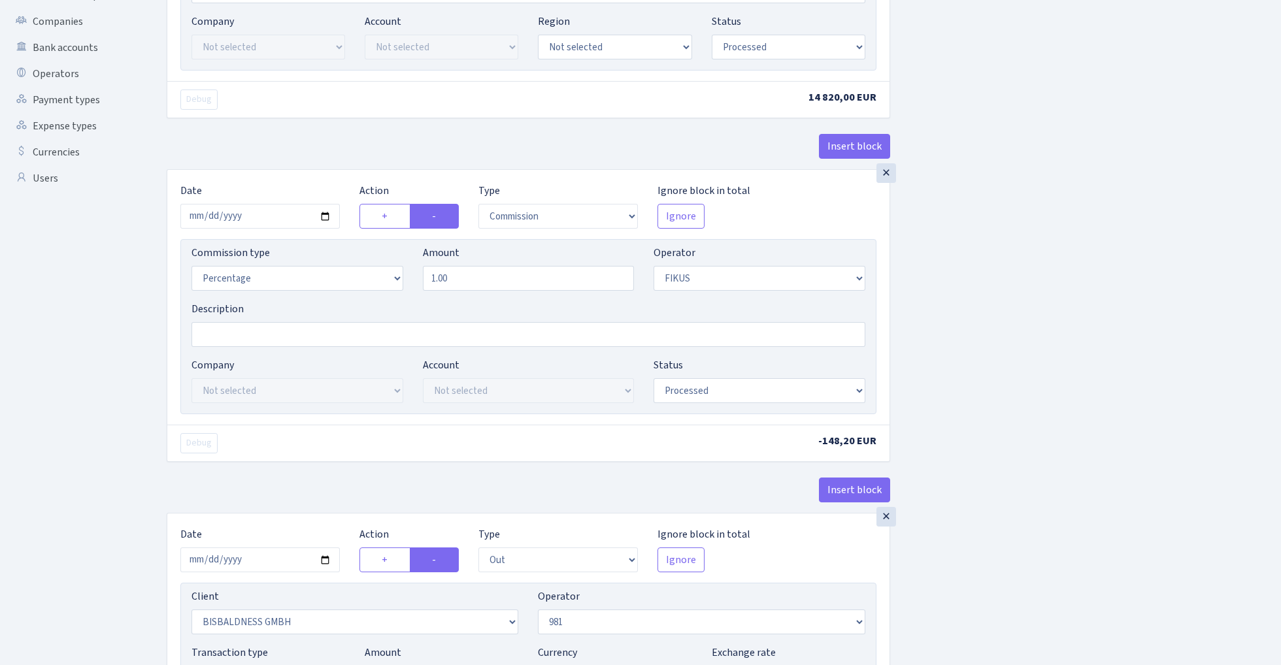
scroll to position [622, 0]
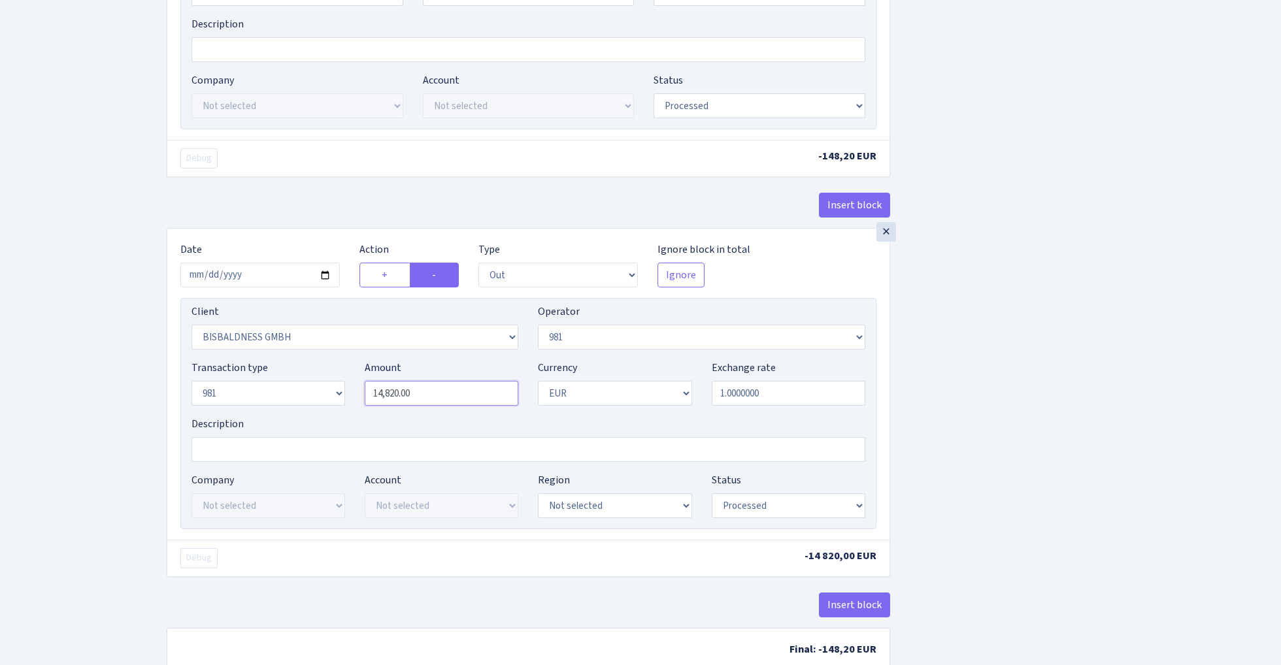
type input "18,990.00"
click at [443, 396] on input "14820.00" at bounding box center [442, 393] width 154 height 25
paste input "899"
type input "18,990.00"
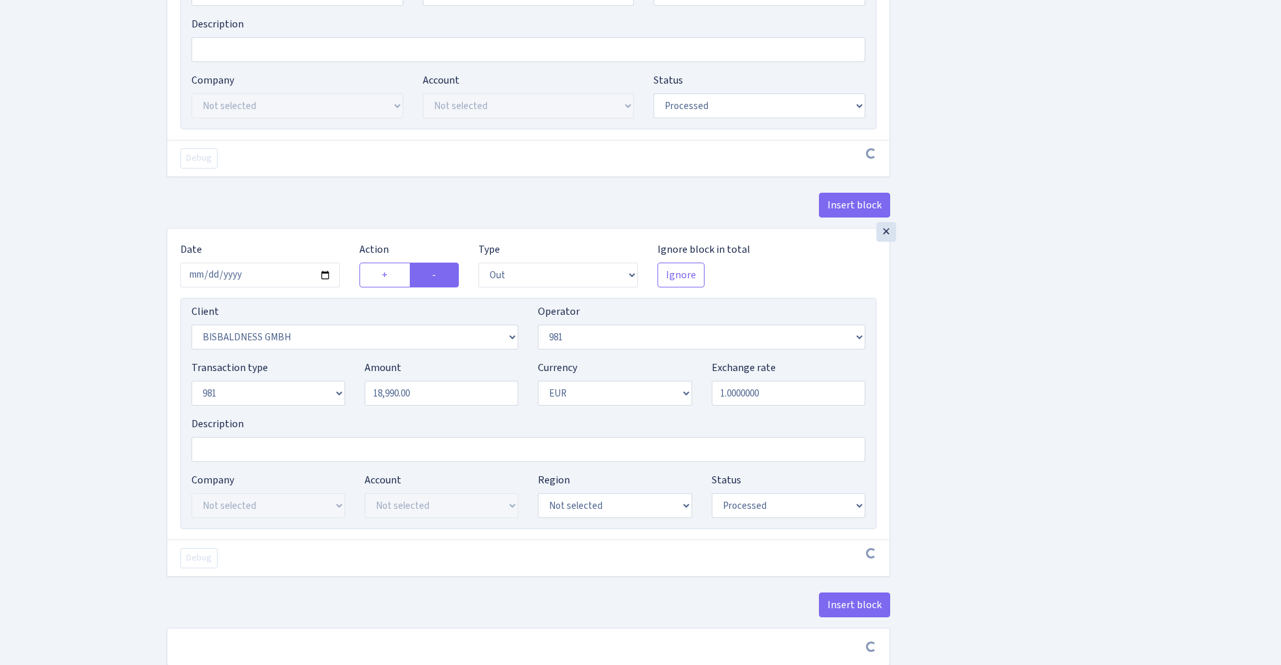
click at [1005, 290] on div "Insert block × Date [DATE] Action + - Type --- In Out Commission Field required…" at bounding box center [714, 65] width 1114 height 1233
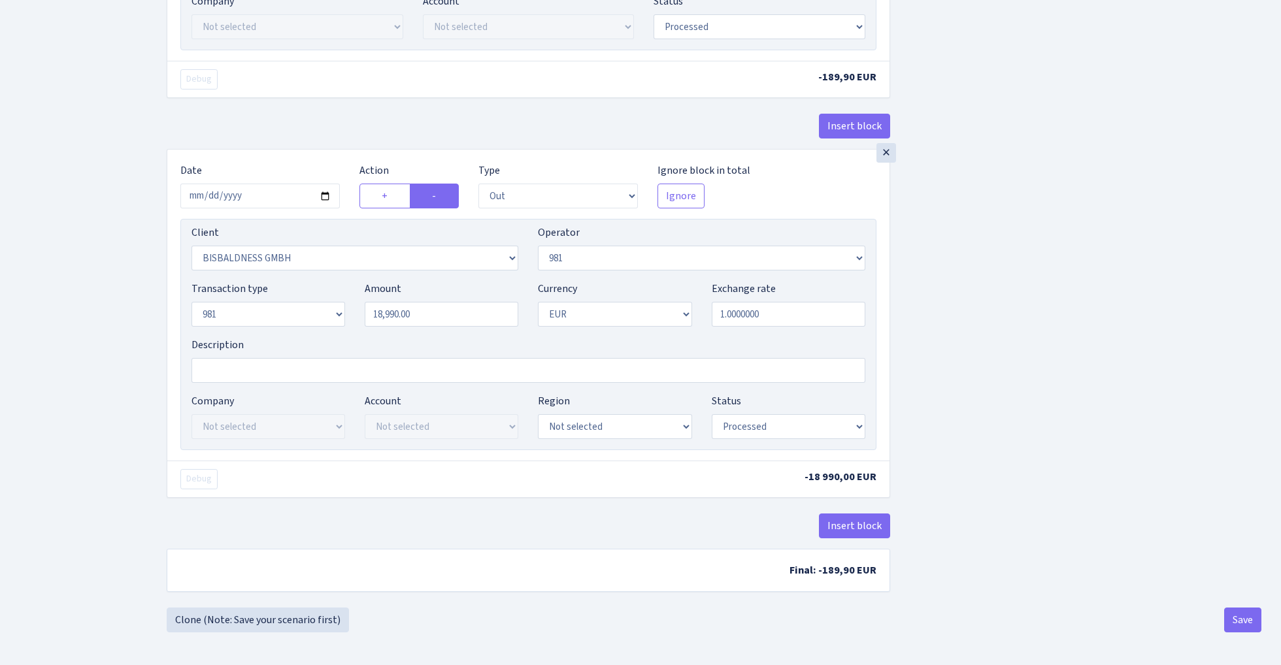
scroll to position [707, 0]
click at [1244, 622] on button "Save" at bounding box center [1242, 620] width 37 height 25
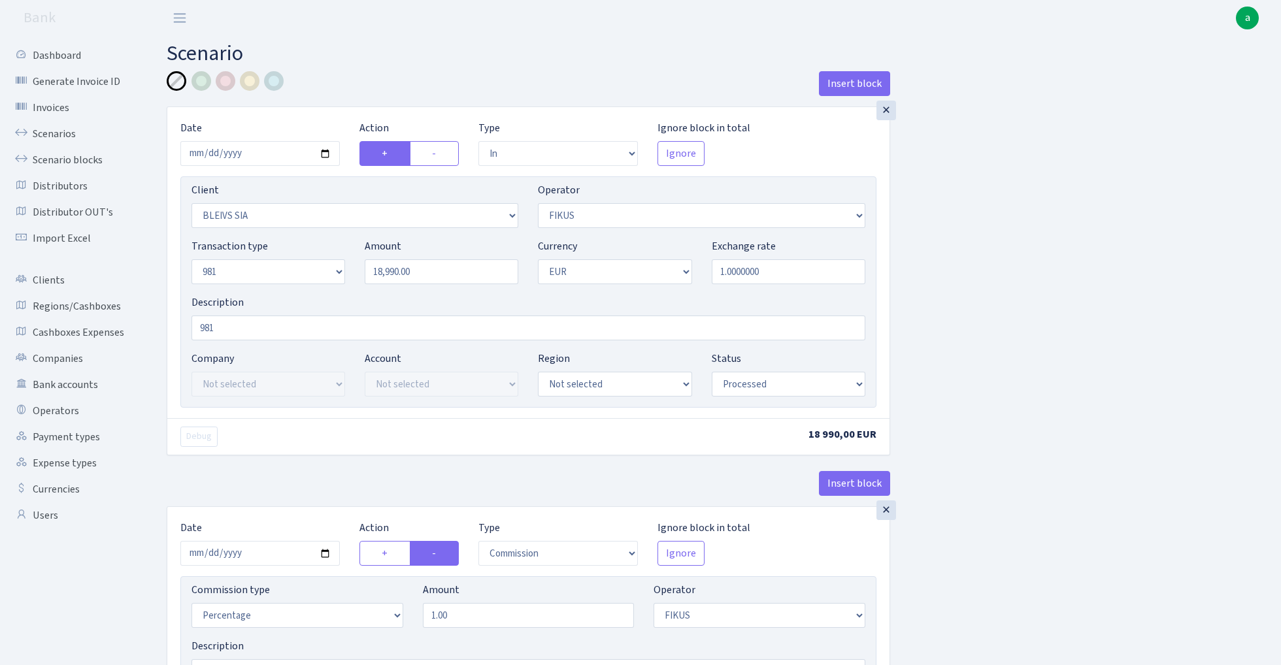
select select "in"
select select "3166"
select select "388"
select select "8"
select select "1"
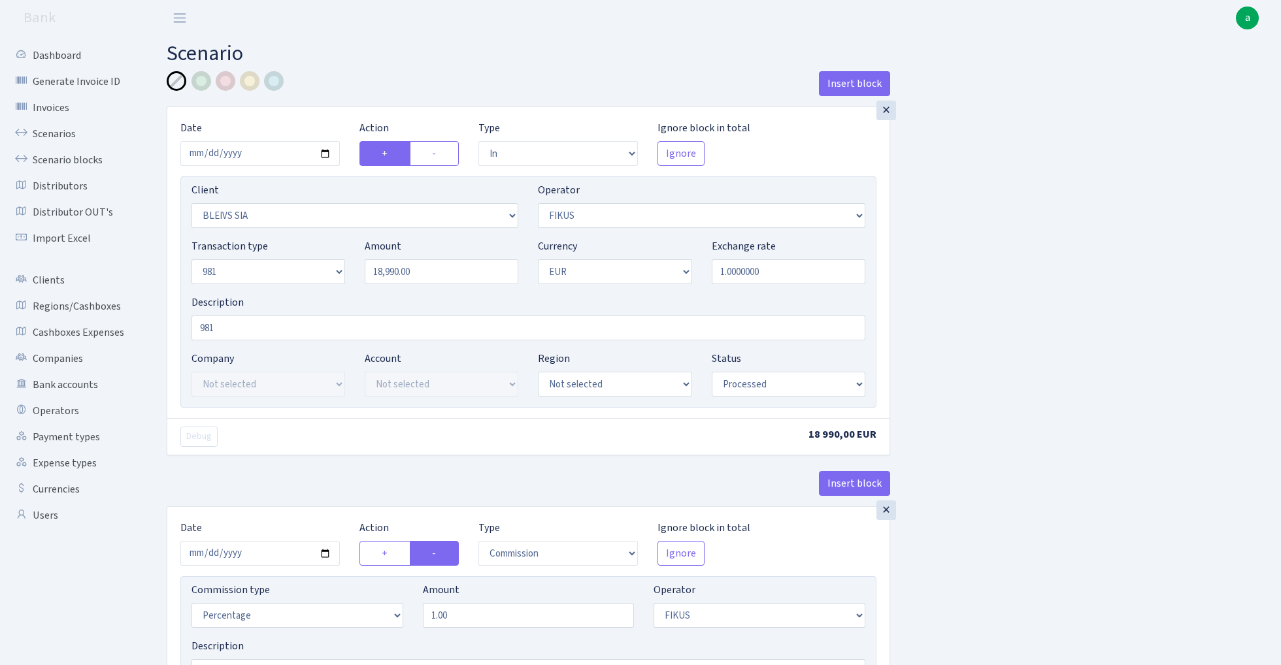
select select "processed"
select select "commission"
select select "388"
select select "processed"
select select "out"
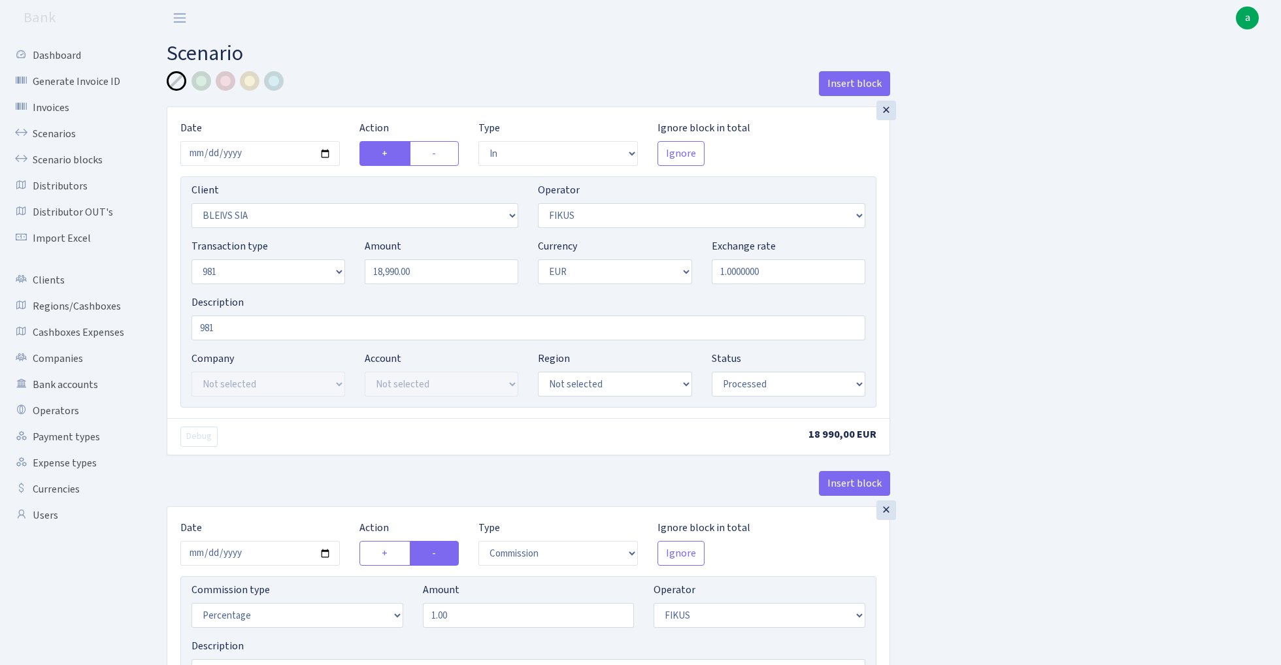
select select "2442"
select select "61"
select select "8"
select select "1"
select select "processed"
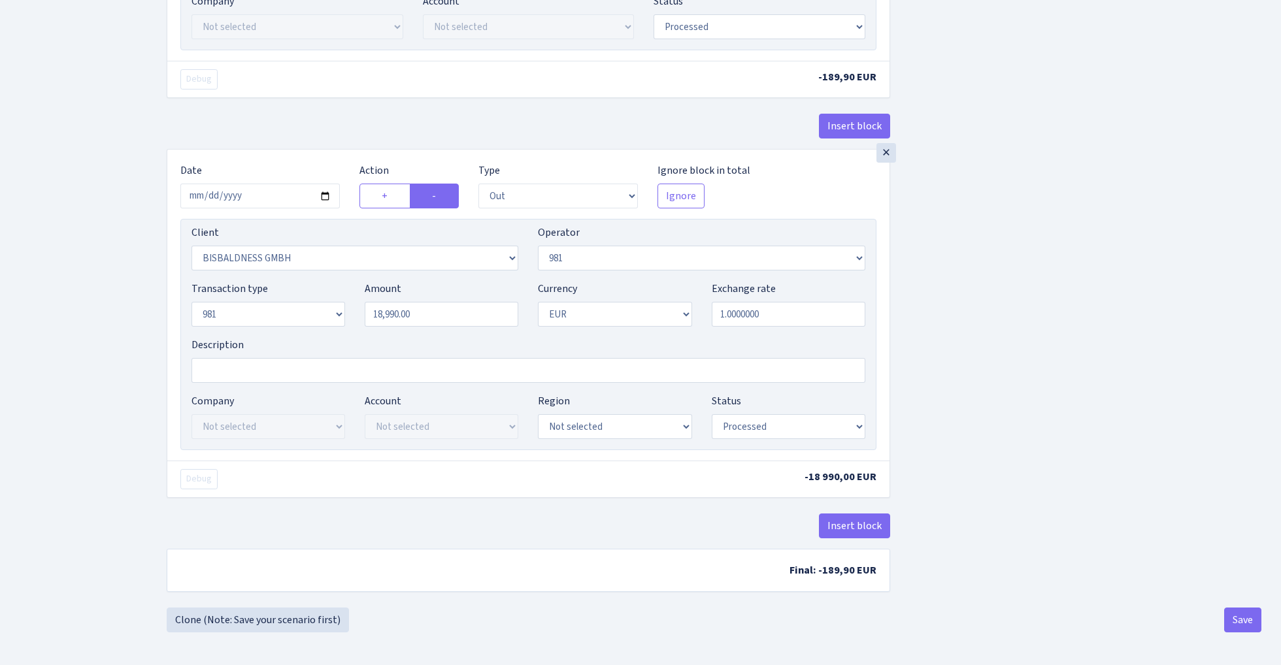
scroll to position [707, 0]
click at [298, 622] on link "Clone (Note: Save your scenario first)" at bounding box center [258, 620] width 182 height 25
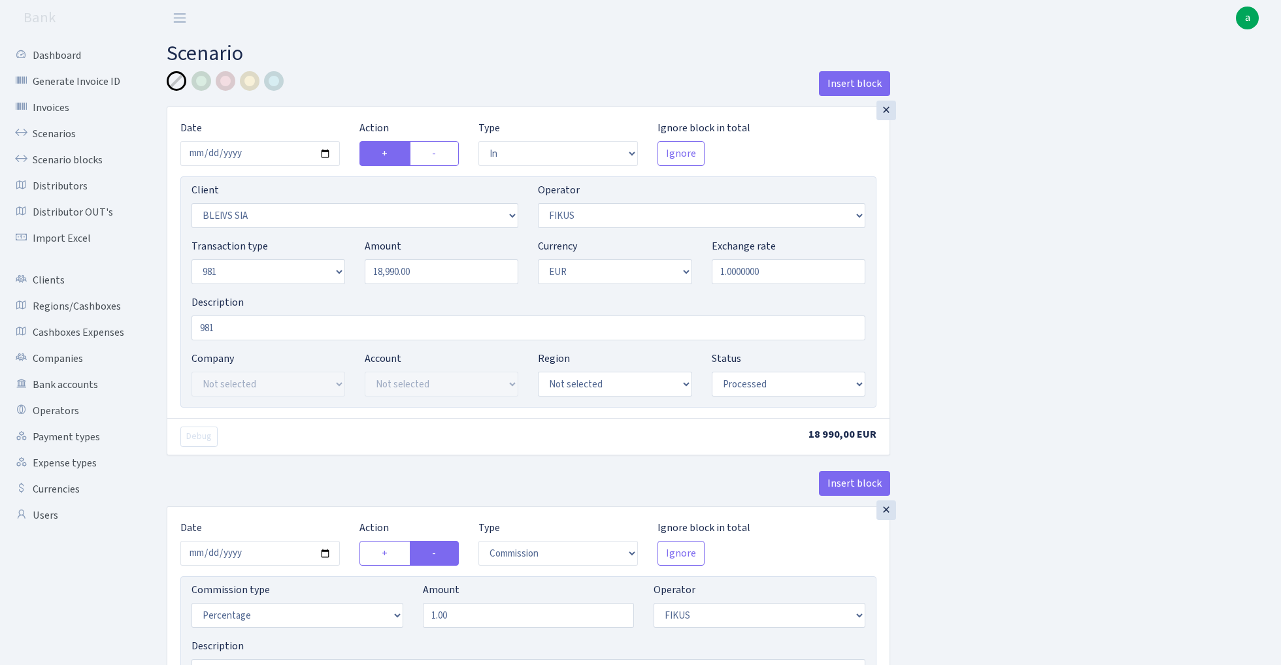
select select "in"
select select "3166"
select select "388"
select select "8"
select select "1"
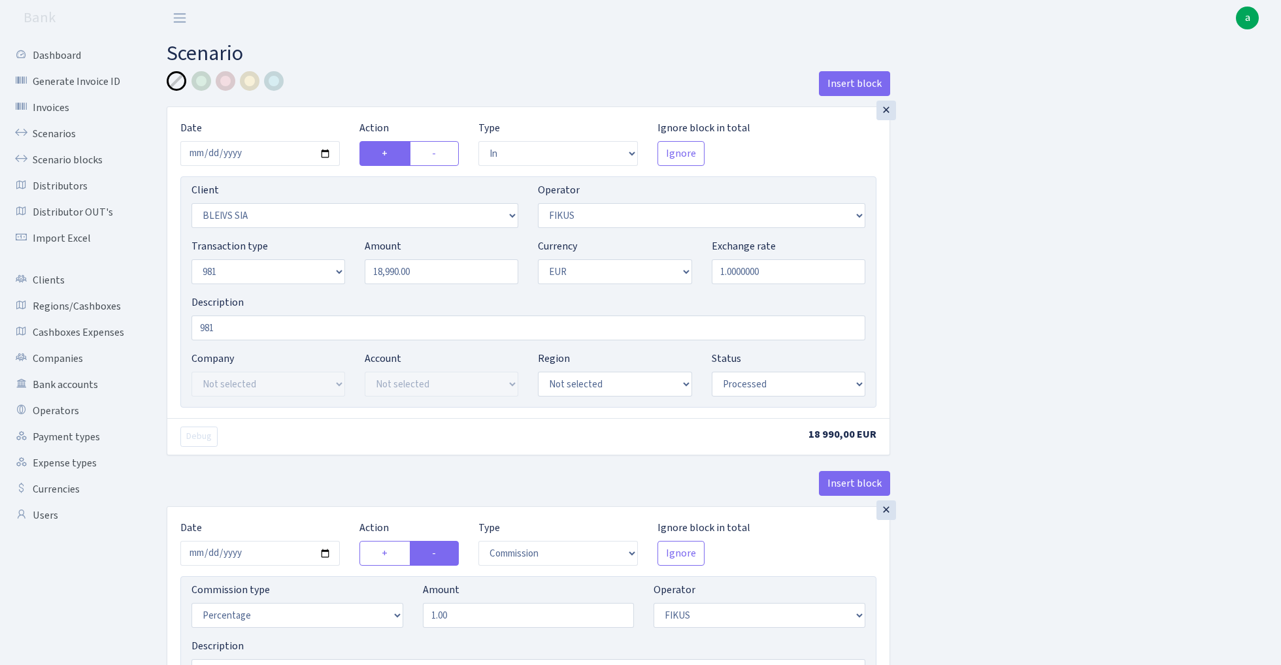
select select "processed"
select select "commission"
select select "388"
select select "processed"
select select "out"
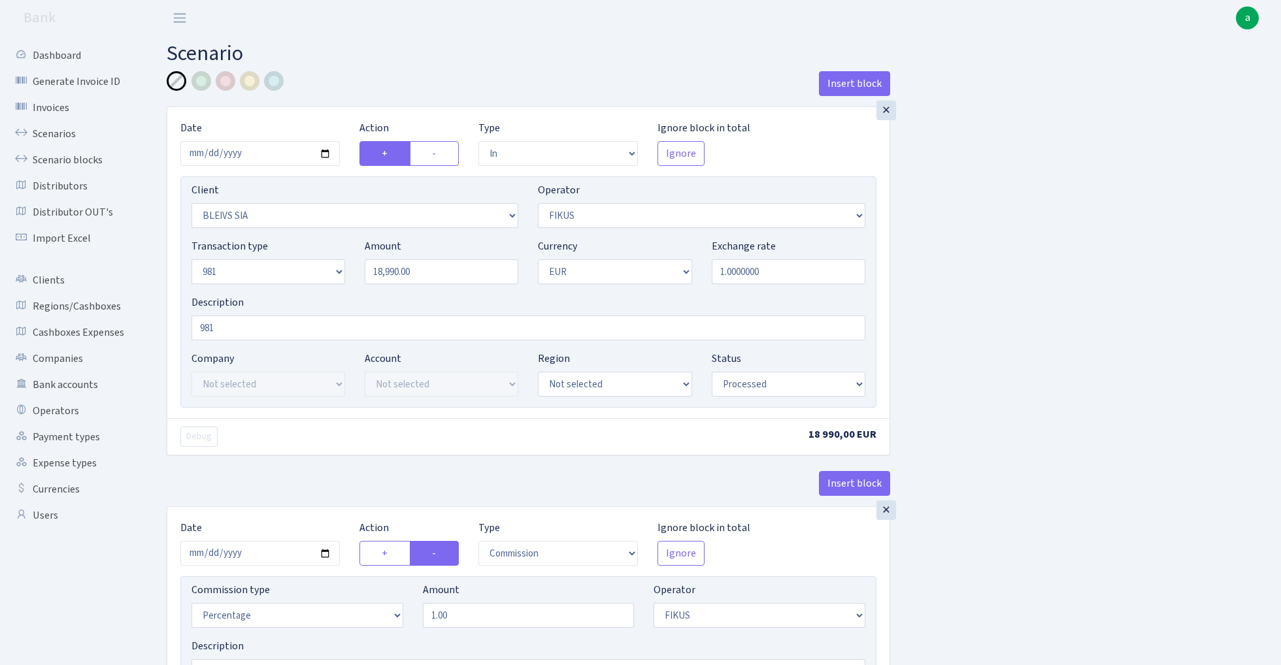
select select "2442"
select select "61"
select select "8"
select select "1"
select select "processed"
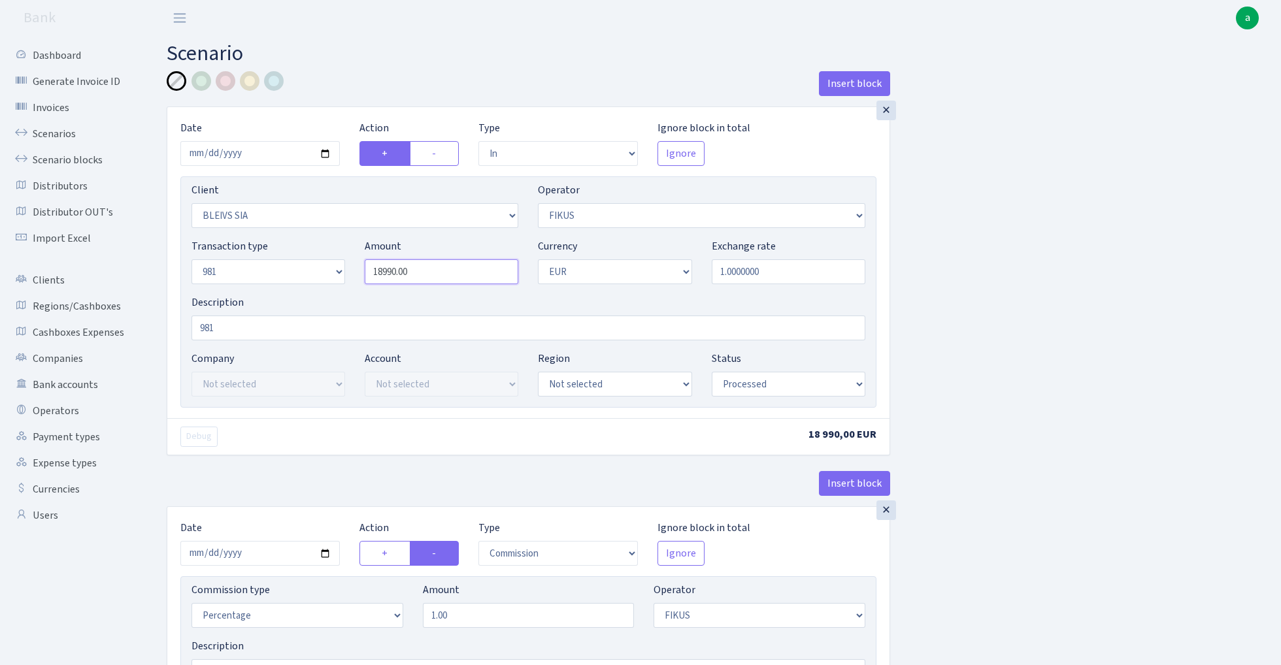
click at [430, 269] on input "18990.00" at bounding box center [442, 271] width 154 height 25
paste input "2195"
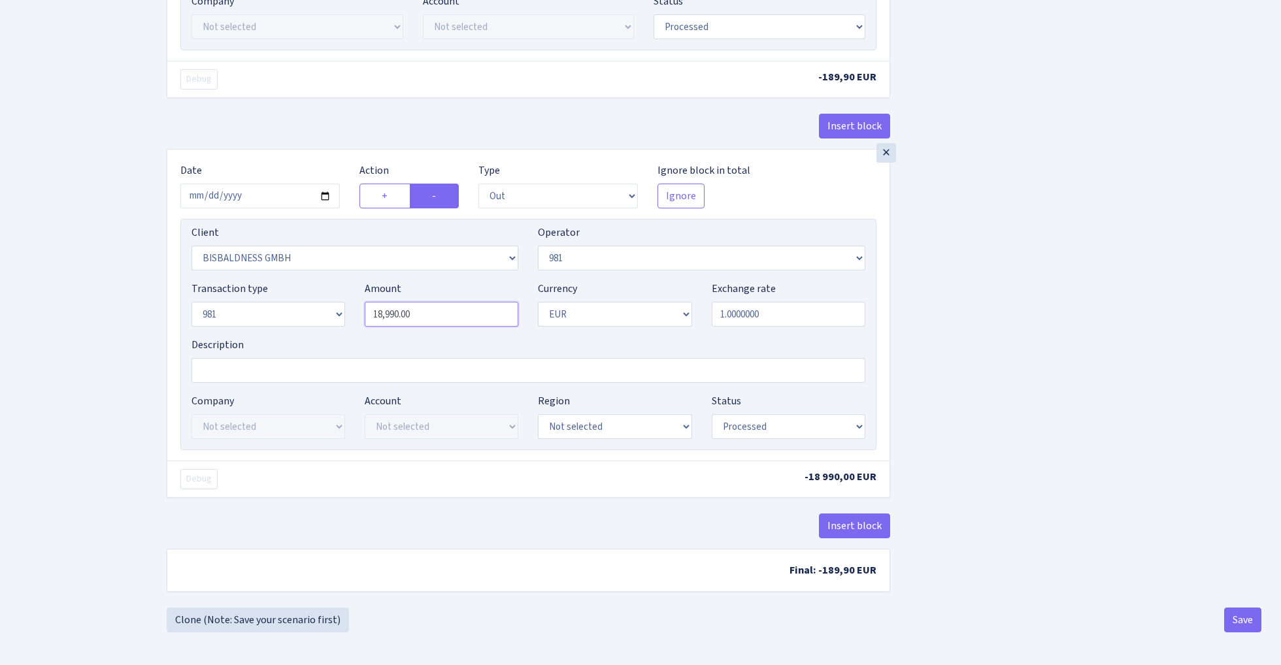
type input "21,950.00"
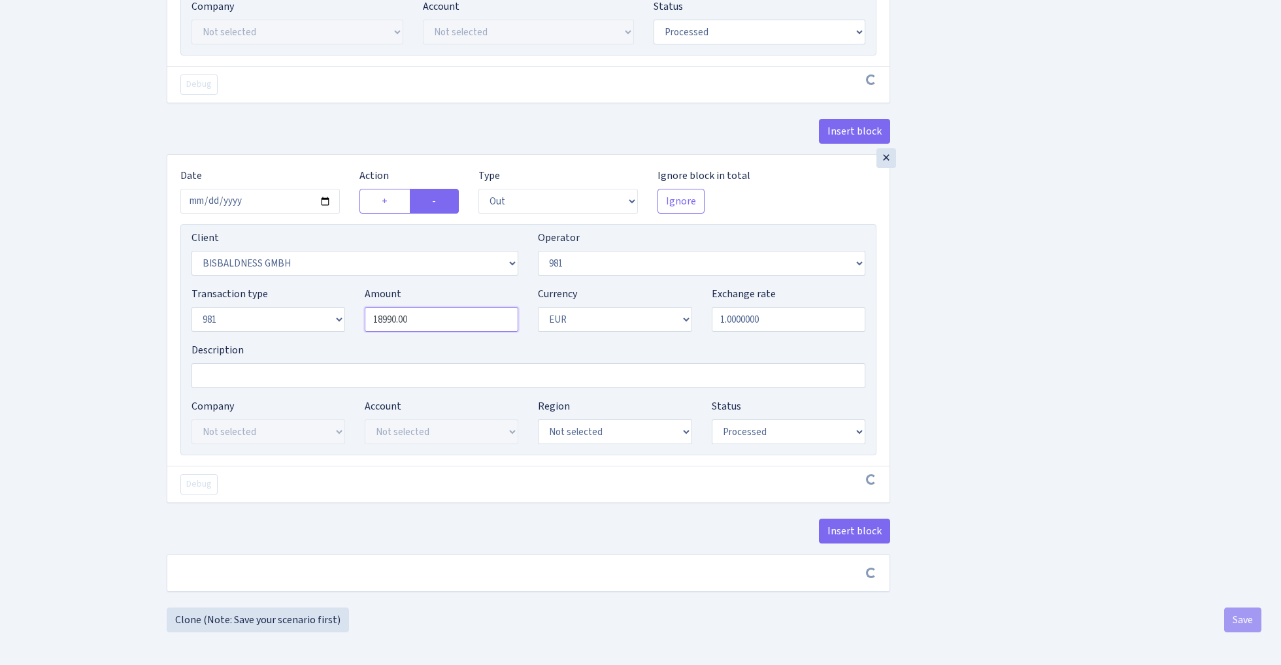
scroll to position [701, 0]
click at [440, 320] on input "18990.00" at bounding box center [442, 319] width 154 height 25
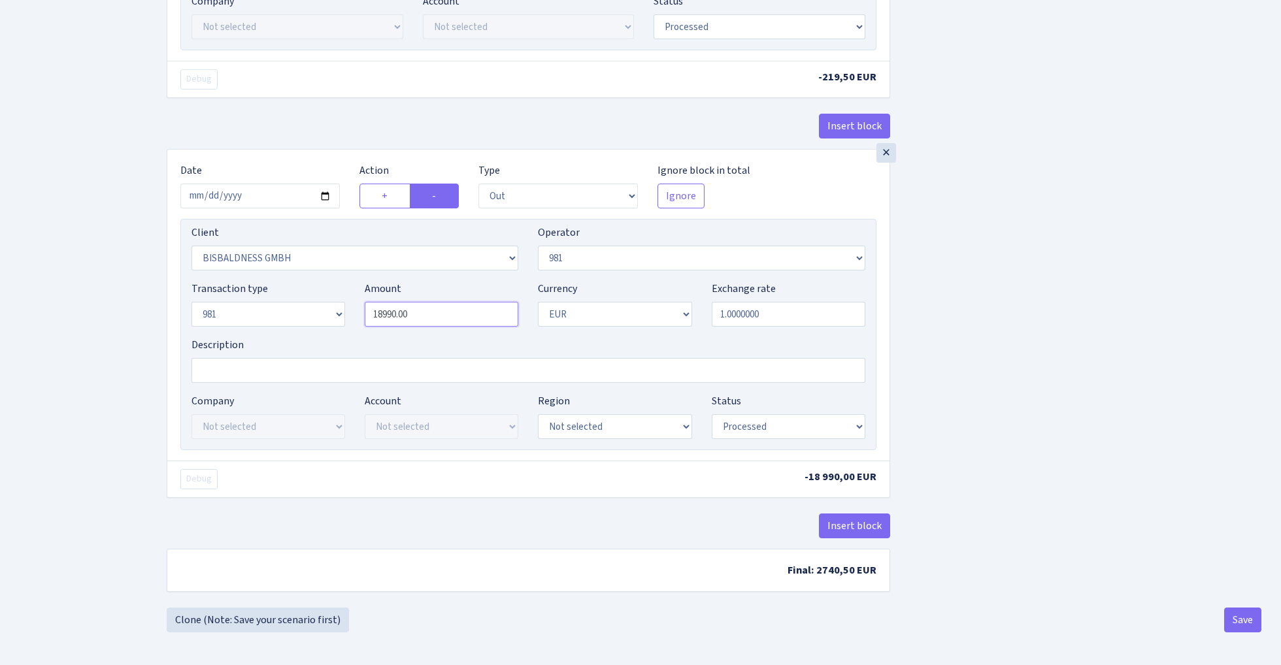
paste input "2195"
type input "21,950.00"
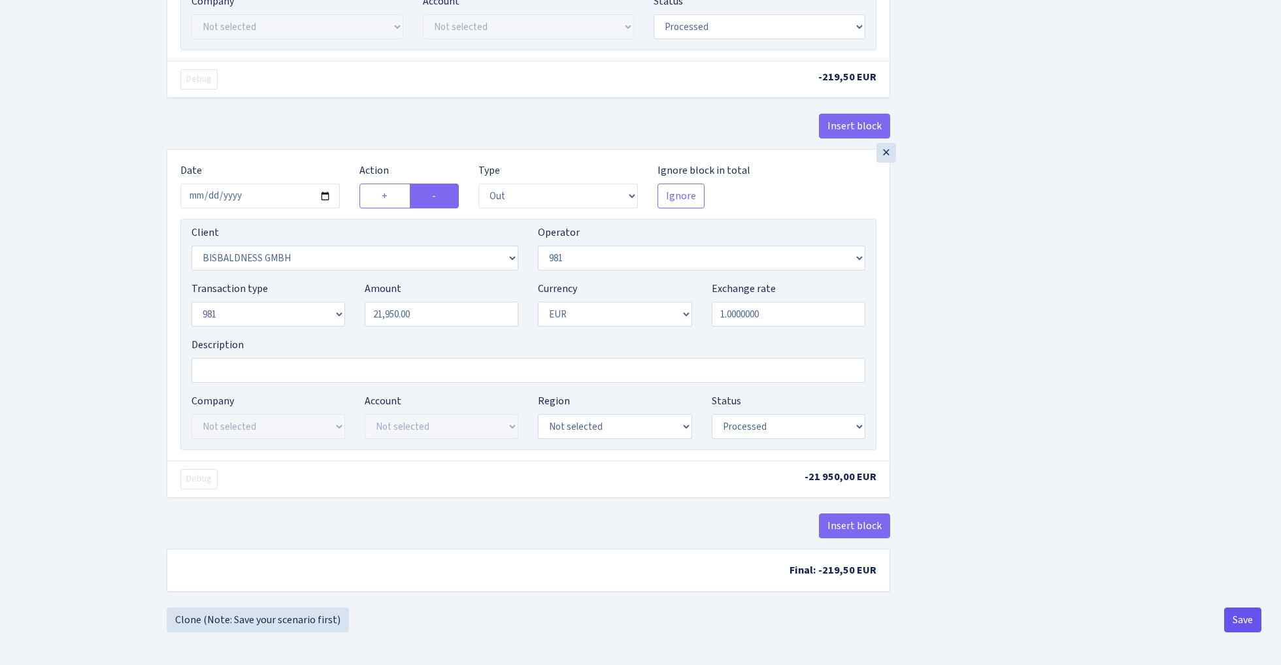
scroll to position [707, 0]
click at [1242, 618] on button "Save" at bounding box center [1242, 620] width 37 height 25
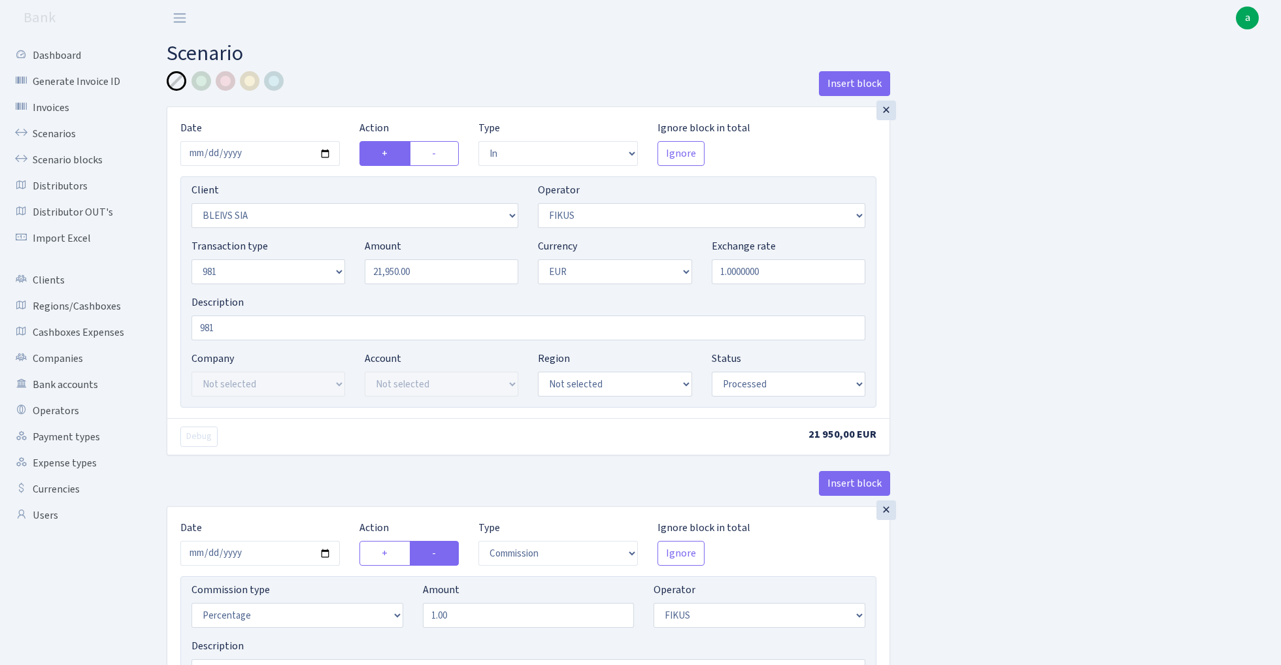
select select "in"
select select "3166"
select select "388"
select select "8"
select select "1"
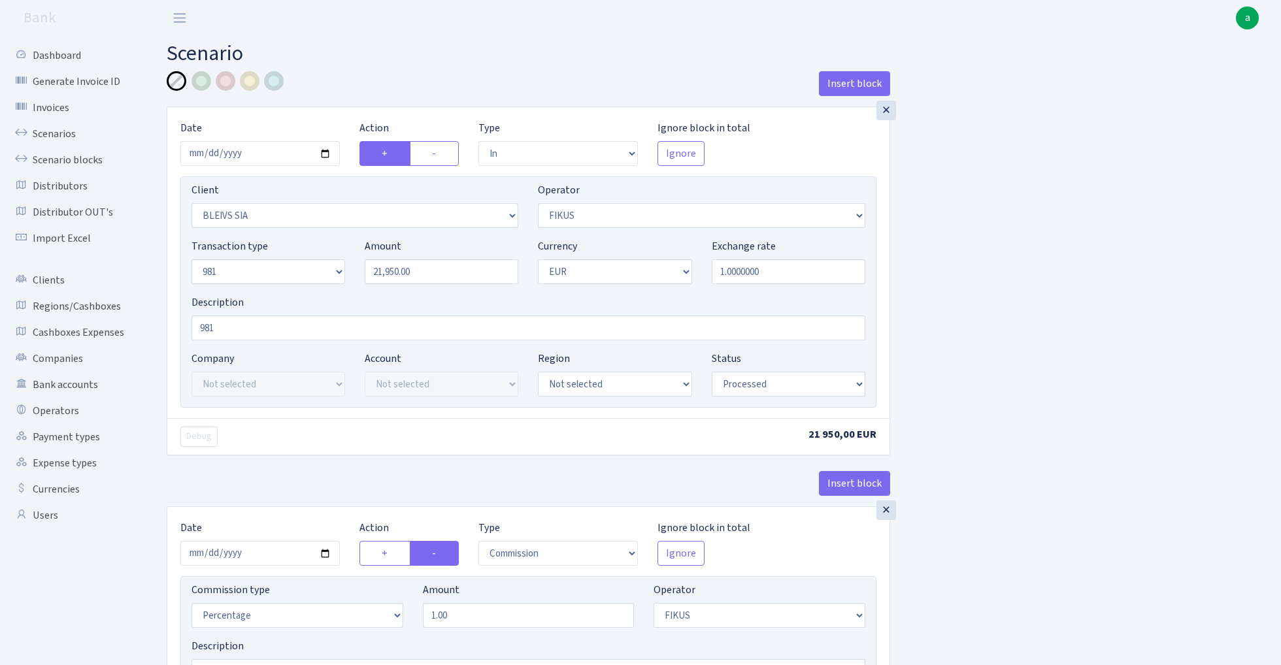
select select "processed"
select select "commission"
select select "388"
select select "processed"
select select "out"
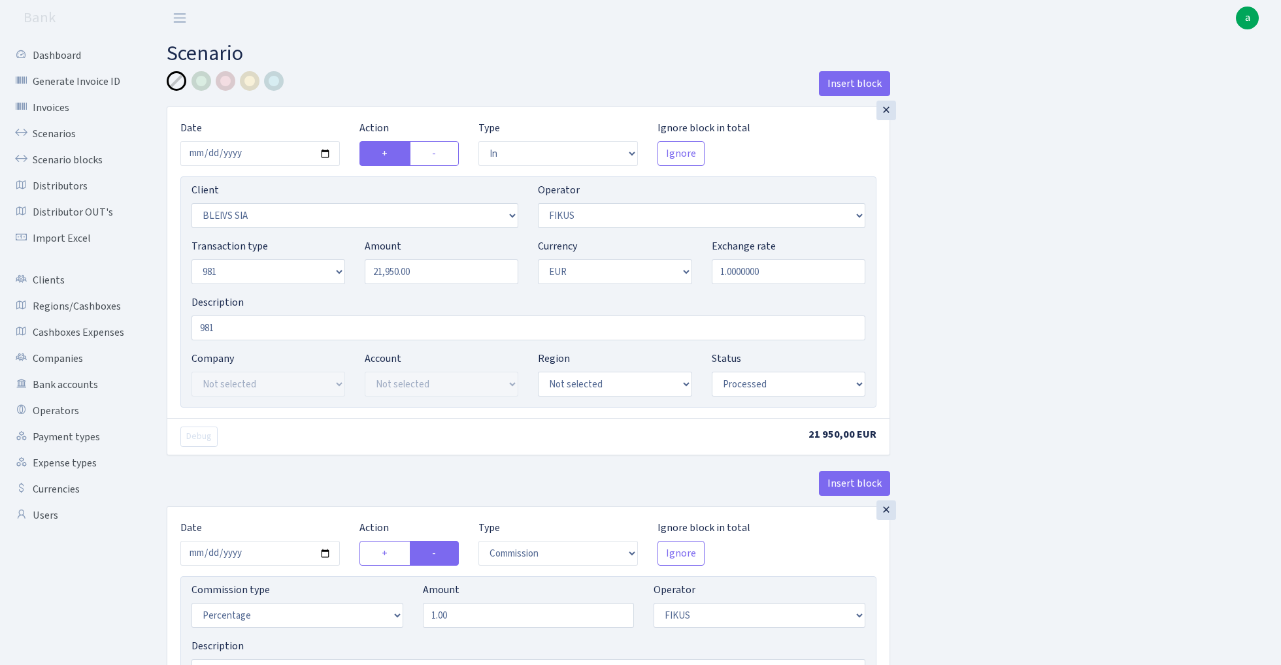
select select "2442"
select select "61"
select select "8"
select select "1"
select select "processed"
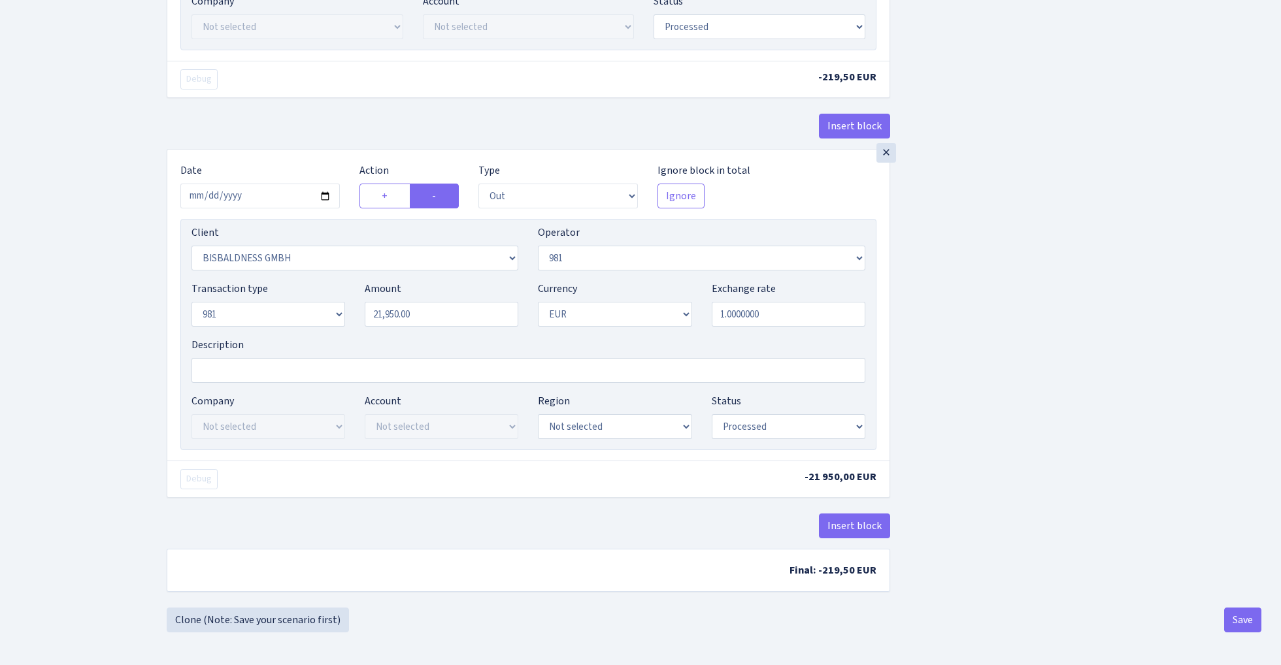
scroll to position [707, 0]
click at [306, 611] on link "Clone (Note: Save your scenario first)" at bounding box center [258, 620] width 182 height 25
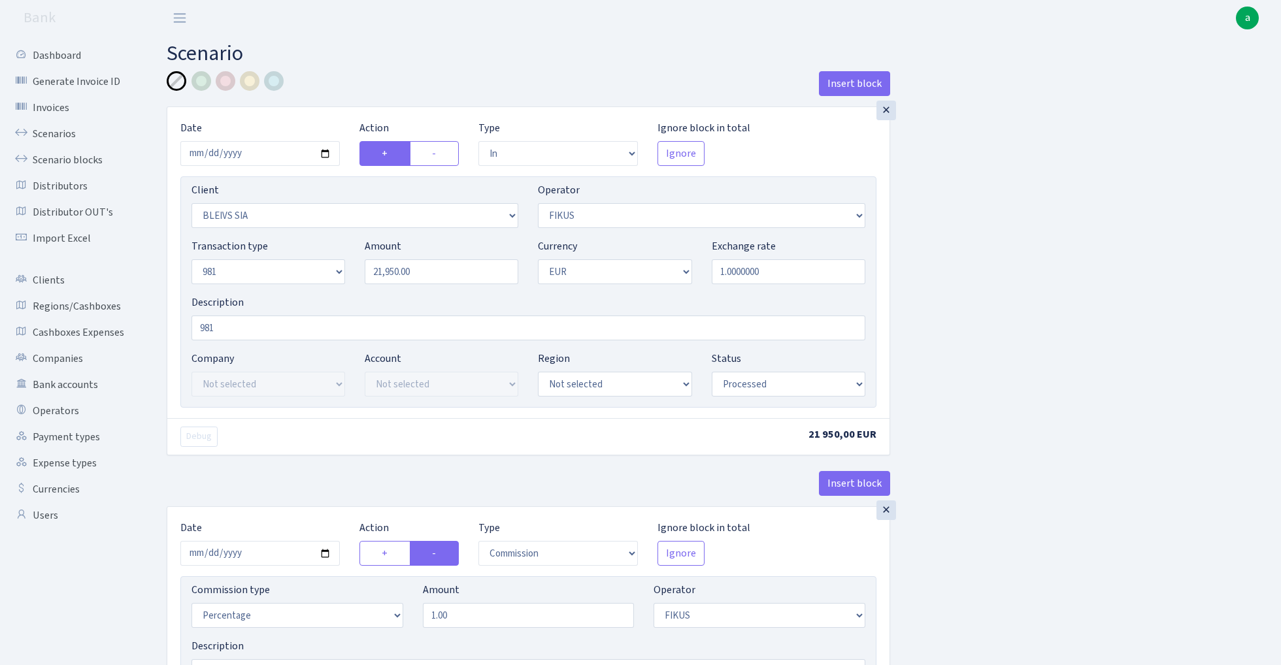
select select "in"
select select "3166"
select select "388"
select select "8"
select select "1"
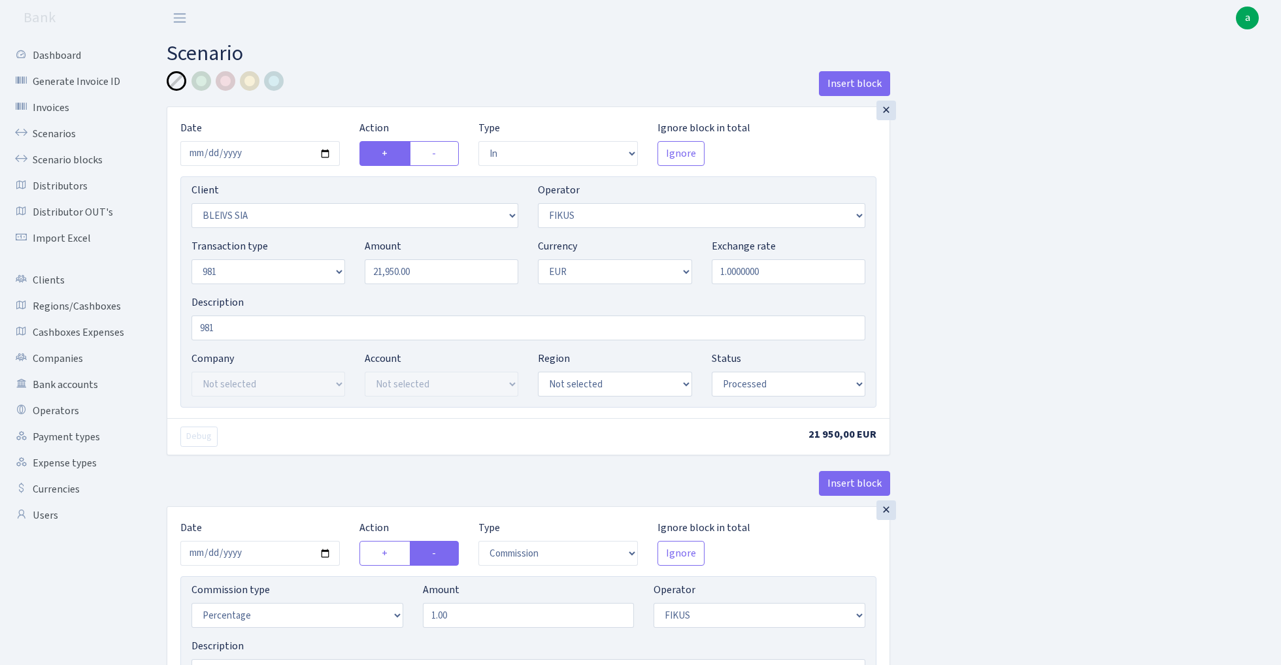
select select "processed"
select select "commission"
select select "388"
select select "processed"
select select "out"
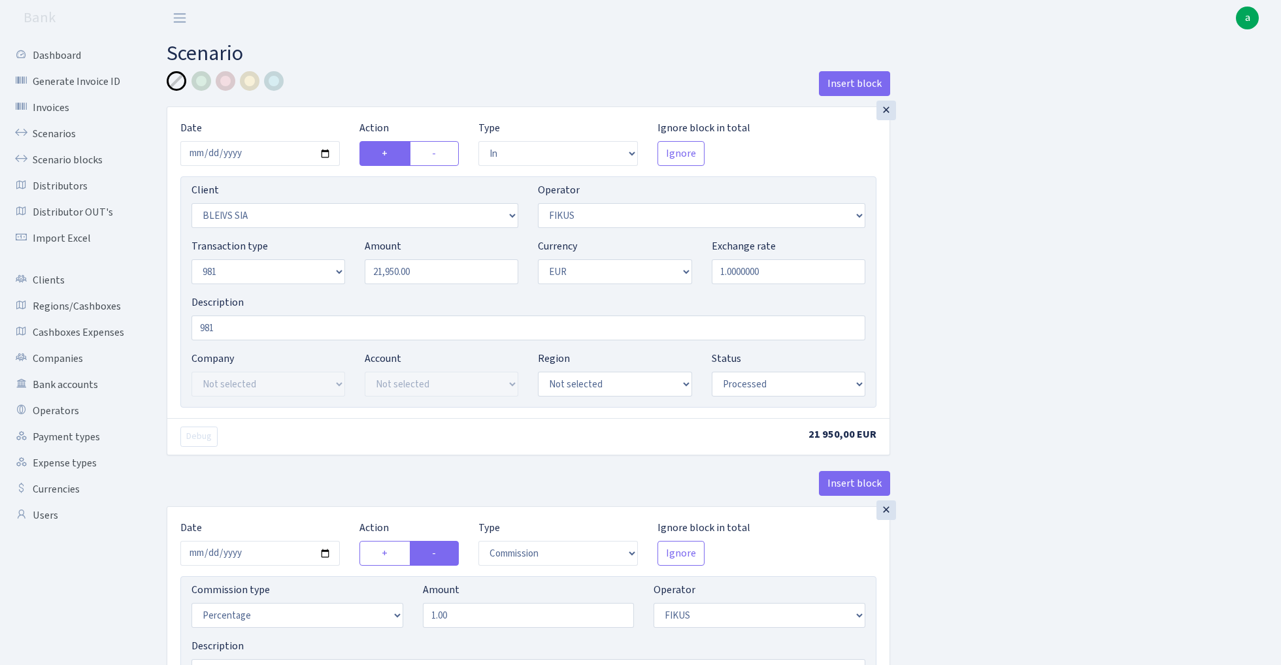
select select "2442"
select select "61"
select select "8"
select select "1"
select select "processed"
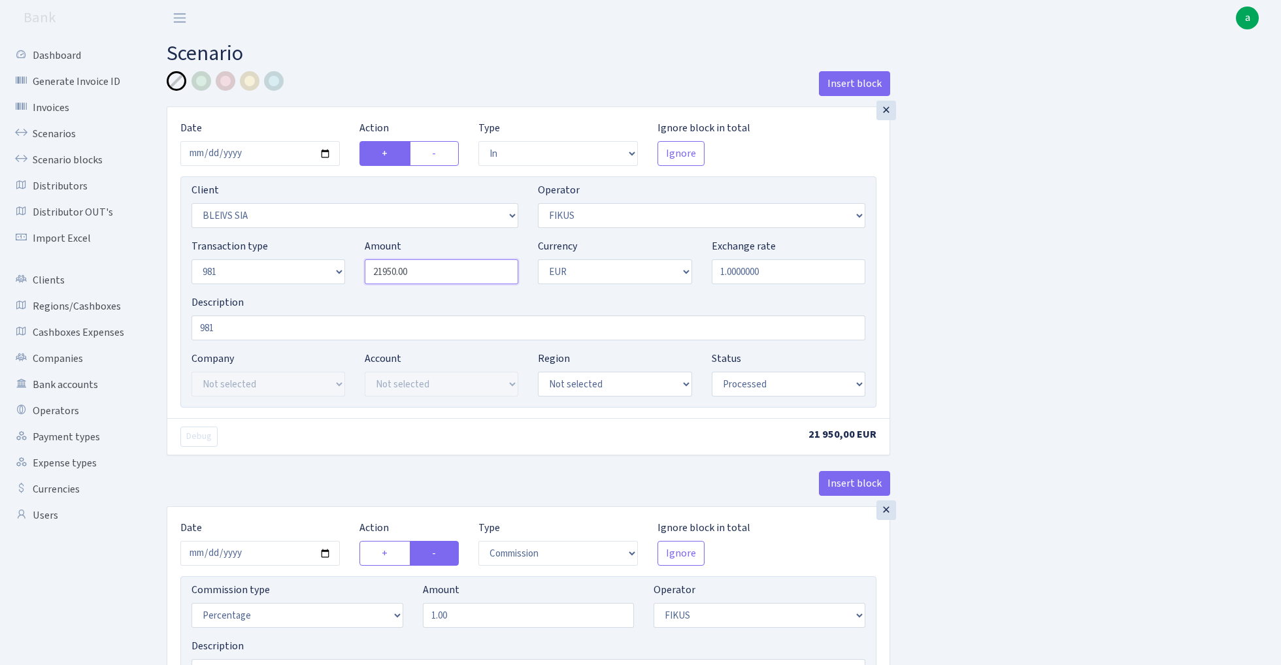
click at [434, 272] on input "21950.00" at bounding box center [442, 271] width 154 height 25
paste input "1902"
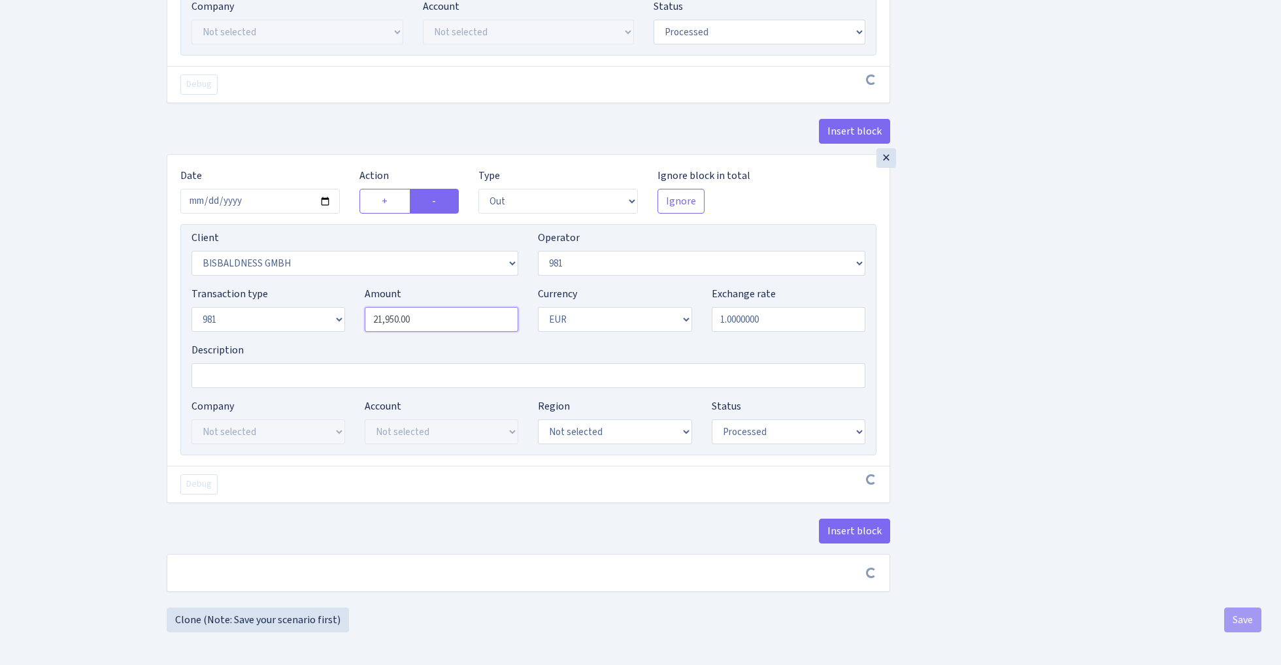
type input "19,020.00"
click at [456, 307] on input "21950.00" at bounding box center [442, 319] width 154 height 25
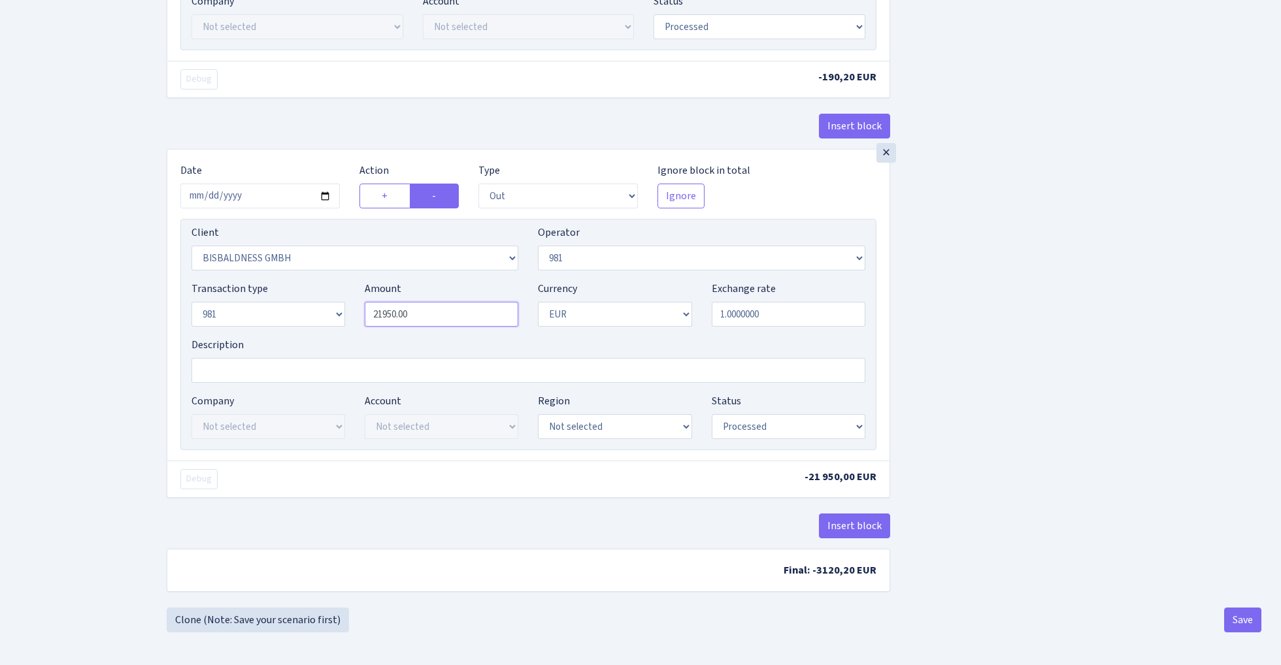
paste input "1902"
type input "19,020.00"
click at [1235, 624] on button "Save" at bounding box center [1242, 620] width 37 height 25
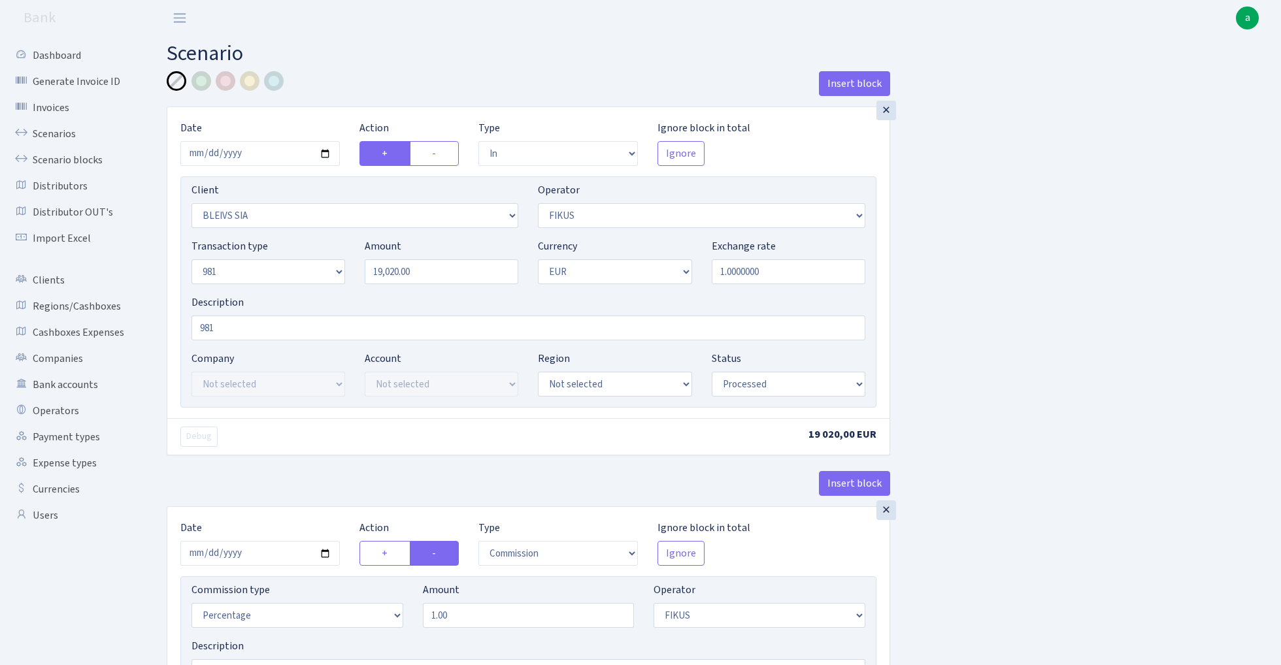
select select "in"
select select "3166"
select select "388"
select select "8"
select select "1"
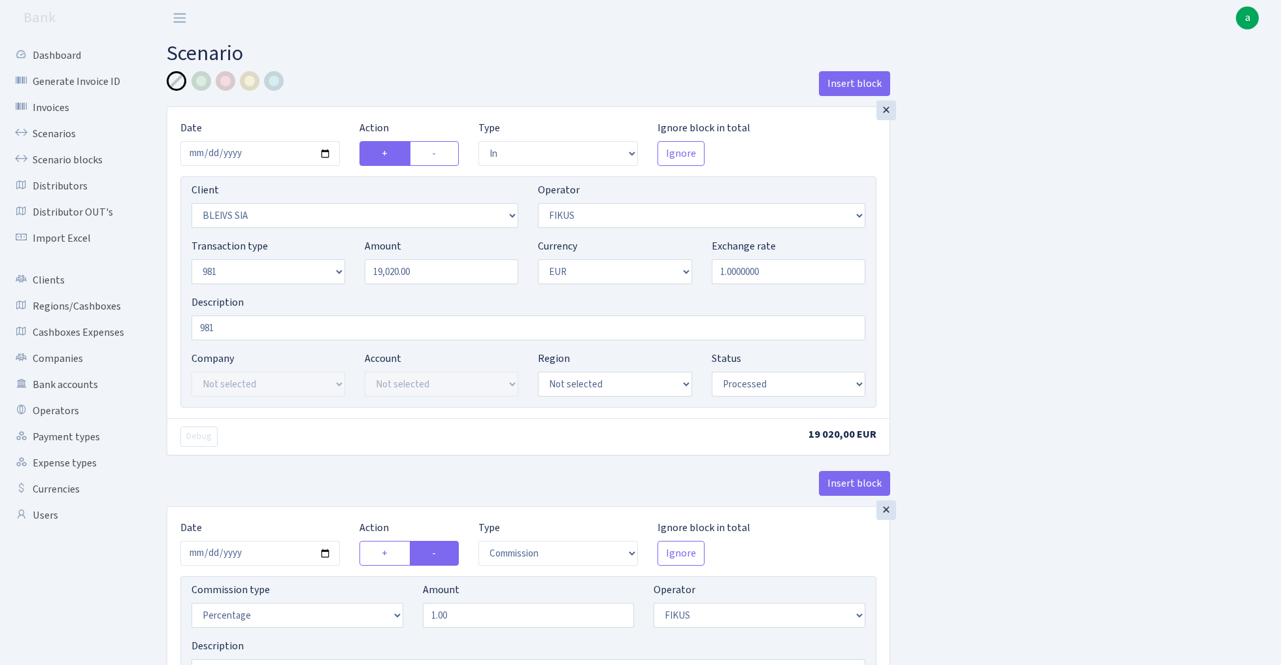
select select "processed"
select select "commission"
select select "388"
select select "processed"
select select "out"
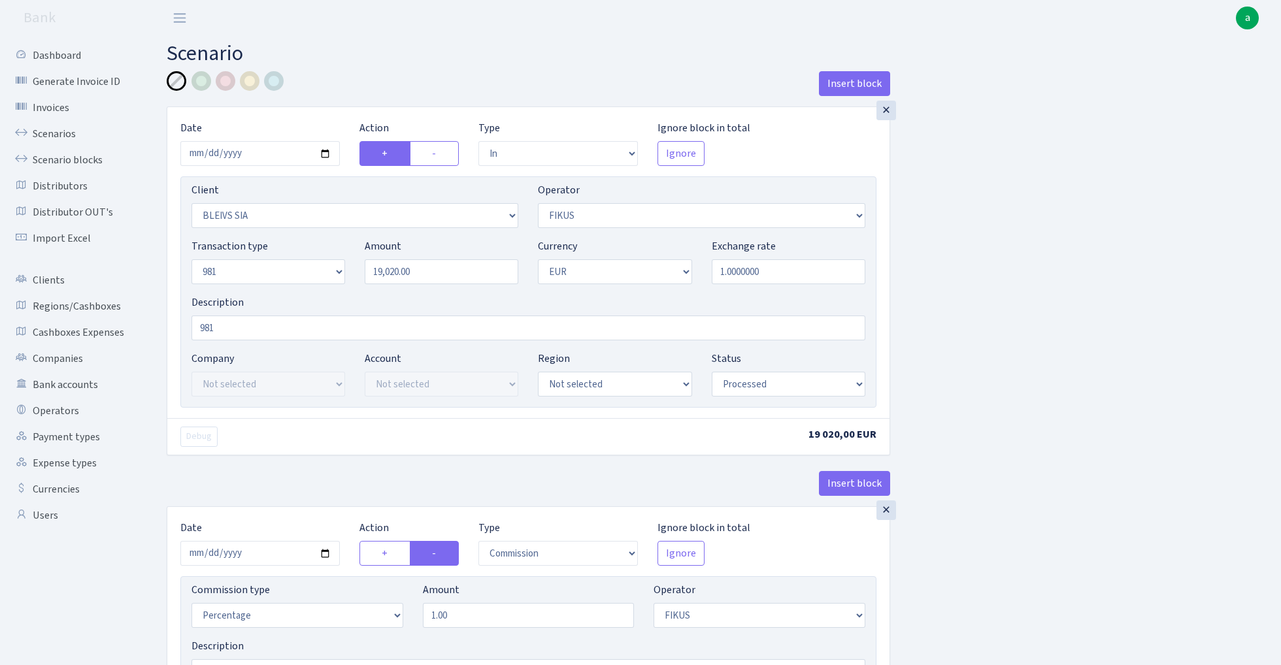
select select "2442"
select select "61"
select select "8"
select select "1"
select select "processed"
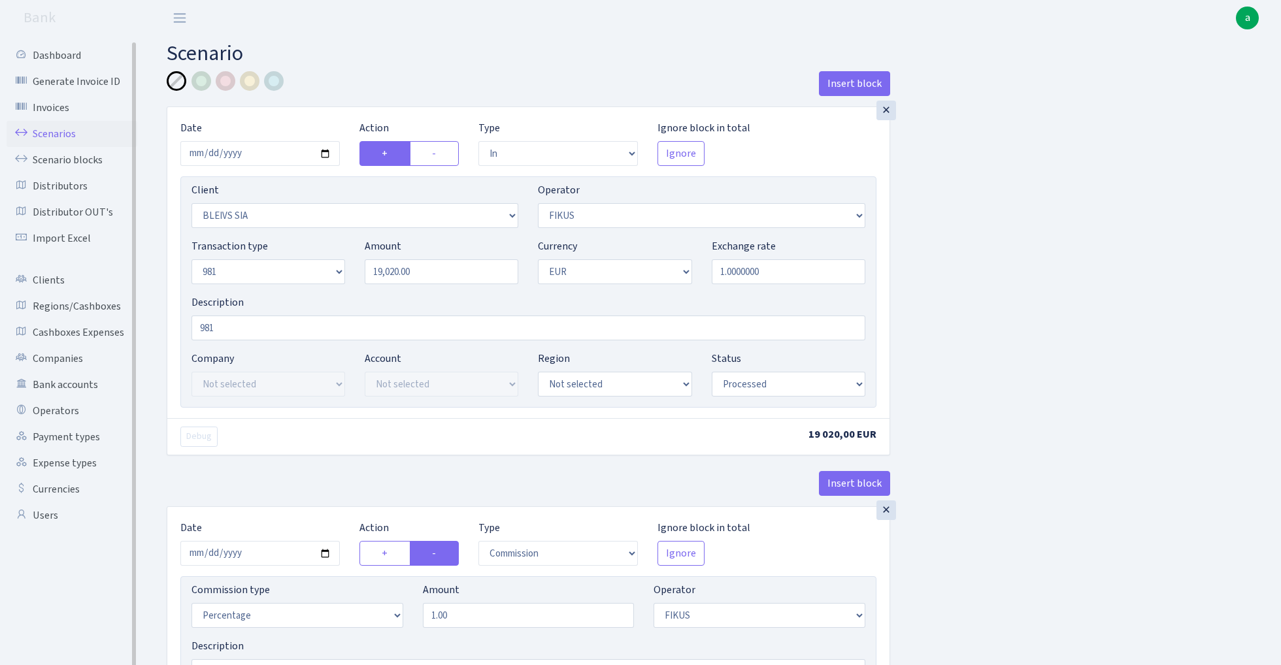
click at [50, 131] on link "Scenarios" at bounding box center [72, 134] width 131 height 26
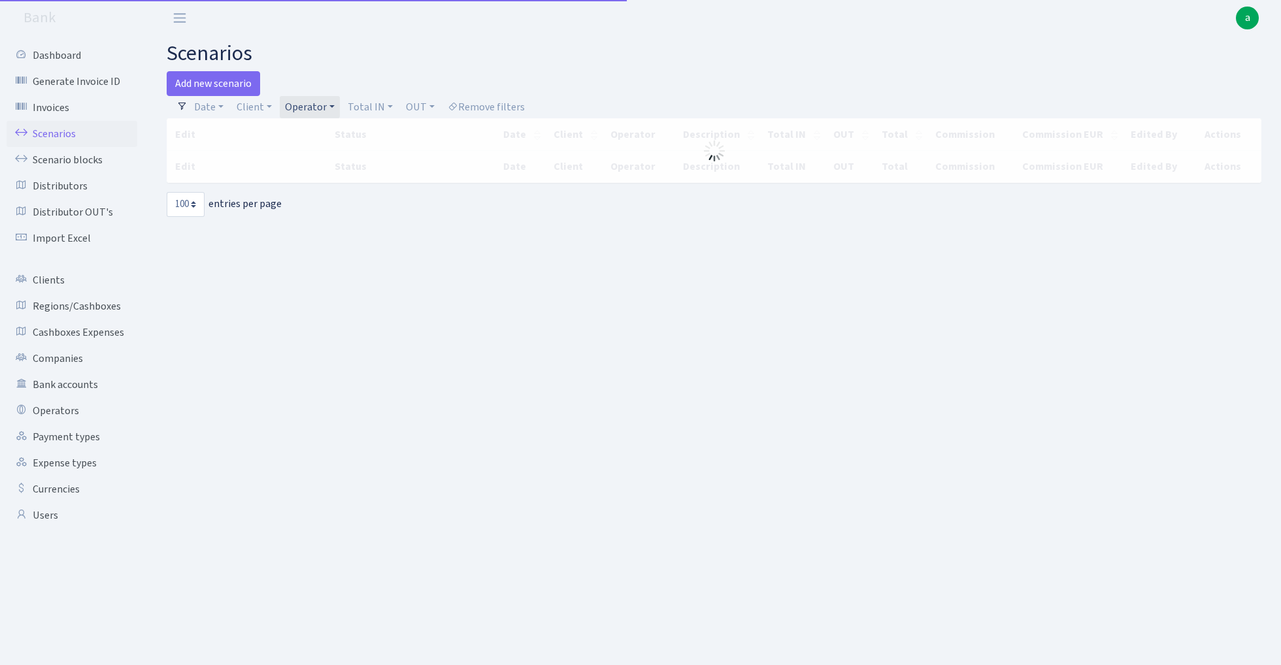
select select "100"
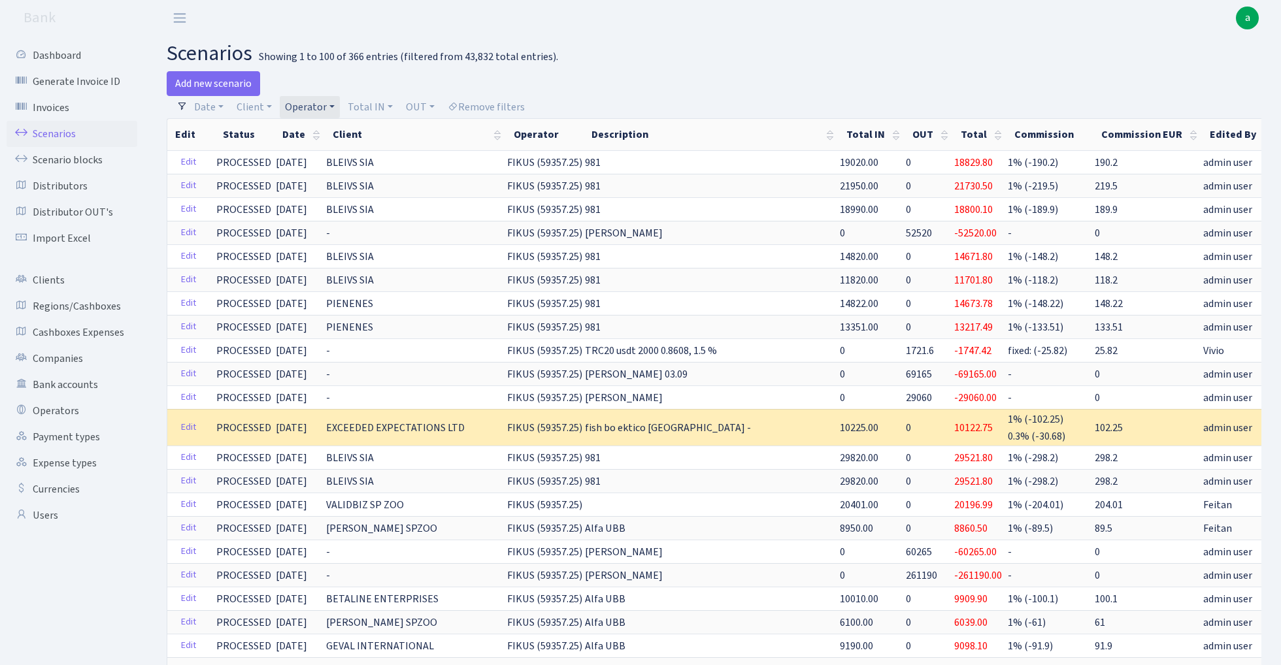
click at [302, 105] on link "Operator" at bounding box center [310, 107] width 60 height 22
click at [322, 156] on input "search" at bounding box center [332, 154] width 96 height 20
type input "petj"
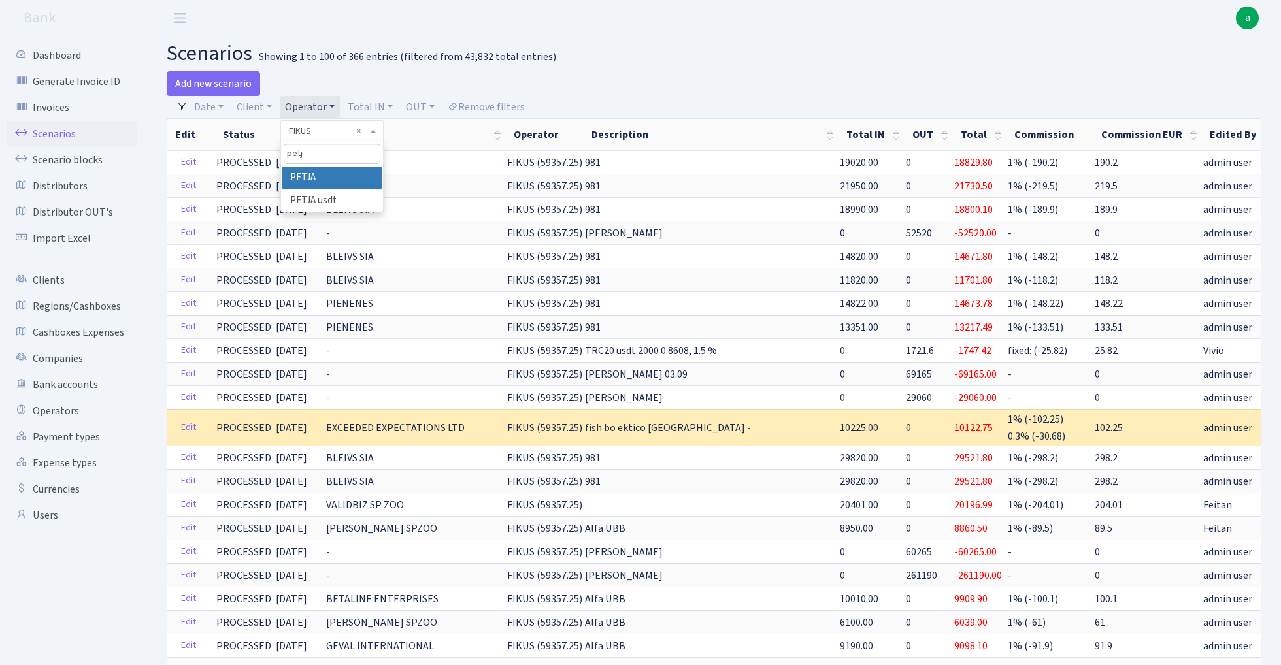
click at [335, 173] on li "PETJA" at bounding box center [331, 178] width 99 height 23
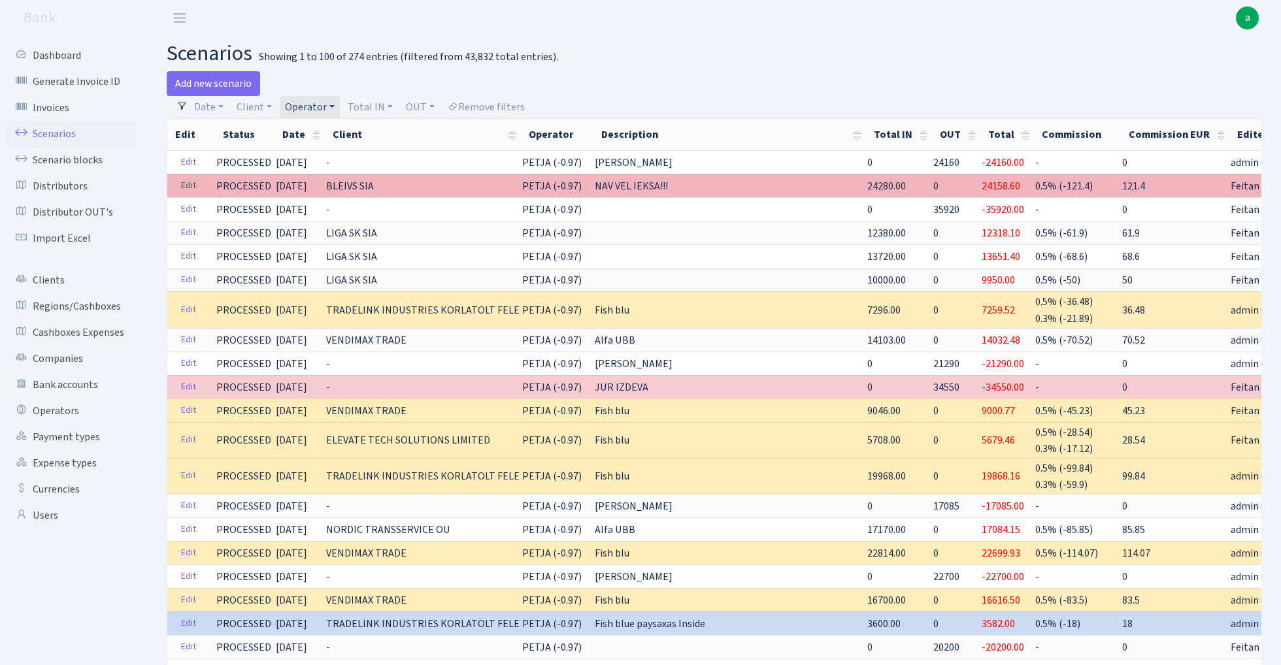
click at [186, 186] on link "Edit" at bounding box center [188, 186] width 27 height 20
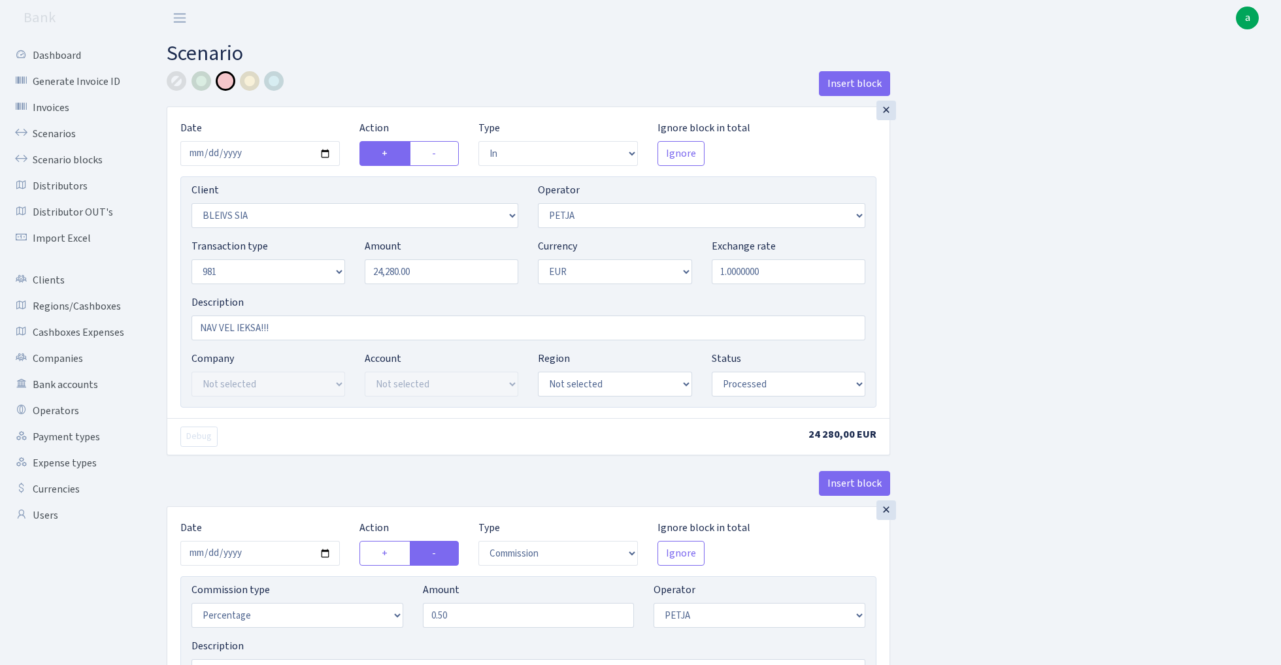
select select "in"
select select "3166"
select select "392"
select select "8"
select select "1"
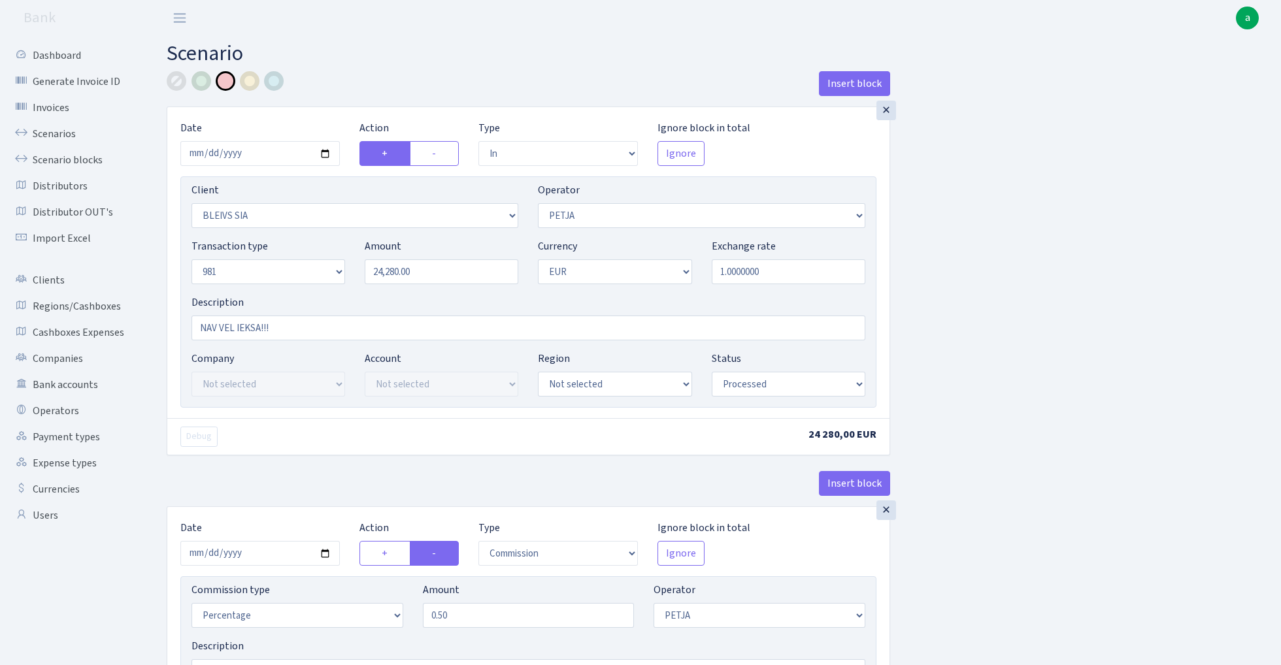
select select "processed"
select select "commission"
select select "392"
select select "processed"
select select "out"
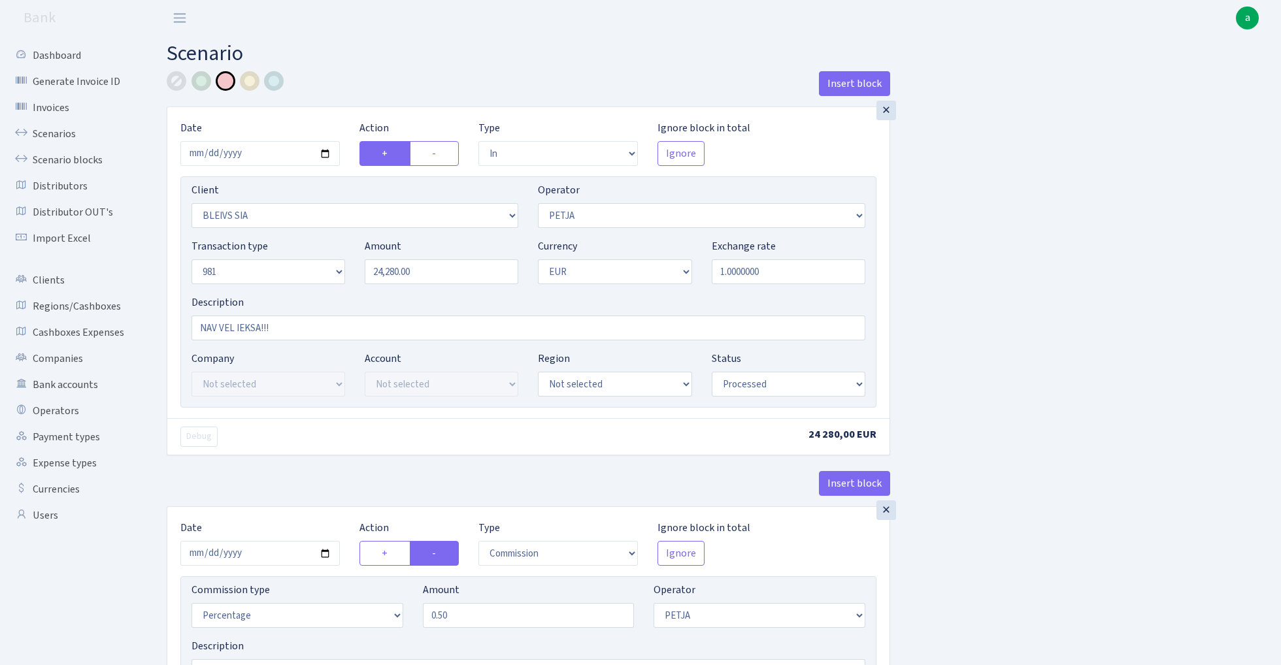
select select "2518"
select select "61"
select select "8"
select select "1"
select select "processed"
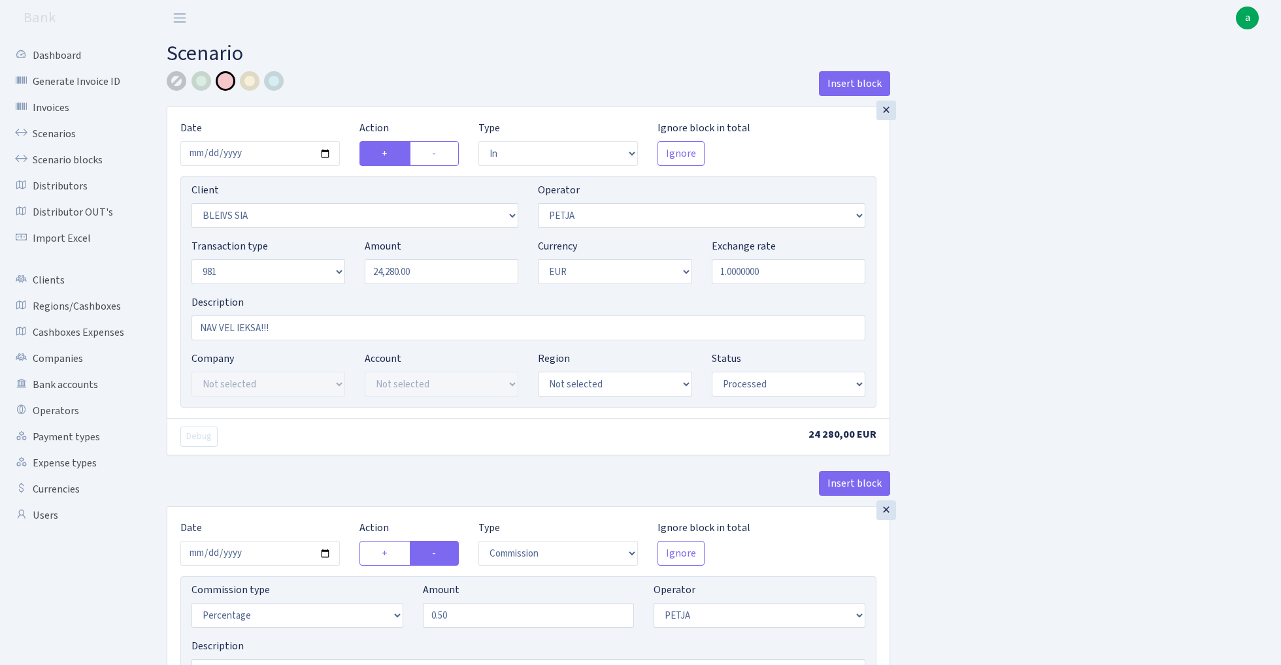
click at [176, 77] on div at bounding box center [177, 81] width 20 height 20
drag, startPoint x: 196, startPoint y: 327, endPoint x: 367, endPoint y: 329, distance: 170.6
click at [367, 329] on input "NAV VEL IEKSA!!!" at bounding box center [528, 328] width 674 height 25
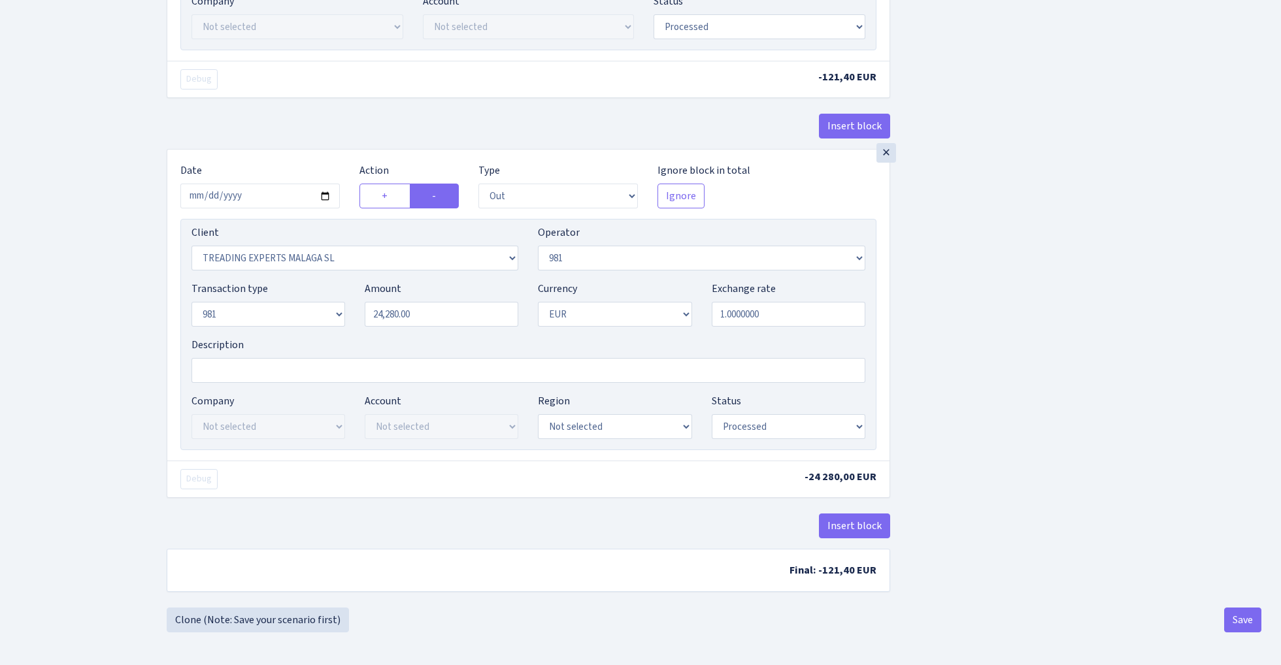
scroll to position [707, 0]
type input "981"
drag, startPoint x: 1229, startPoint y: 615, endPoint x: 1139, endPoint y: 634, distance: 92.2
click at [1229, 615] on button "Save" at bounding box center [1242, 620] width 37 height 25
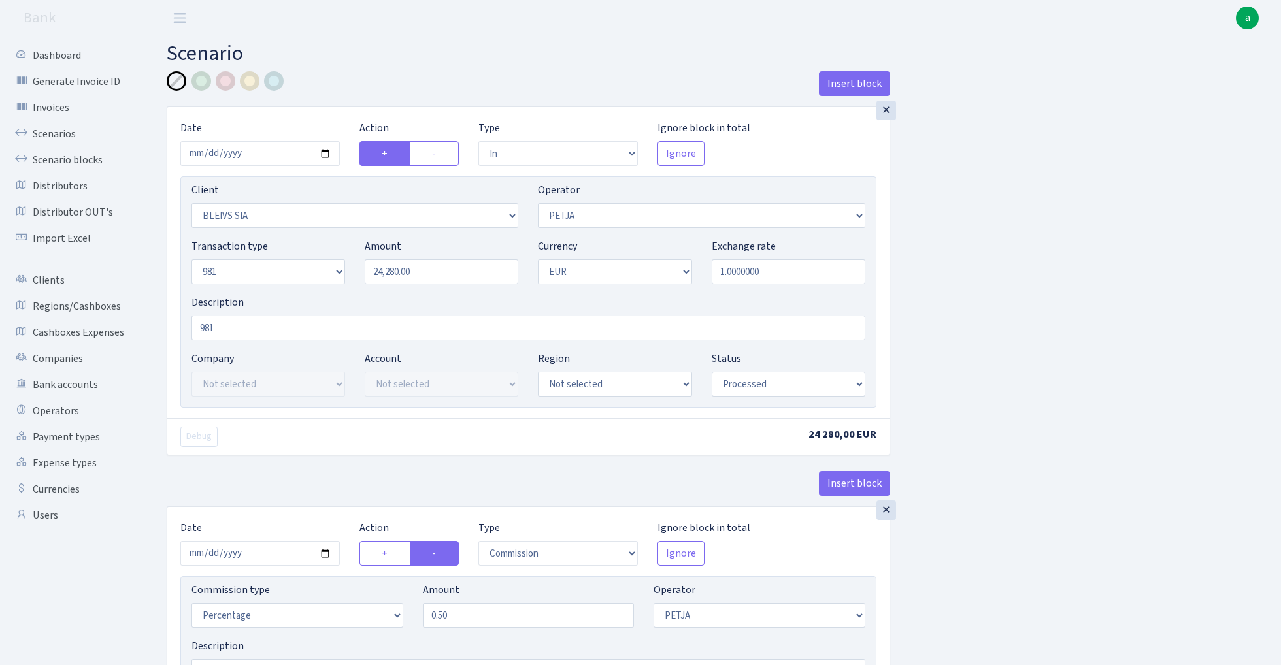
select select "in"
select select "3166"
select select "392"
select select "8"
select select "1"
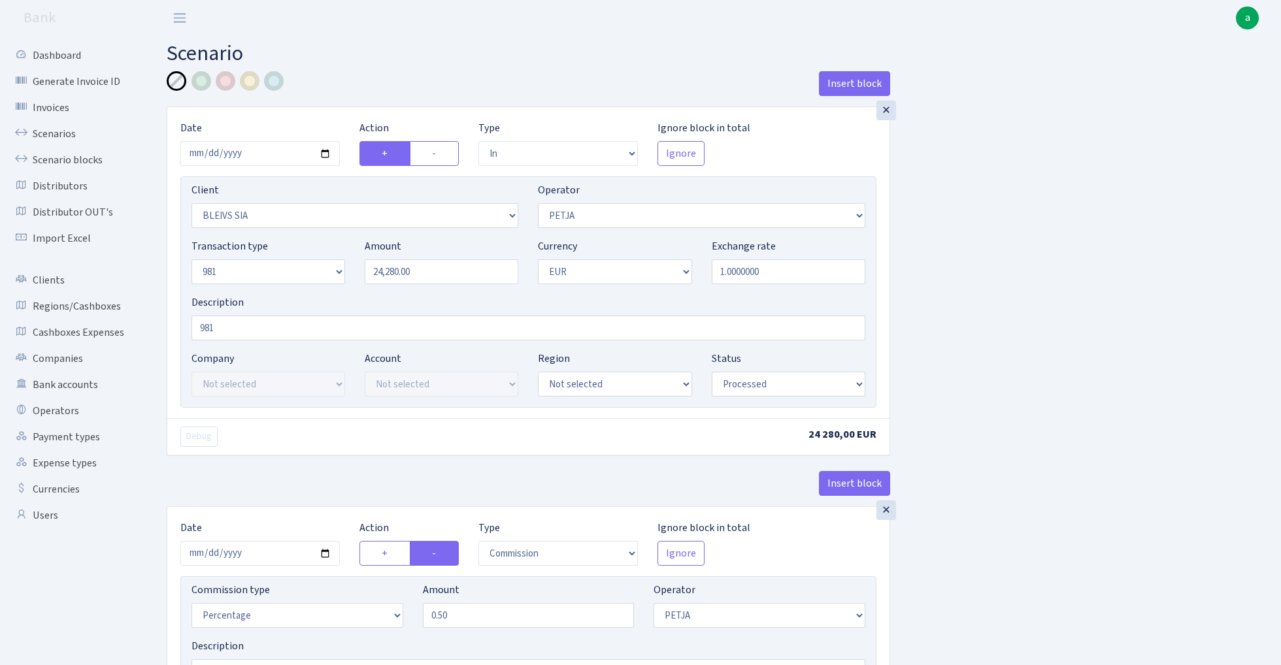
select select "processed"
select select "commission"
select select "392"
select select "processed"
select select "out"
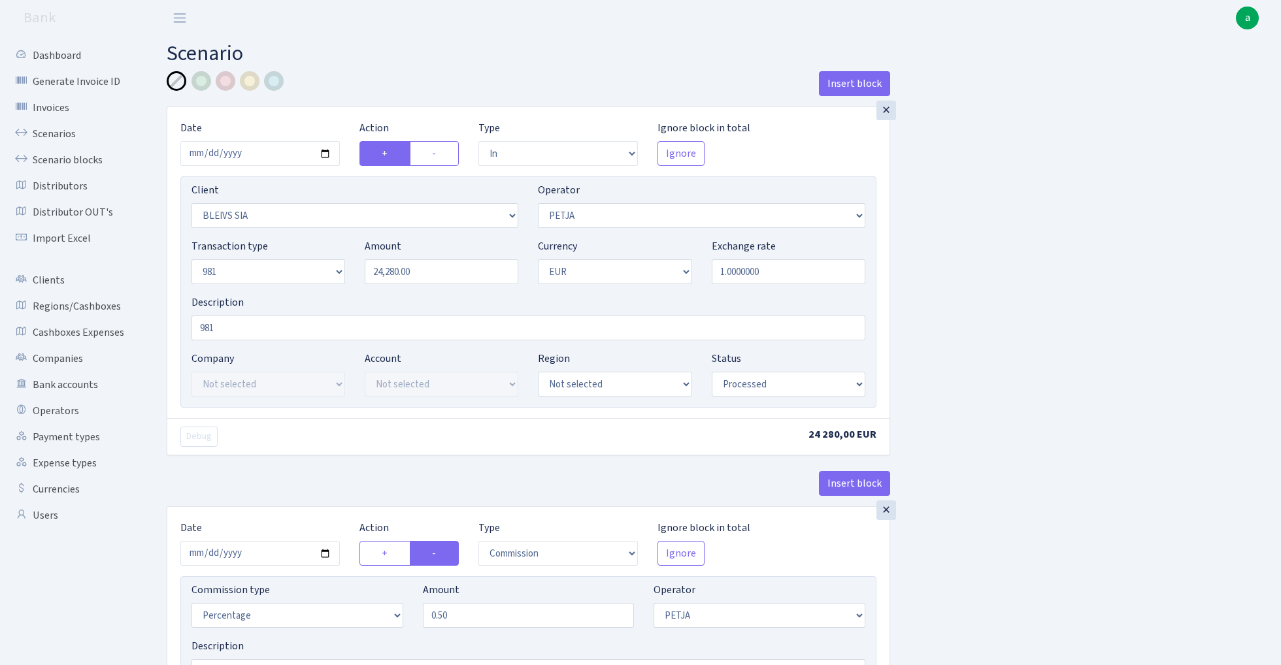
select select "2518"
select select "61"
select select "8"
select select "1"
select select "processed"
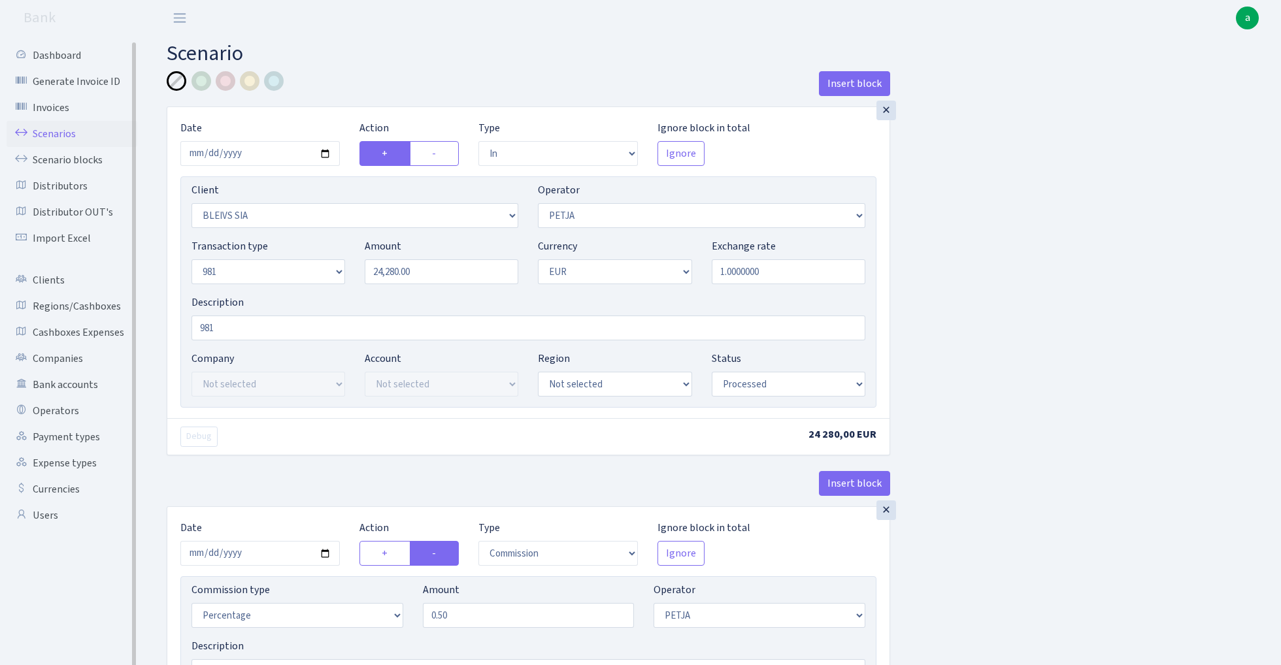
click at [48, 132] on link "Scenarios" at bounding box center [72, 134] width 131 height 26
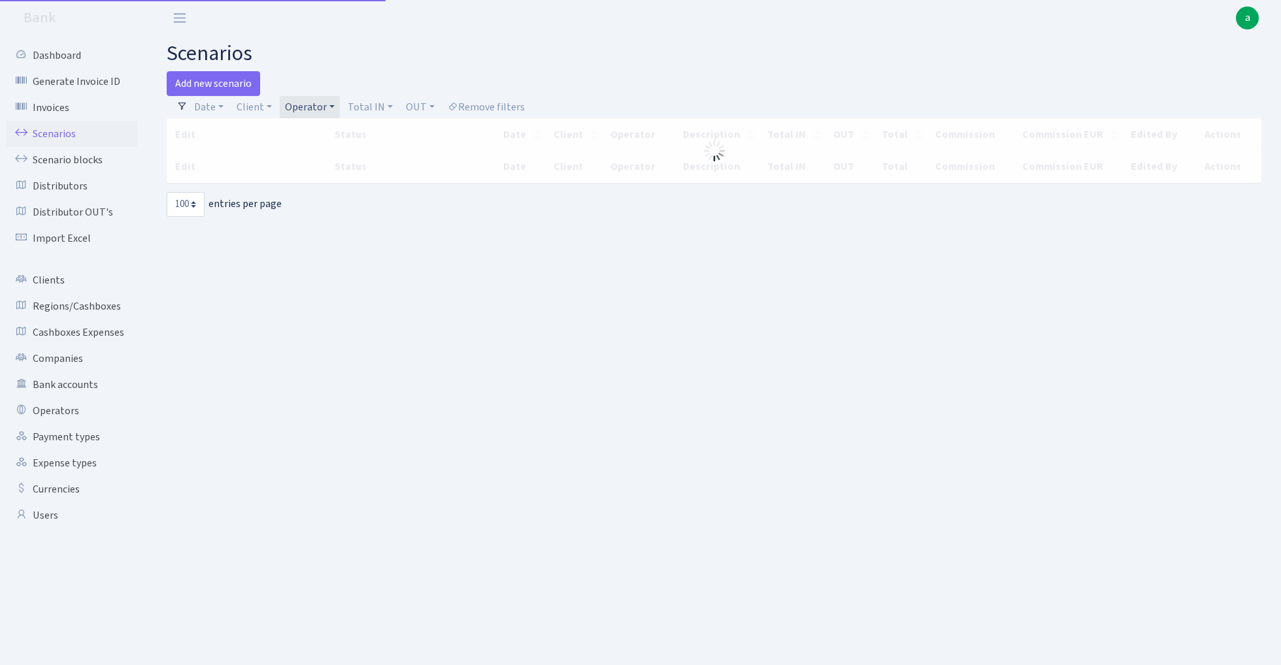
select select "100"
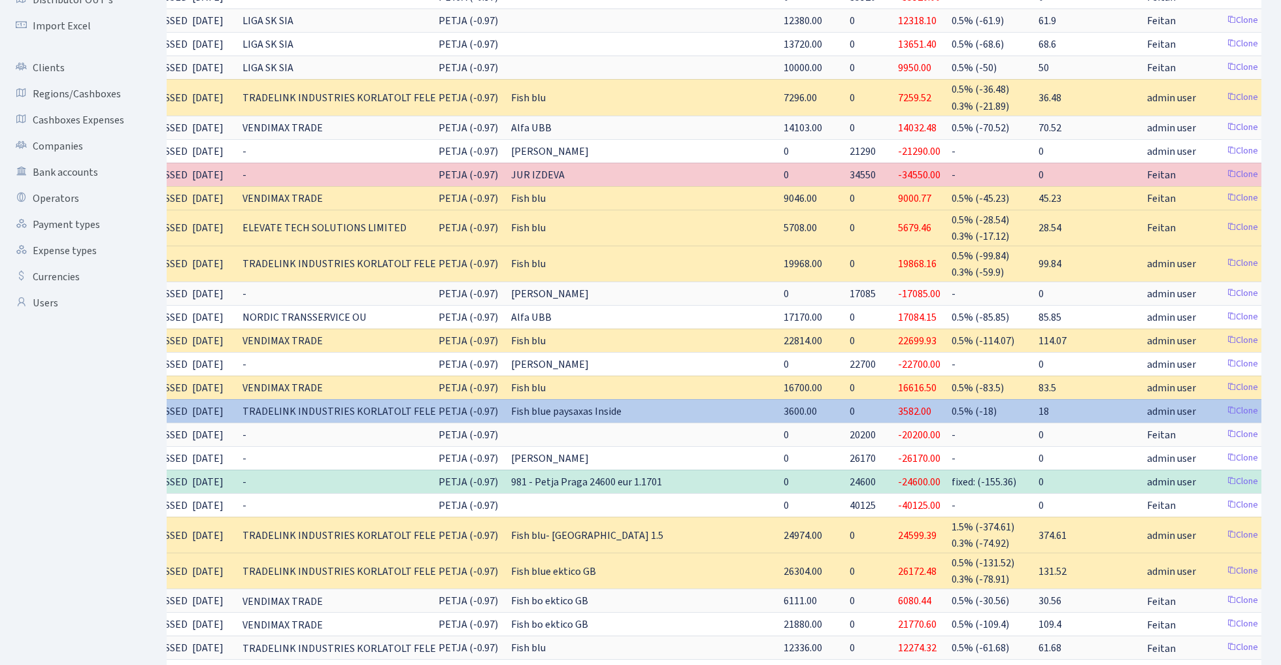
scroll to position [0, 82]
click at [1222, 407] on link "Clone" at bounding box center [1243, 411] width 43 height 20
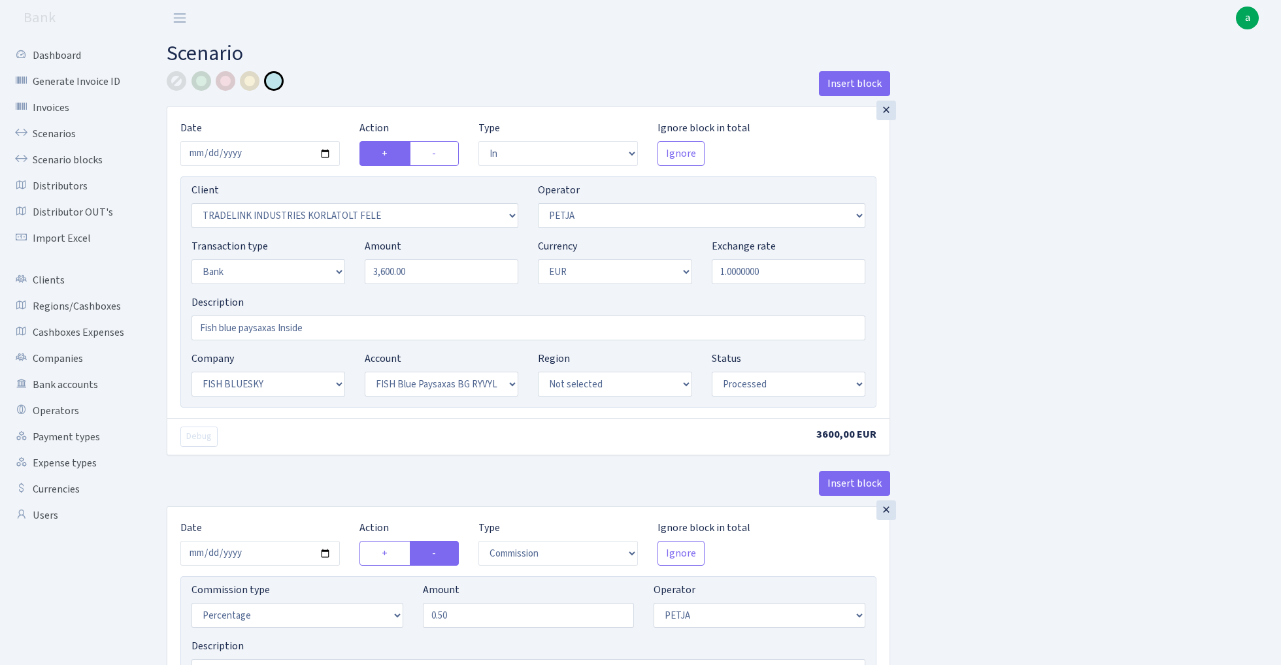
select select "in"
select select "3051"
select select "392"
select select "2"
select select "1"
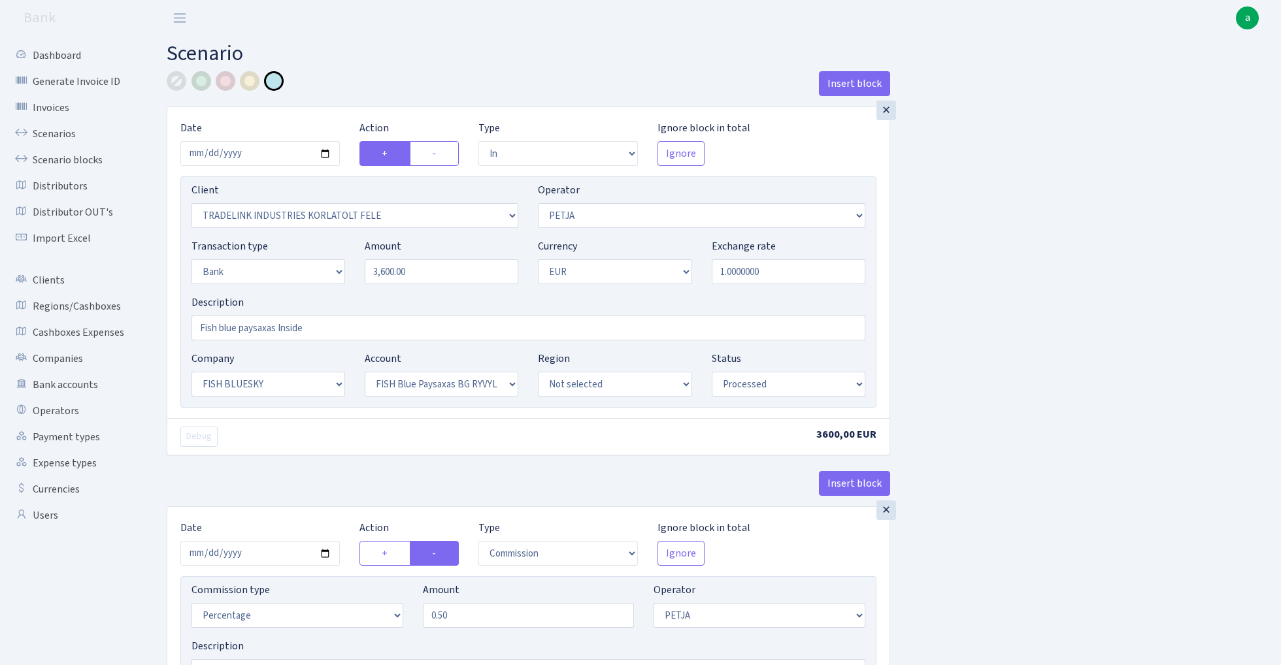
select select "23"
select select "68"
select select "processed"
select select "commission"
select select "392"
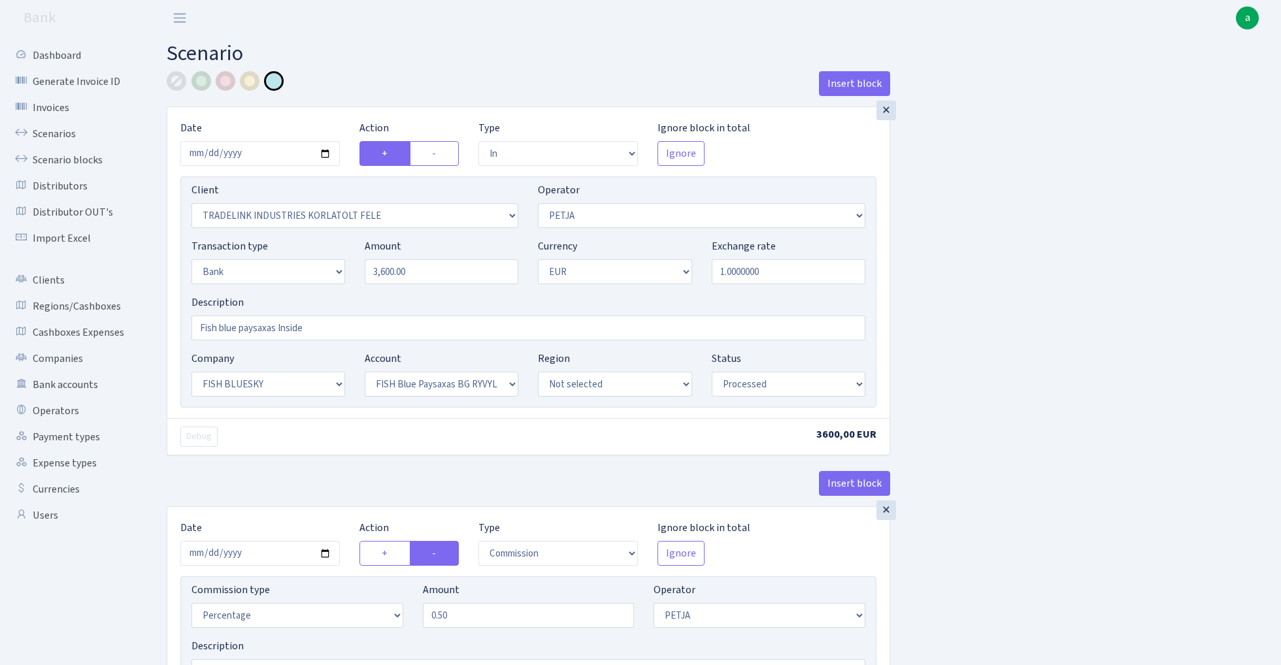
select select "processed"
click at [251, 157] on input "[DATE]" at bounding box center [259, 153] width 159 height 25
type input "[DATE]"
click at [382, 69] on main "Scenario Insert block × Date [DATE] Action + - Type --- In Out Commission Field…" at bounding box center [714, 485] width 1134 height 898
click at [435, 277] on input "3600.00" at bounding box center [442, 271] width 154 height 25
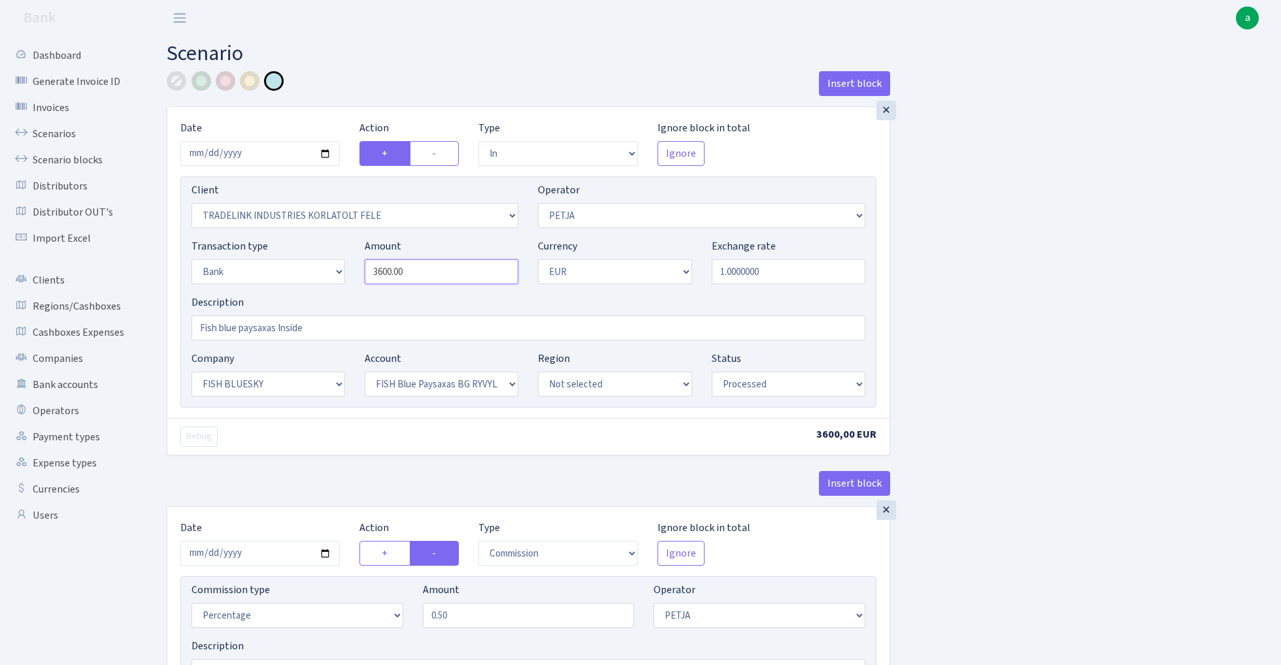
click at [435, 277] on input "3600.00" at bounding box center [442, 271] width 154 height 25
paste input "16512"
type input "16,512.00"
click at [1067, 249] on div "Insert block × Date [DATE] Action + - Type --- In Out Commission Field required…" at bounding box center [714, 490] width 1114 height 838
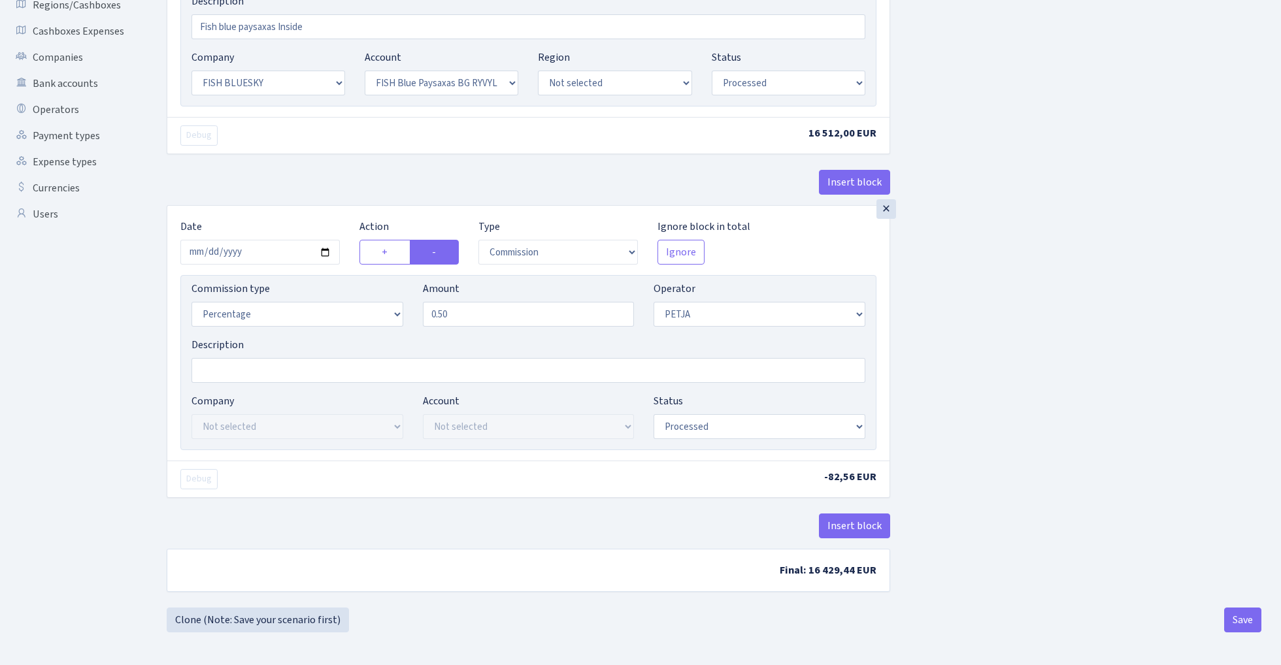
scroll to position [305, 0]
click at [277, 254] on input "[DATE]" at bounding box center [259, 252] width 159 height 25
type input "[DATE]"
click at [307, 192] on div "Insert block" at bounding box center [528, 187] width 723 height 35
click at [1251, 615] on button "Save" at bounding box center [1242, 620] width 37 height 25
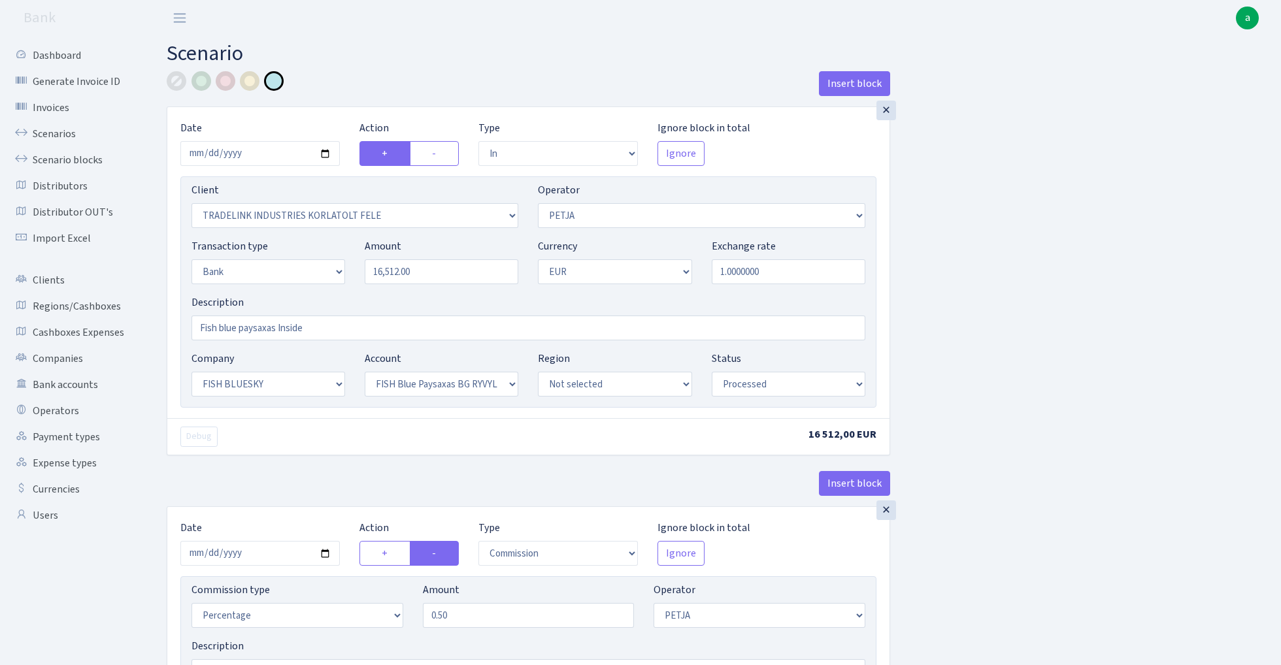
select select "in"
select select "3051"
select select "392"
select select "2"
select select "1"
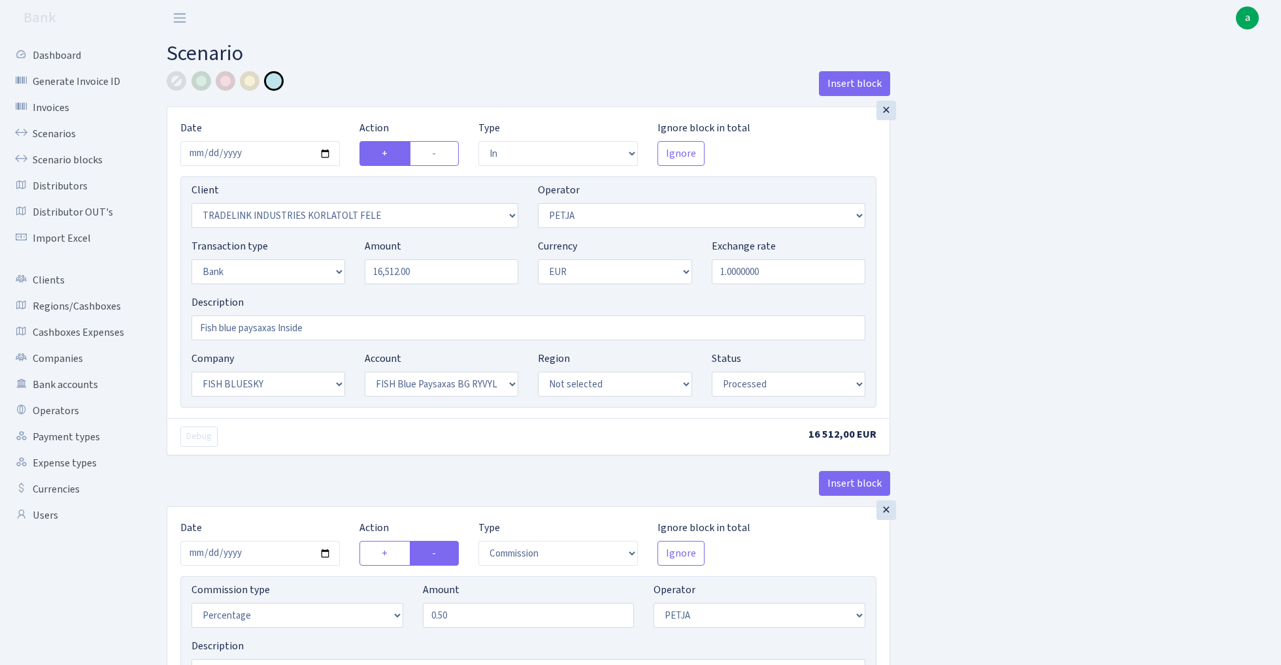
select select "23"
select select "68"
select select "processed"
select select "commission"
select select "392"
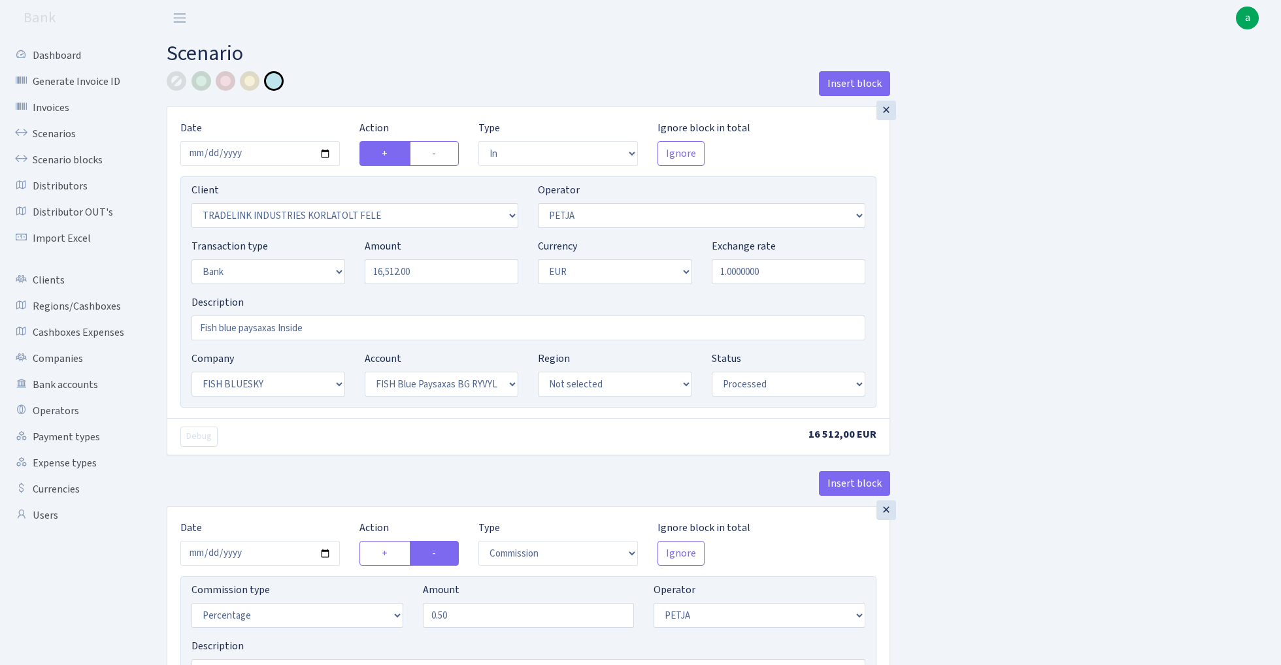
select select "processed"
click at [50, 135] on link "Scenarios" at bounding box center [72, 134] width 131 height 26
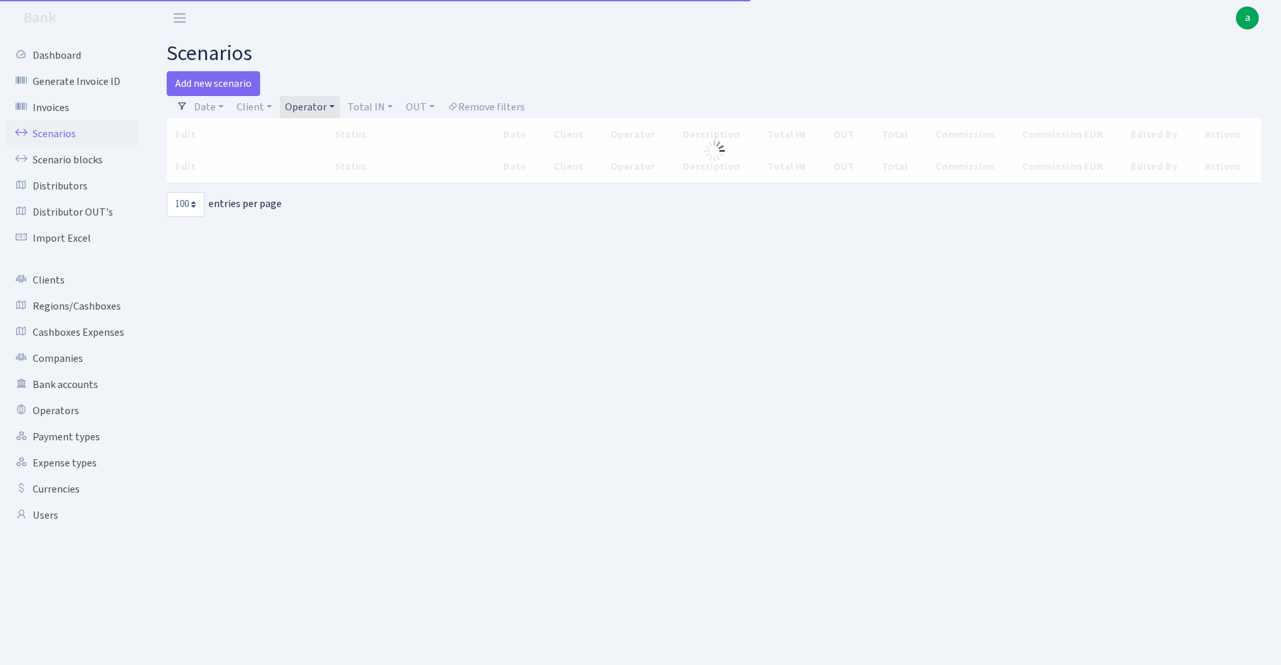
select select "100"
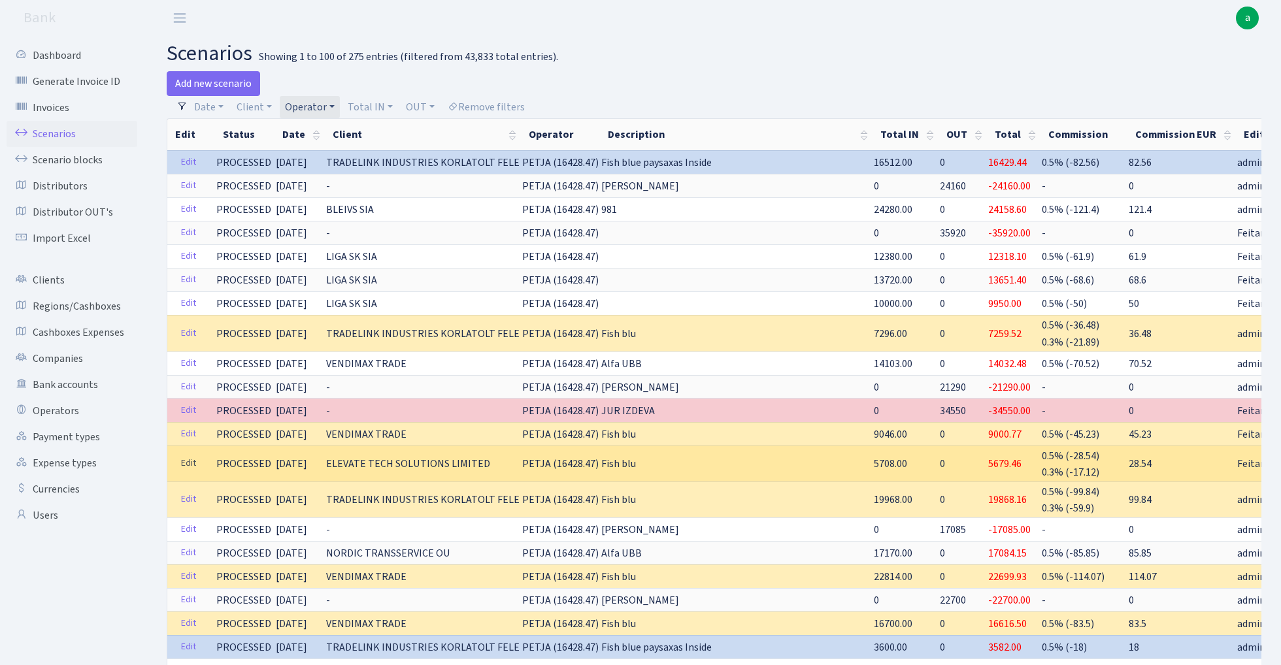
click at [186, 461] on link "Edit" at bounding box center [188, 464] width 27 height 20
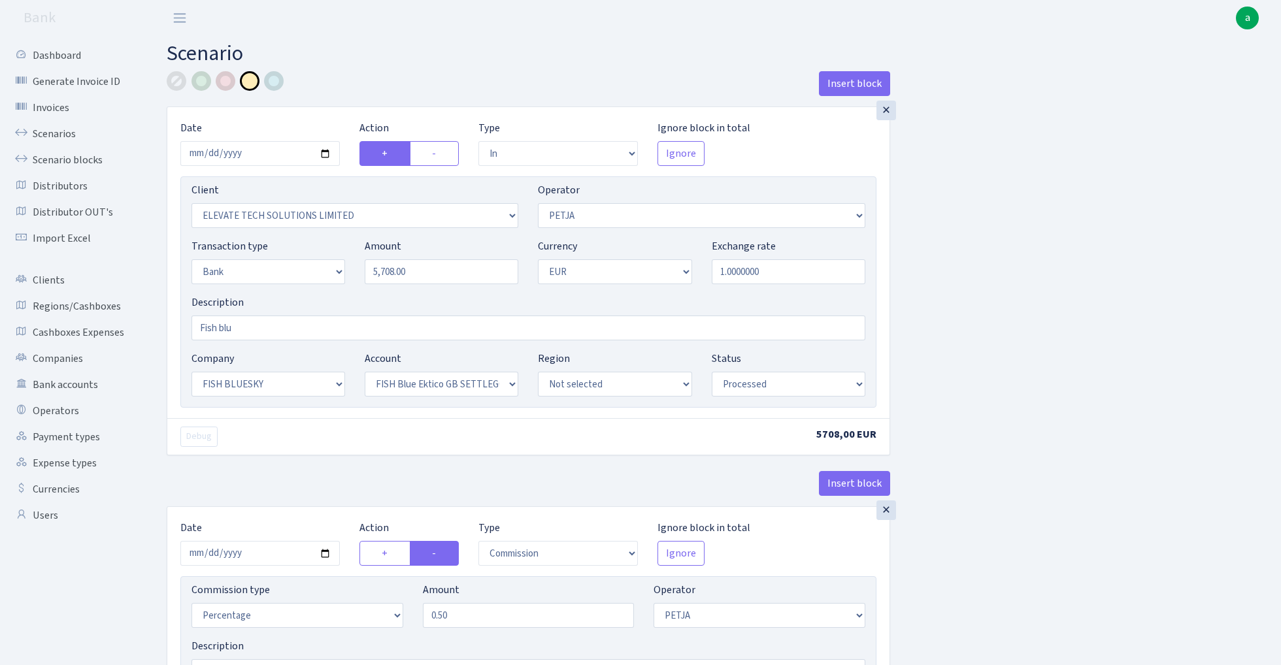
select select "in"
select select "3332"
select select "392"
select select "2"
select select "1"
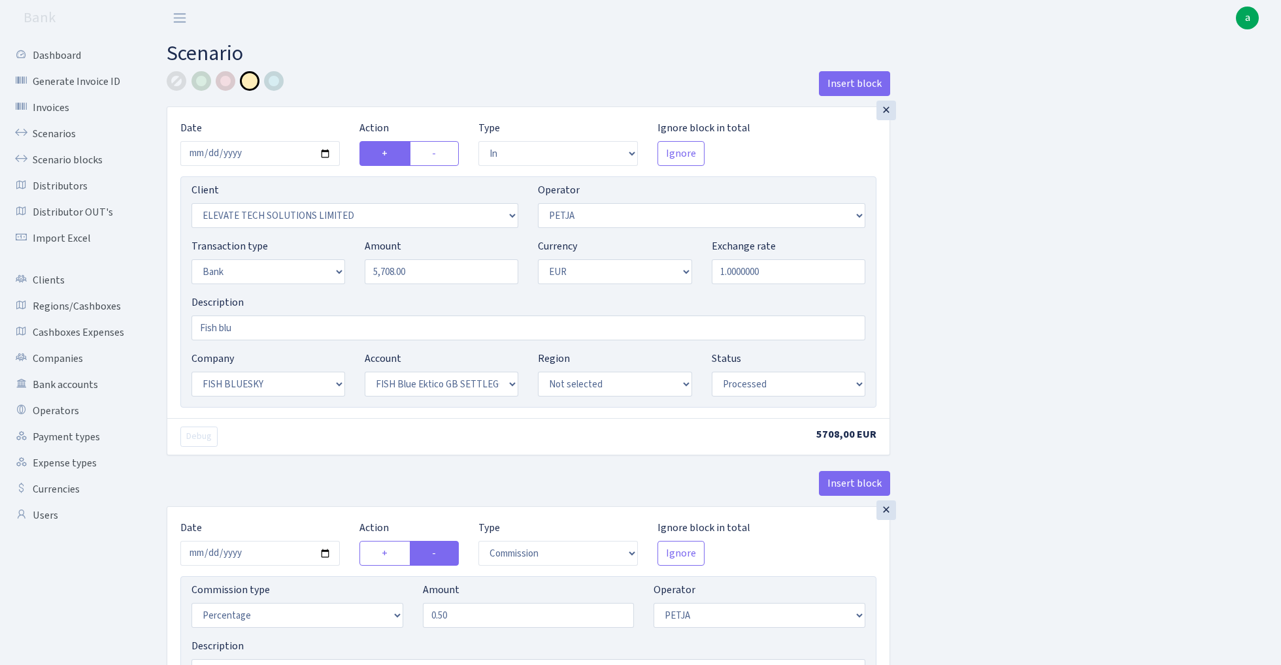
select select "23"
select select "67"
select select "processed"
select select "commission"
select select "392"
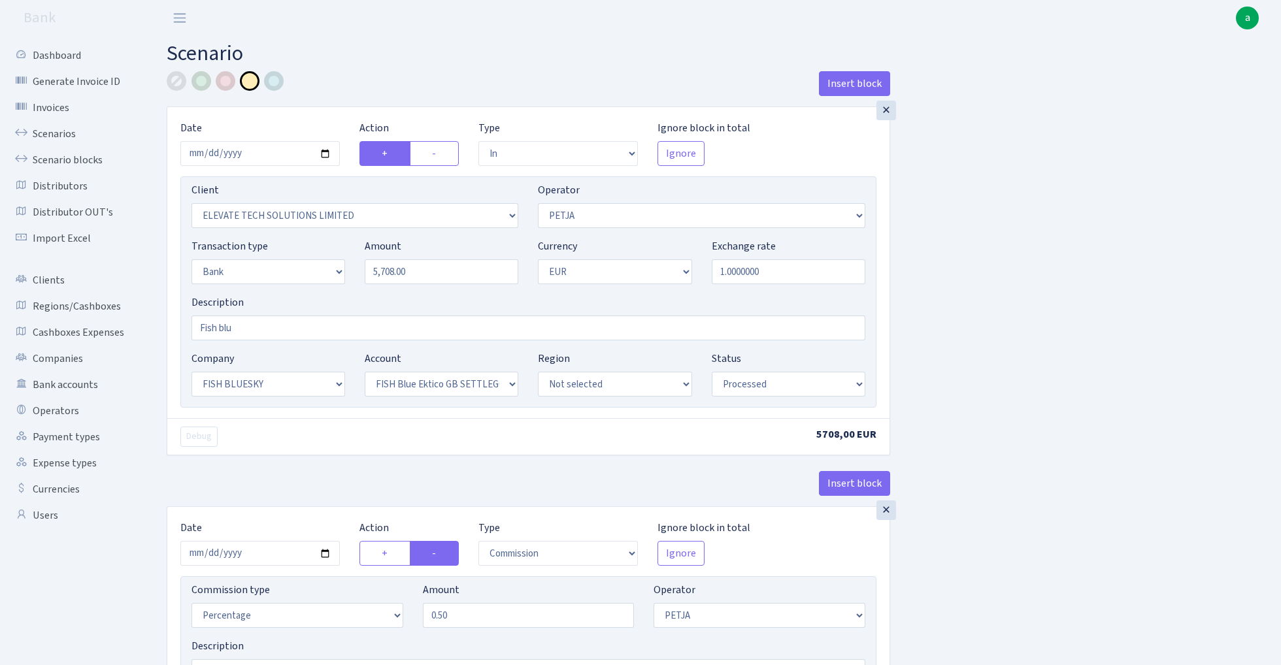
select select "processed"
select select "commission"
select select "1"
select select "23"
select select "67"
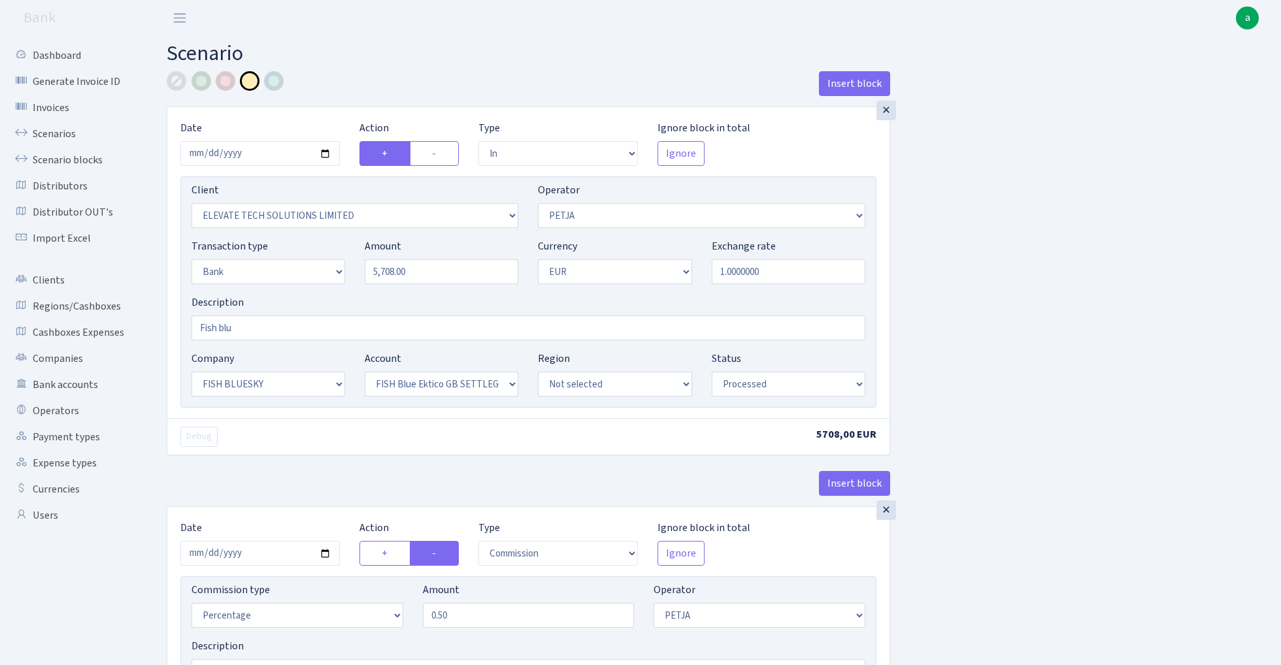
select select "processed"
click at [327, 327] on input "Fish blu" at bounding box center [528, 328] width 674 height 25
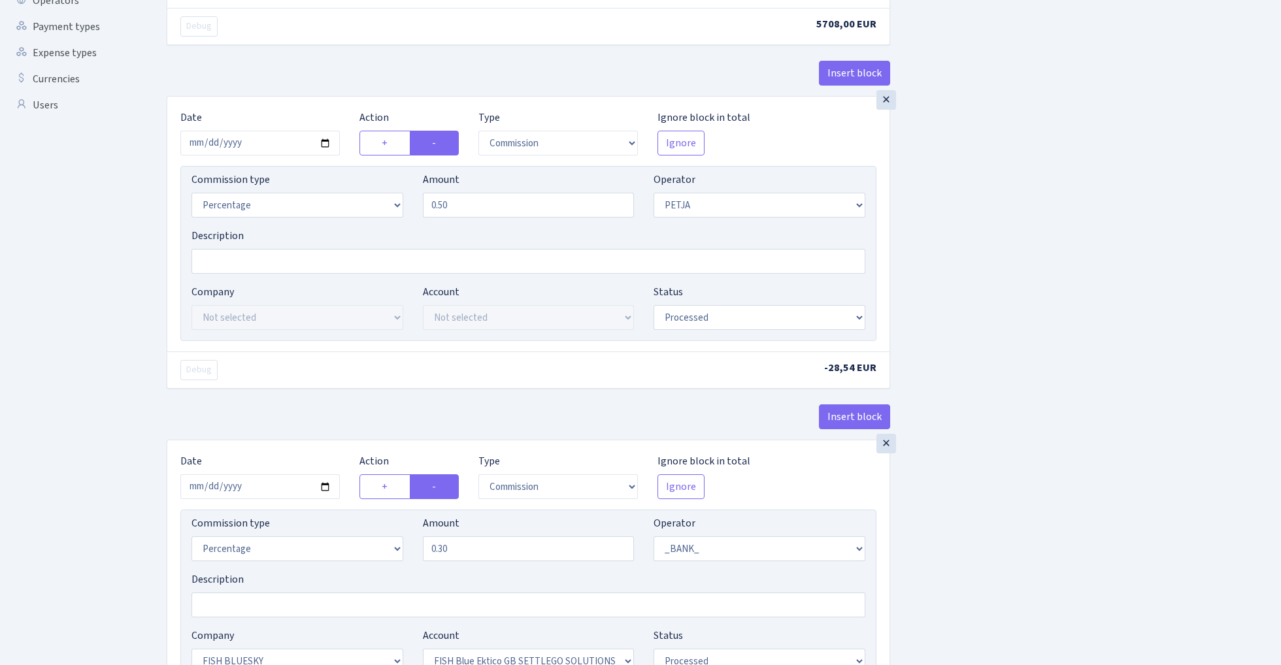
scroll to position [435, 0]
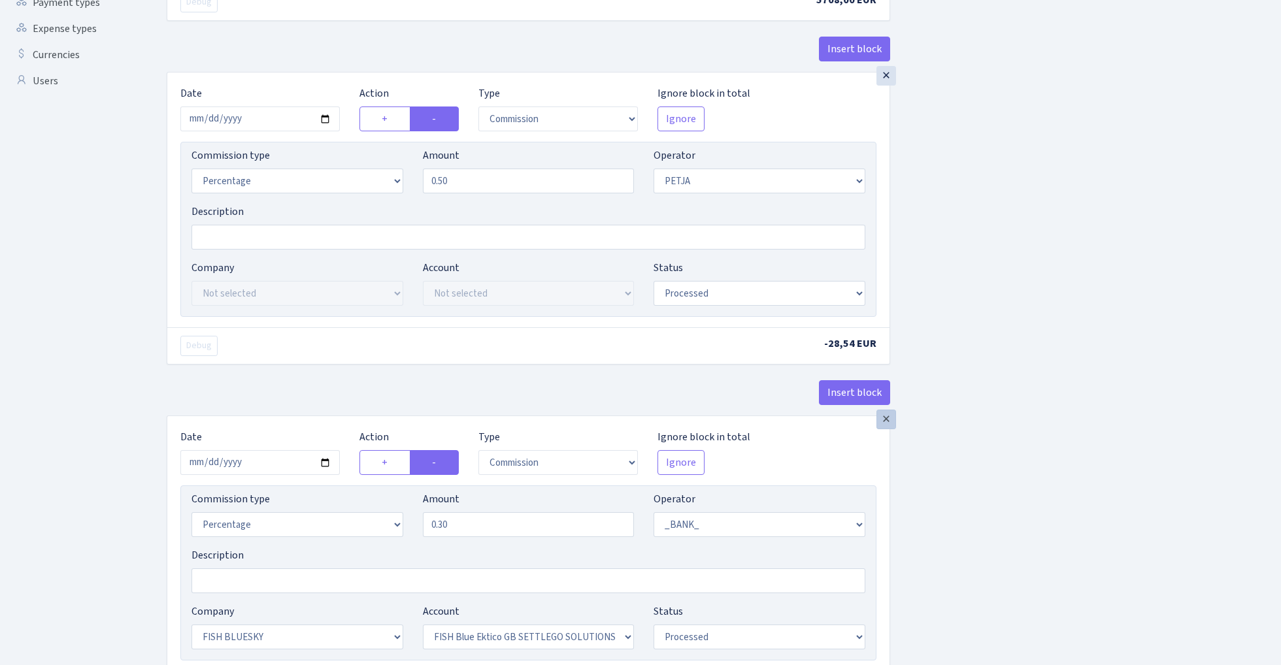
type input "Fish blu ektico INSIDE"
click at [888, 425] on div "×" at bounding box center [886, 420] width 20 height 20
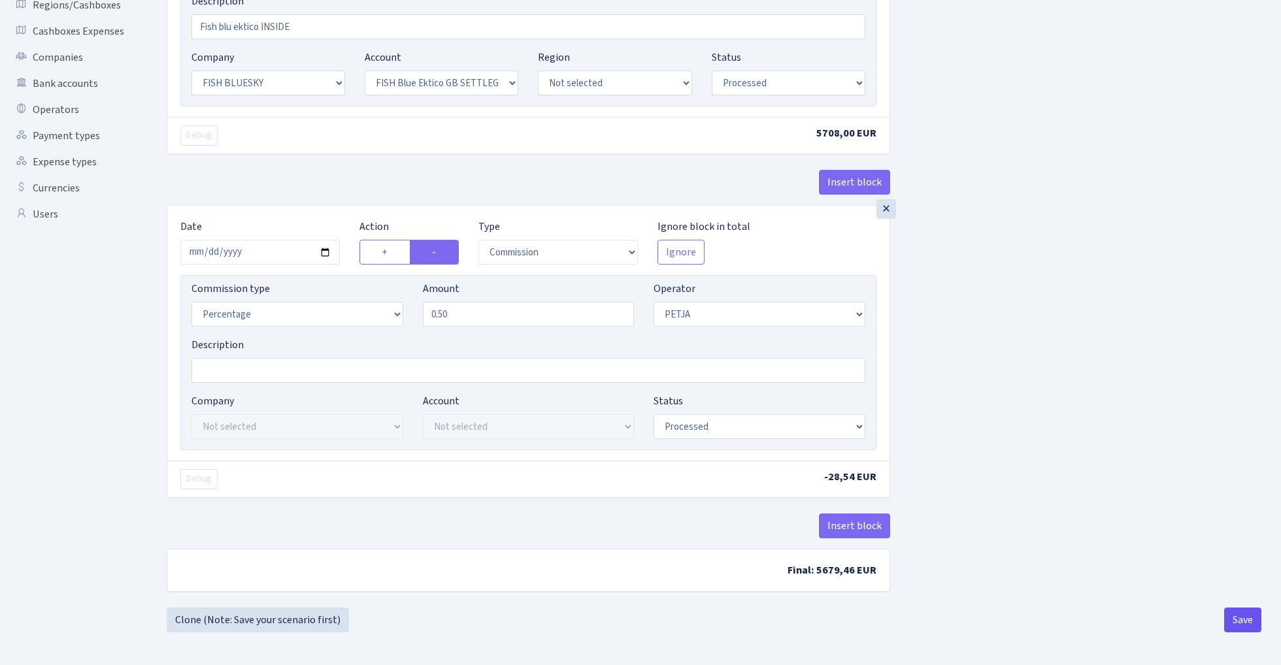
scroll to position [305, 0]
click at [1233, 624] on button "Save" at bounding box center [1242, 620] width 37 height 25
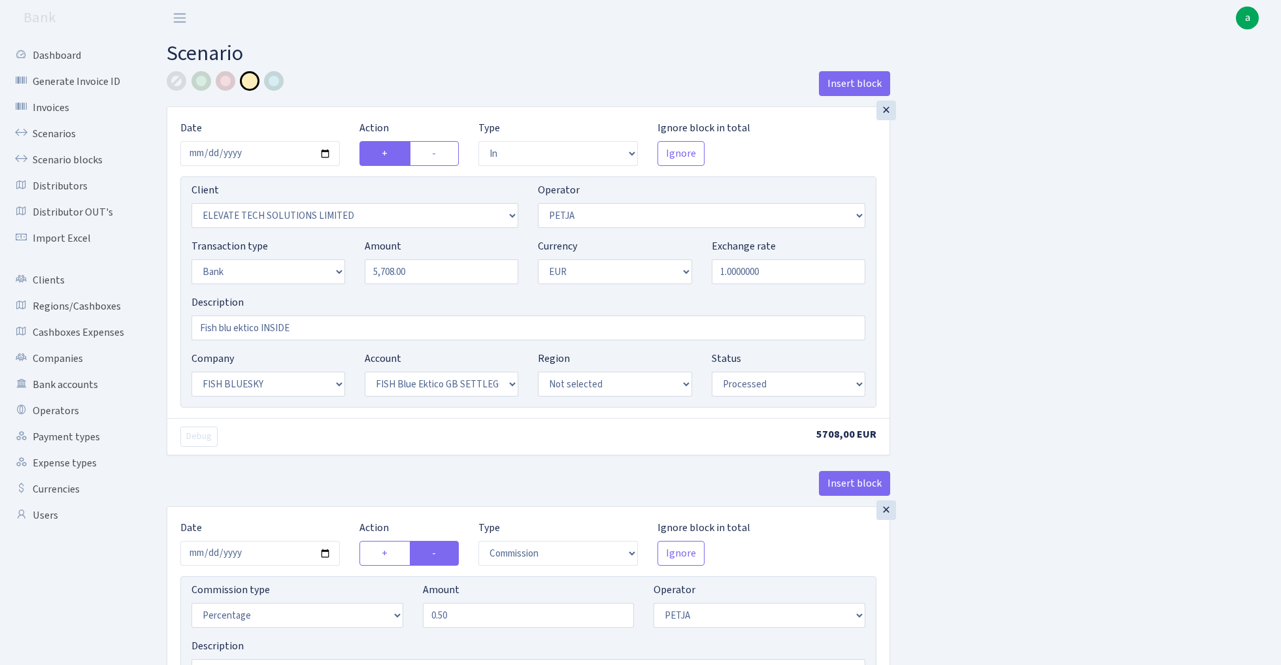
select select "in"
select select "3332"
select select "392"
select select "2"
select select "1"
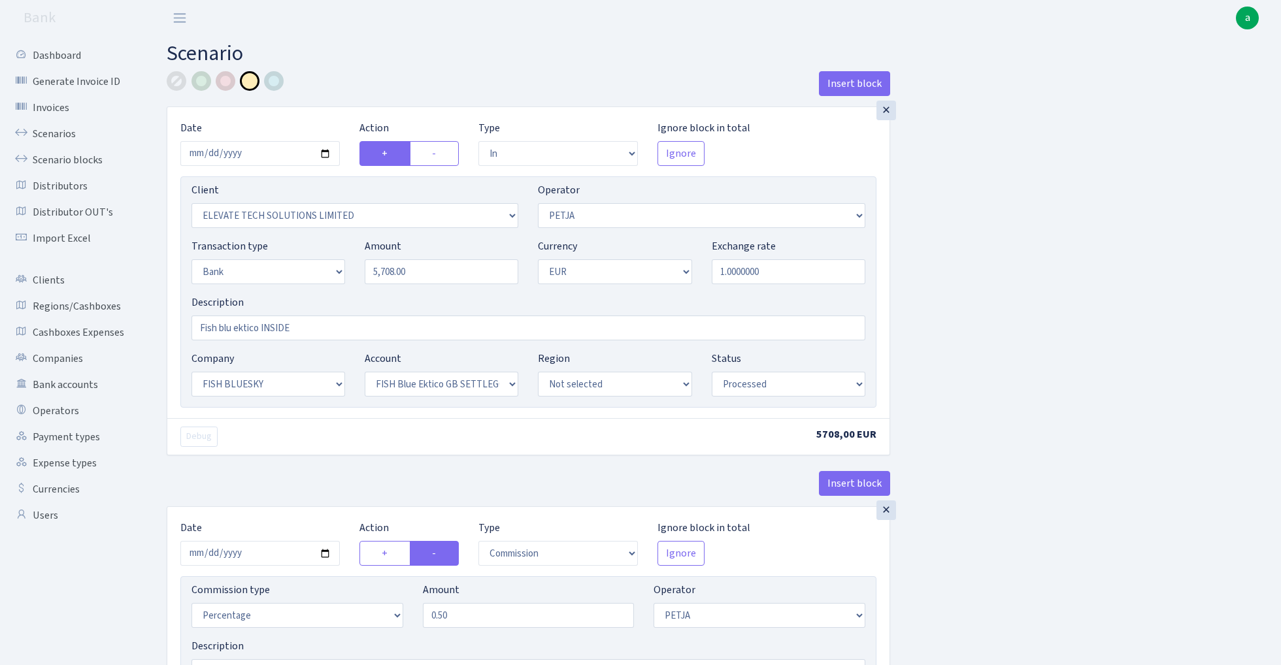
select select "23"
select select "67"
select select "processed"
select select "commission"
select select "392"
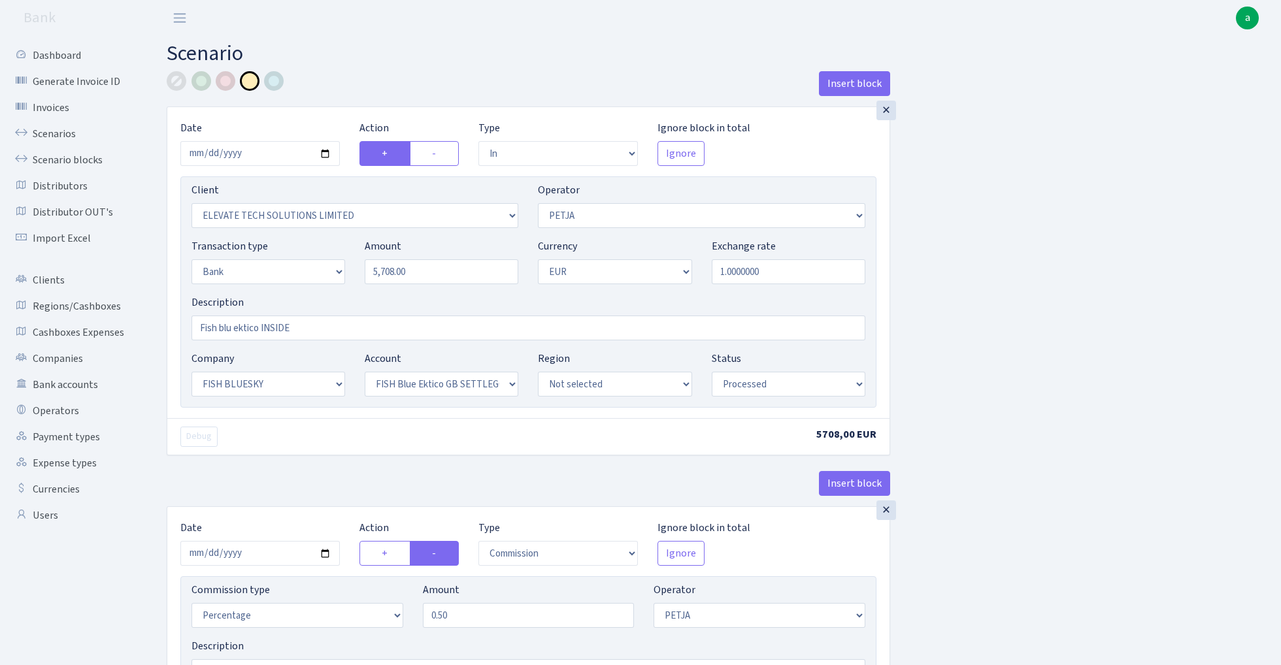
select select "processed"
click at [48, 129] on link "Scenarios" at bounding box center [72, 134] width 131 height 26
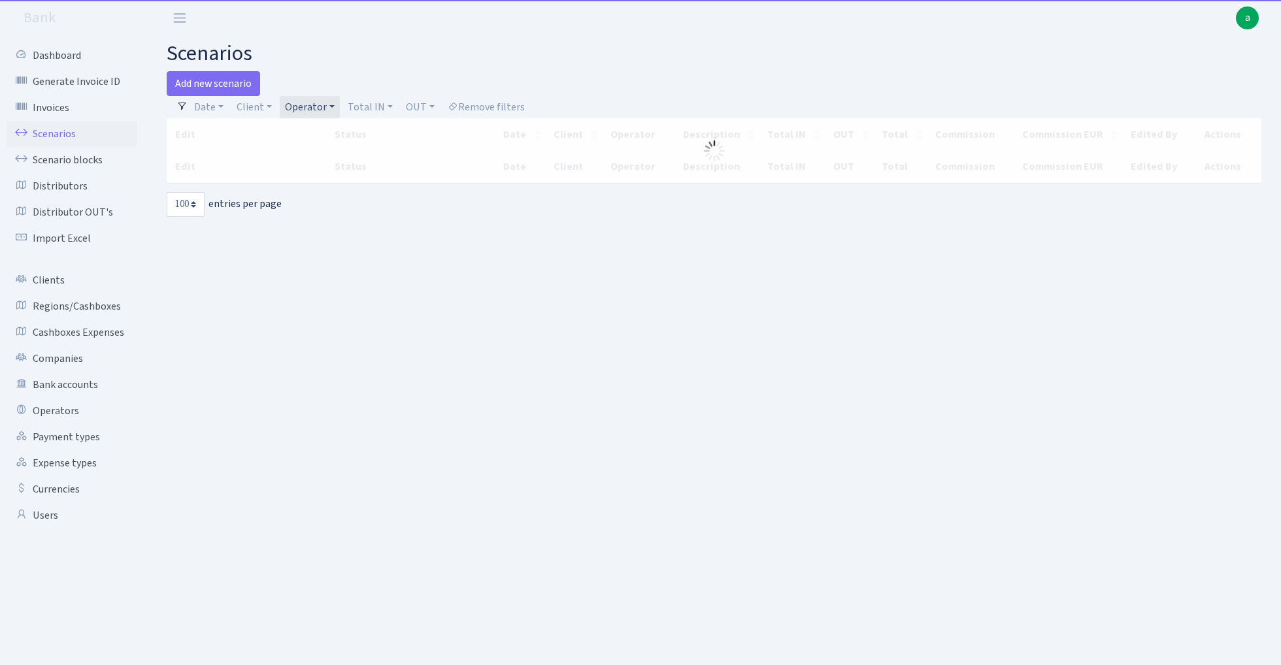
select select "100"
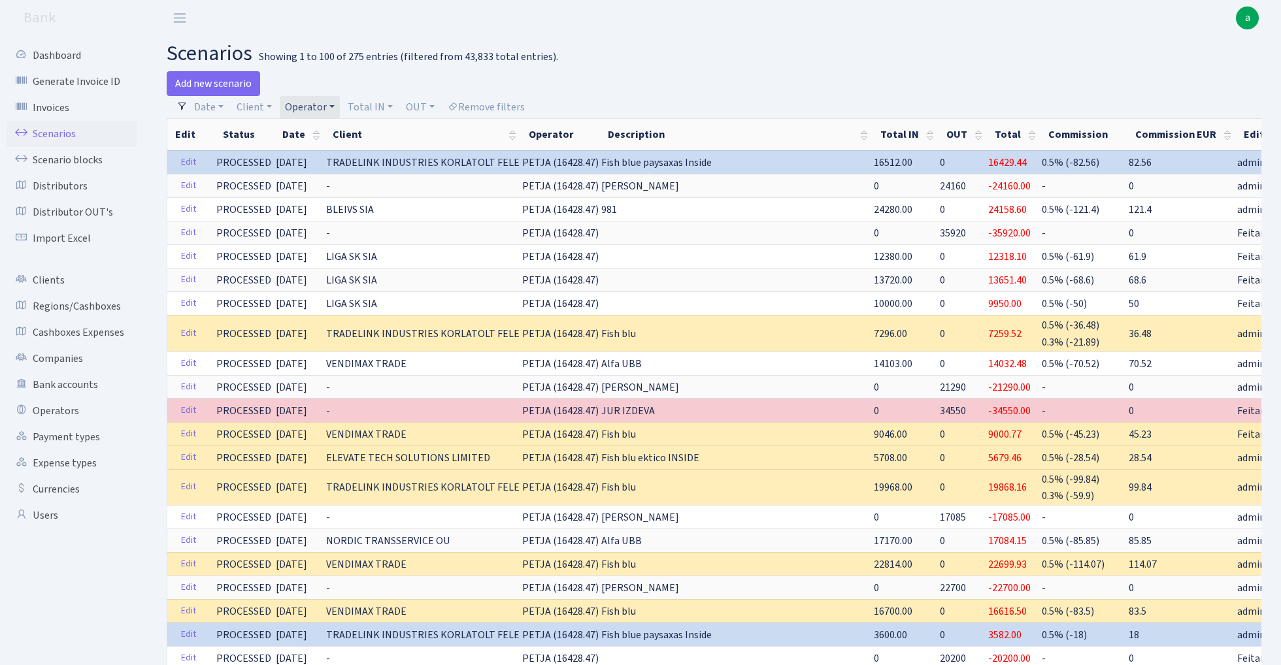
click at [316, 110] on link "Operator" at bounding box center [310, 107] width 60 height 22
click at [316, 155] on input "search" at bounding box center [332, 154] width 96 height 20
type input "uldi"
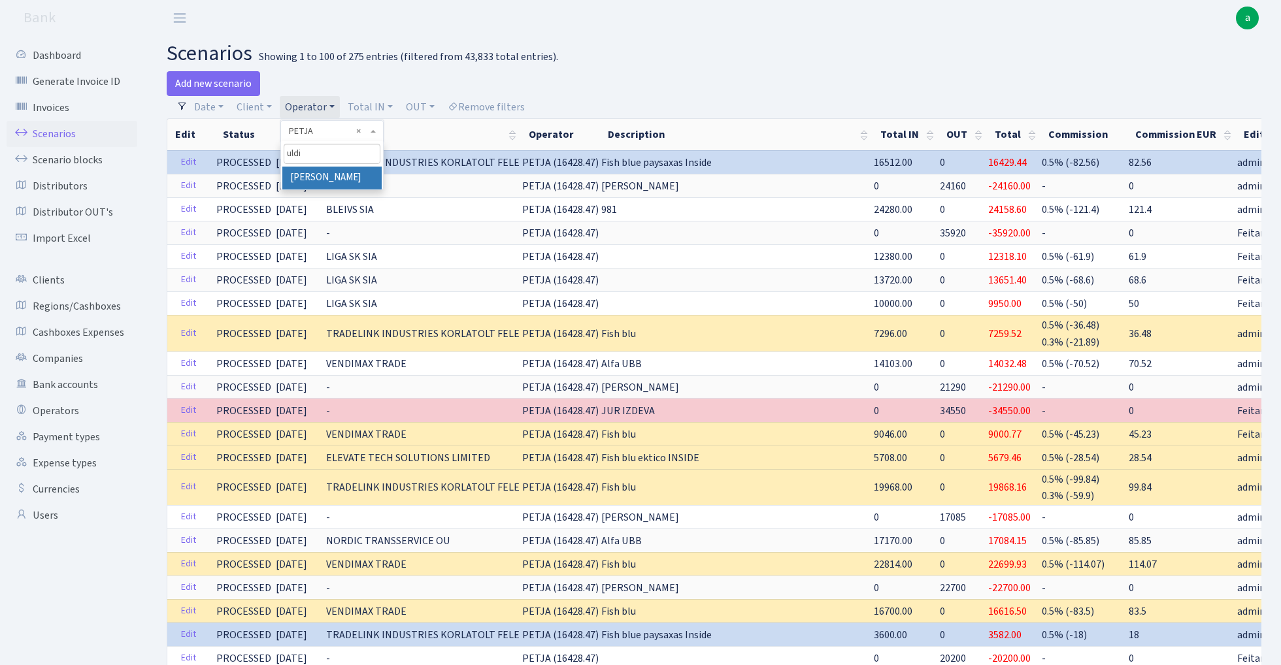
click at [327, 176] on li "[PERSON_NAME]" at bounding box center [331, 178] width 99 height 23
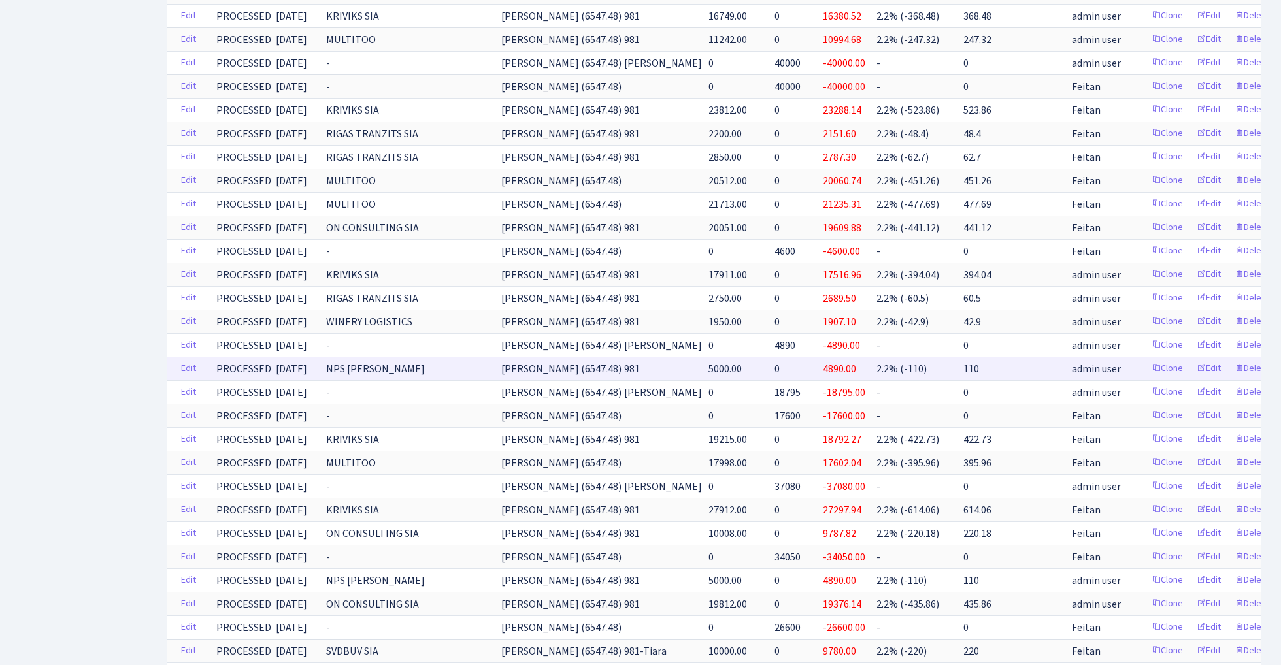
scroll to position [716, 0]
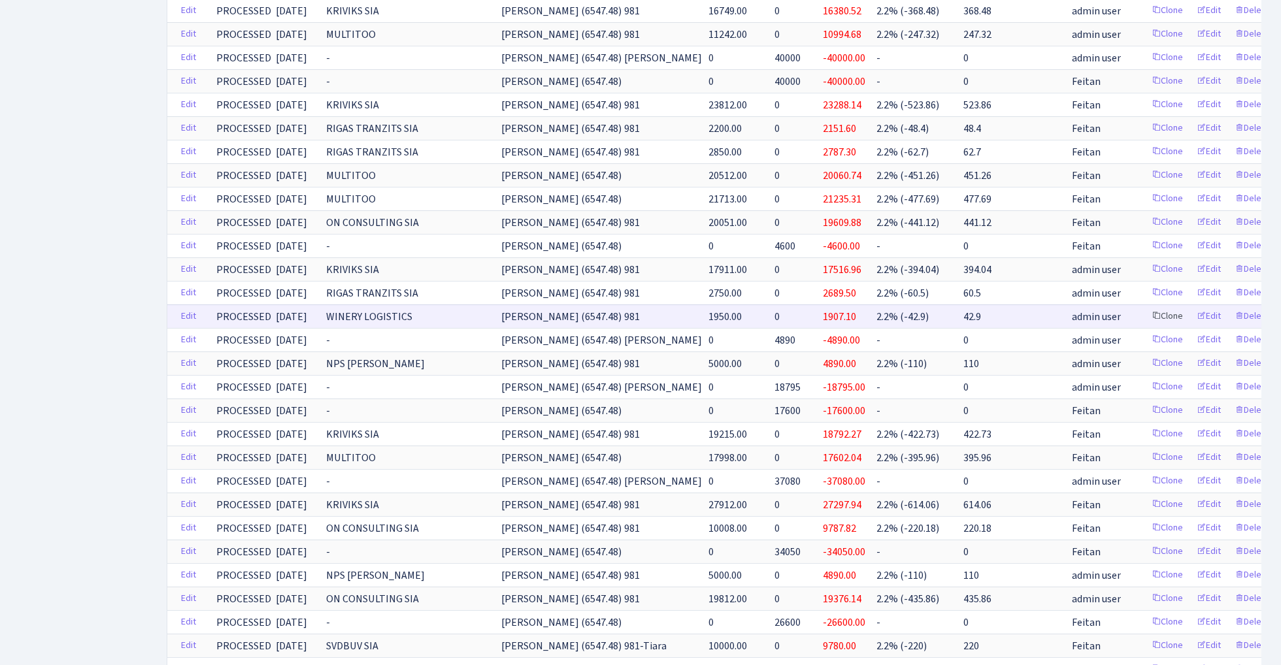
click at [1150, 316] on link "Clone" at bounding box center [1167, 317] width 43 height 20
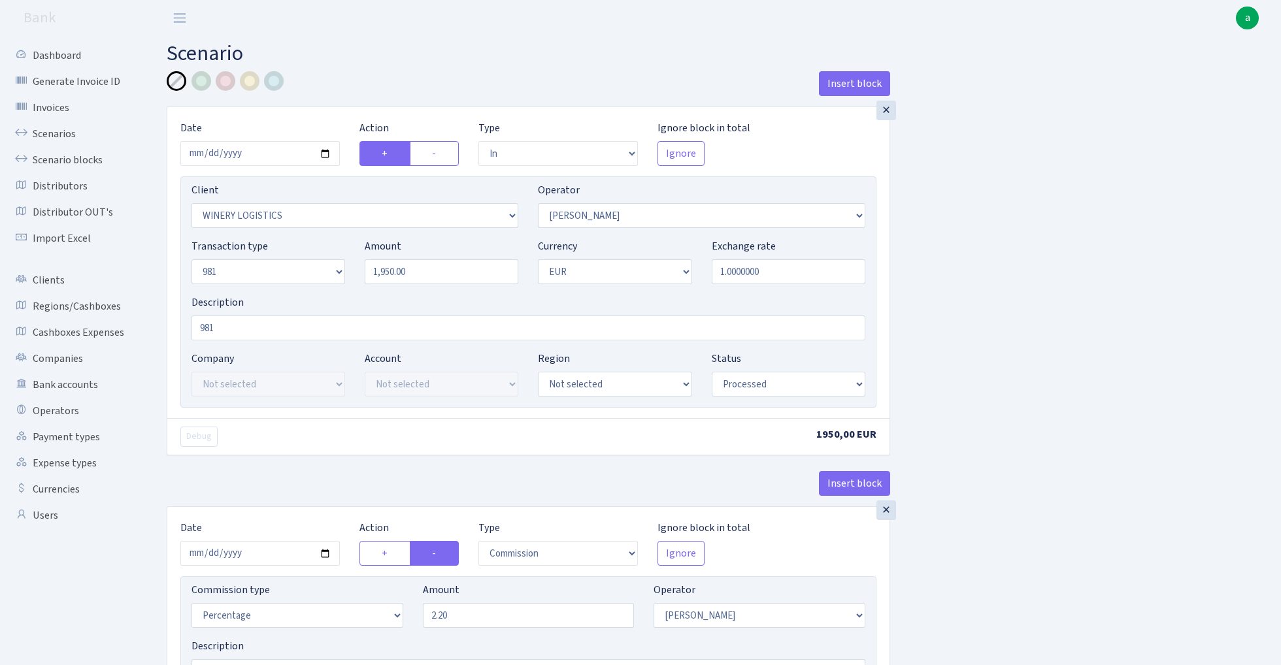
select select "in"
select select "2759"
select select "14"
select select "8"
select select "1"
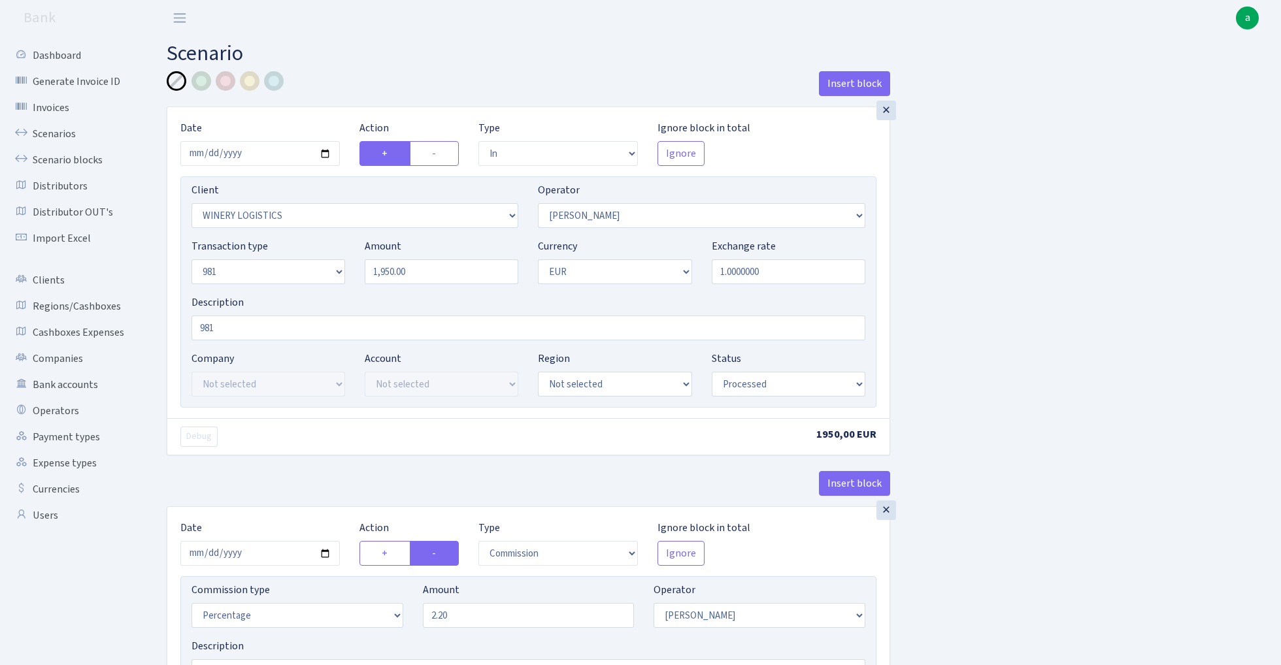
select select "processed"
select select "commission"
select select "14"
select select "processed"
select select "out"
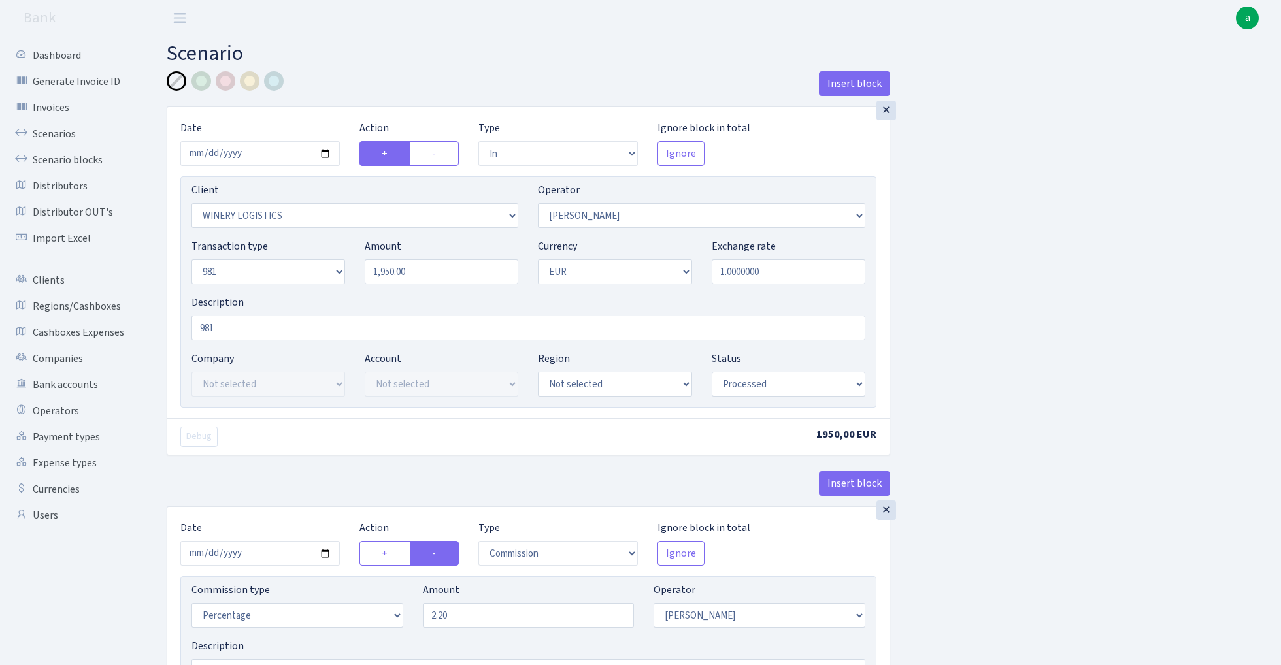
select select "2778"
select select "61"
select select "8"
select select "1"
select select "processed"
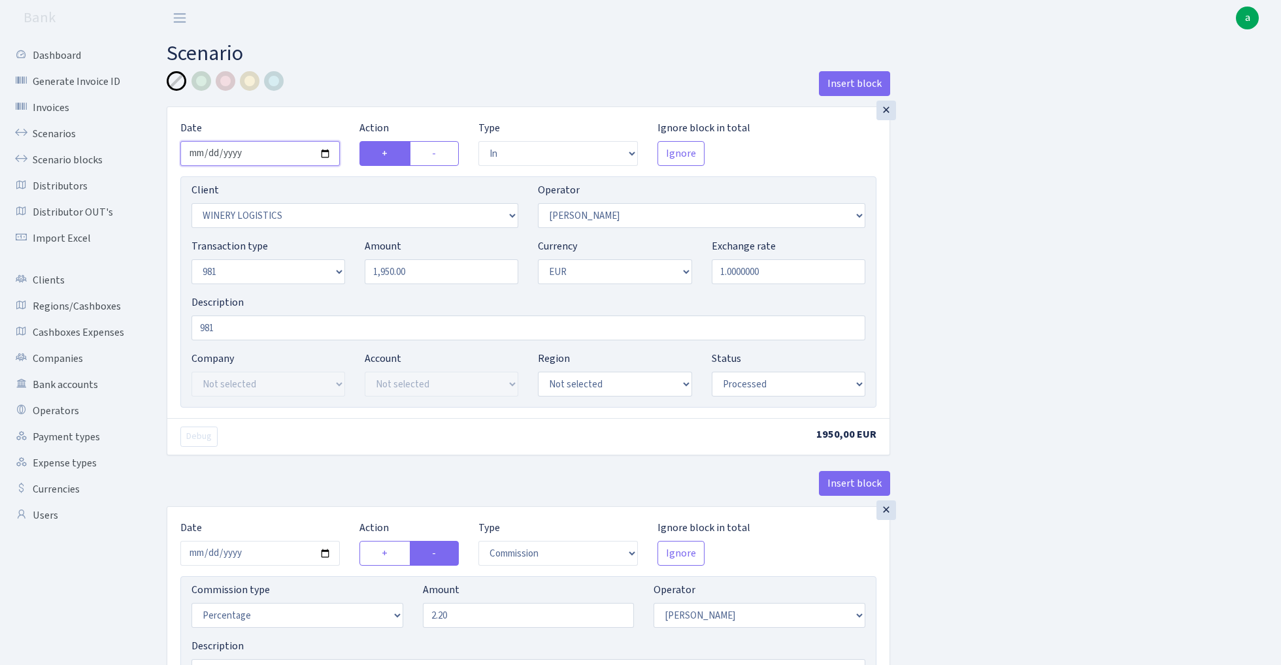
click at [259, 150] on input "2025-08-06" at bounding box center [259, 153] width 159 height 25
type input "[DATE]"
click at [420, 93] on div "Insert block" at bounding box center [528, 88] width 723 height 35
click at [439, 274] on input "1950.00" at bounding box center [442, 271] width 154 height 25
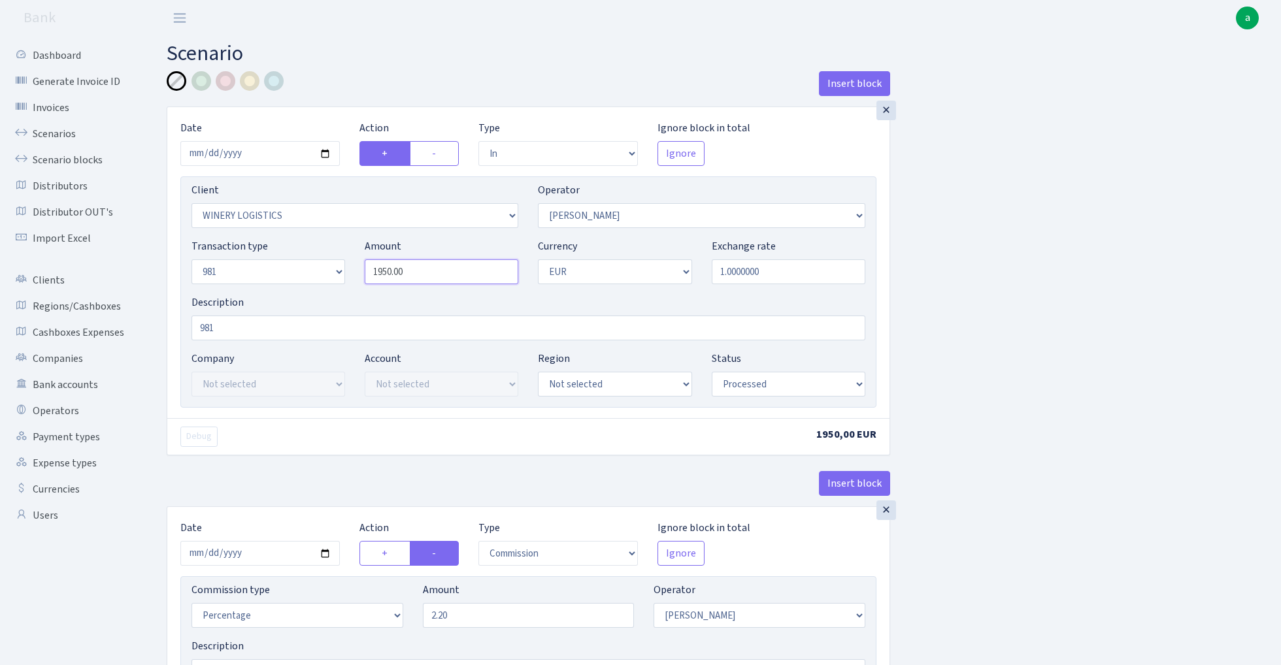
paste input "22"
type input "2,200.00"
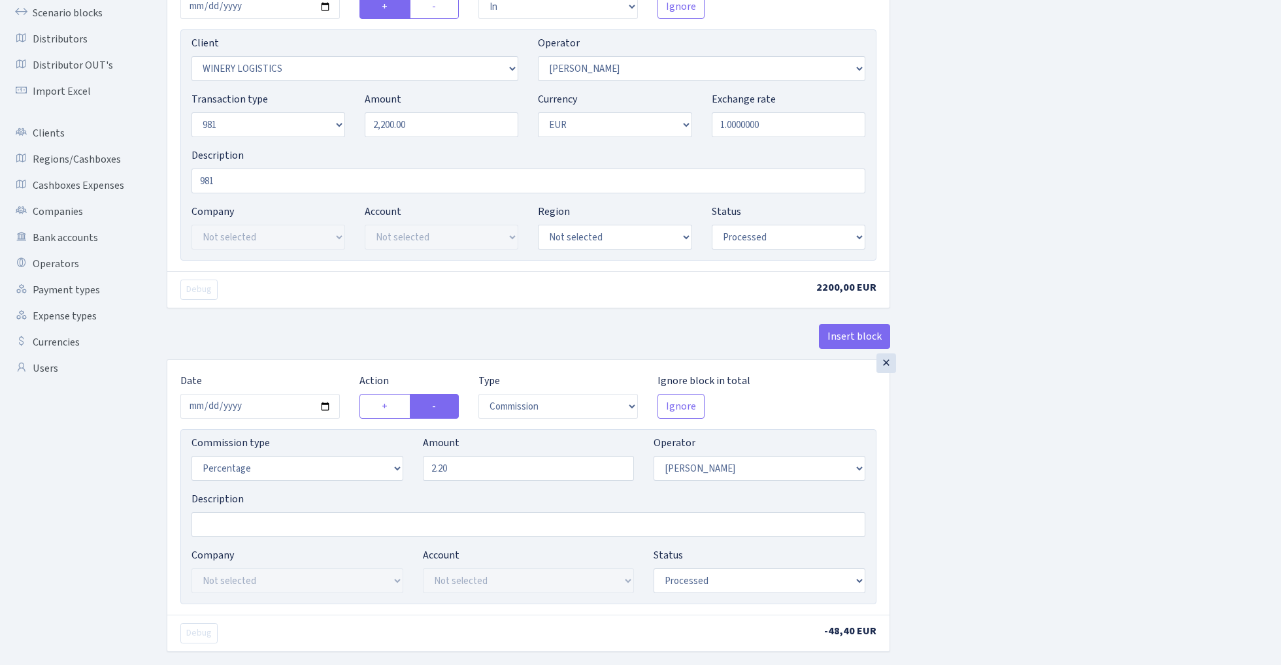
scroll to position [227, 0]
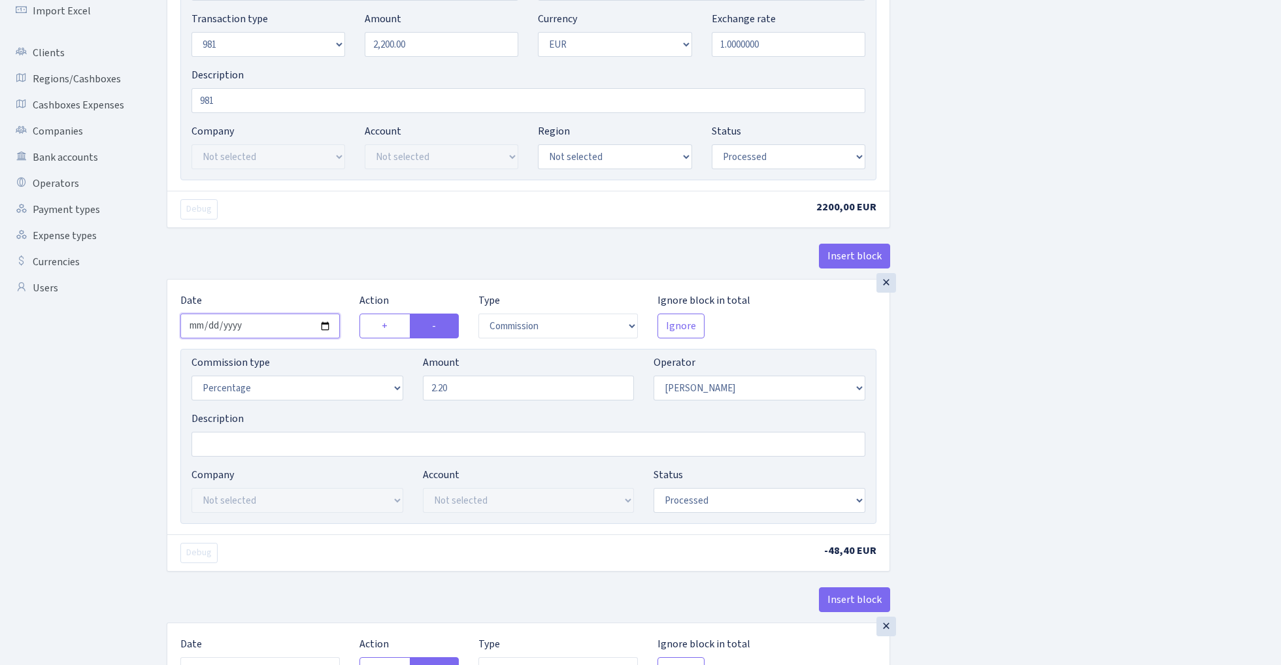
click at [258, 325] on input "2025-08-06" at bounding box center [259, 326] width 159 height 25
type input "2025-09-04"
click at [314, 228] on div "× Date 2025-09-04 Action + - Type --- In Out Commission Field required. Ignore …" at bounding box center [528, 53] width 723 height 349
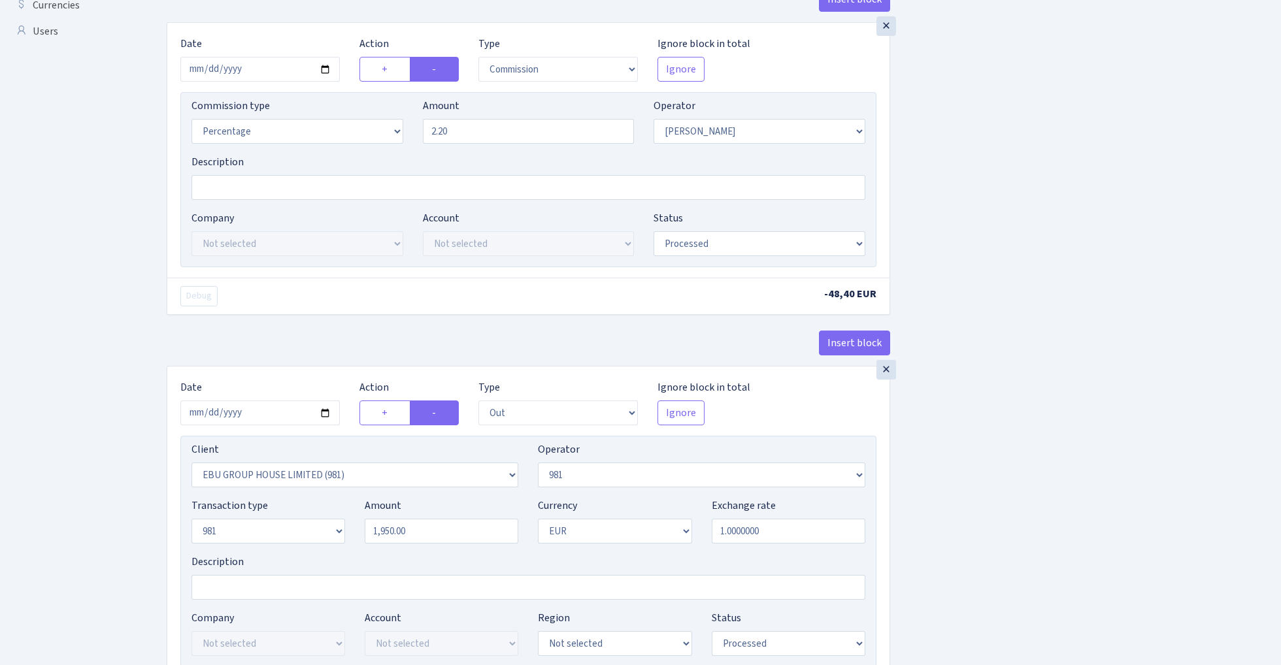
scroll to position [648, 0]
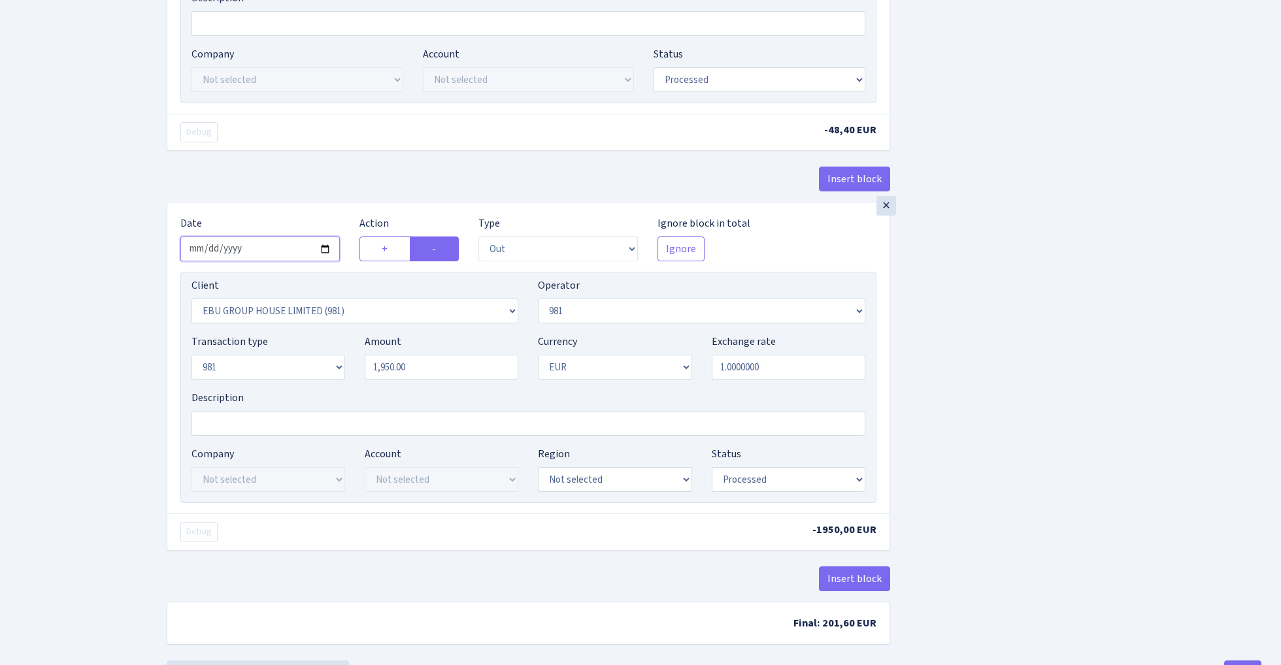
click at [255, 250] on input "2025-08-06" at bounding box center [259, 249] width 159 height 25
type input "[DATE]"
click at [297, 171] on div "Insert block" at bounding box center [528, 184] width 723 height 35
click at [431, 373] on input "1950.00" at bounding box center [442, 367] width 154 height 25
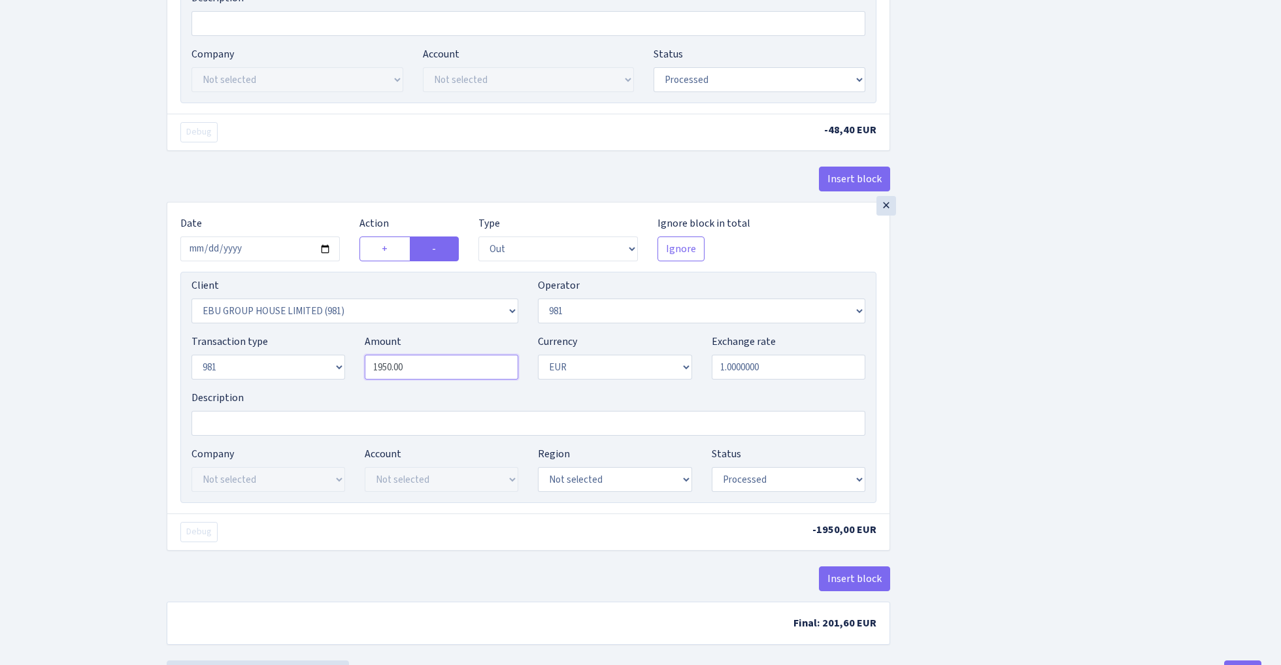
paste input "22"
type input "2,200.00"
click at [1050, 315] on div "Insert block × Date [DATE] Action + - Type --- In Out Commission Field required…" at bounding box center [714, 39] width 1114 height 1233
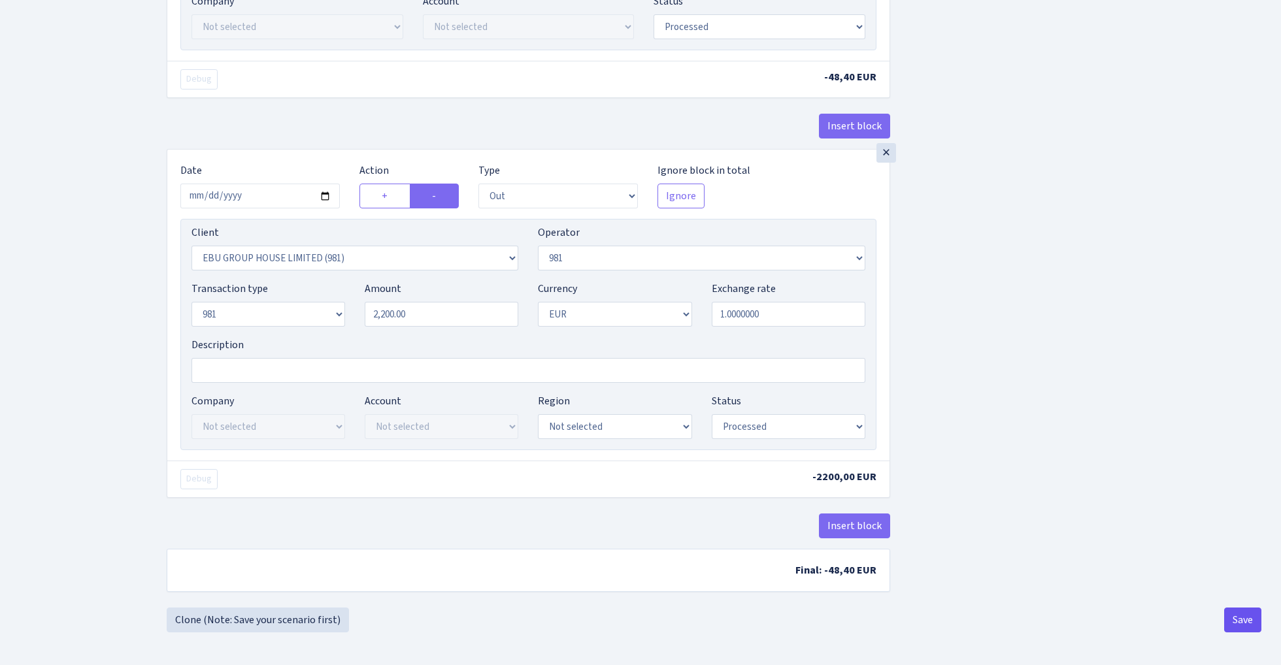
scroll to position [707, 0]
click at [1239, 618] on button "Save" at bounding box center [1242, 620] width 37 height 25
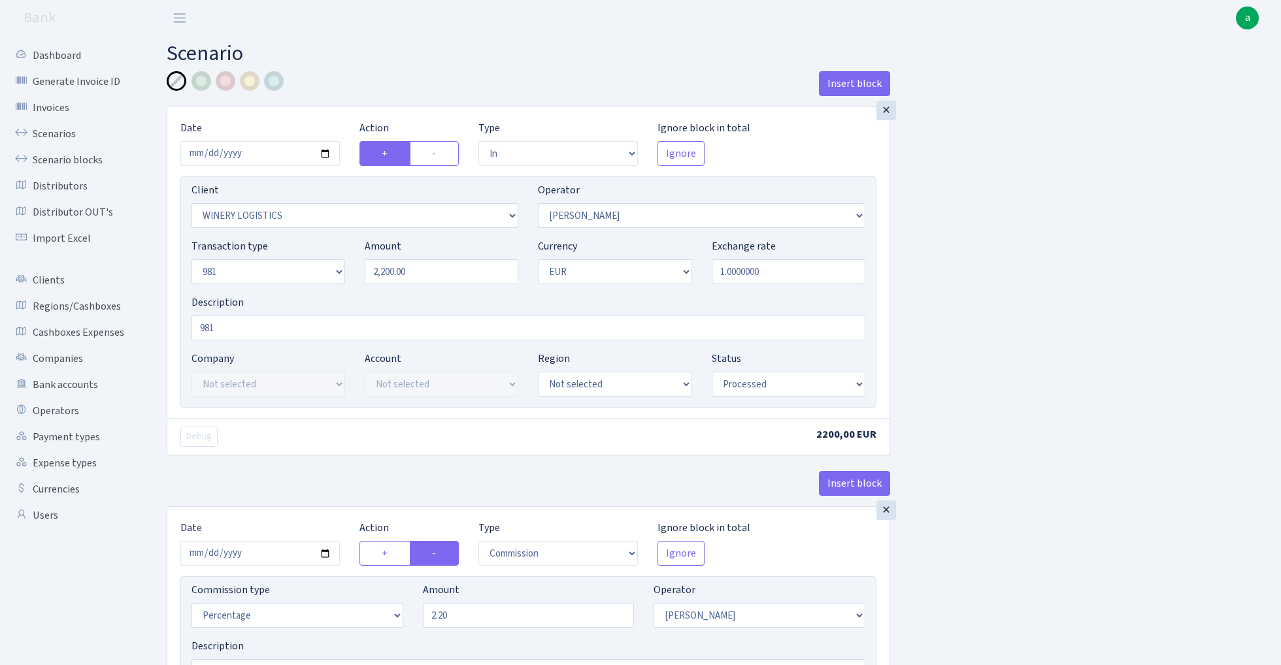
select select "in"
select select "2759"
select select "14"
select select "8"
select select "1"
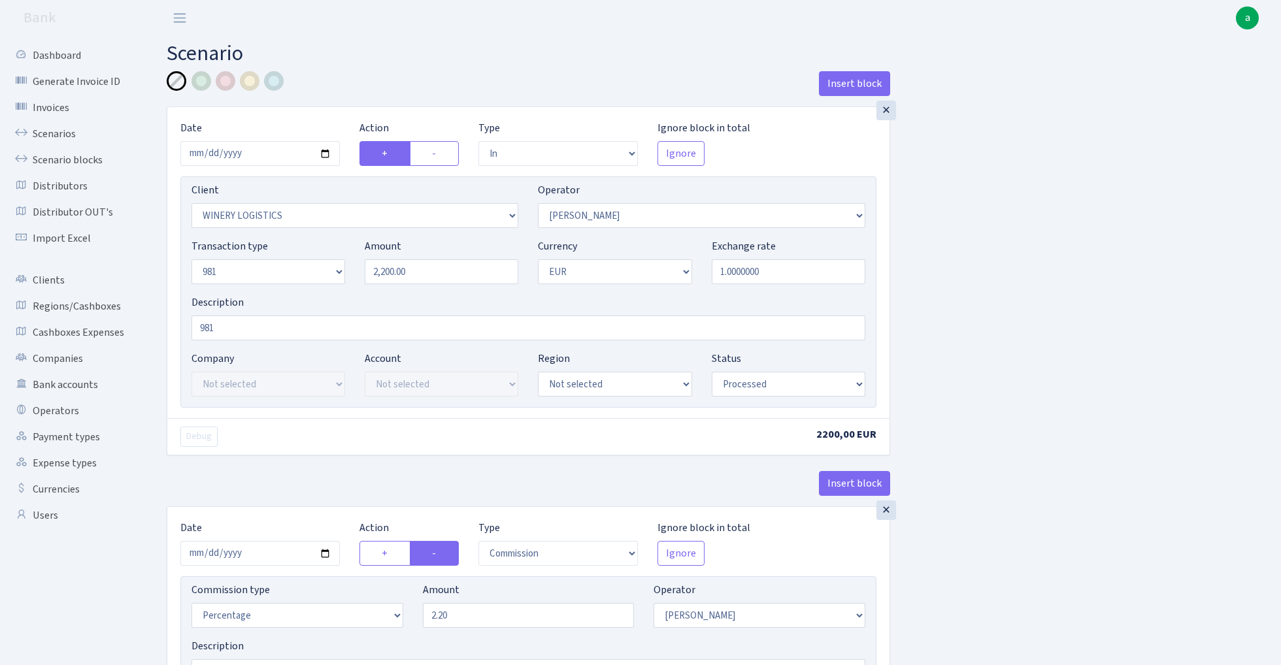
select select "processed"
select select "commission"
select select "14"
select select "processed"
select select "out"
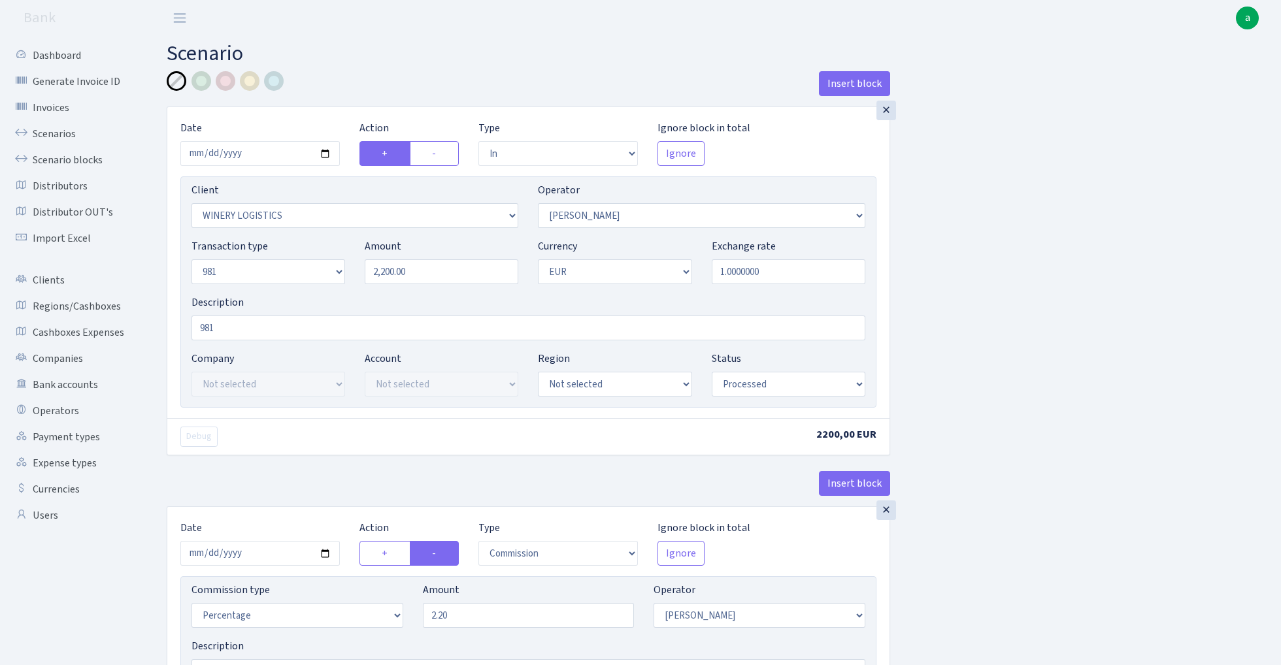
select select "2778"
select select "61"
select select "8"
select select "1"
select select "processed"
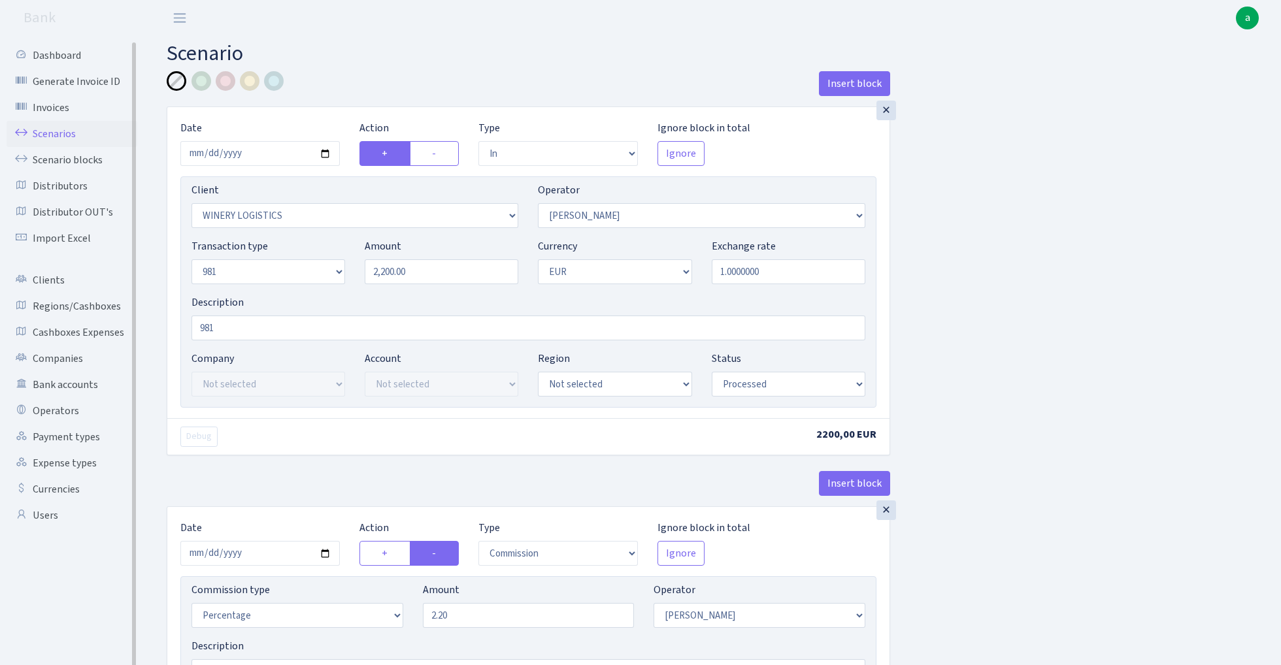
click at [50, 135] on link "Scenarios" at bounding box center [72, 134] width 131 height 26
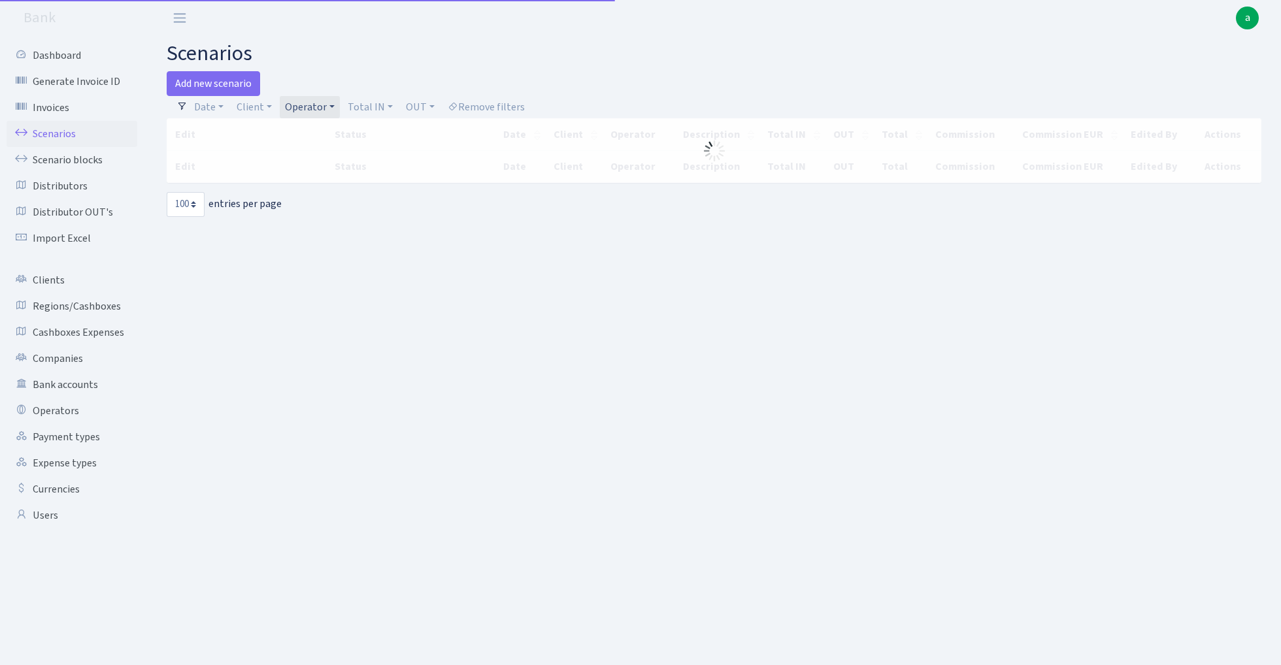
select select "100"
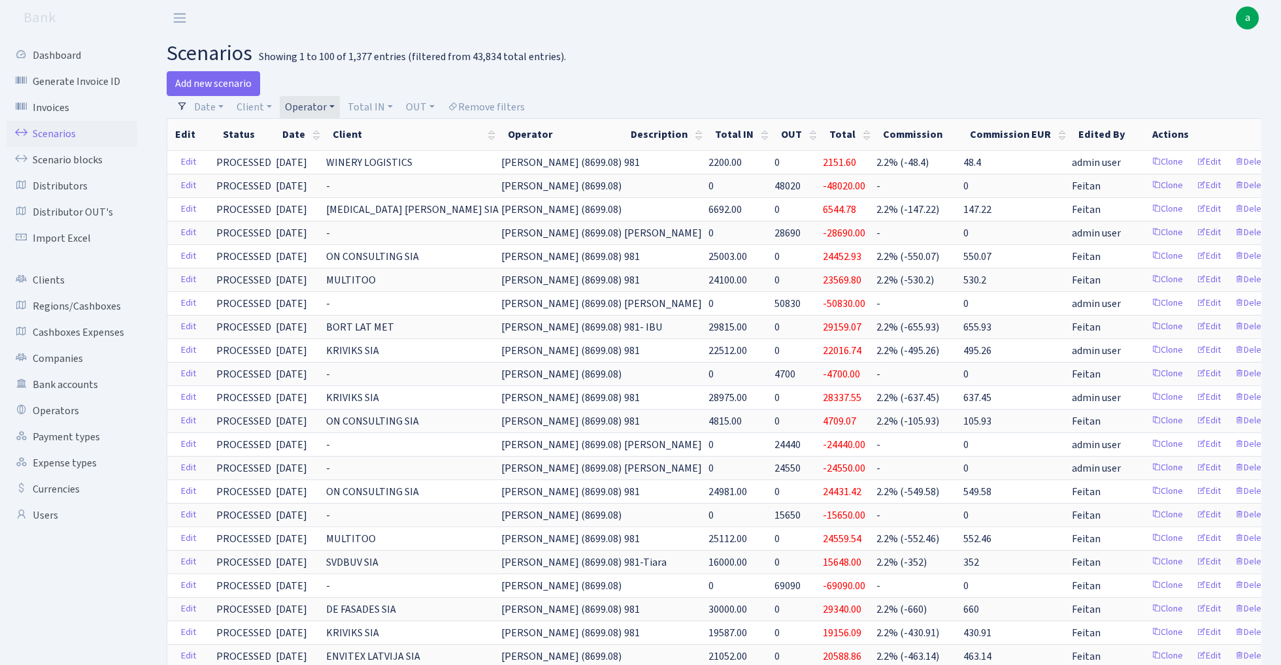
click at [317, 106] on link "Operator" at bounding box center [310, 107] width 60 height 22
click at [325, 153] on input "search" at bounding box center [332, 154] width 96 height 20
type input "busik"
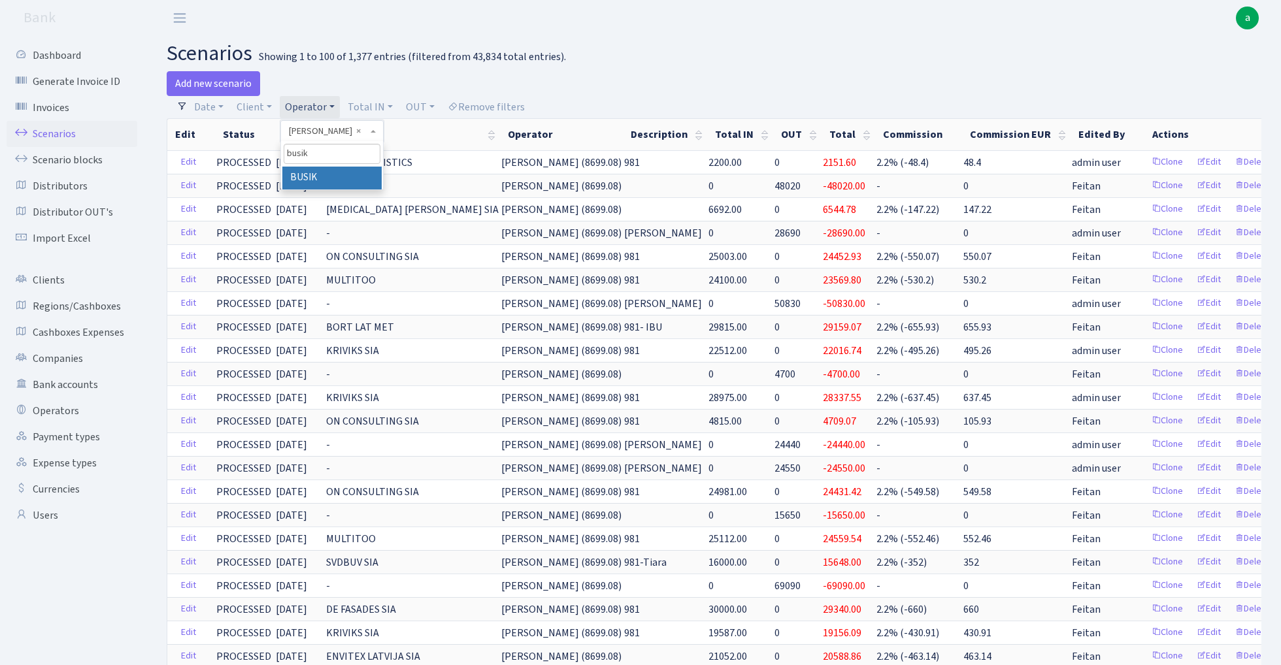
click at [327, 173] on li "BUSIK" at bounding box center [331, 178] width 99 height 23
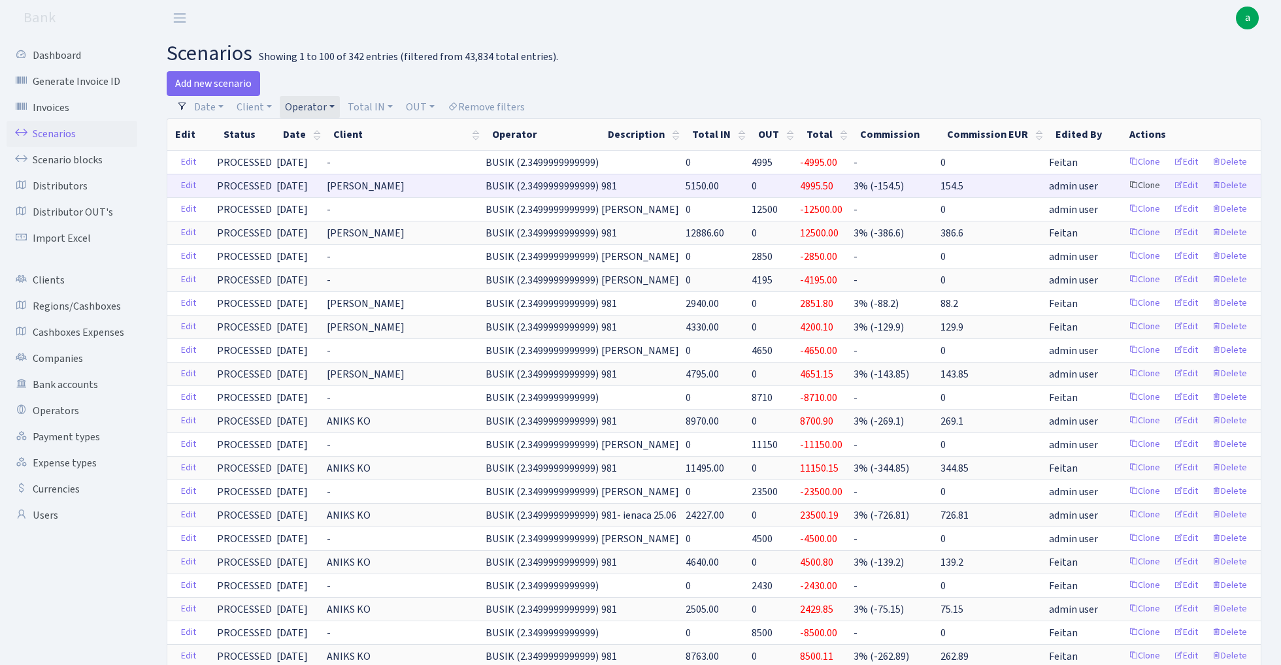
click at [1148, 183] on link "Clone" at bounding box center [1144, 186] width 43 height 20
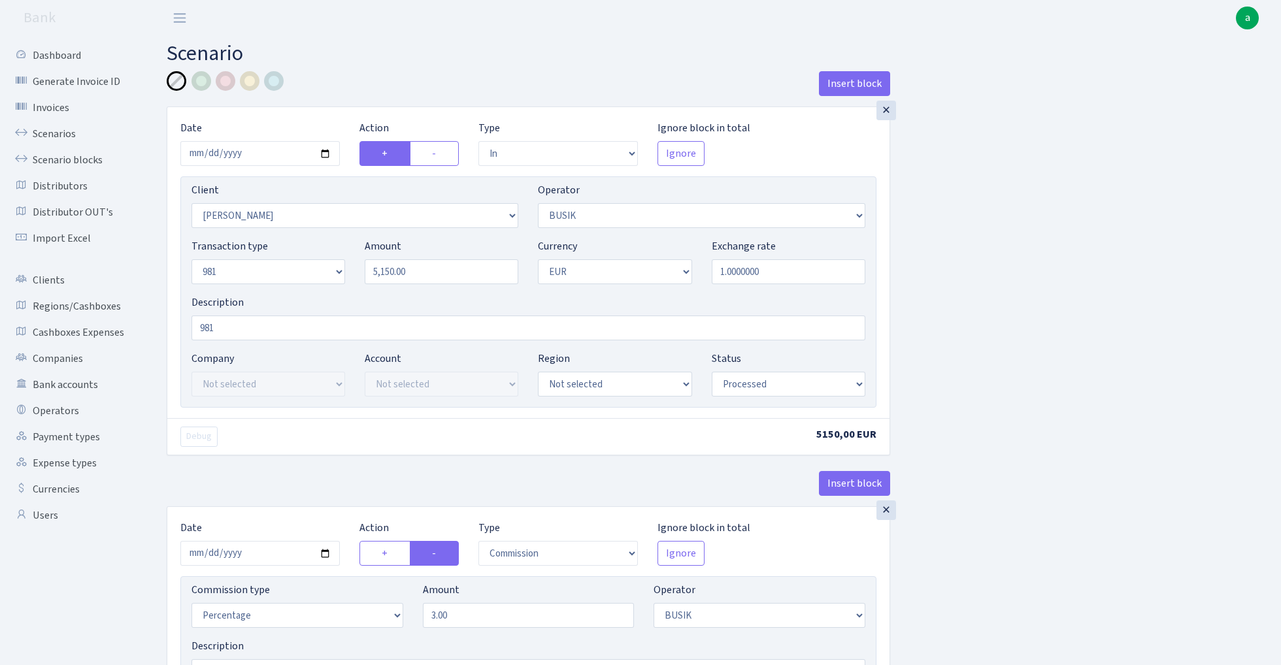
select select "in"
select select "3305"
select select "4"
select select "8"
select select "1"
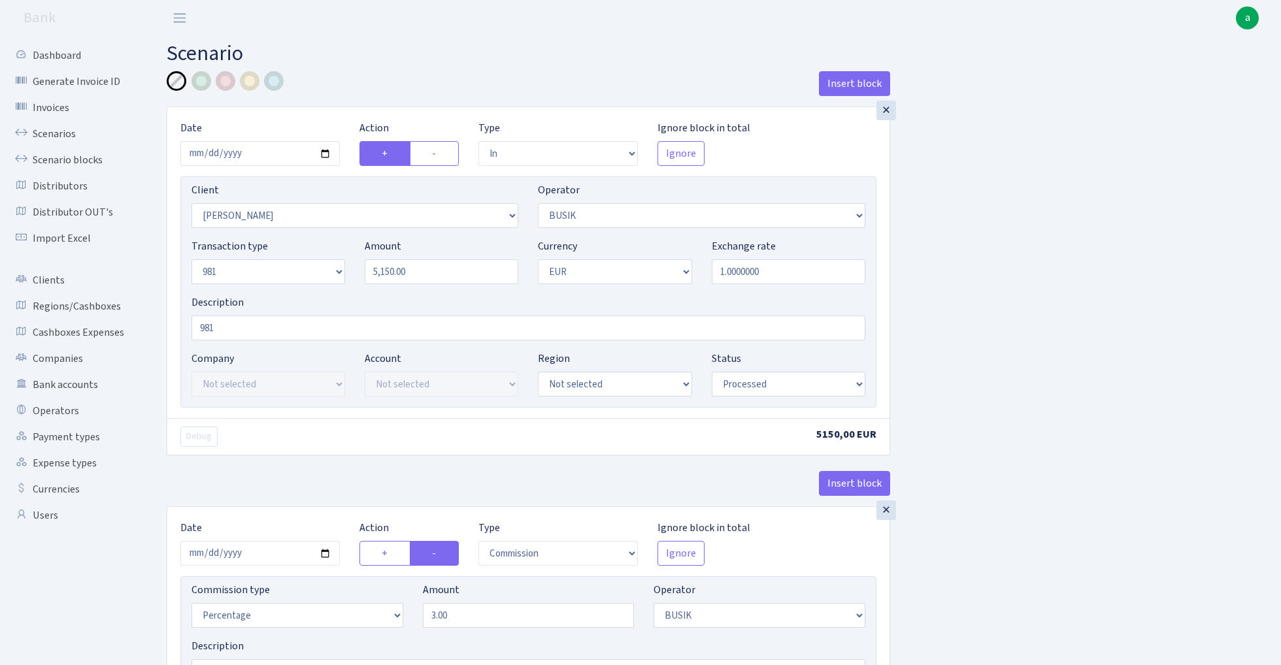
select select "processed"
select select "commission"
select select "4"
select select "processed"
select select "out"
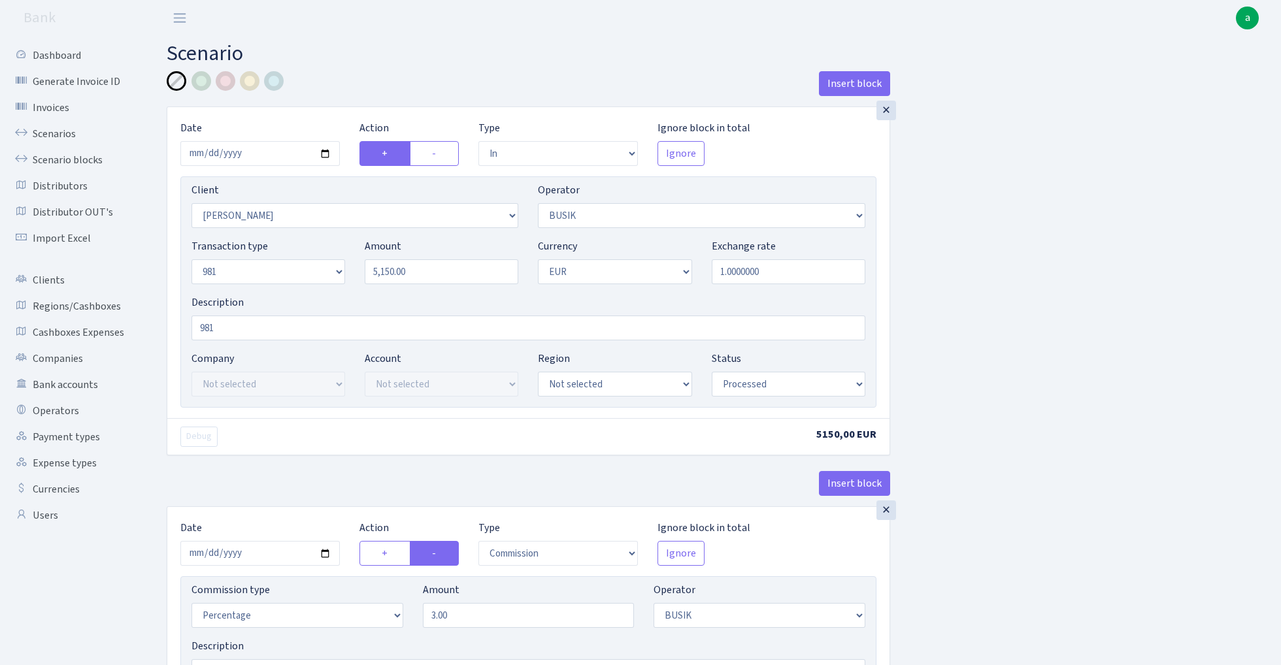
select select "3139"
select select "61"
select select "8"
select select "1"
select select "processed"
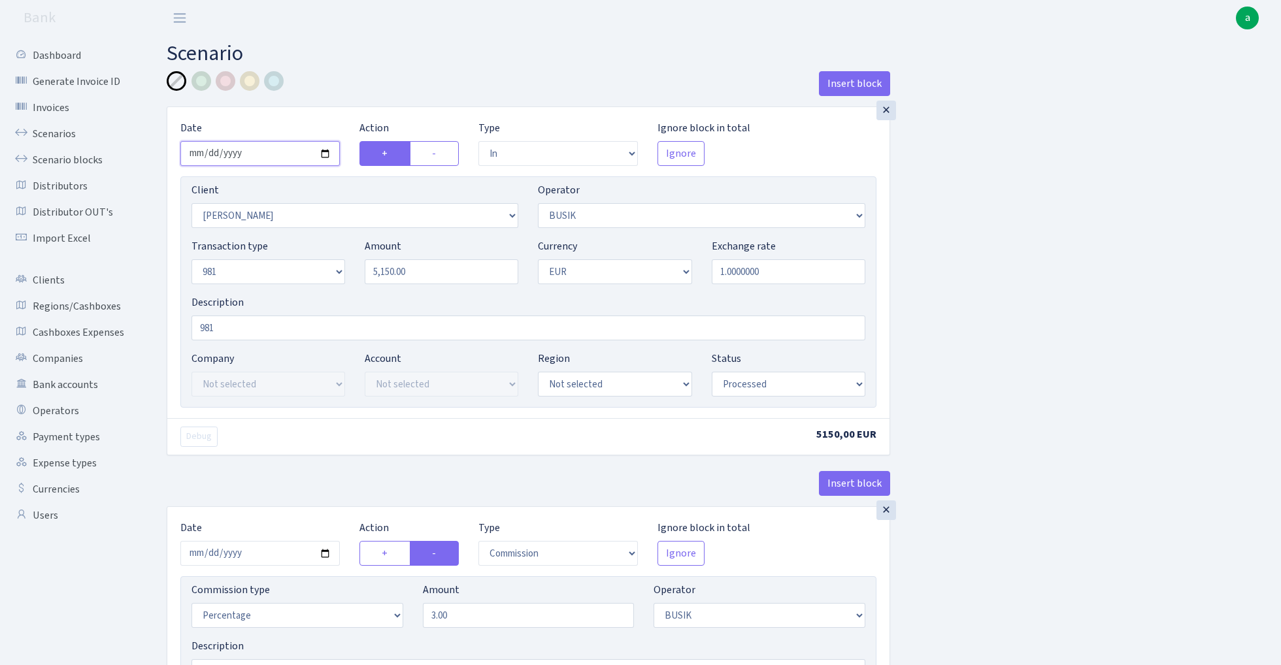
click at [259, 150] on input "[DATE]" at bounding box center [259, 153] width 159 height 25
type input "[DATE]"
click at [364, 46] on h2 "Scenario" at bounding box center [714, 53] width 1095 height 25
click at [463, 275] on input "5150.00" at bounding box center [442, 271] width 154 height 25
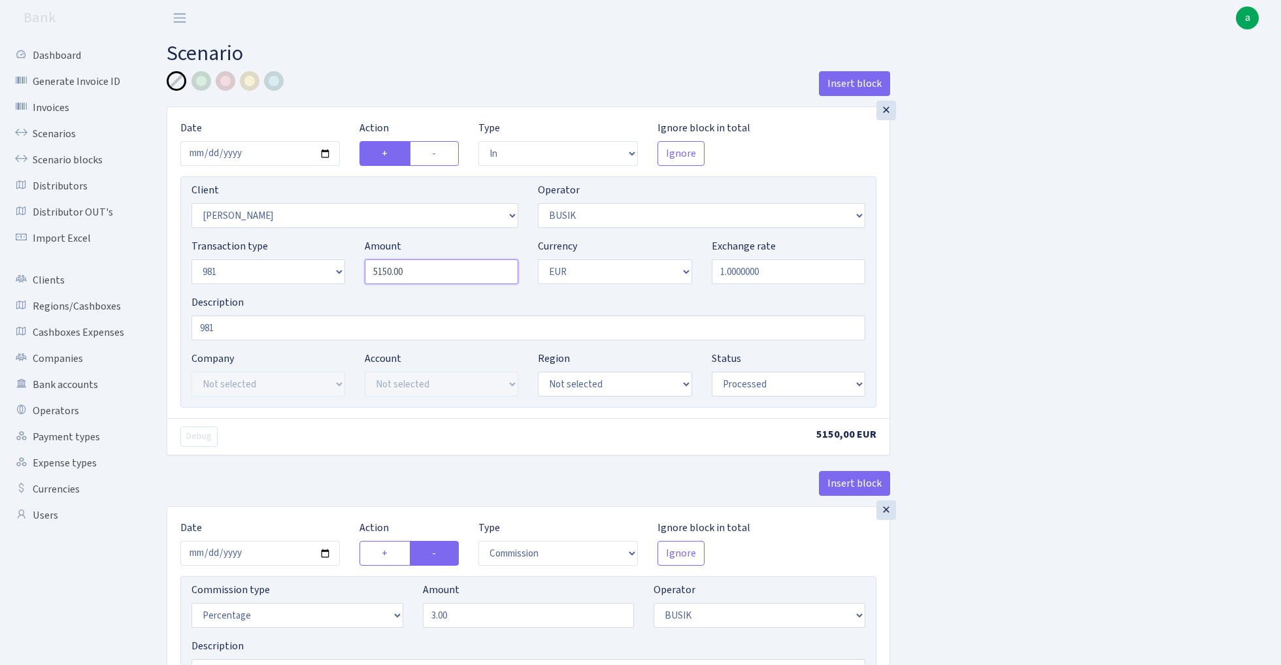
paste input "1598"
type input "15,980.00"
click at [264, 325] on input "981" at bounding box center [528, 328] width 674 height 25
type input "981 VAT"
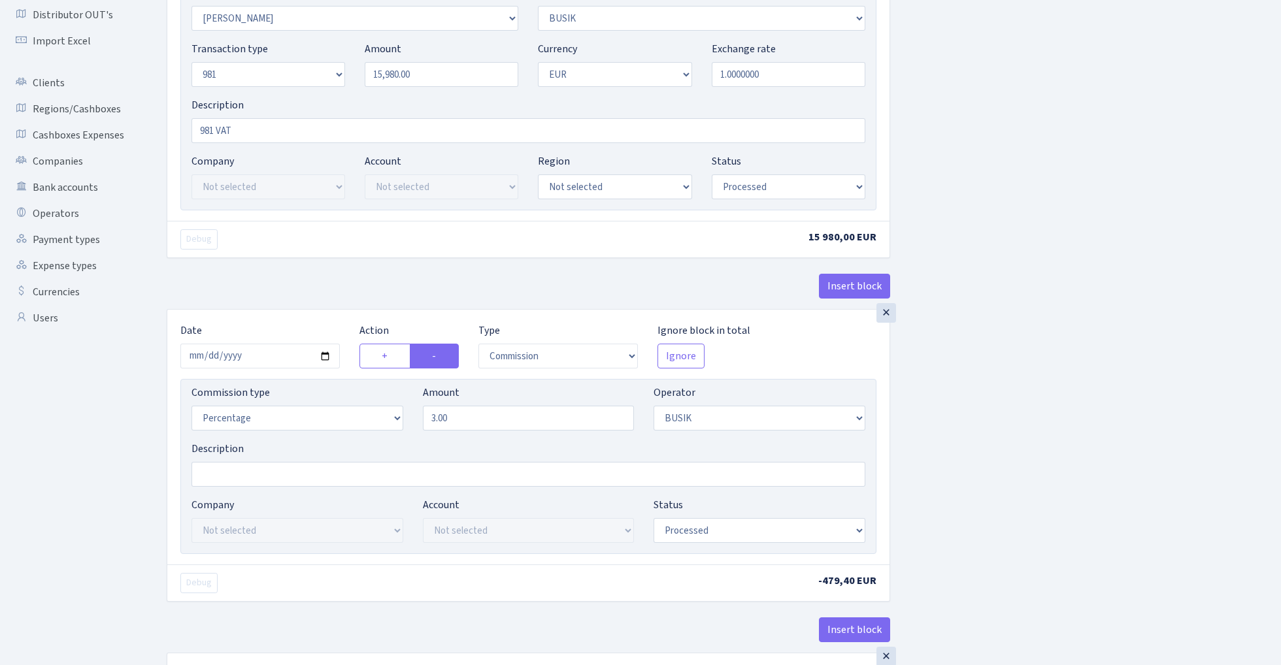
scroll to position [246, 0]
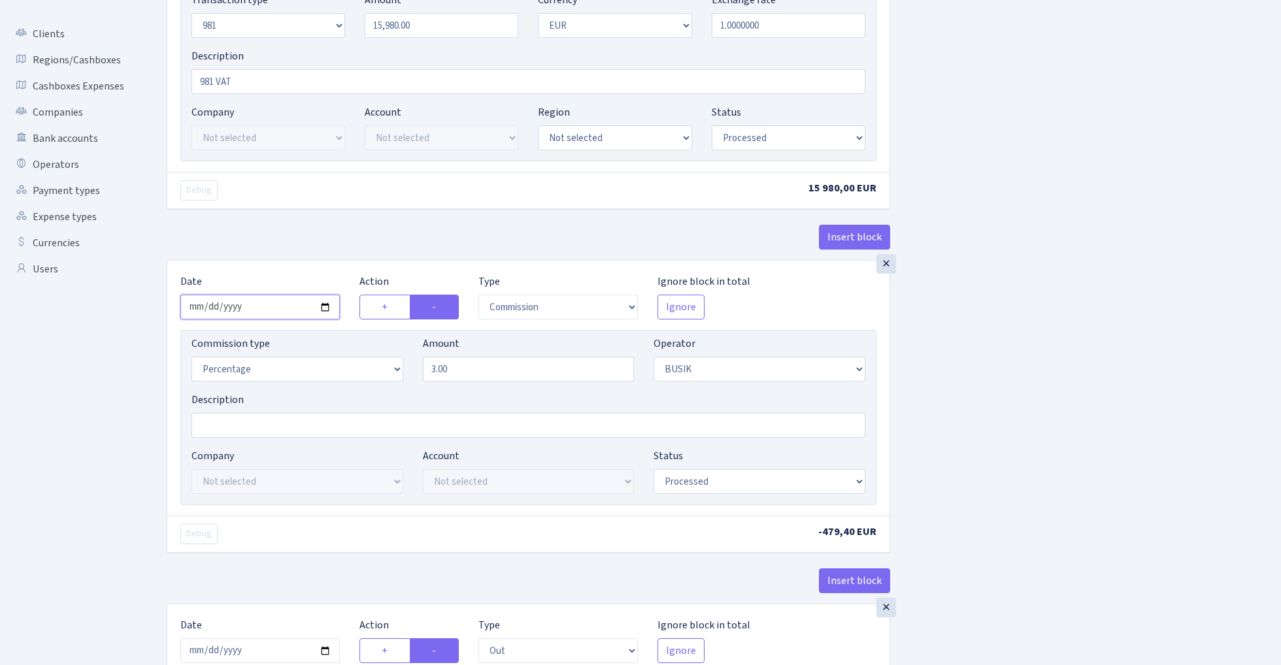
click at [261, 309] on input "2025-09-02" at bounding box center [259, 307] width 159 height 25
type input "[DATE]"
drag, startPoint x: 283, startPoint y: 248, endPoint x: 294, endPoint y: 252, distance: 11.8
click at [283, 248] on div "Insert block" at bounding box center [528, 242] width 723 height 35
click at [479, 365] on input "3.00" at bounding box center [529, 369] width 212 height 25
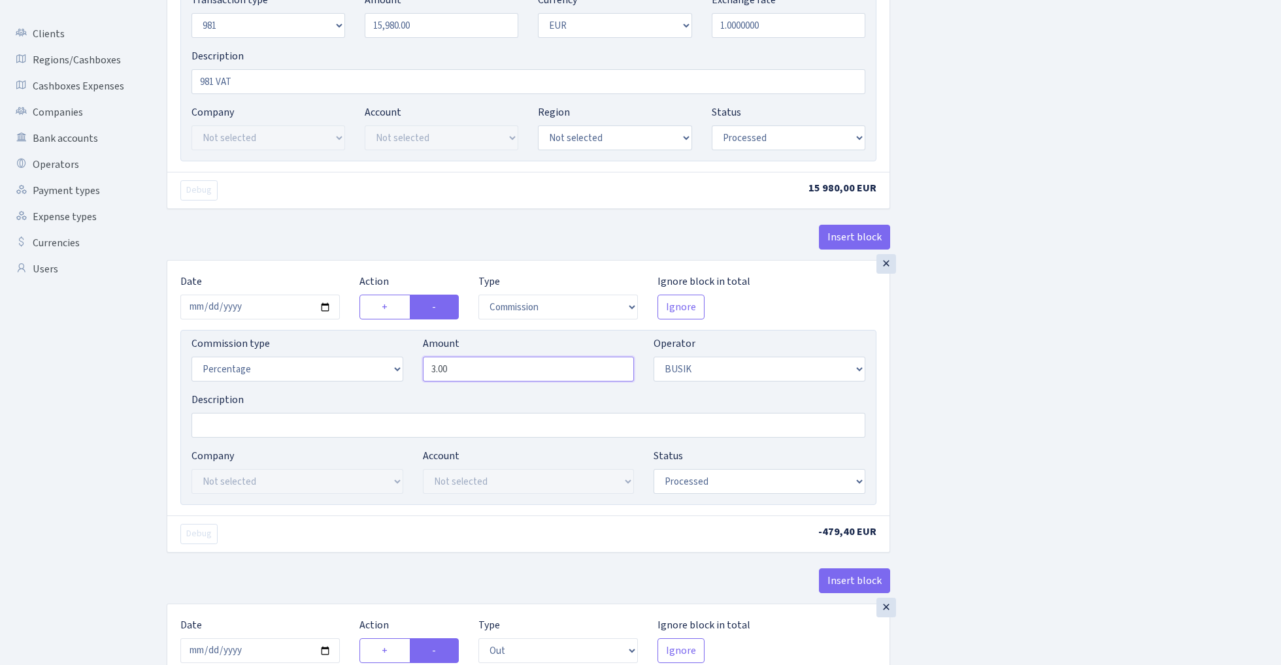
click at [479, 365] on input "3.00" at bounding box center [529, 369] width 212 height 25
type input "5.00"
click at [1161, 349] on div "Insert block × Date 2025-09-04 Action + - Type --- In Out Commission Field requ…" at bounding box center [714, 441] width 1114 height 1233
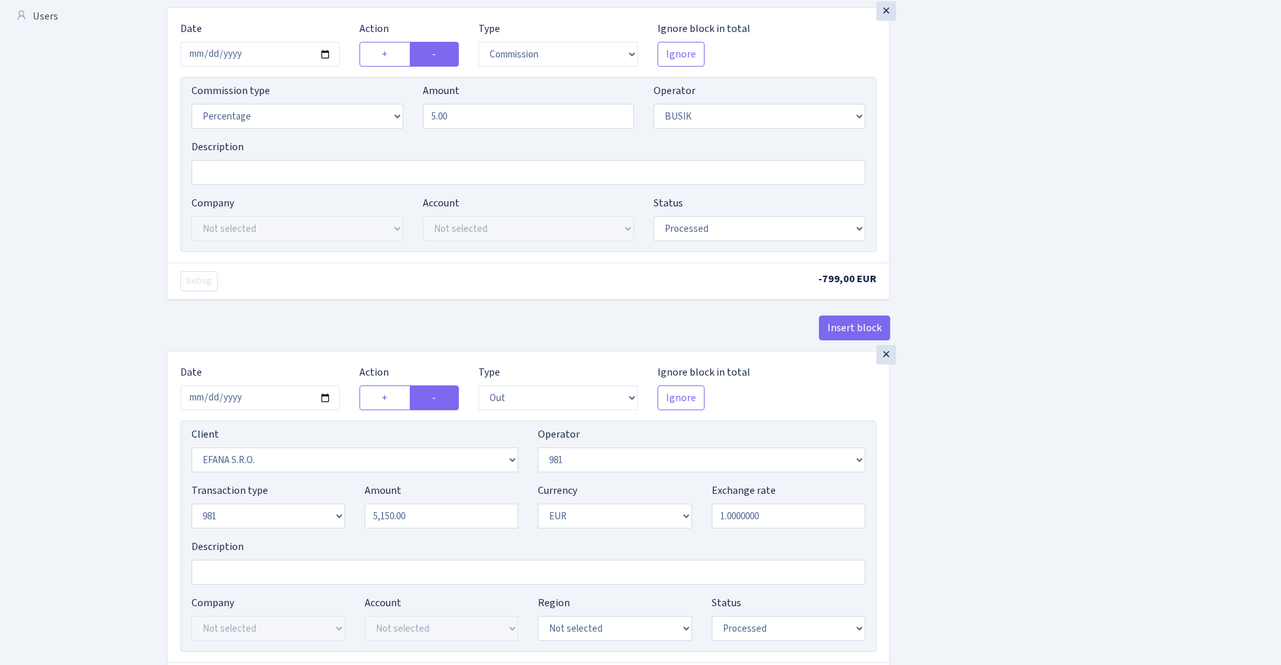
scroll to position [601, 0]
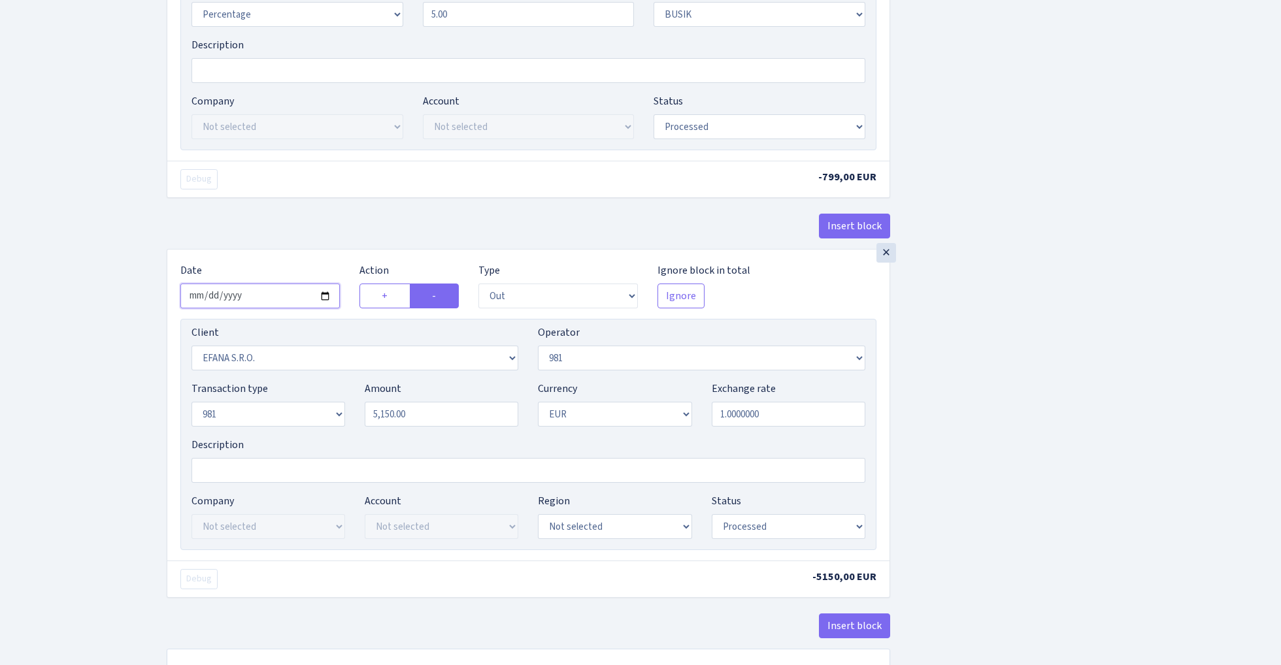
click at [257, 299] on input "2025-09-02" at bounding box center [259, 296] width 159 height 25
type input "2025-09-04"
click at [307, 239] on div "Insert block" at bounding box center [528, 231] width 723 height 35
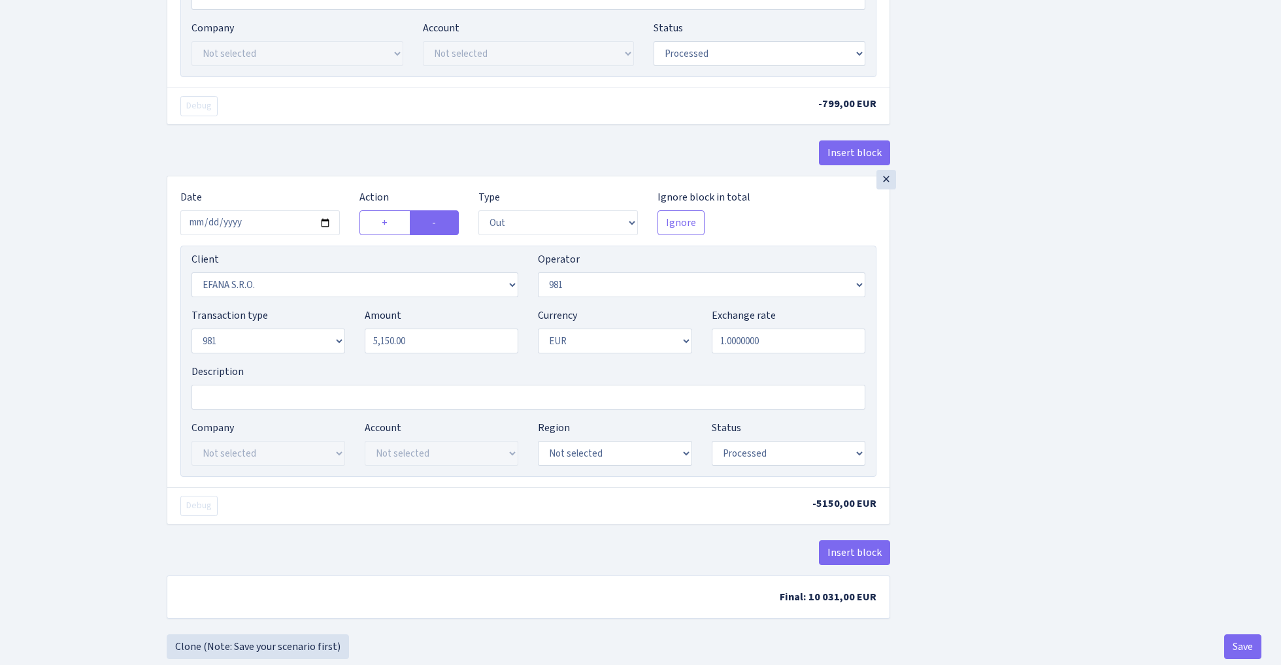
scroll to position [698, 0]
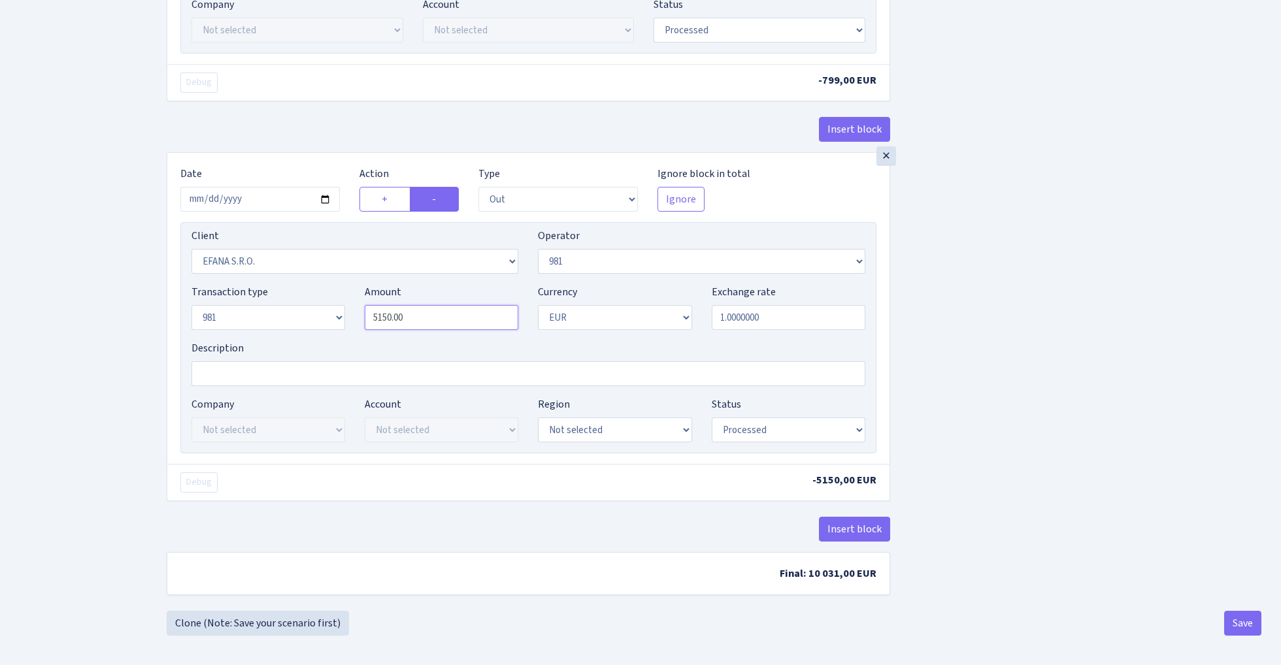
click at [445, 320] on input "5150.00" at bounding box center [442, 317] width 154 height 25
paste input "1598"
type input "15,980.00"
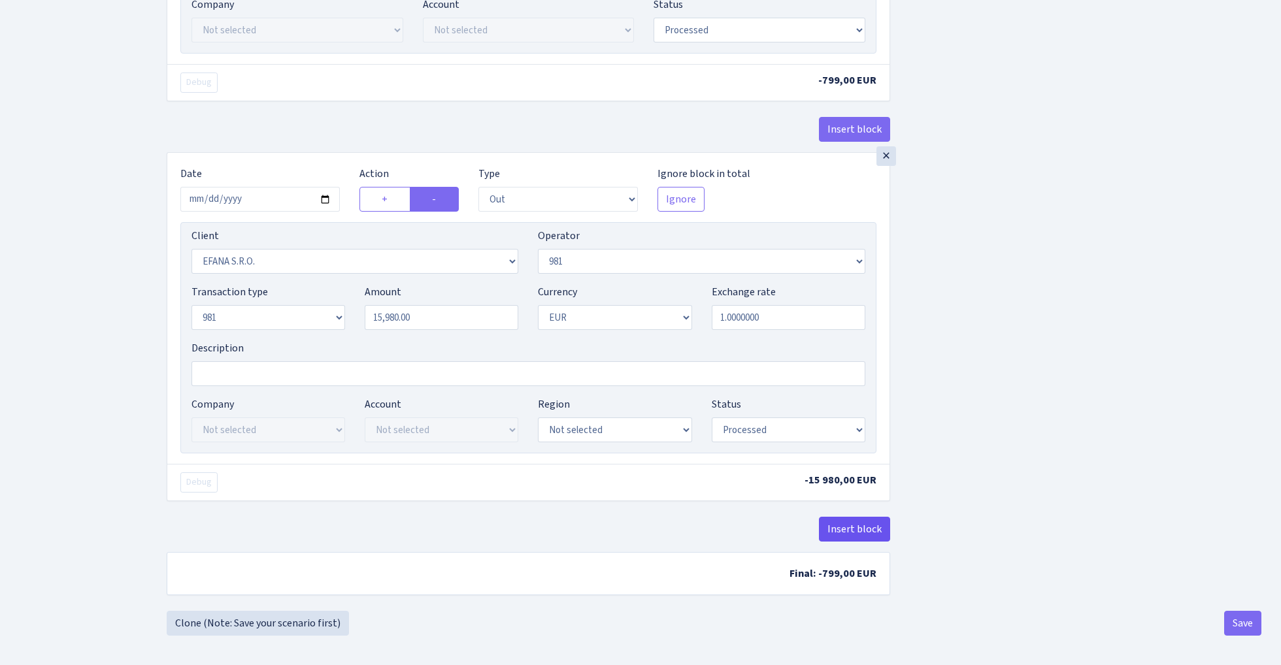
click at [850, 536] on button "Insert block" at bounding box center [854, 529] width 71 height 25
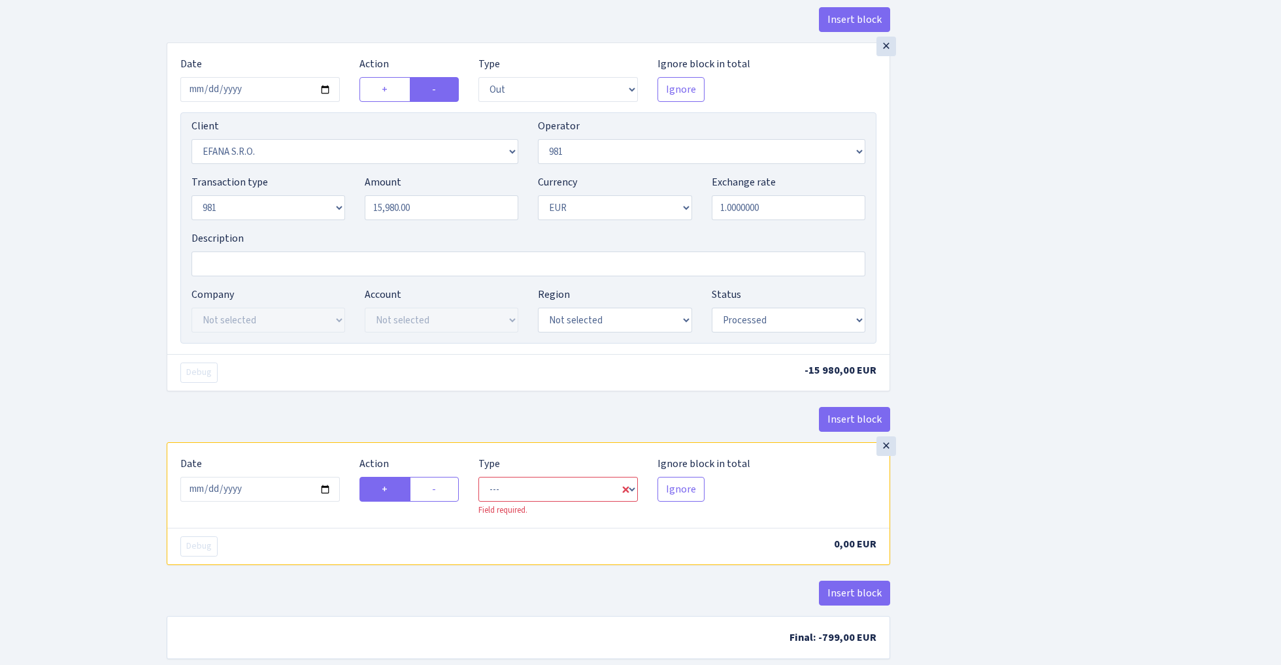
scroll to position [830, 0]
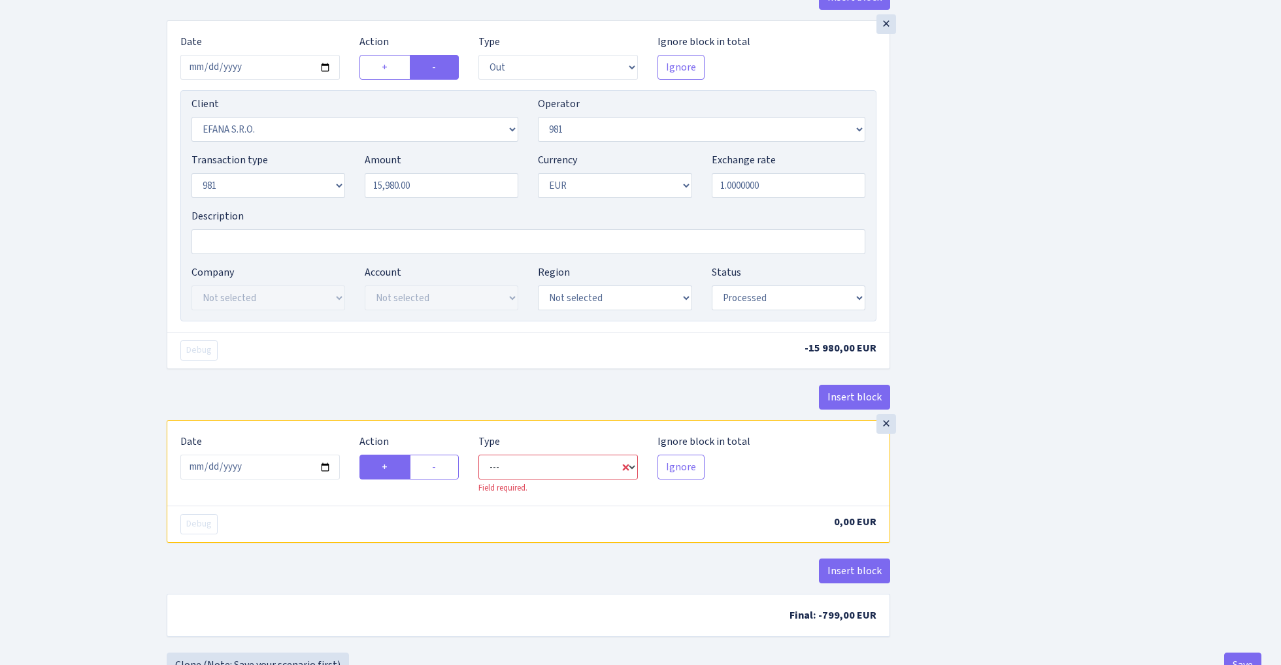
select select "commission"
select select "61"
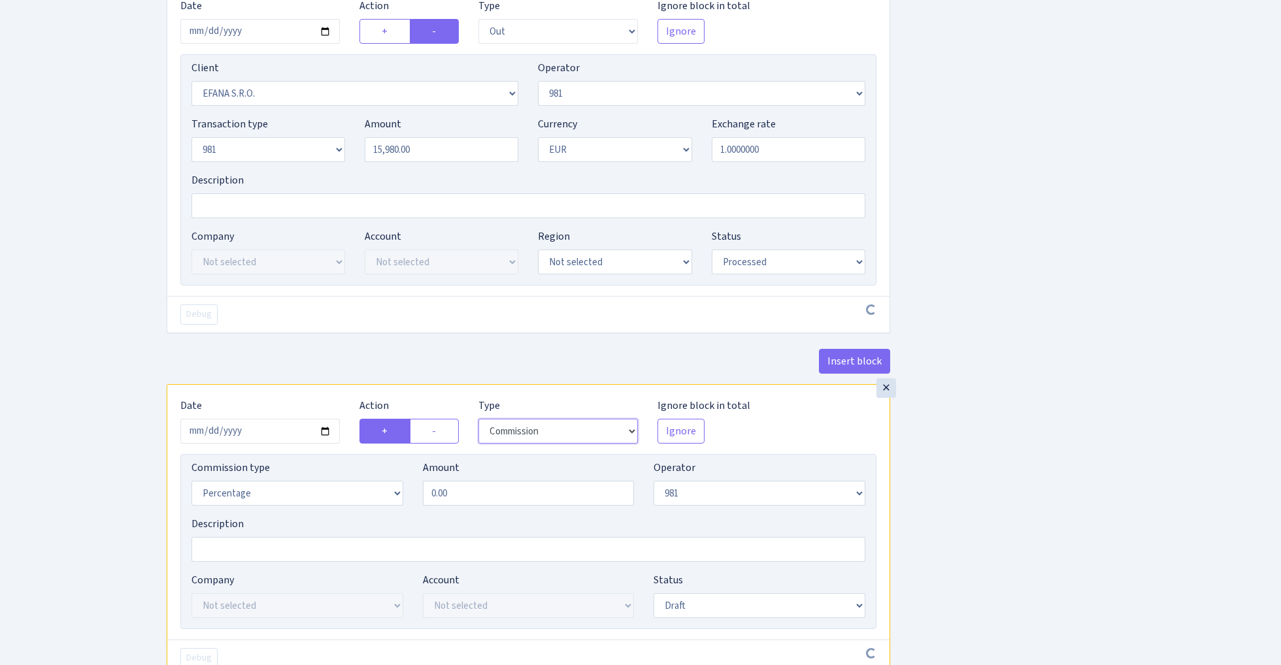
scroll to position [894, 0]
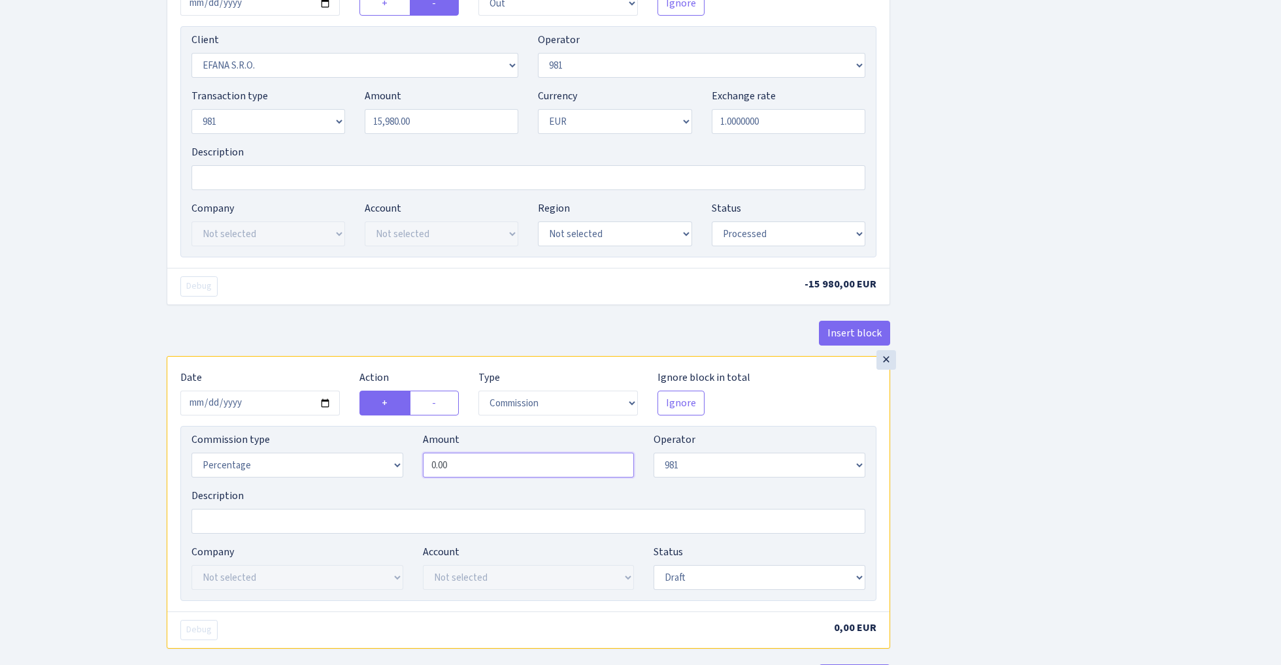
click at [510, 468] on input "0.00" at bounding box center [529, 465] width 212 height 25
type input "1.50"
select select "processed"
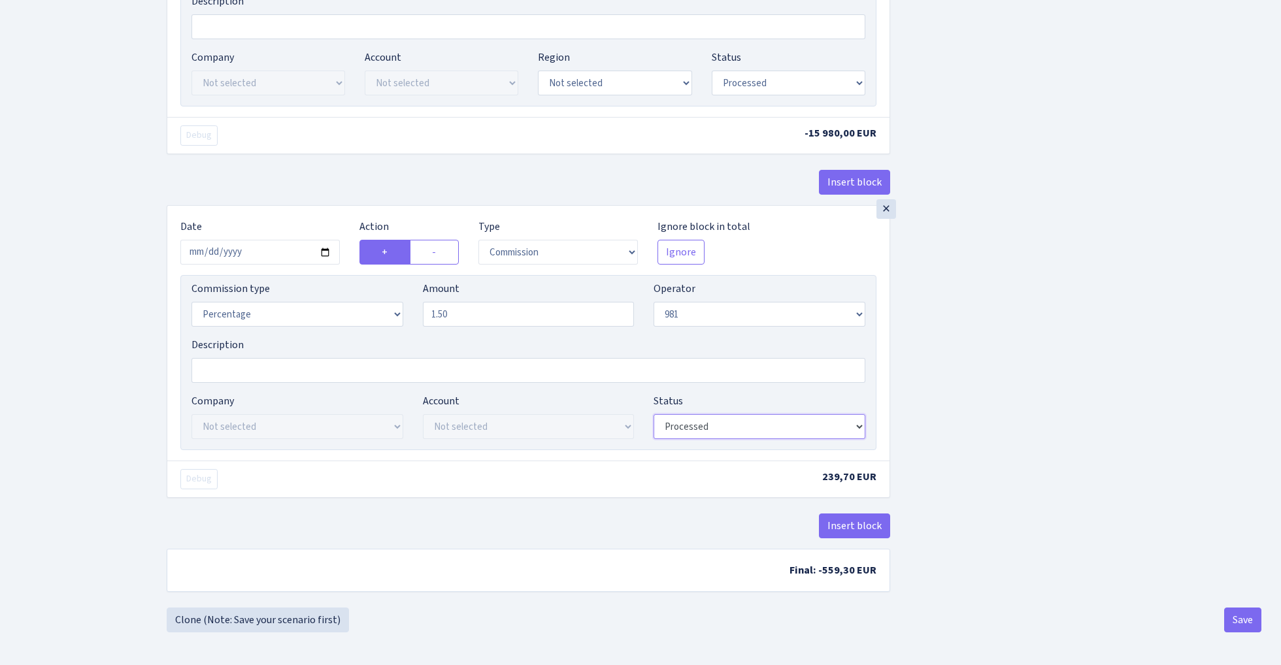
scroll to position [1052, 0]
click at [1247, 619] on button "Save" at bounding box center [1242, 620] width 37 height 25
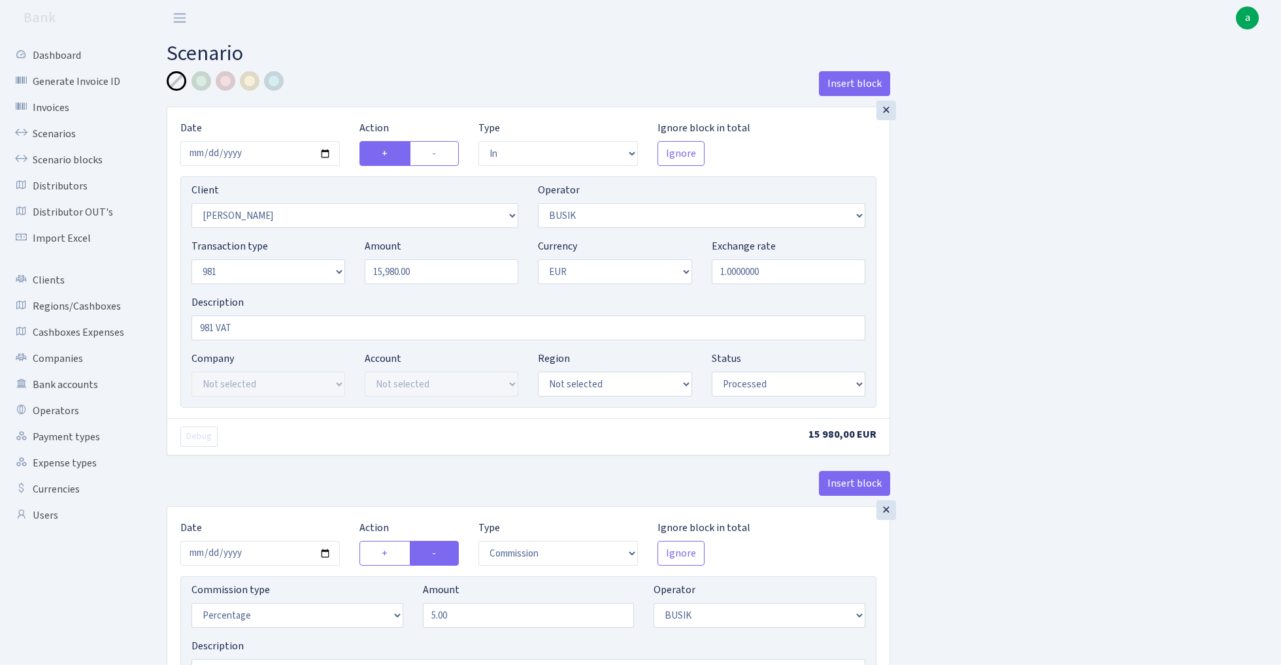
select select "in"
select select "3305"
select select "4"
select select "8"
select select "1"
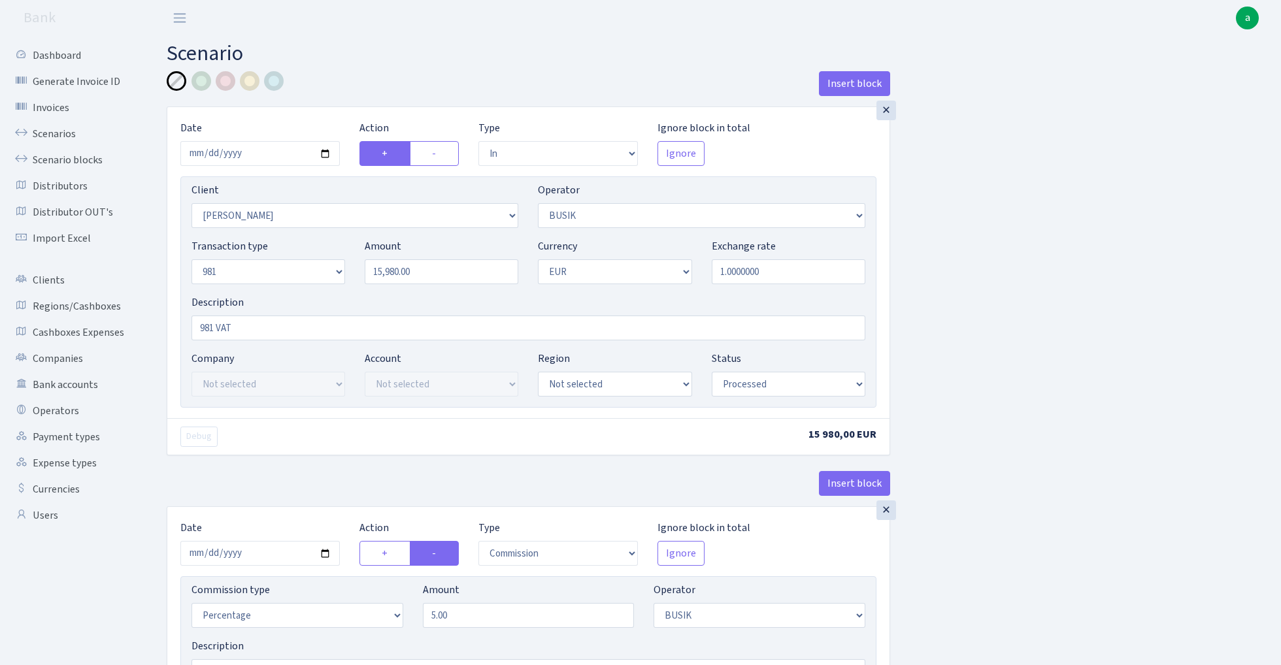
select select "processed"
select select "commission"
select select "4"
select select "processed"
select select "out"
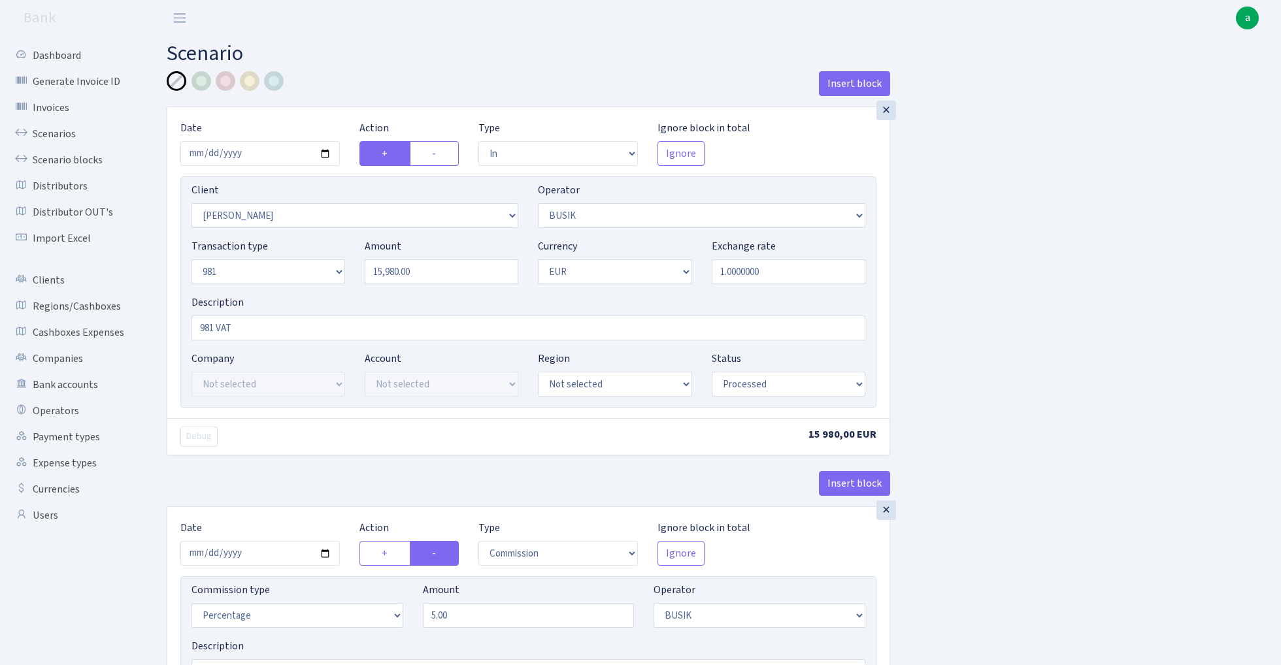
select select "3139"
select select "61"
select select "8"
select select "1"
select select "processed"
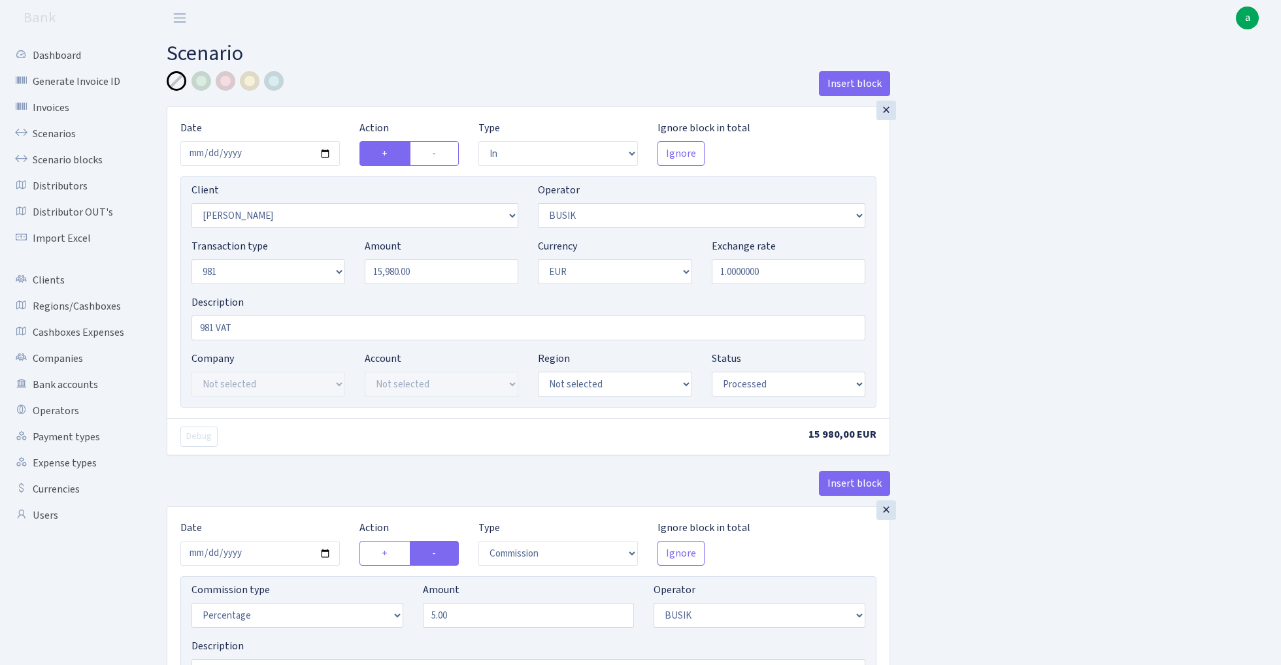
select select "commission"
select select "61"
select select "processed"
click at [47, 137] on link "Scenarios" at bounding box center [72, 134] width 131 height 26
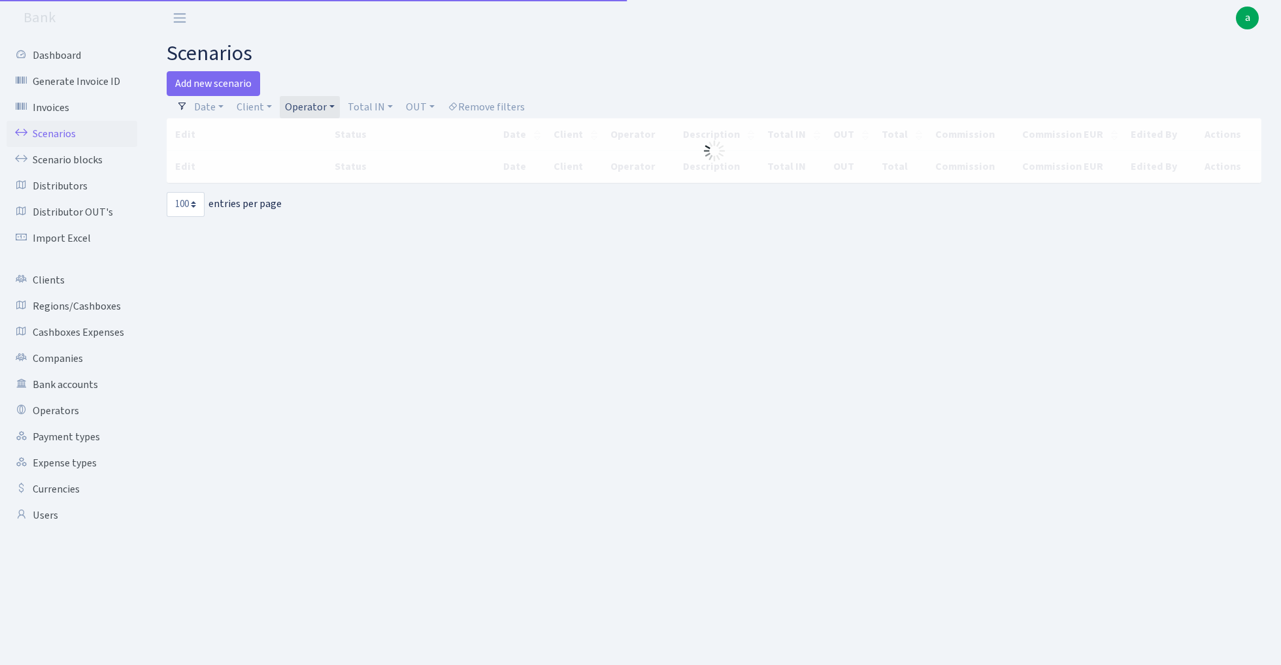
select select "100"
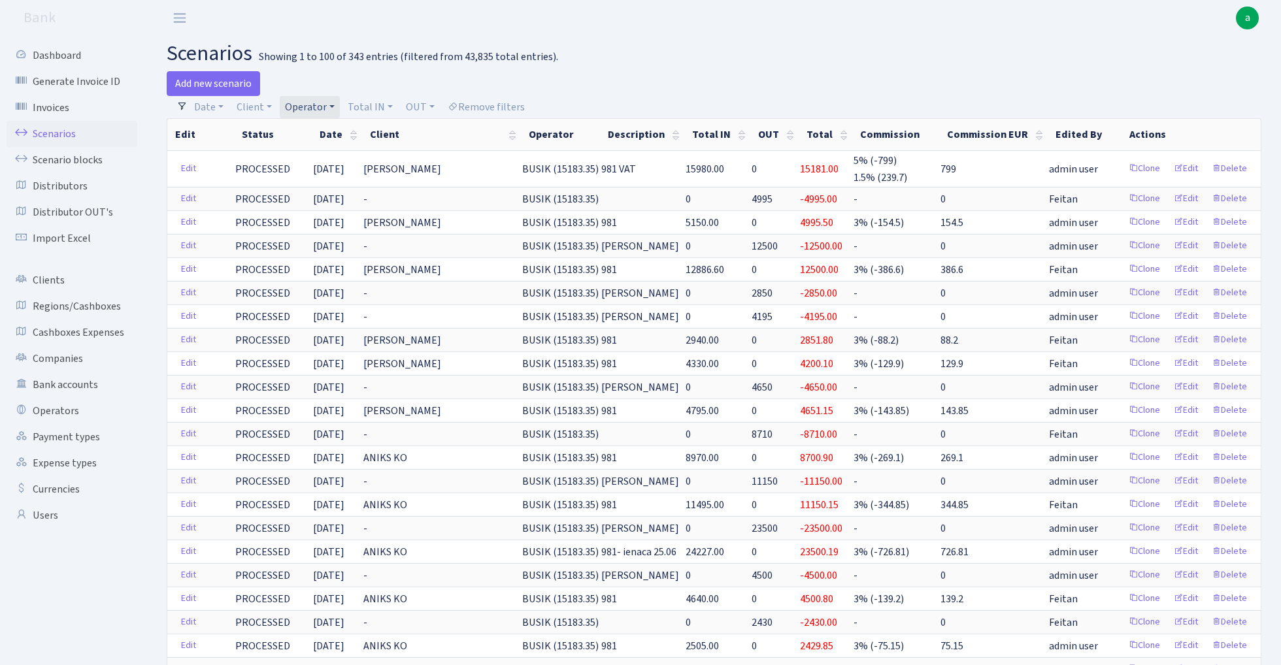
click at [319, 100] on link "Operator" at bounding box center [310, 107] width 60 height 22
click at [316, 157] on input "search" at bounding box center [332, 154] width 96 height 20
type input "[PERSON_NAME]"
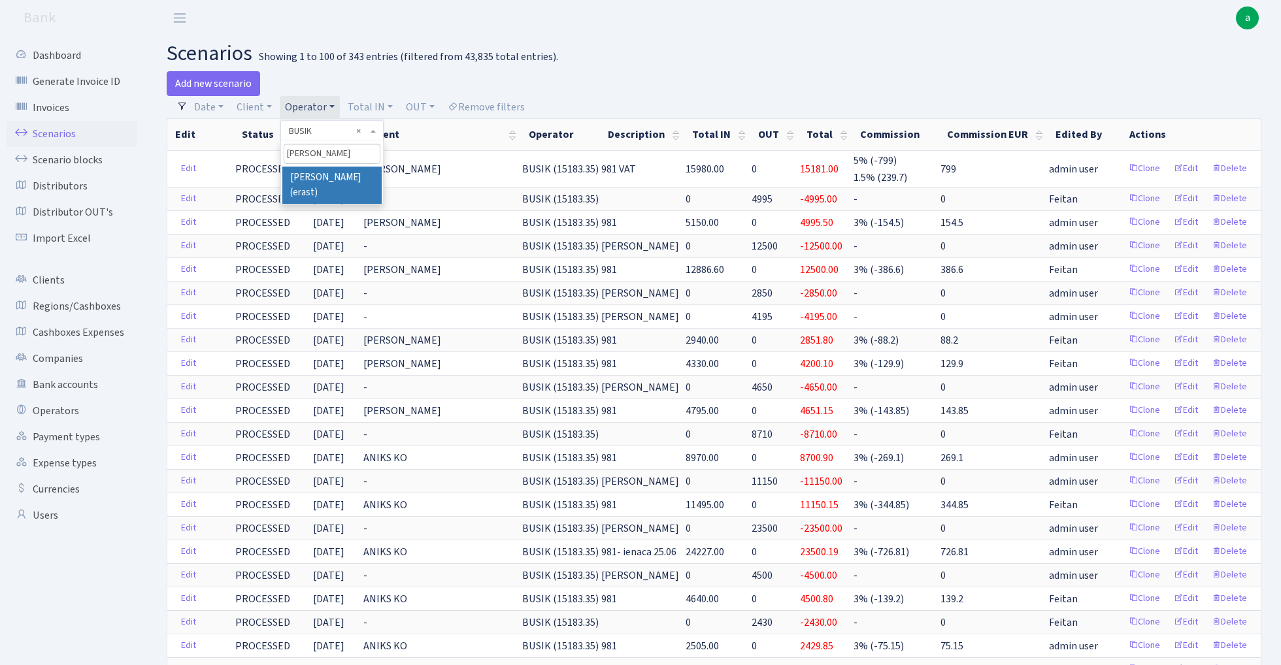
click at [336, 174] on li "[PERSON_NAME] (erast)" at bounding box center [331, 185] width 99 height 37
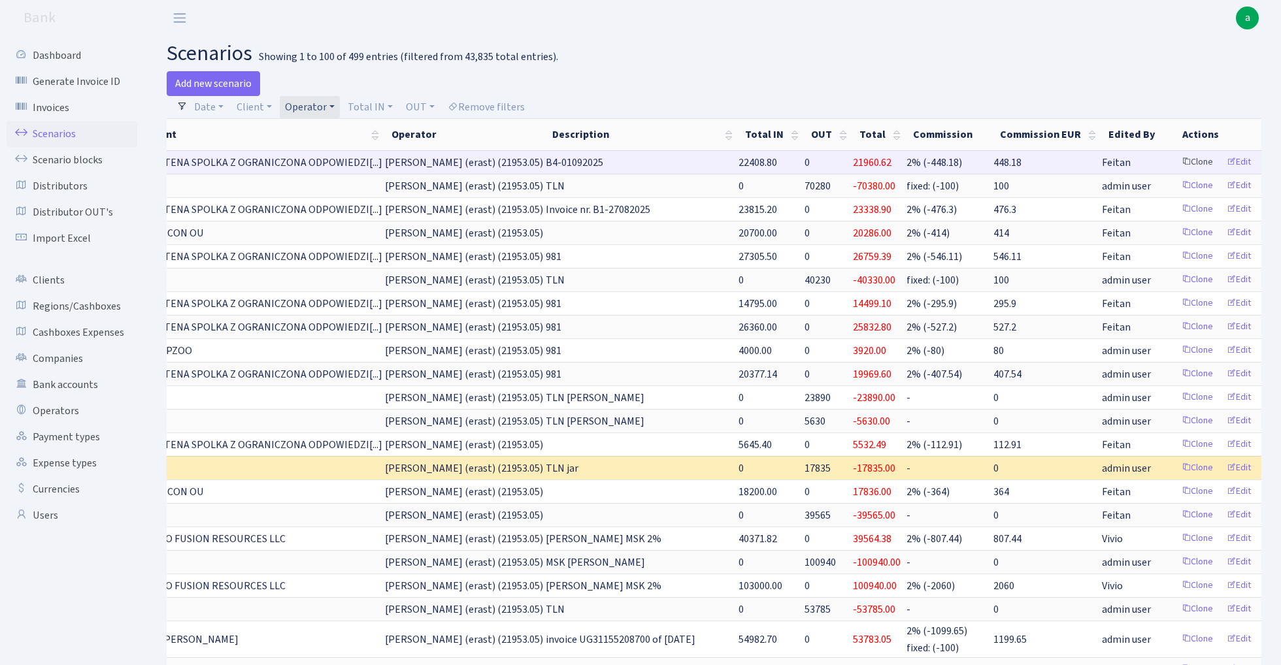
click at [1176, 166] on link "Clone" at bounding box center [1197, 162] width 43 height 20
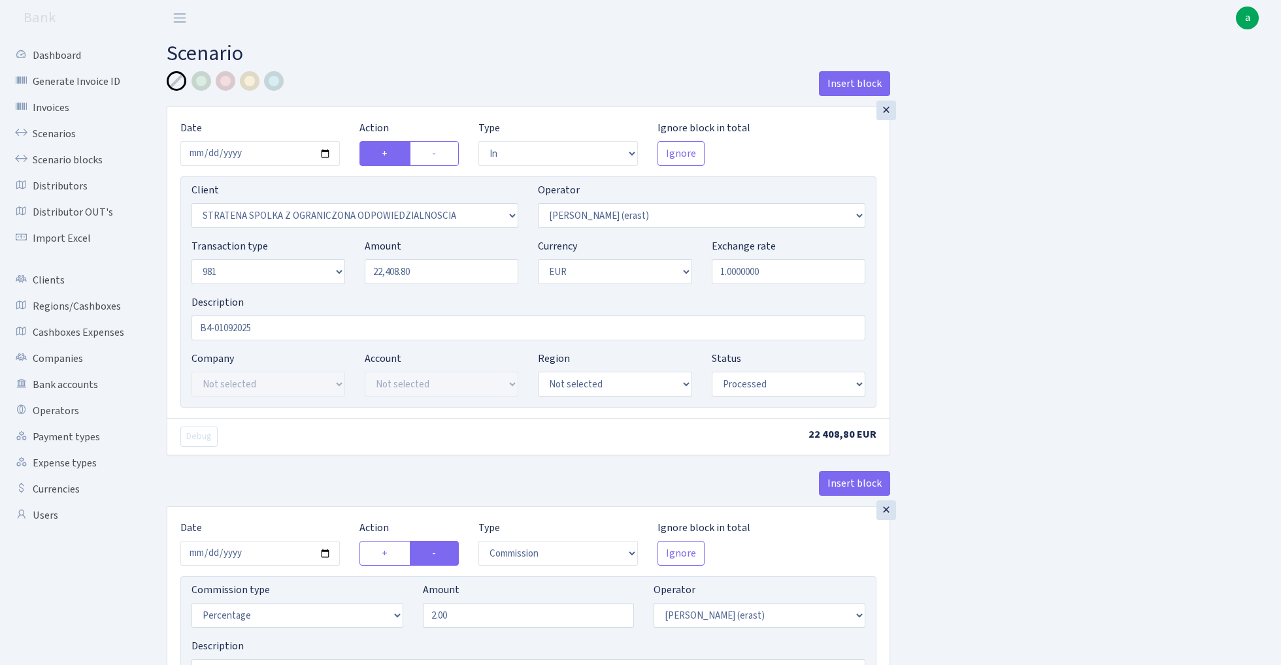
select select "in"
select select "3300"
select select "155"
select select "8"
select select "1"
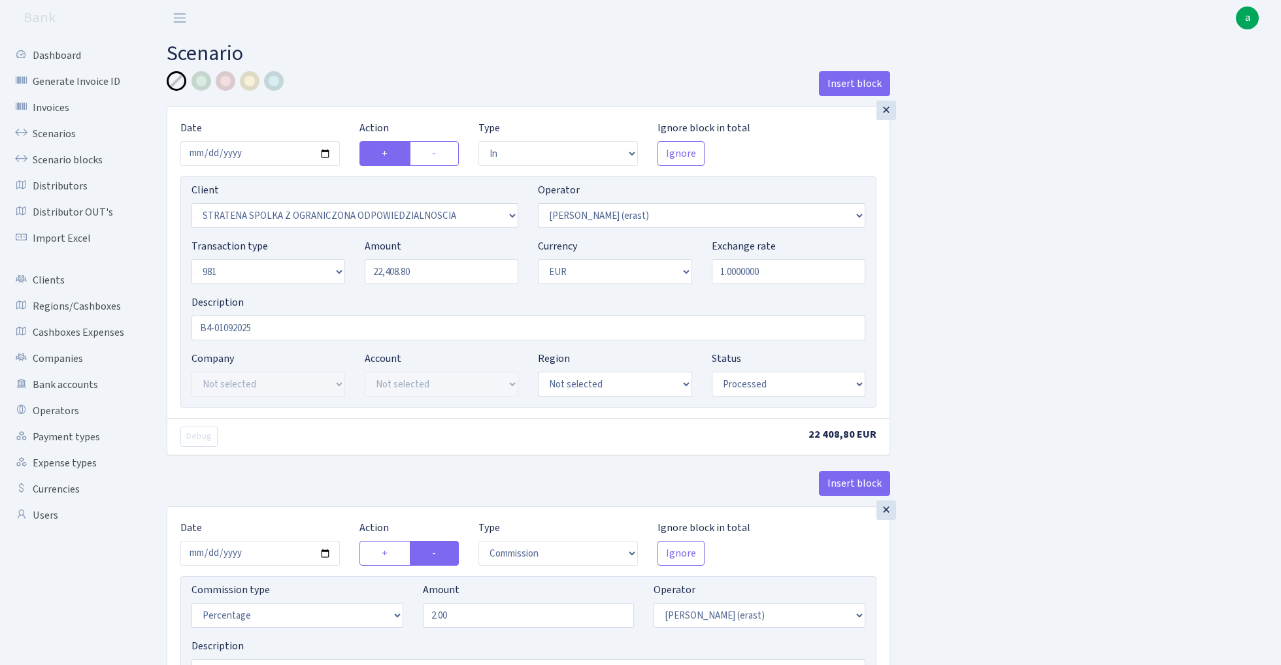
select select "processed"
select select "commission"
select select "155"
select select "processed"
select select "out"
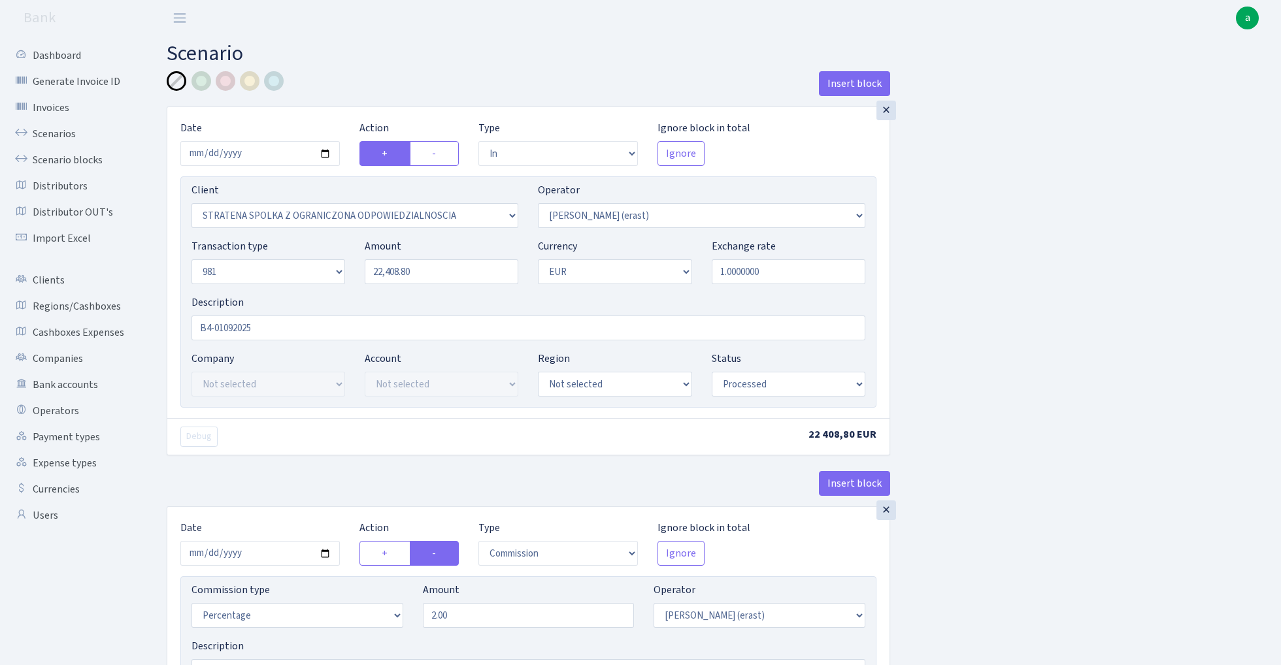
select select "2442"
select select "61"
select select "8"
select select "1"
select select "processed"
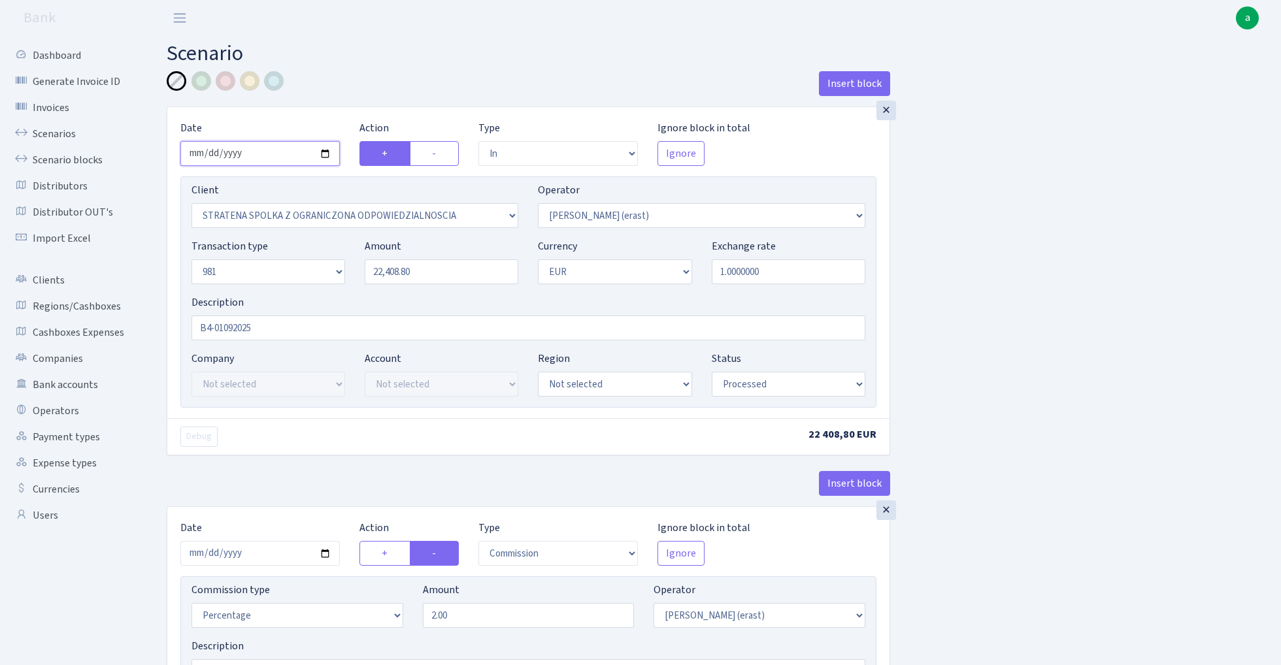
click at [277, 157] on input "2025-09-03" at bounding box center [259, 153] width 159 height 25
type input "2025-09-04"
click at [335, 93] on div "Insert block" at bounding box center [528, 88] width 723 height 35
click at [446, 276] on input "22408.80" at bounding box center [442, 271] width 154 height 25
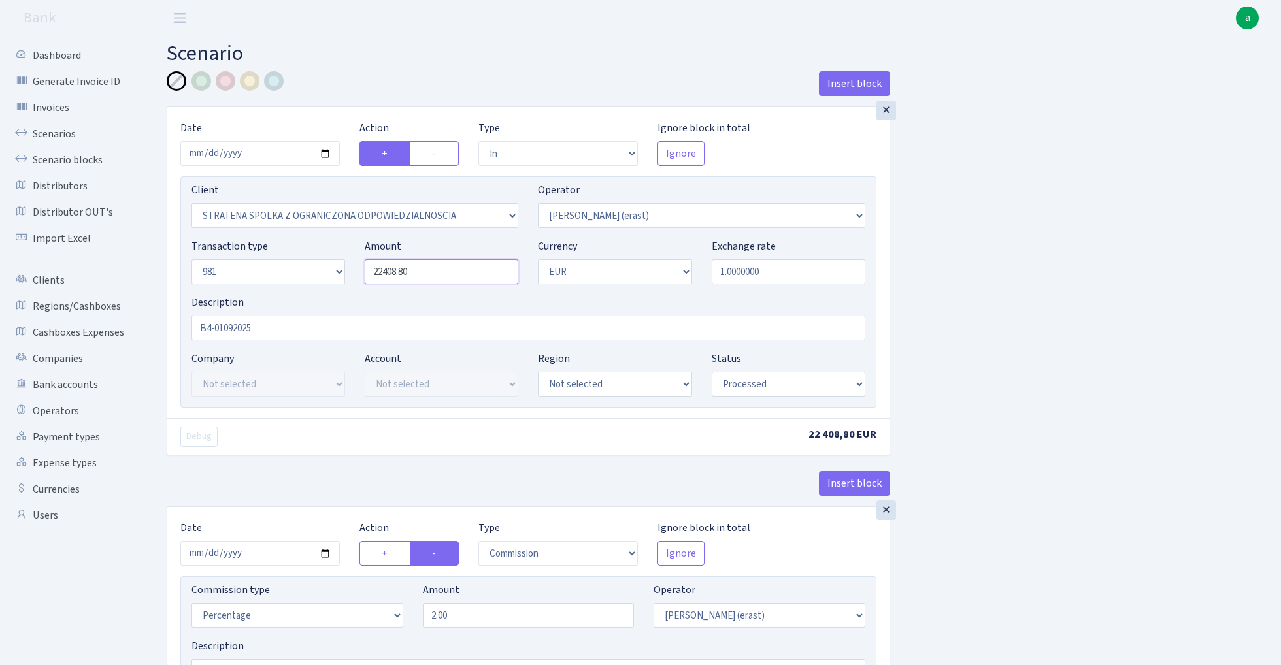
paste input "16892.75"
type input "16,892.75"
drag, startPoint x: 271, startPoint y: 325, endPoint x: 88, endPoint y: 328, distance: 183.0
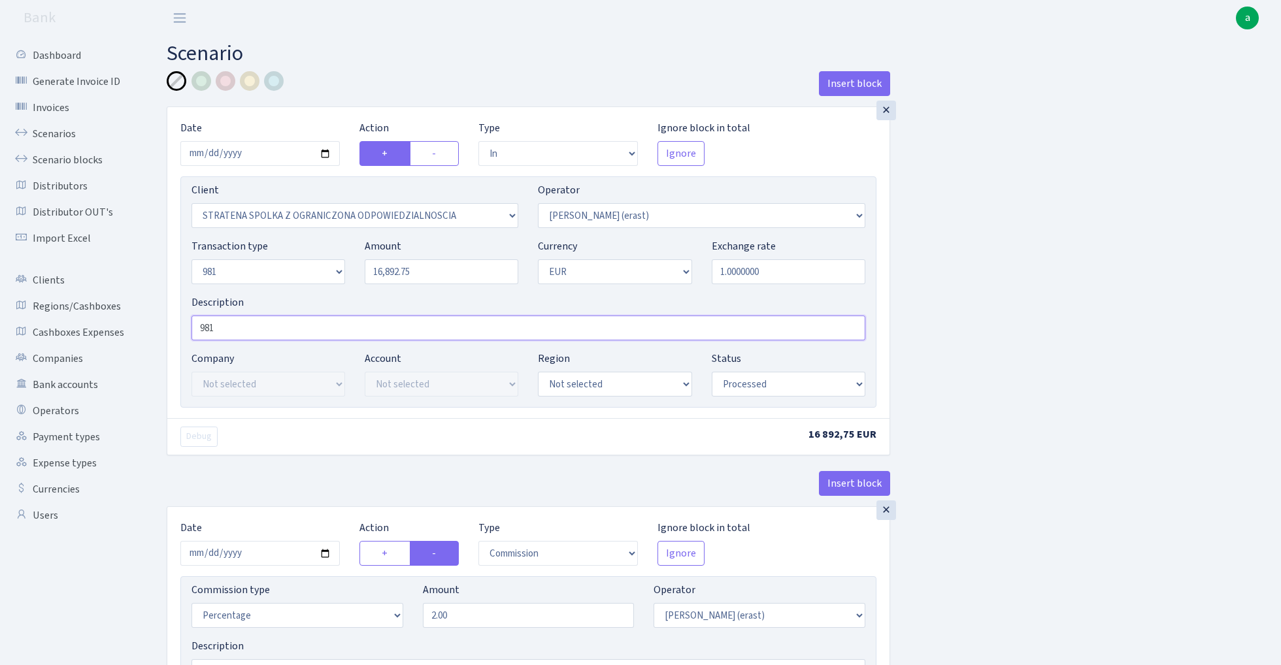
type input "981"
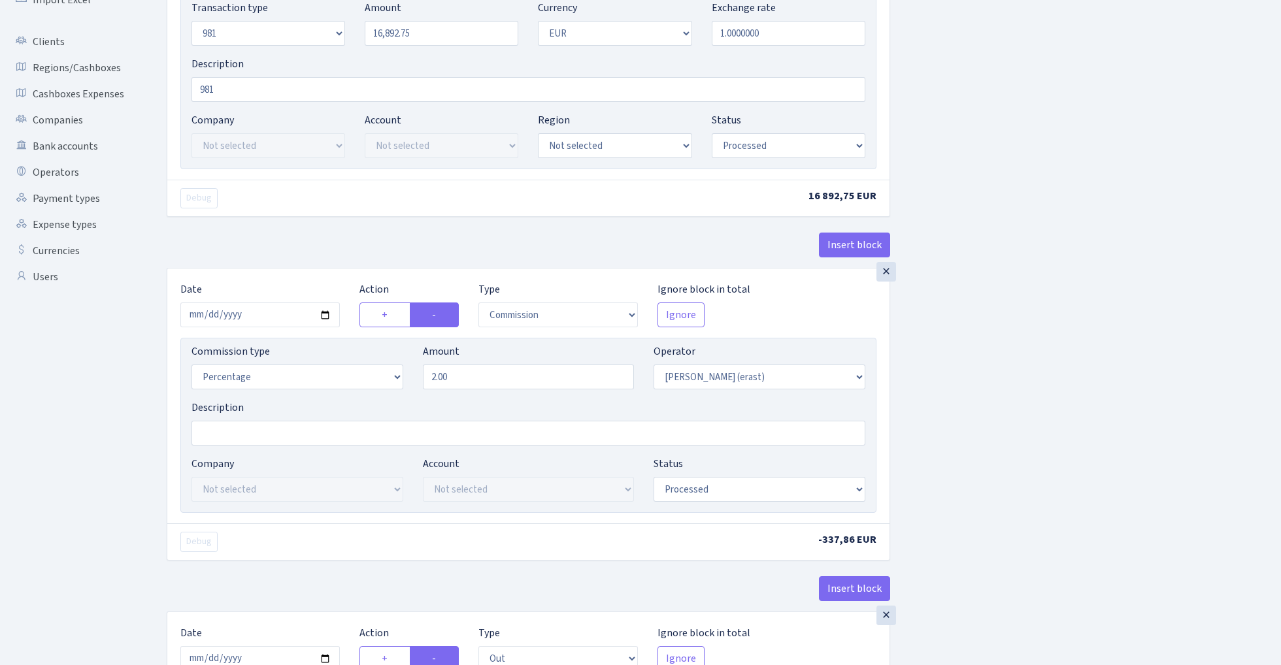
scroll to position [252, 0]
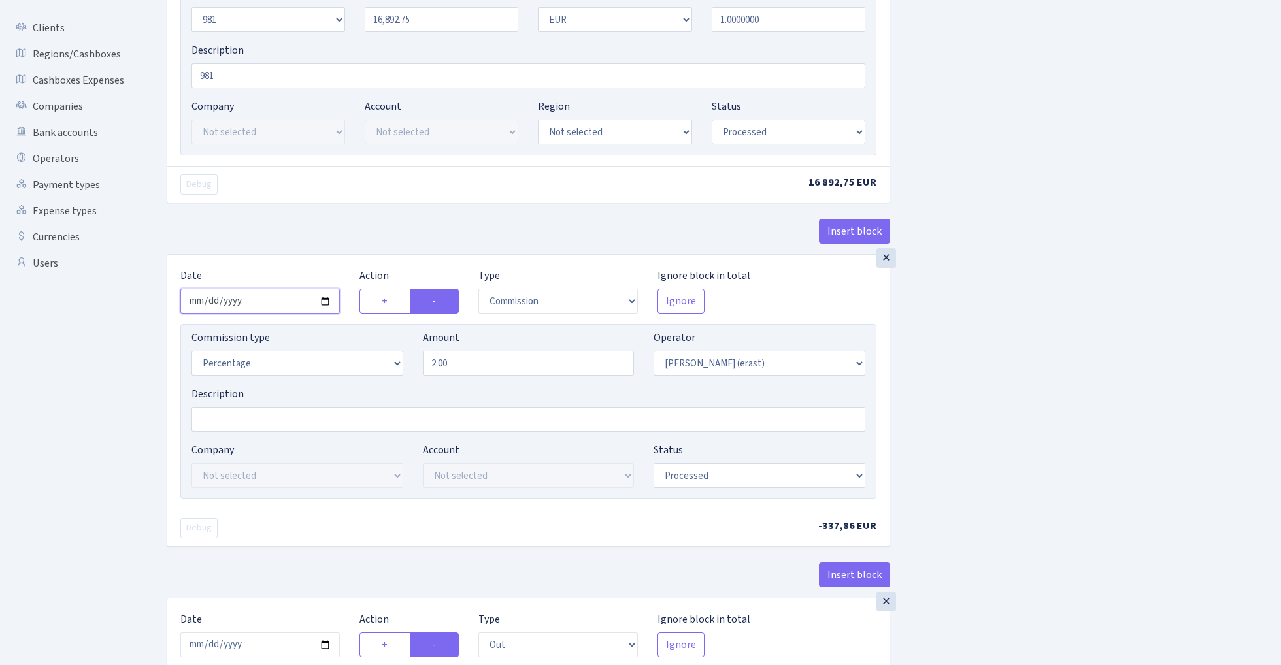
click at [261, 305] on input "2025-09-03" at bounding box center [259, 301] width 159 height 25
type input "2025-09-04"
click at [299, 225] on div "Insert block" at bounding box center [528, 236] width 723 height 35
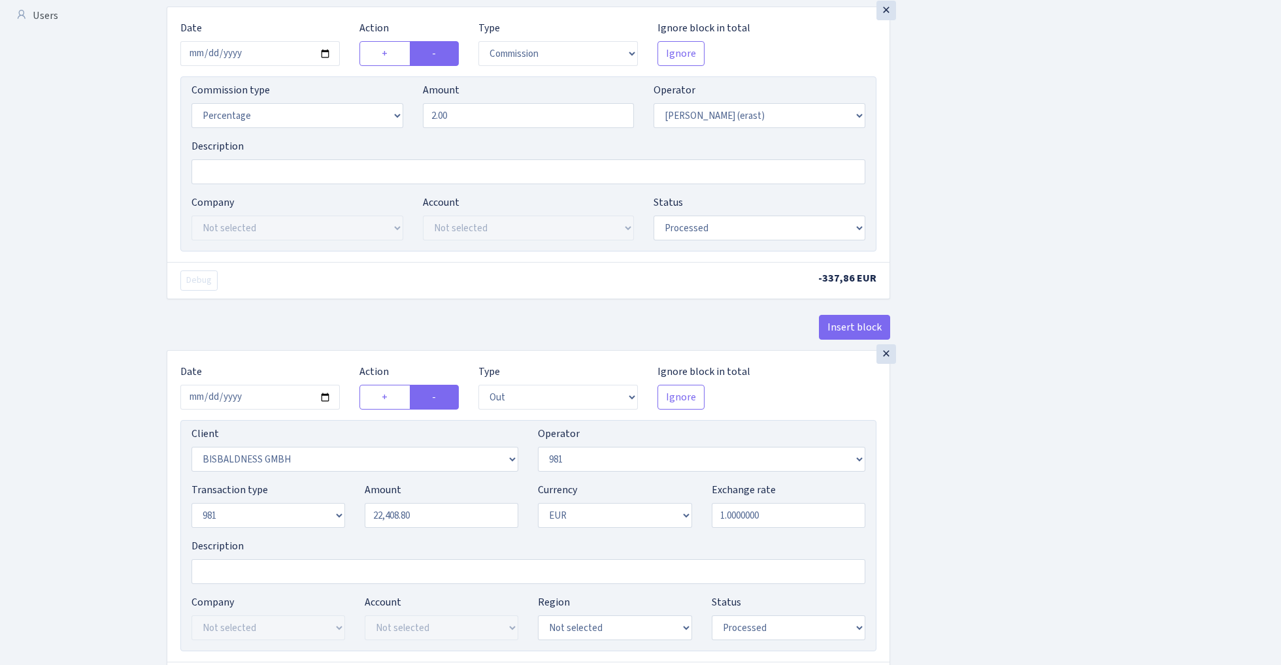
scroll to position [600, 0]
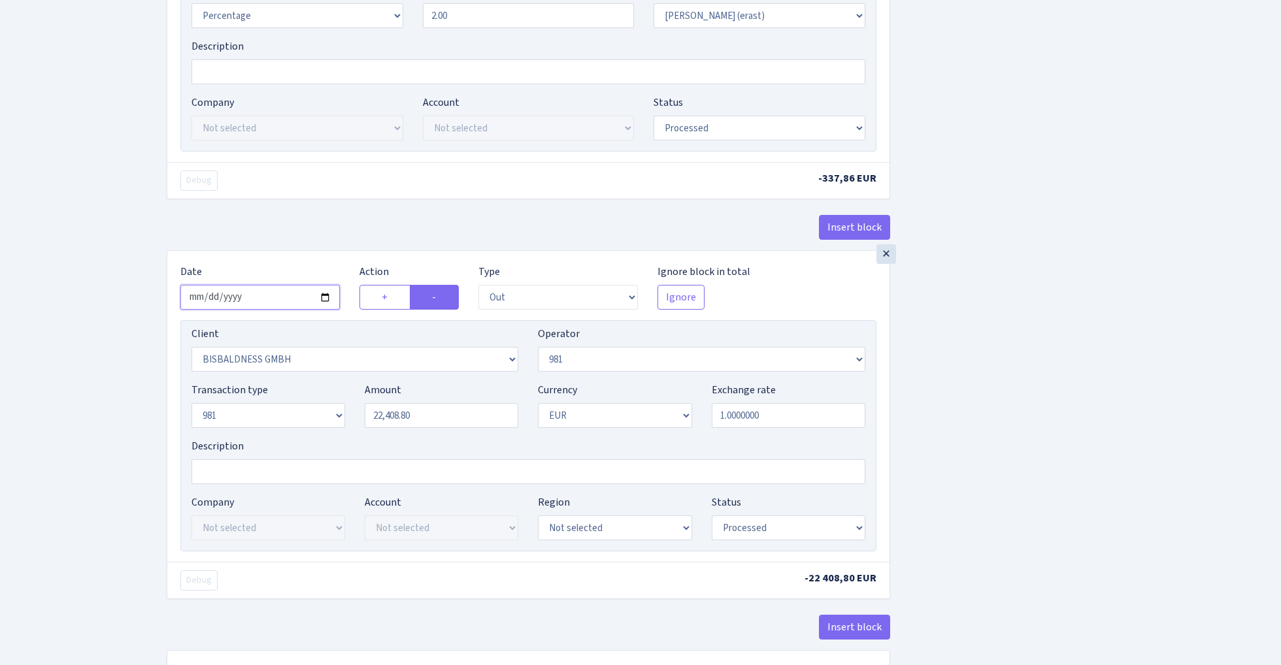
click at [262, 301] on input "2025-09-03" at bounding box center [259, 297] width 159 height 25
type input "2025-09-04"
click at [301, 220] on div "Insert block" at bounding box center [528, 232] width 723 height 35
click at [442, 418] on input "22408.80" at bounding box center [442, 415] width 154 height 25
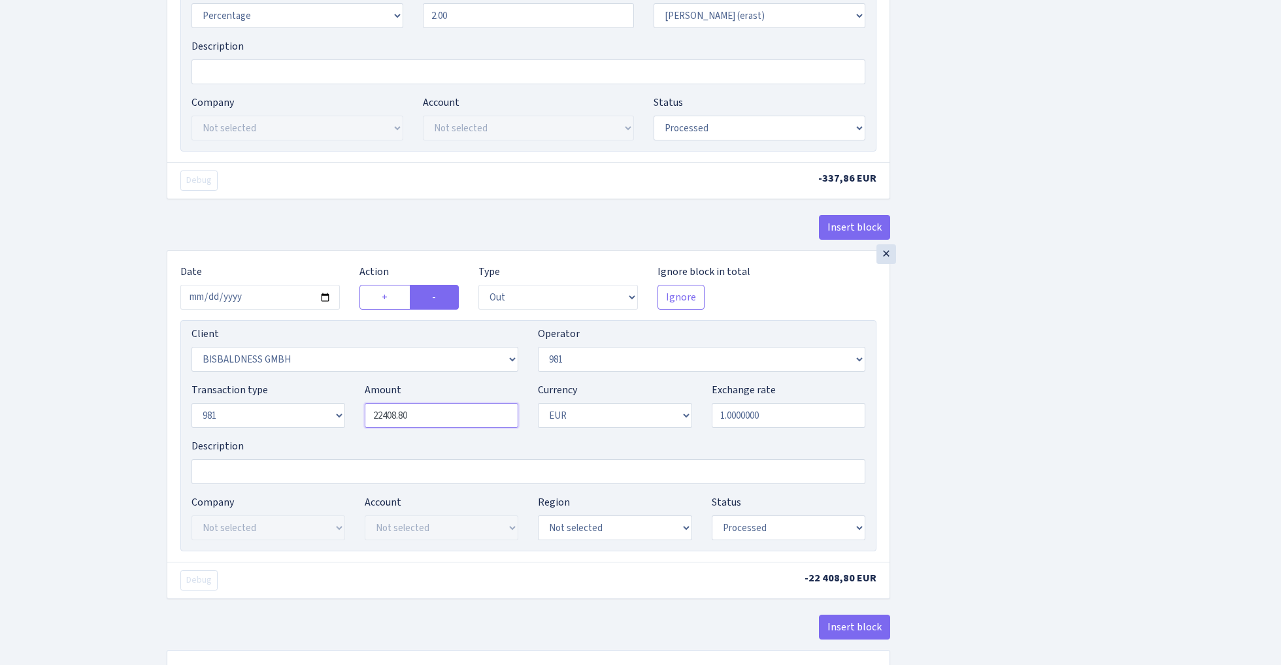
paste input "16892.75"
type input "16,892.75"
click at [1144, 388] on div "Insert block × Date 2025-09-04 Action + - Type --- In Out Commission Field requ…" at bounding box center [714, 87] width 1114 height 1233
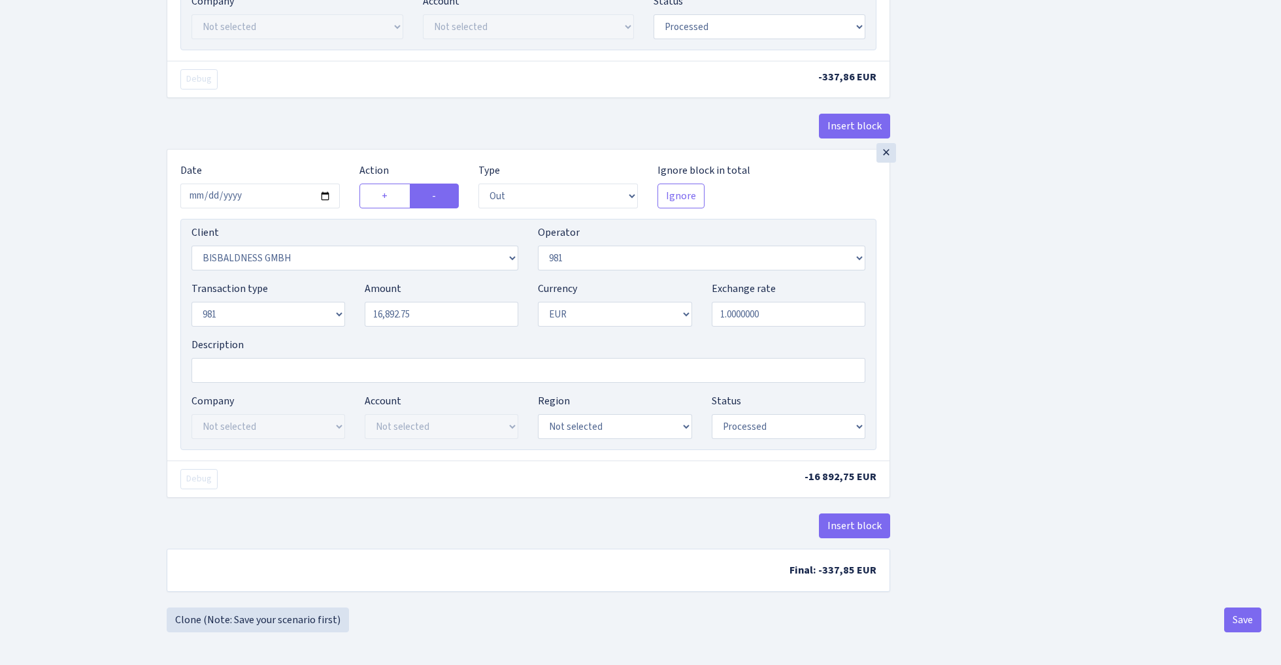
scroll to position [707, 0]
click at [1237, 619] on button "Save" at bounding box center [1242, 620] width 37 height 25
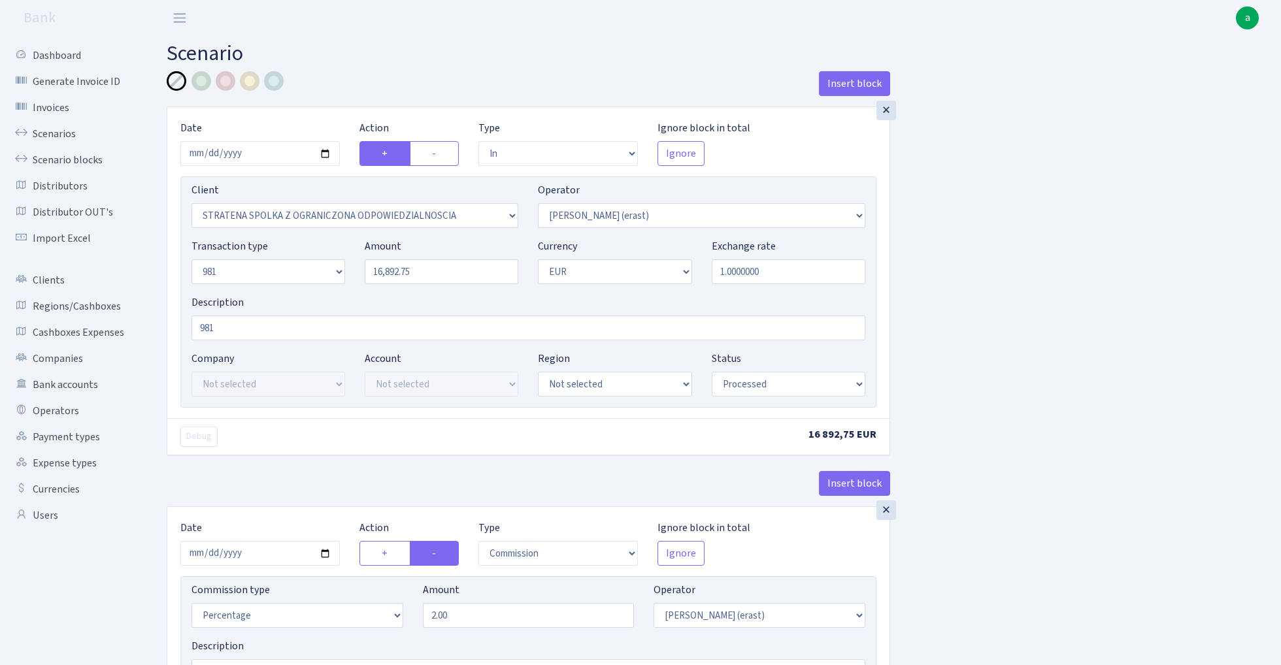
select select "in"
select select "3300"
select select "155"
select select "8"
select select "1"
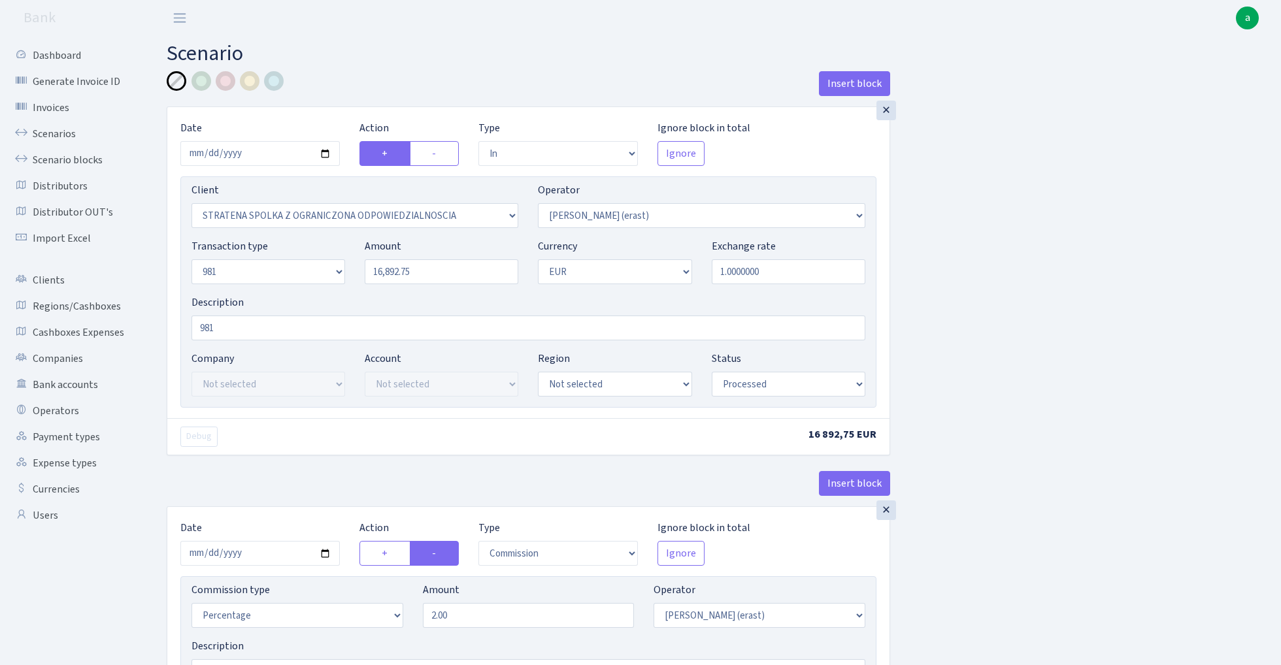
select select "processed"
select select "commission"
select select "155"
select select "processed"
select select "out"
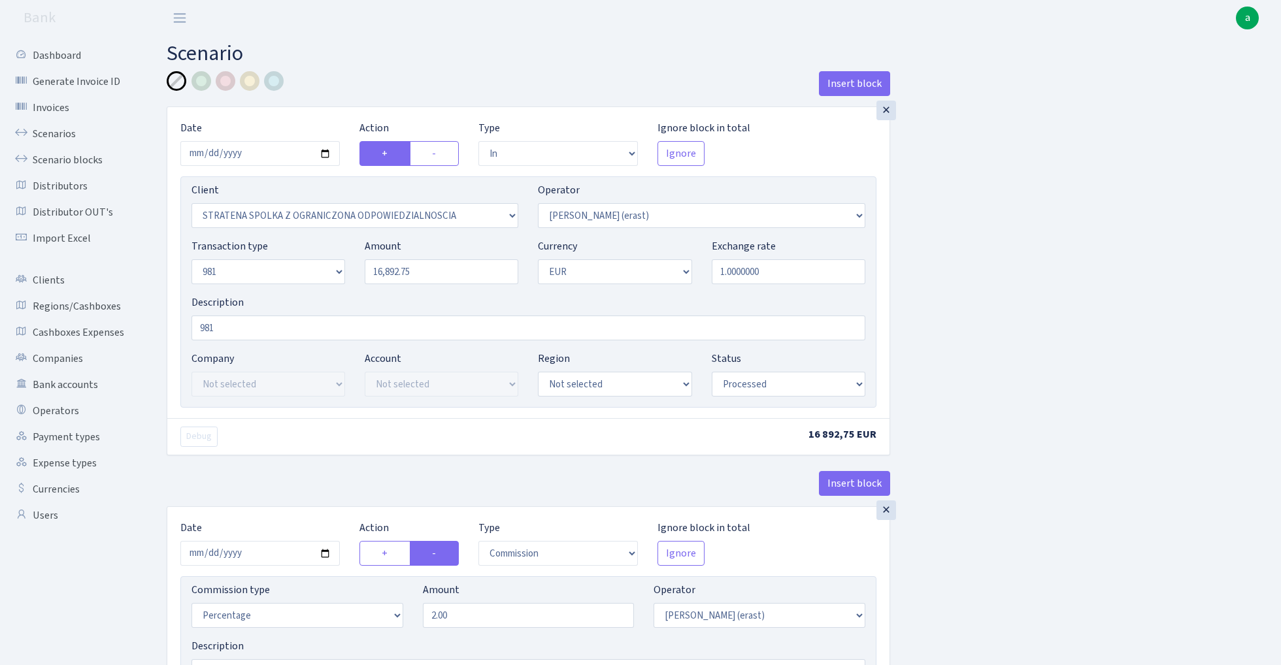
select select "2442"
select select "61"
select select "8"
select select "1"
select select "processed"
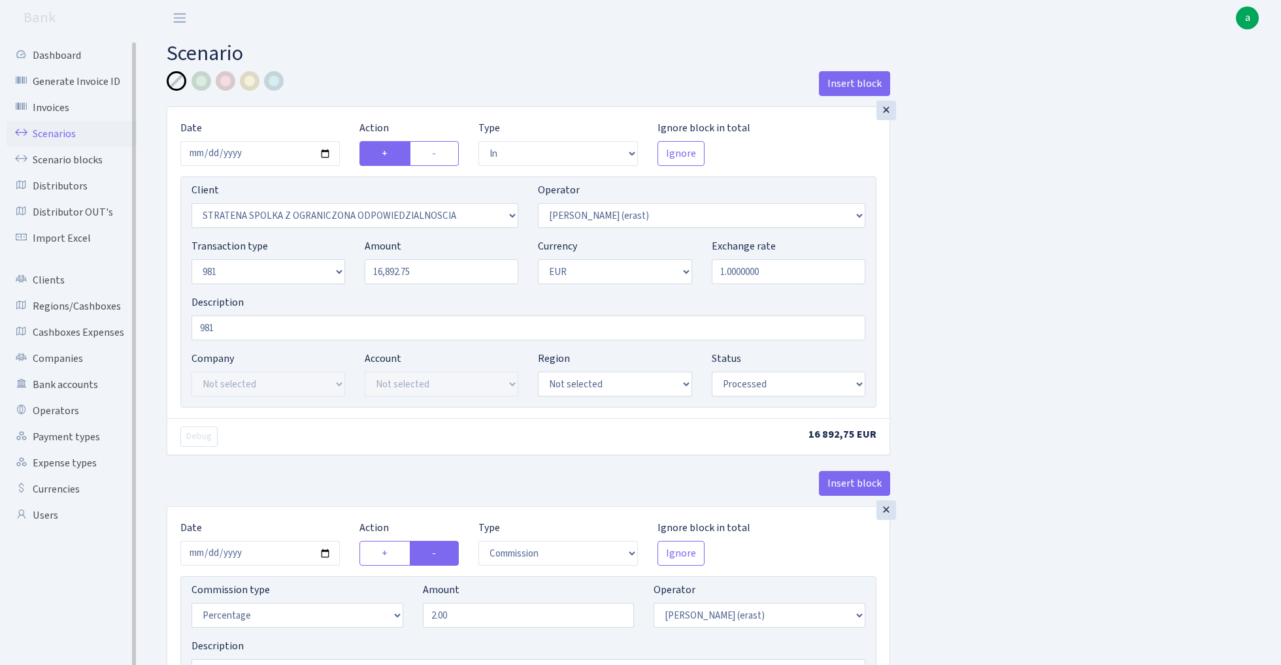
click at [56, 131] on link "Scenarios" at bounding box center [72, 134] width 131 height 26
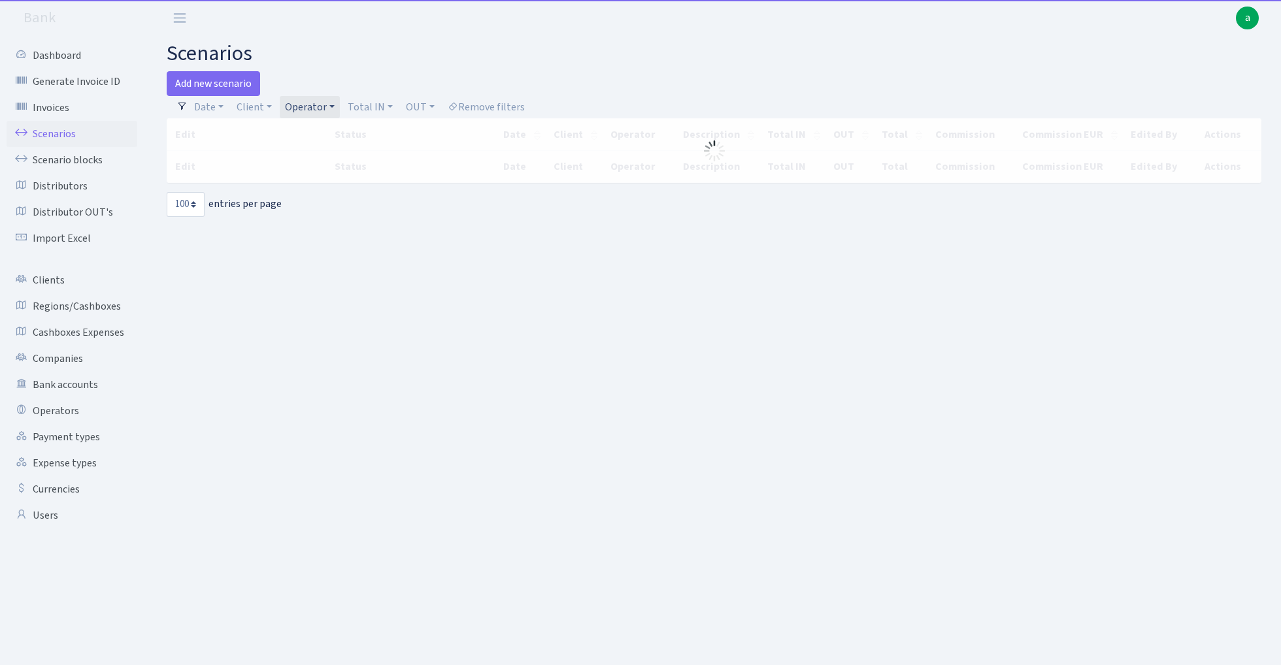
select select "100"
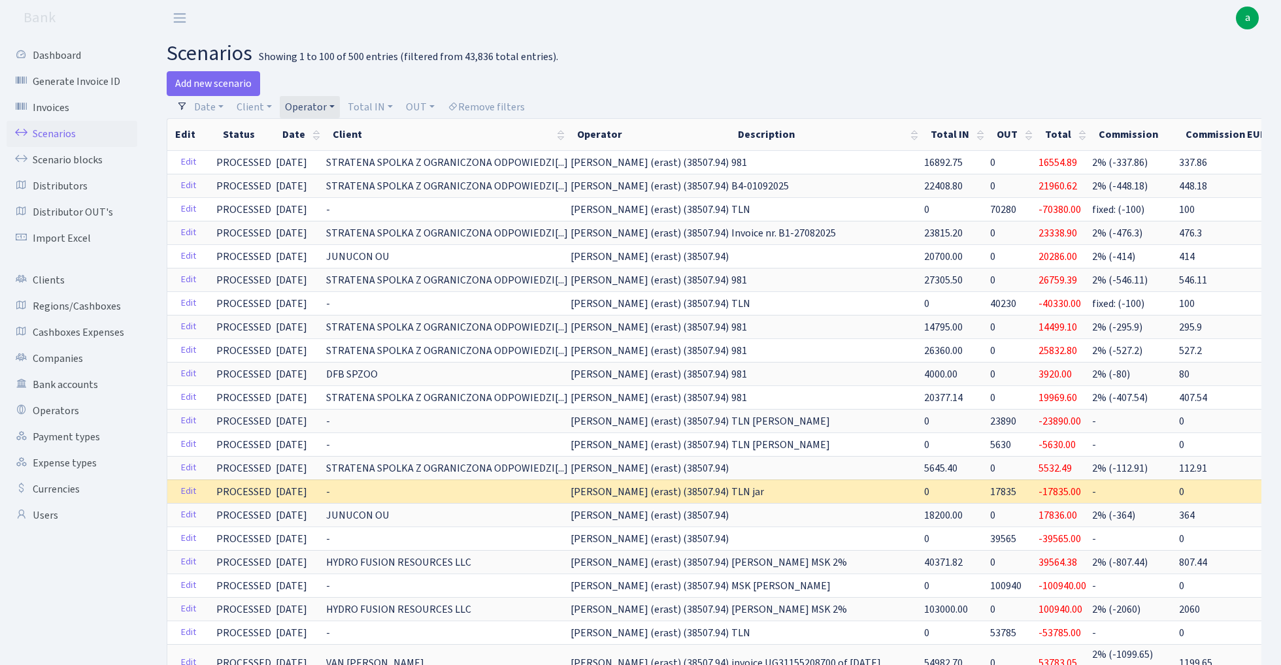
click at [302, 105] on link "Operator" at bounding box center [310, 107] width 60 height 22
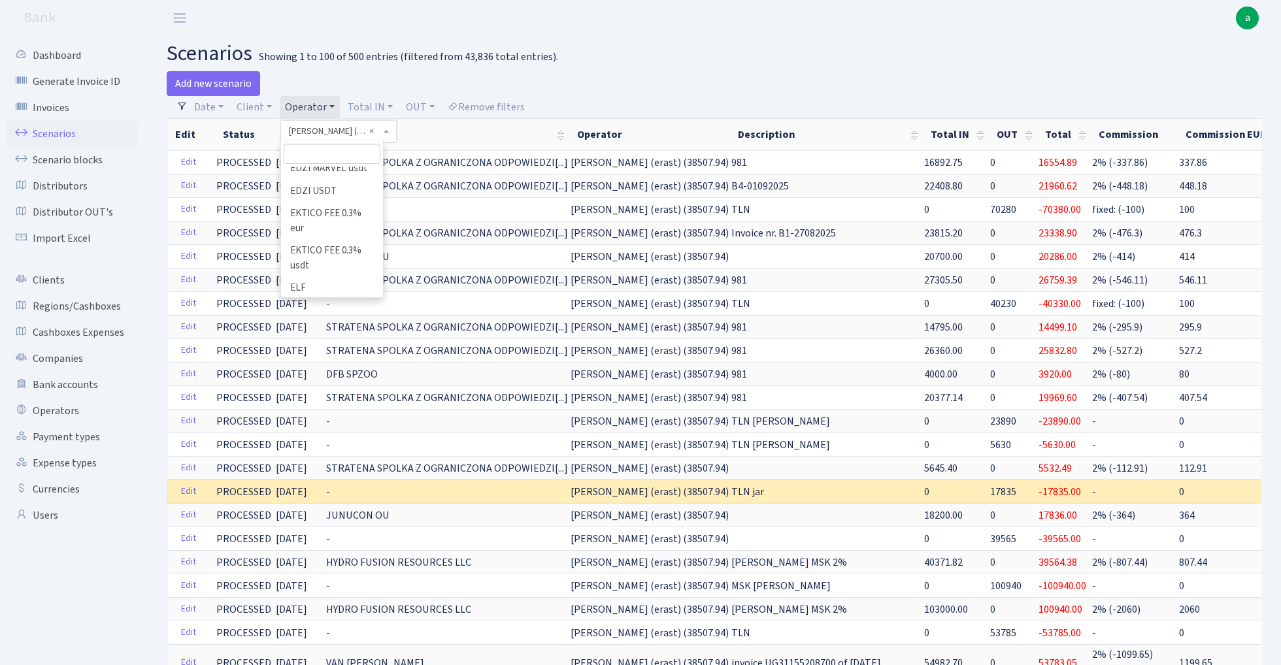
click at [307, 158] on input "search" at bounding box center [332, 154] width 96 height 20
type input "edzi"
click at [329, 175] on li "EDZI" at bounding box center [331, 178] width 99 height 23
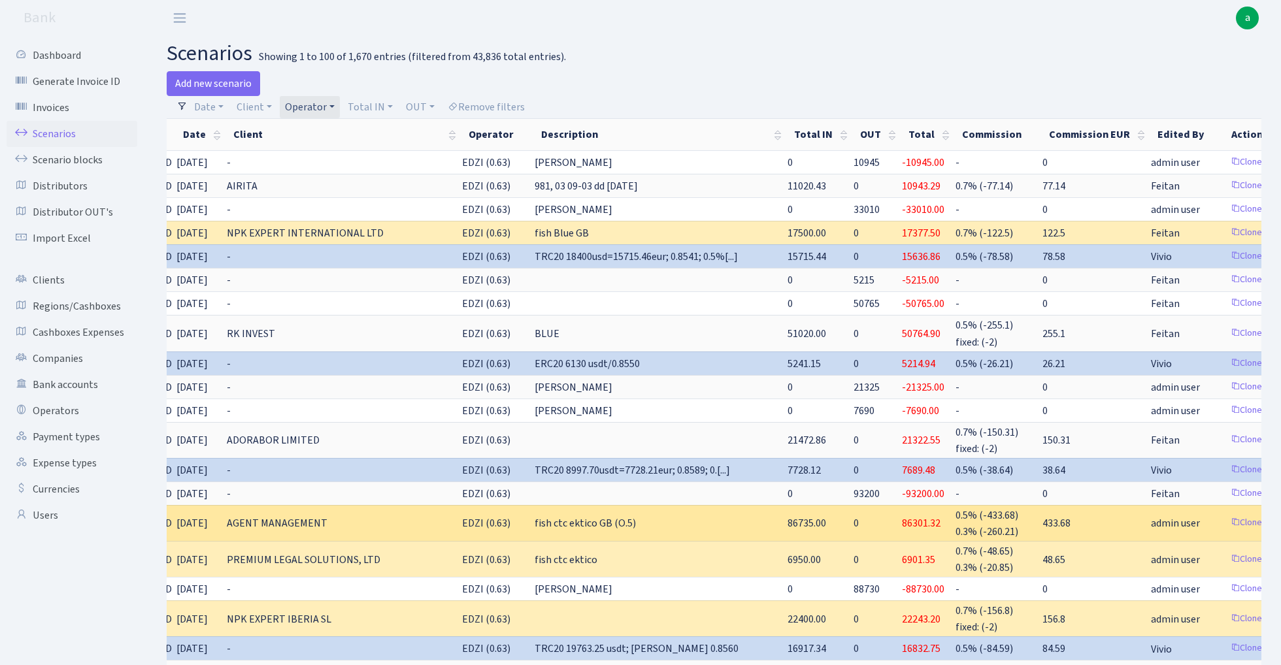
scroll to position [0, 101]
click at [1223, 518] on link "Clone" at bounding box center [1244, 523] width 43 height 20
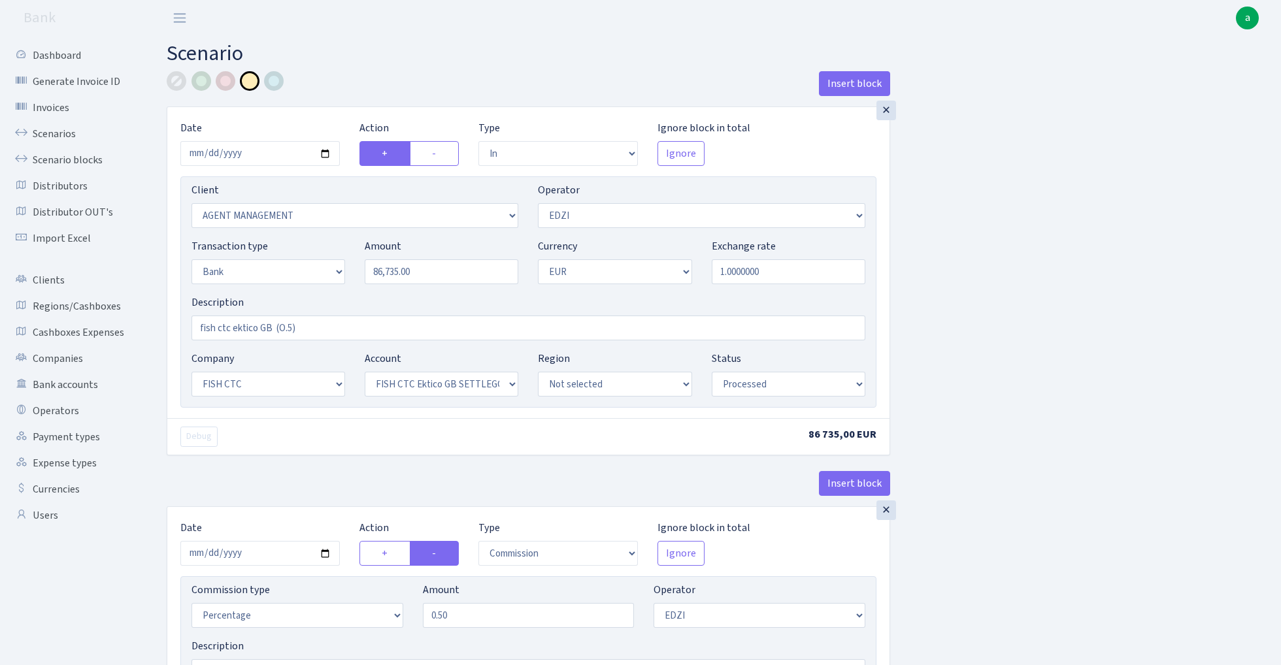
select select "in"
select select "3078"
select select "11"
select select "2"
select select "1"
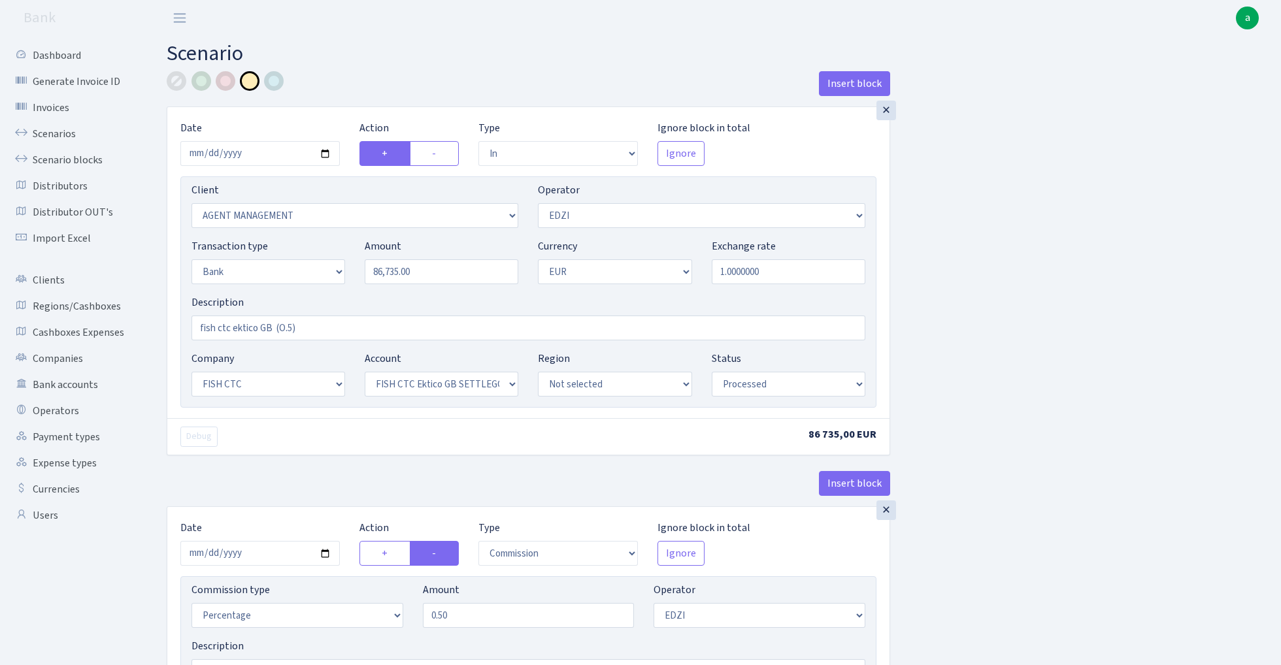
select select "24"
select select "71"
select select "processed"
select select "commission"
select select "11"
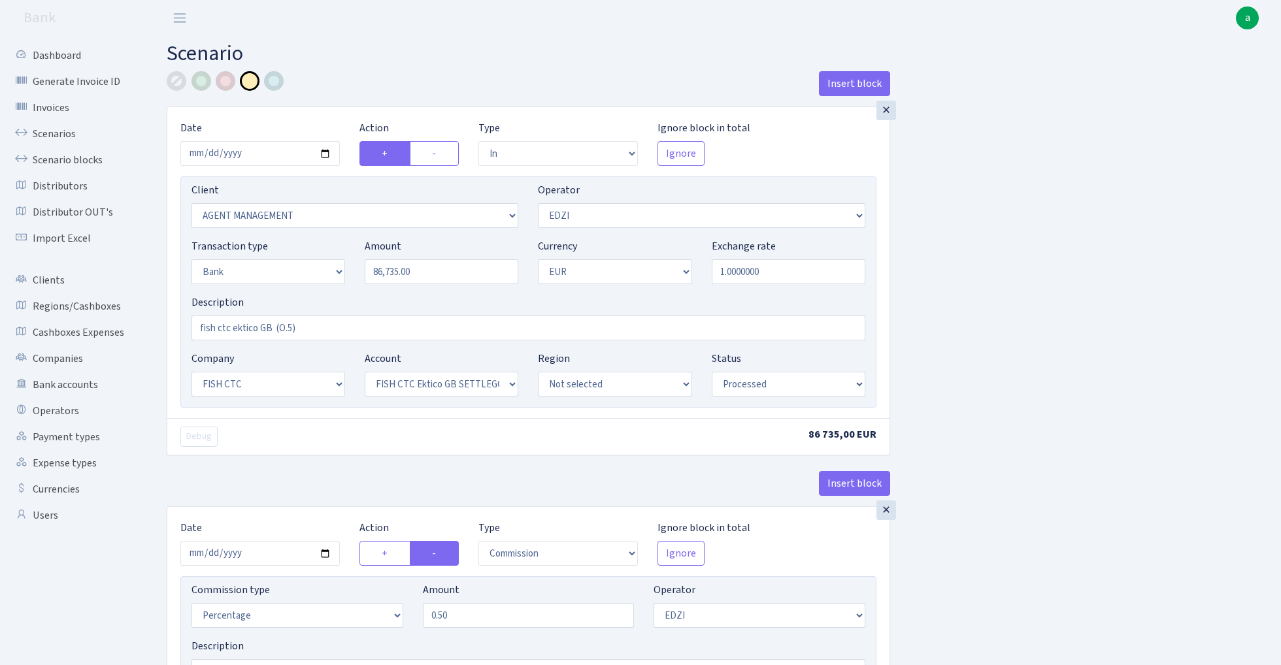
select select "processed"
select select "commission"
select select "1"
select select "24"
select select "71"
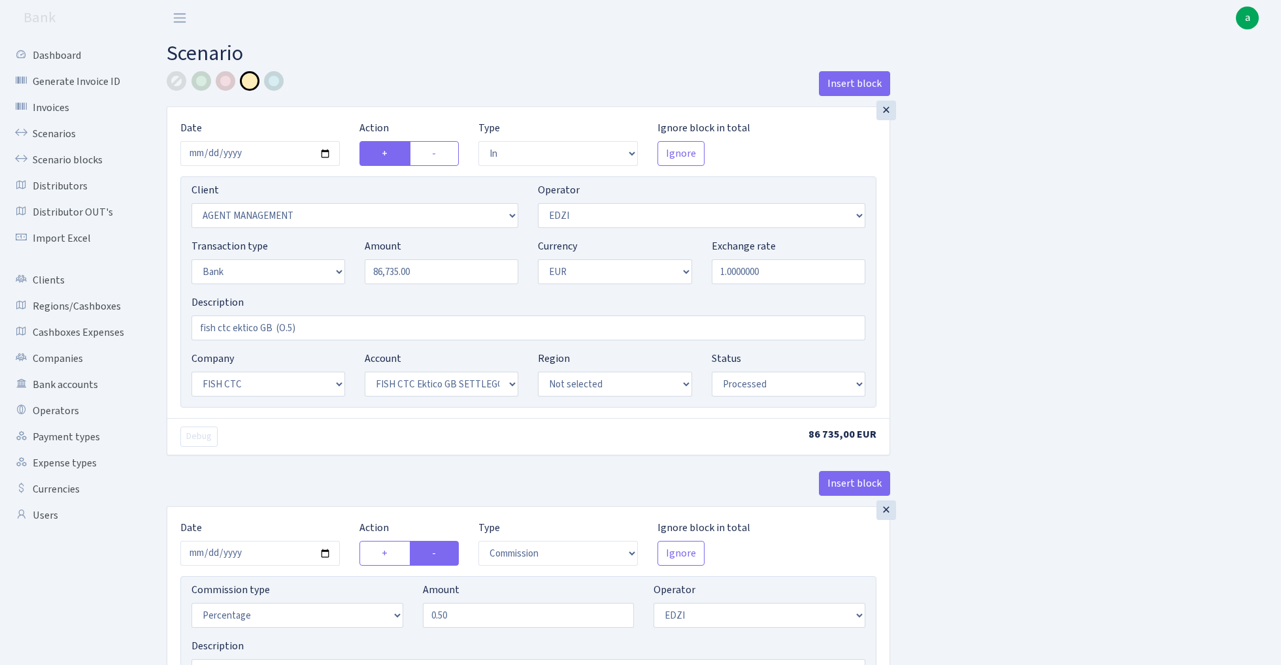
select select "processed"
click at [250, 153] on input "2025-08-19" at bounding box center [259, 153] width 159 height 25
type input "2025-09-04"
click at [377, 60] on h2 "Scenario" at bounding box center [714, 53] width 1095 height 25
click at [432, 273] on input "86735.00" at bounding box center [442, 271] width 154 height 25
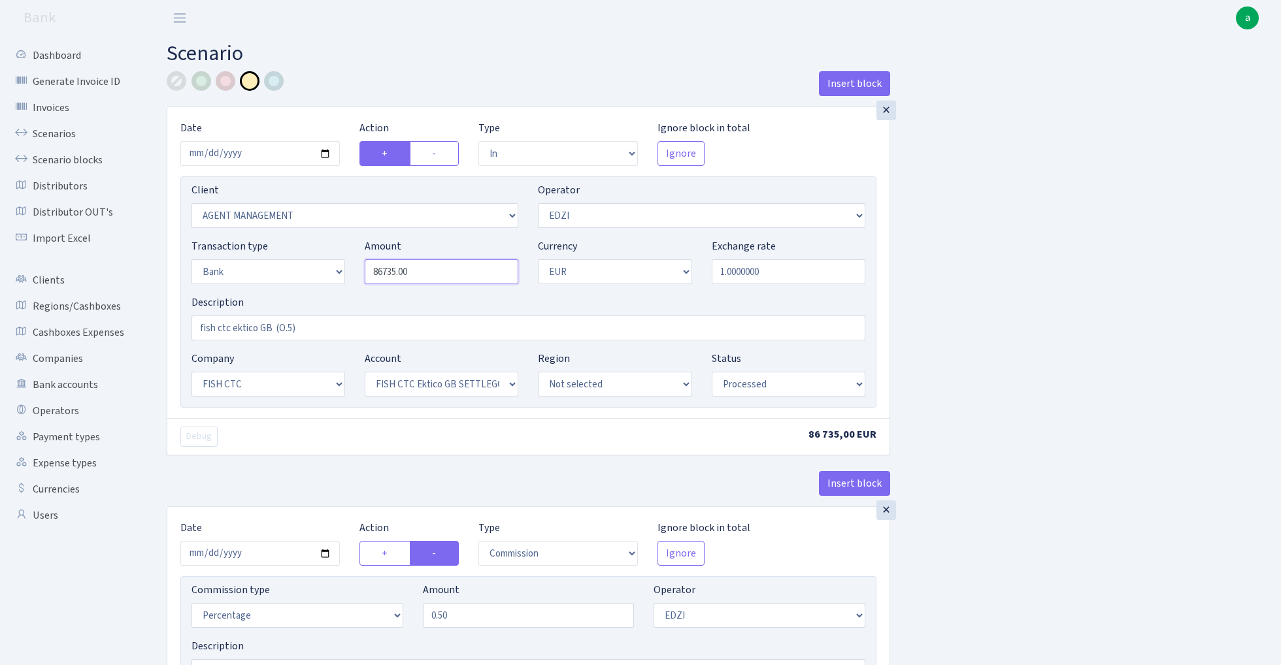
click at [432, 273] on input "86735.00" at bounding box center [442, 271] width 154 height 25
paste input "5104"
type input "51,040.00"
select select "23"
select select "67"
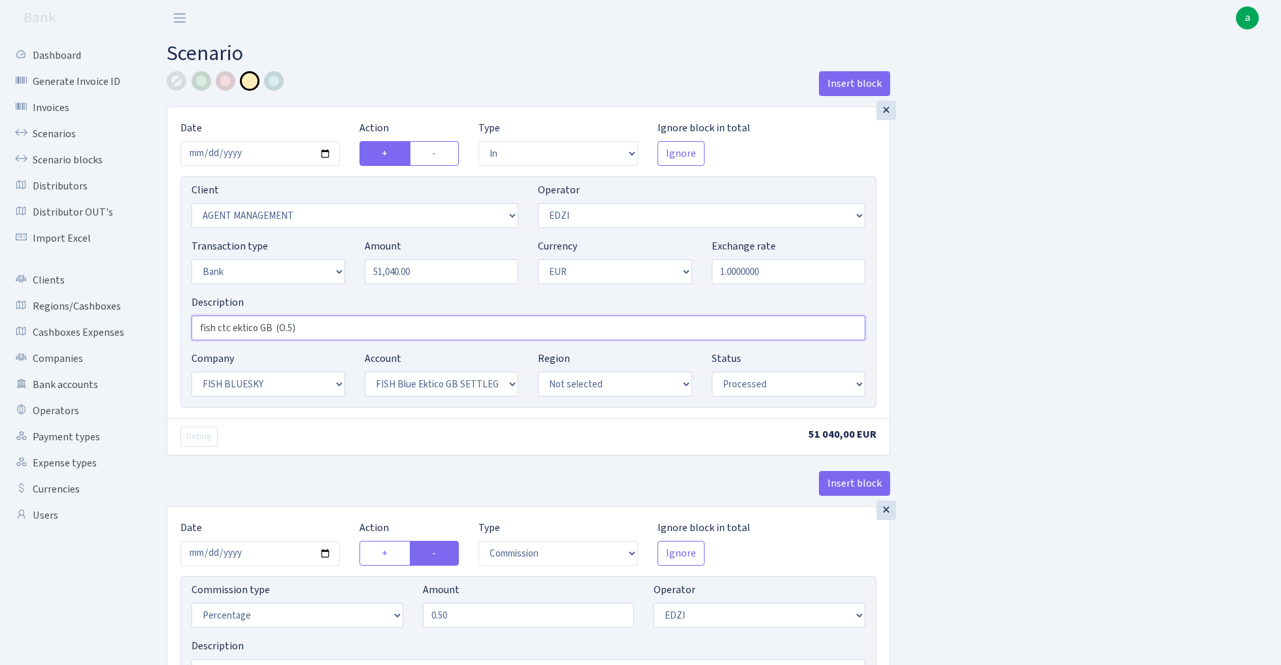
click at [224, 328] on input "fish ctc ektico GB (O.5)" at bounding box center [528, 328] width 674 height 25
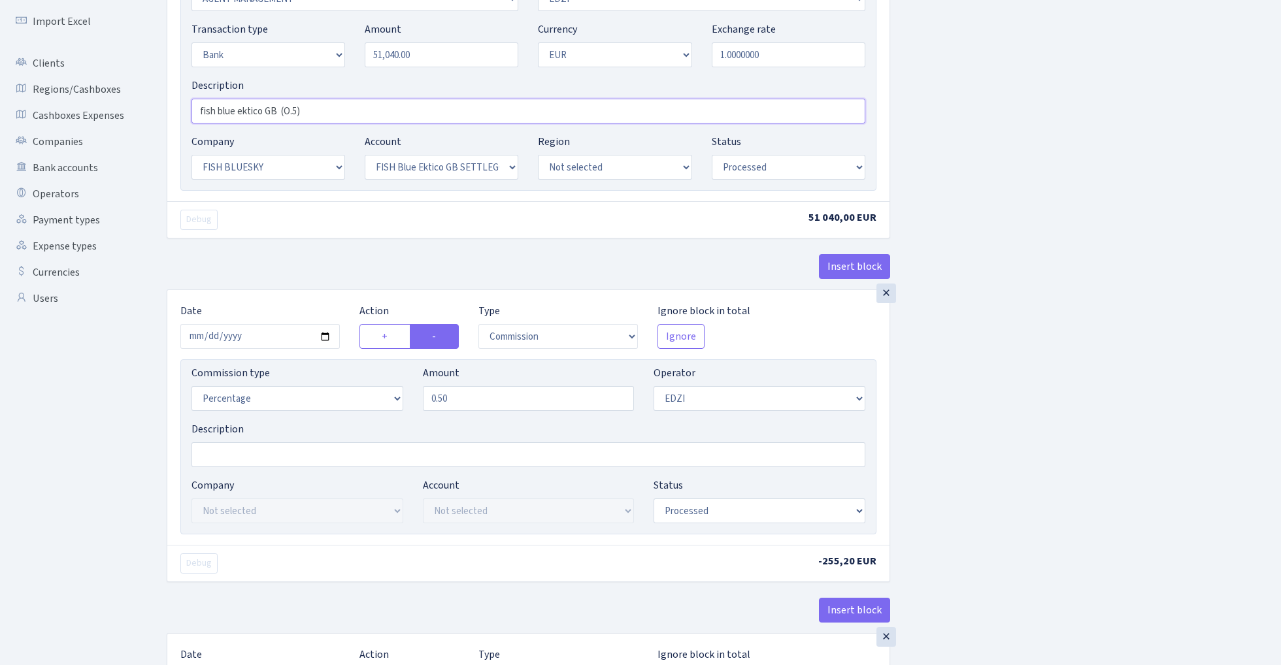
scroll to position [238, 0]
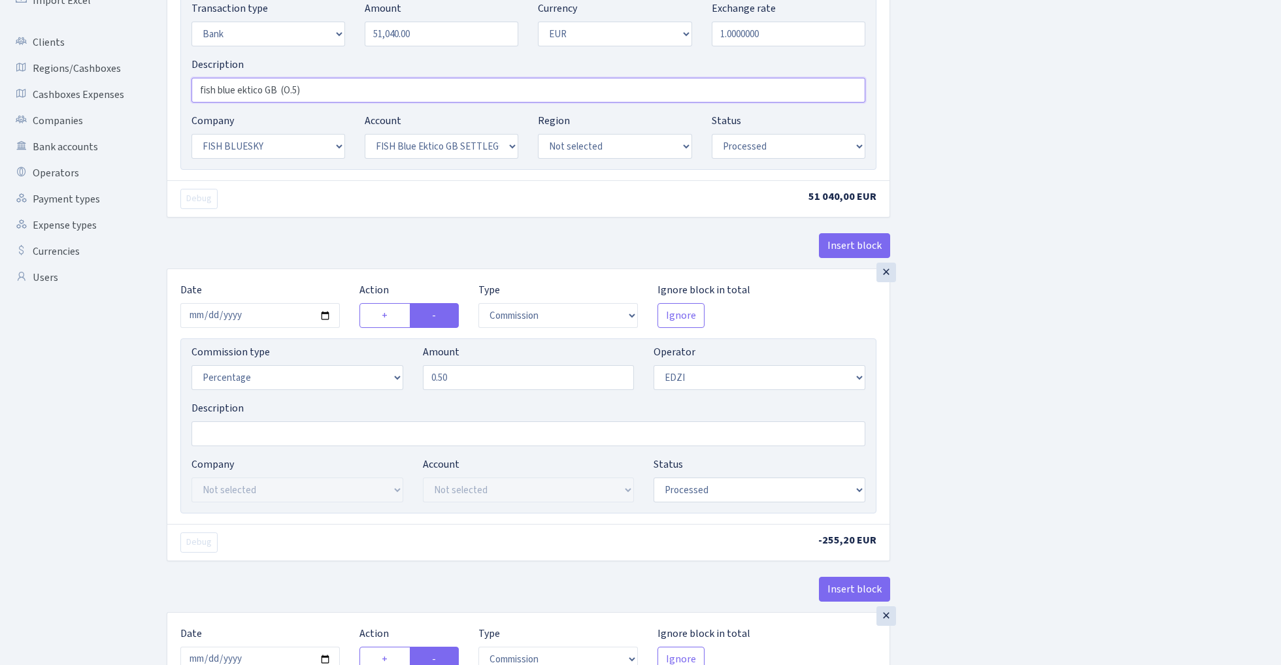
type input "fish blue ektico GB (O.5)"
click at [250, 317] on input "2025-08-19" at bounding box center [259, 315] width 159 height 25
type input "[DATE]"
click at [295, 207] on div "Debug" at bounding box center [350, 199] width 358 height 20
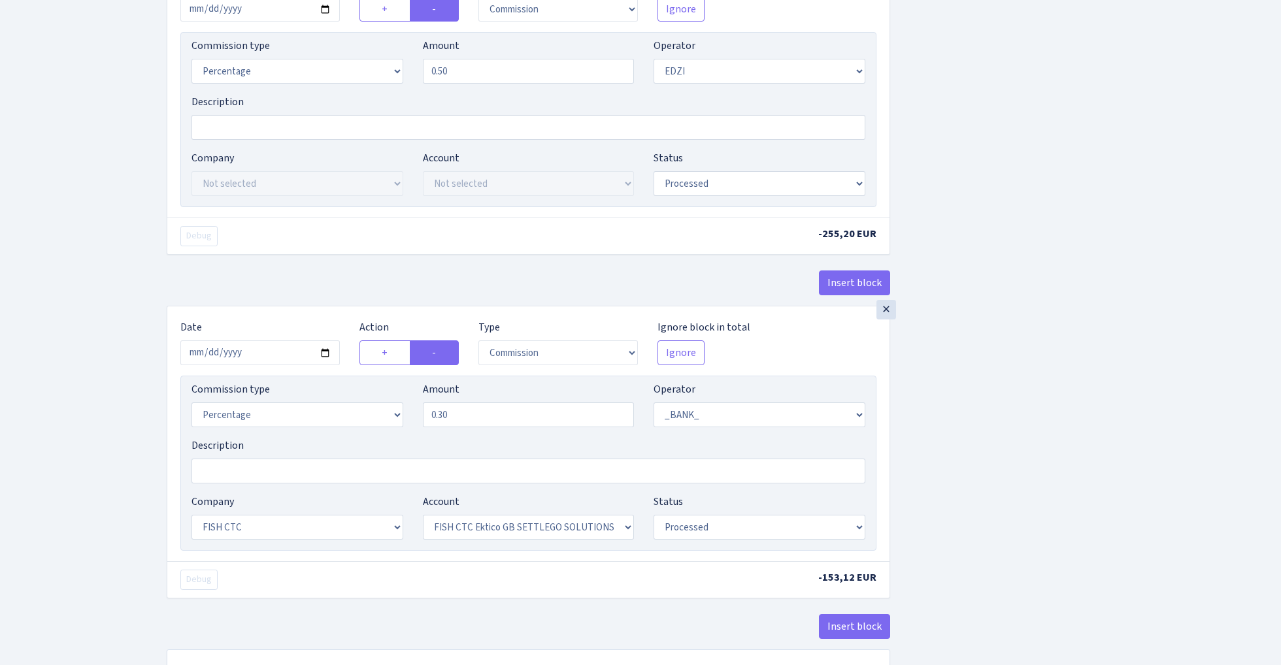
scroll to position [570, 0]
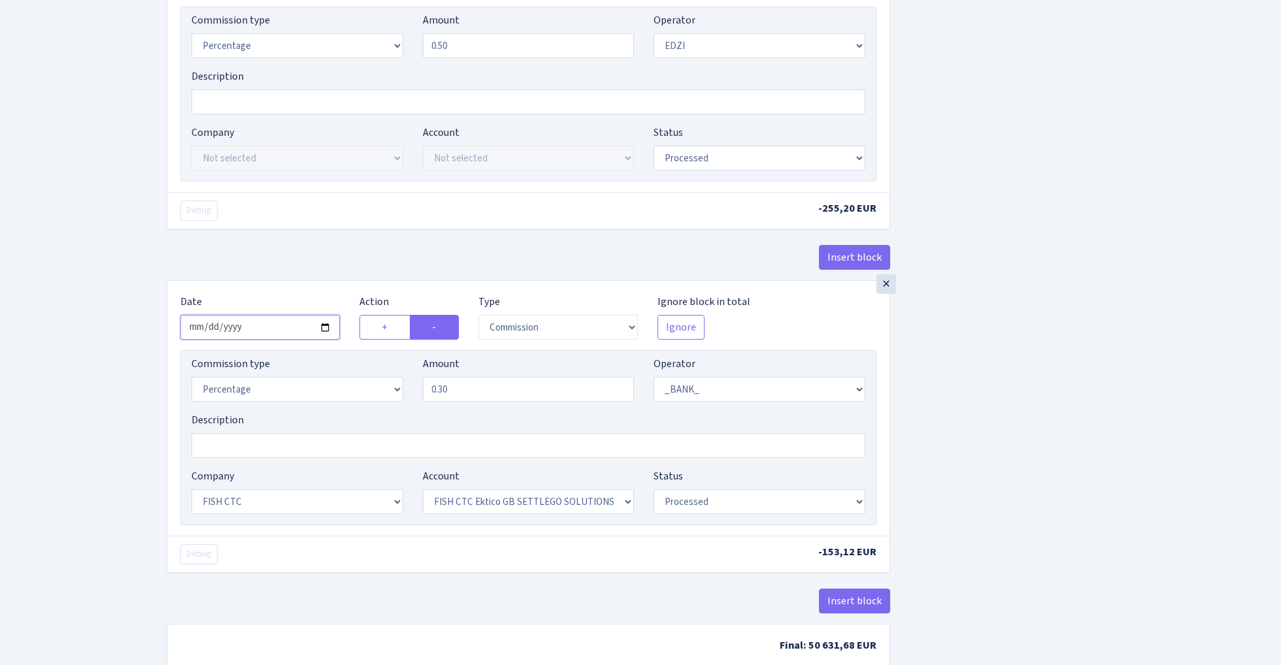
click at [265, 328] on input "2025-08-19" at bounding box center [259, 327] width 159 height 25
type input "2025-09-04"
click at [315, 258] on div "Insert block" at bounding box center [528, 262] width 723 height 35
select select "23"
select select "67"
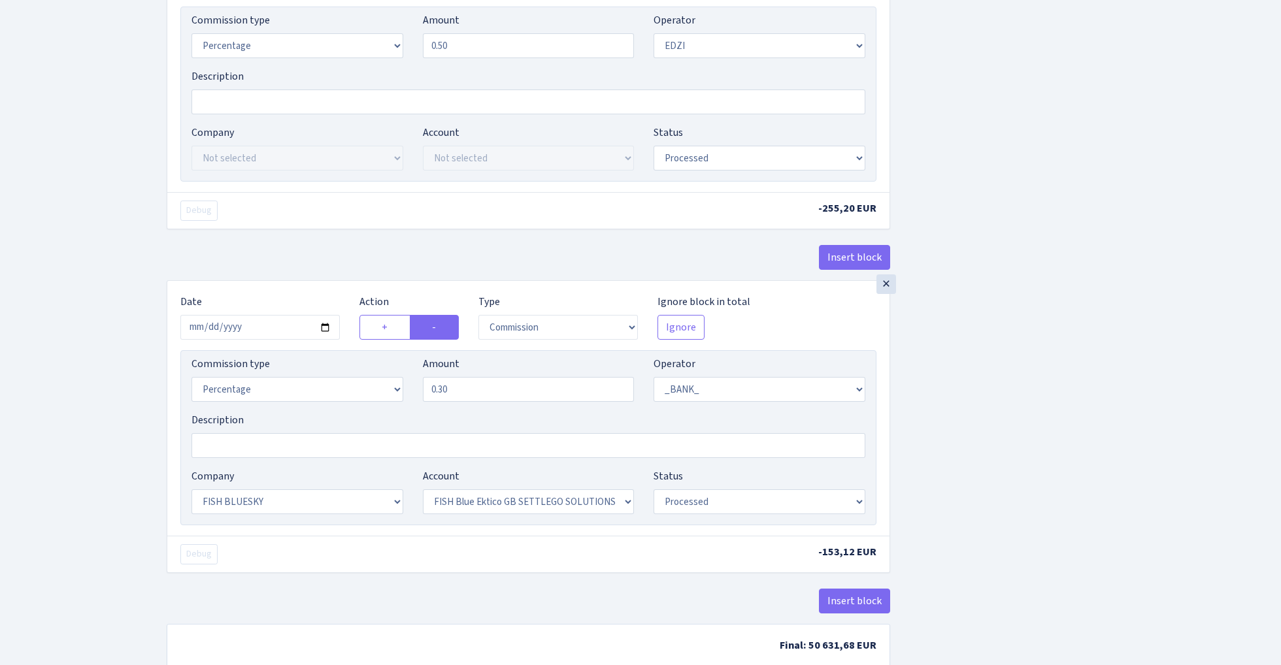
click at [968, 403] on div "Insert block × Date 2025-09-04 Action + - Type --- In Out Commission Field requ…" at bounding box center [714, 92] width 1114 height 1182
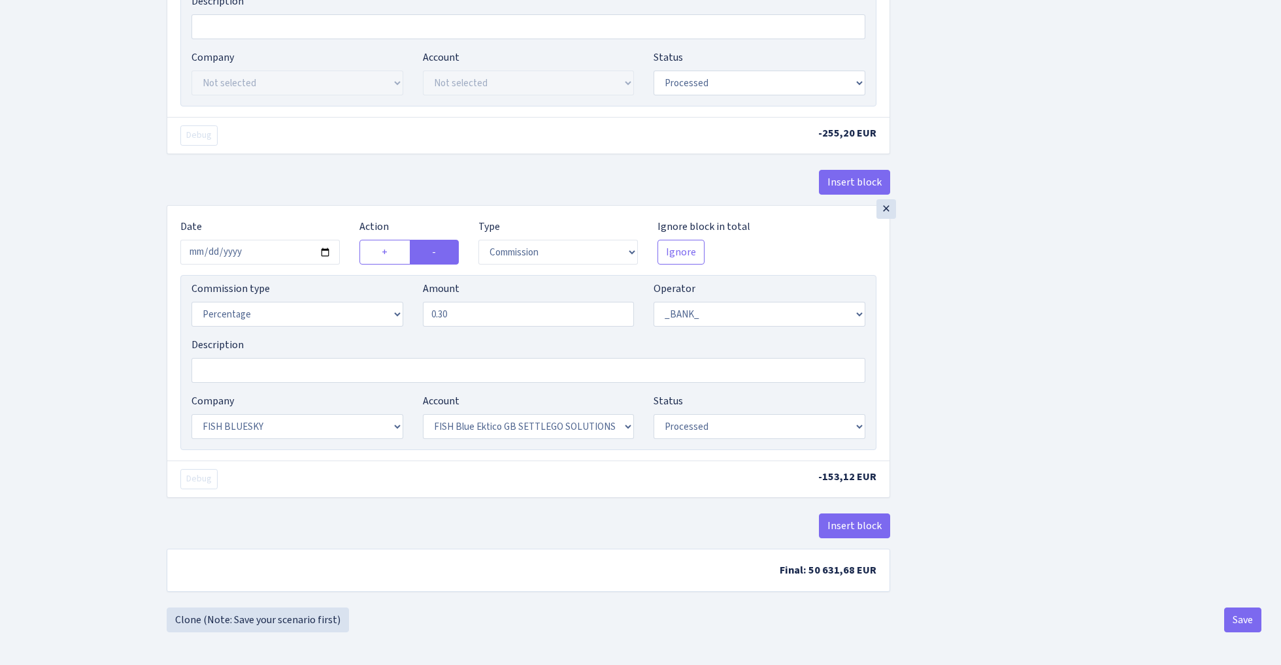
scroll to position [651, 0]
click at [1243, 618] on button "Save" at bounding box center [1242, 620] width 37 height 25
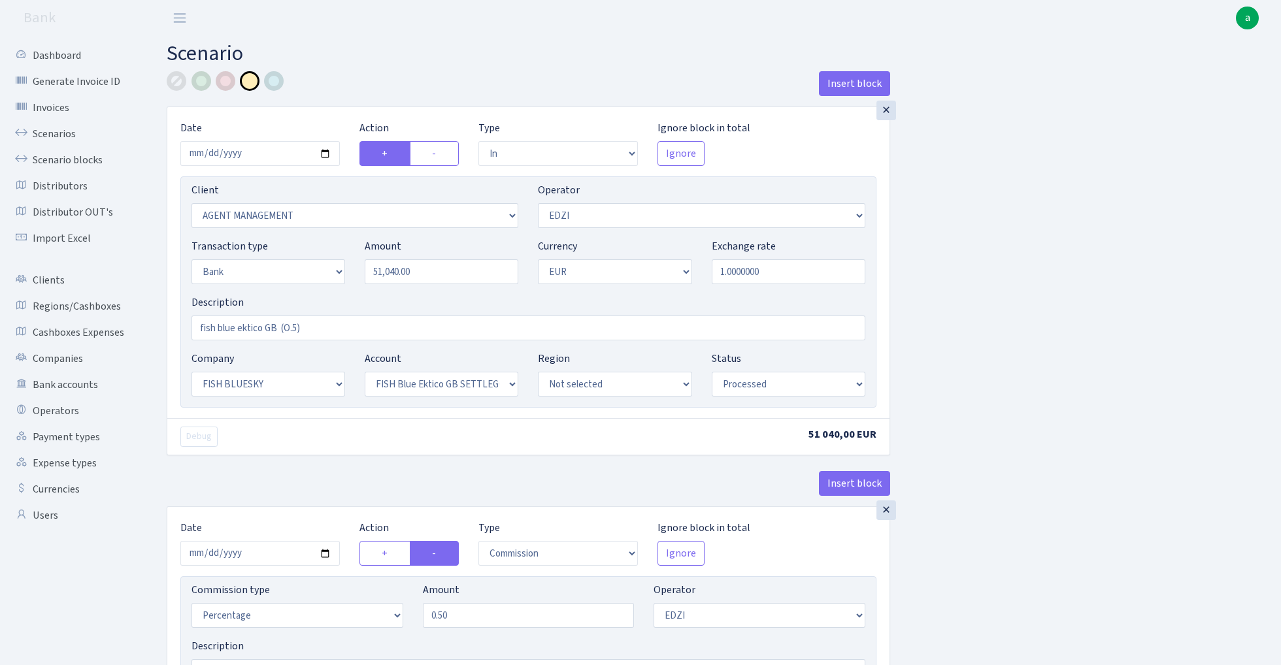
select select "in"
select select "3078"
select select "11"
select select "2"
select select "1"
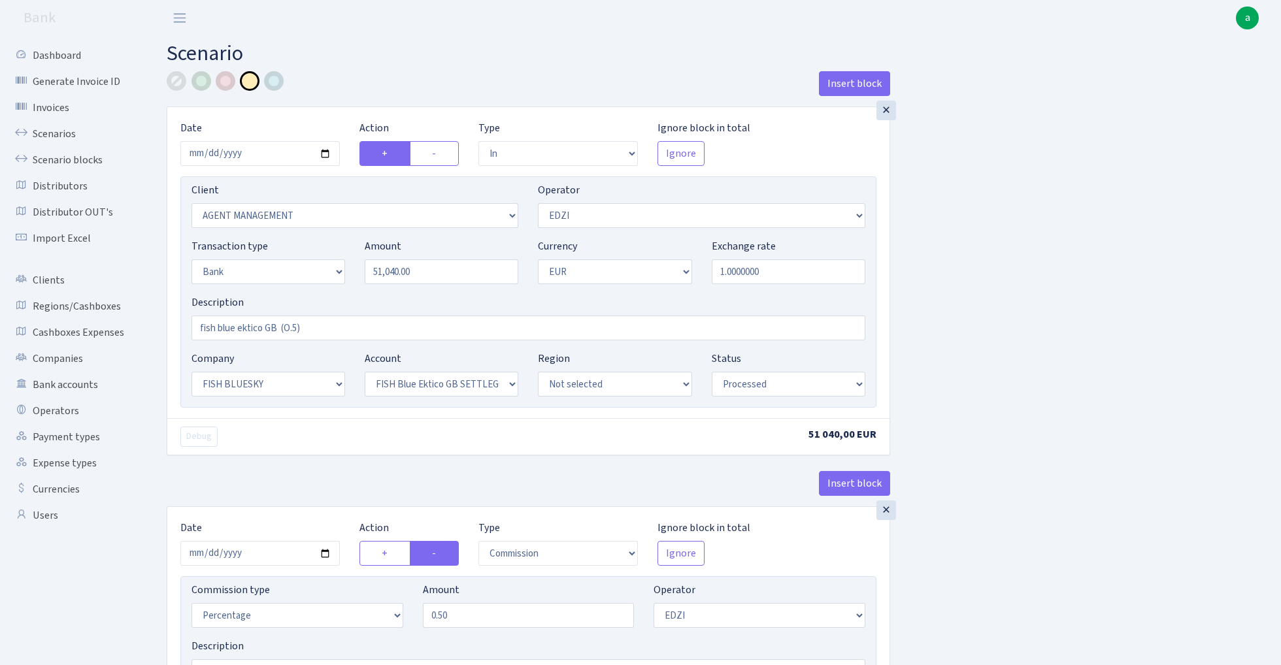
select select "23"
select select "67"
select select "processed"
select select "commission"
select select "11"
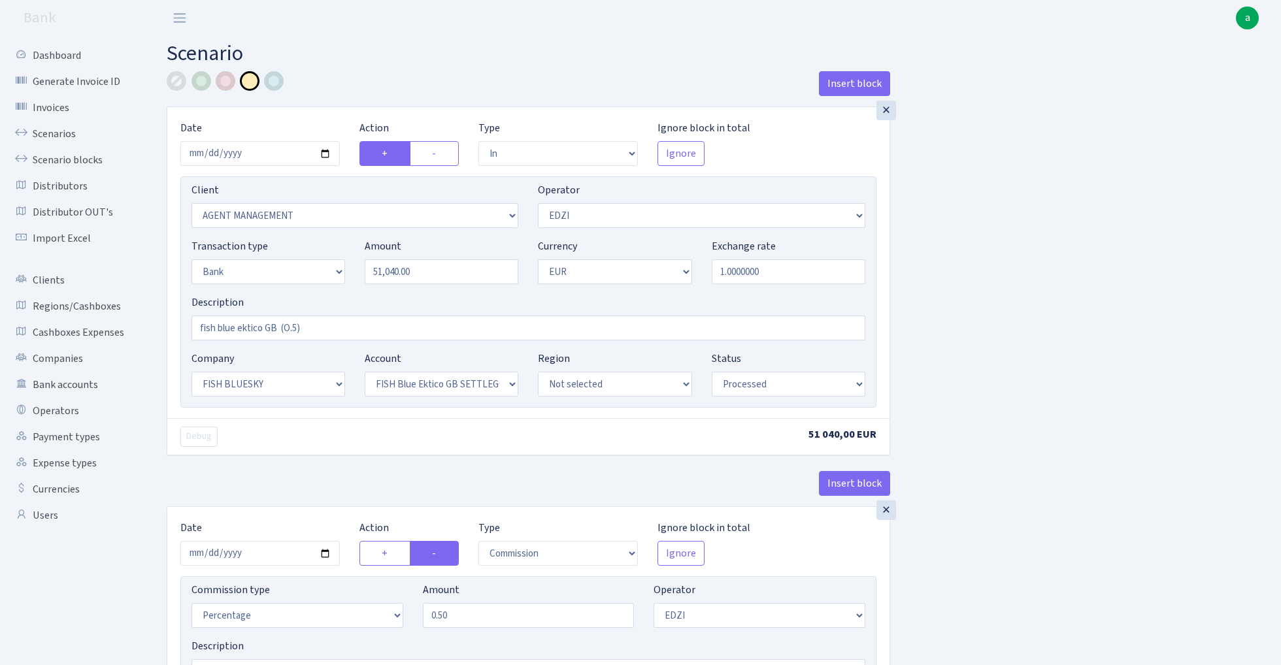
select select "processed"
select select "commission"
select select "1"
select select "23"
select select "67"
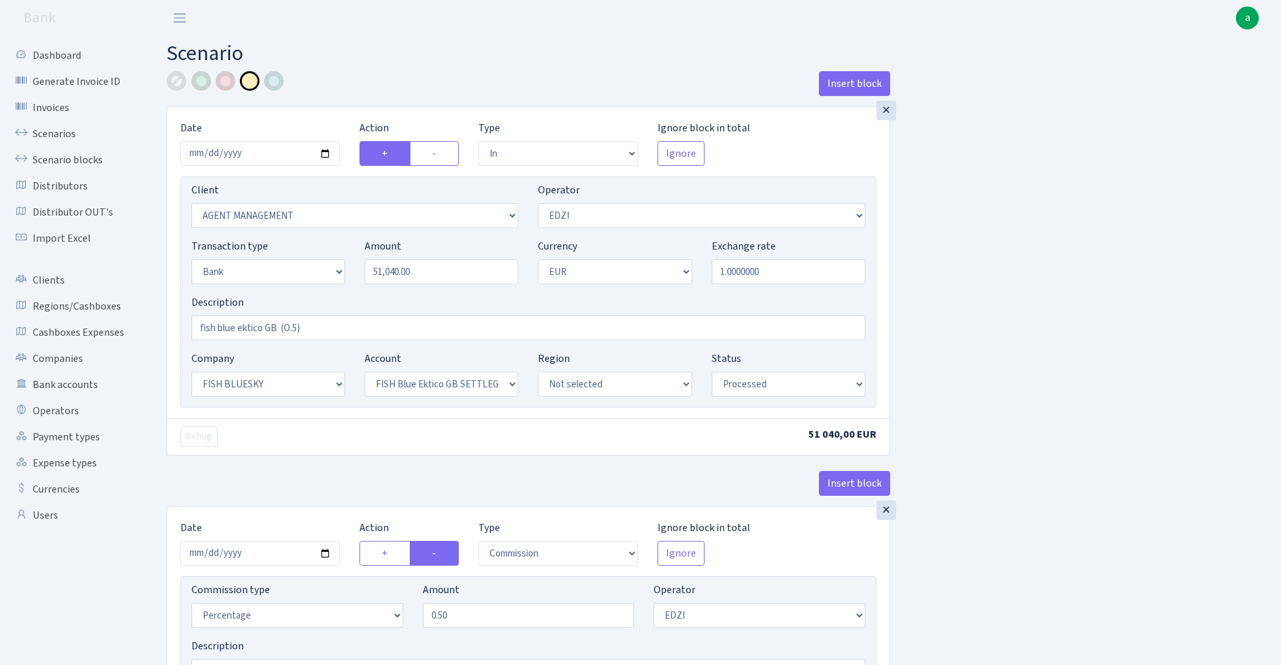
select select "processed"
click at [55, 137] on link "Scenarios" at bounding box center [72, 134] width 131 height 26
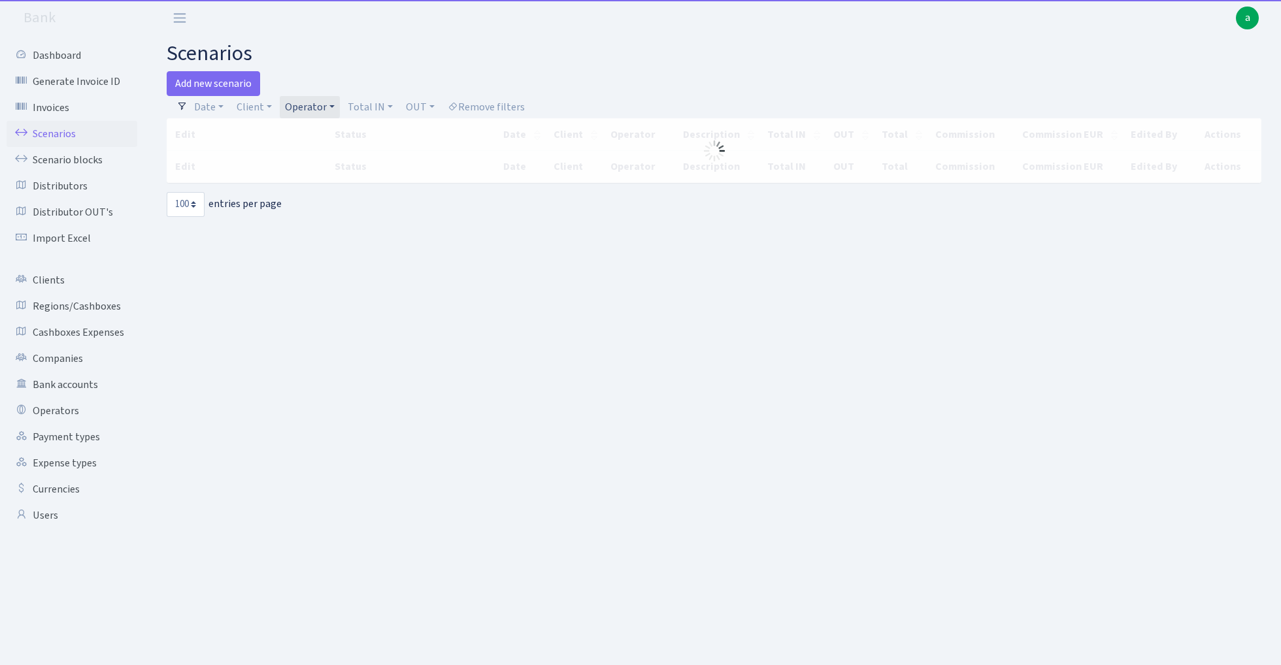
select select "100"
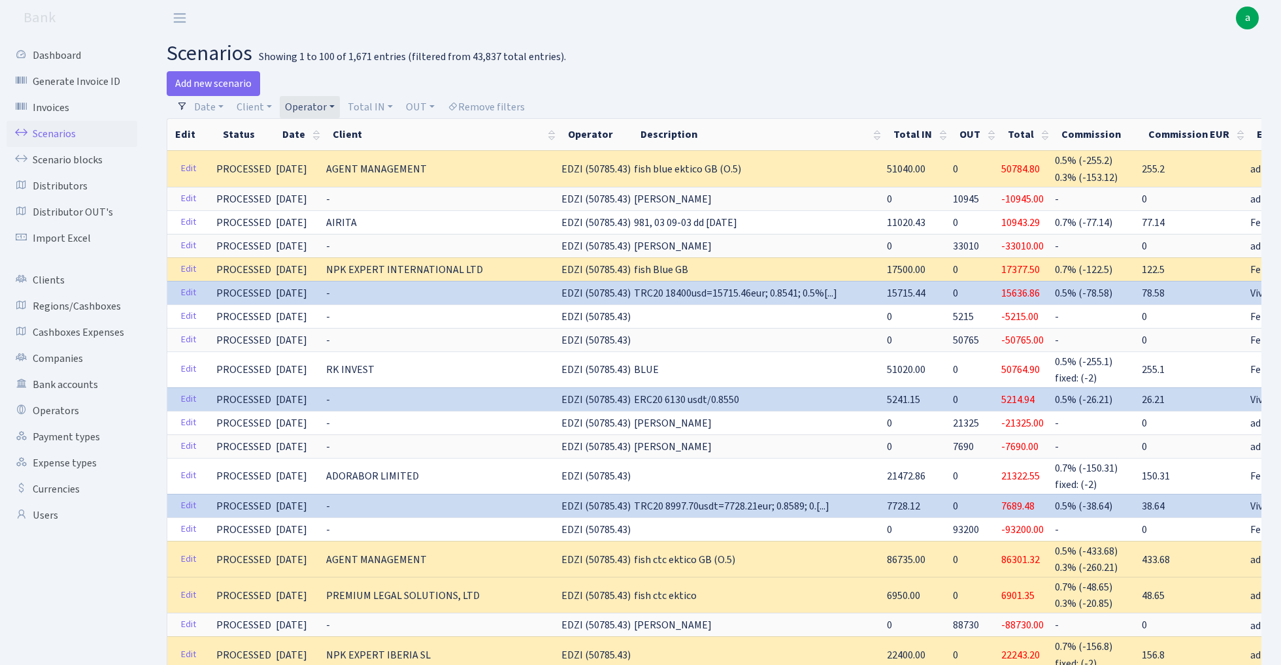
click at [309, 106] on link "Operator" at bounding box center [310, 107] width 60 height 22
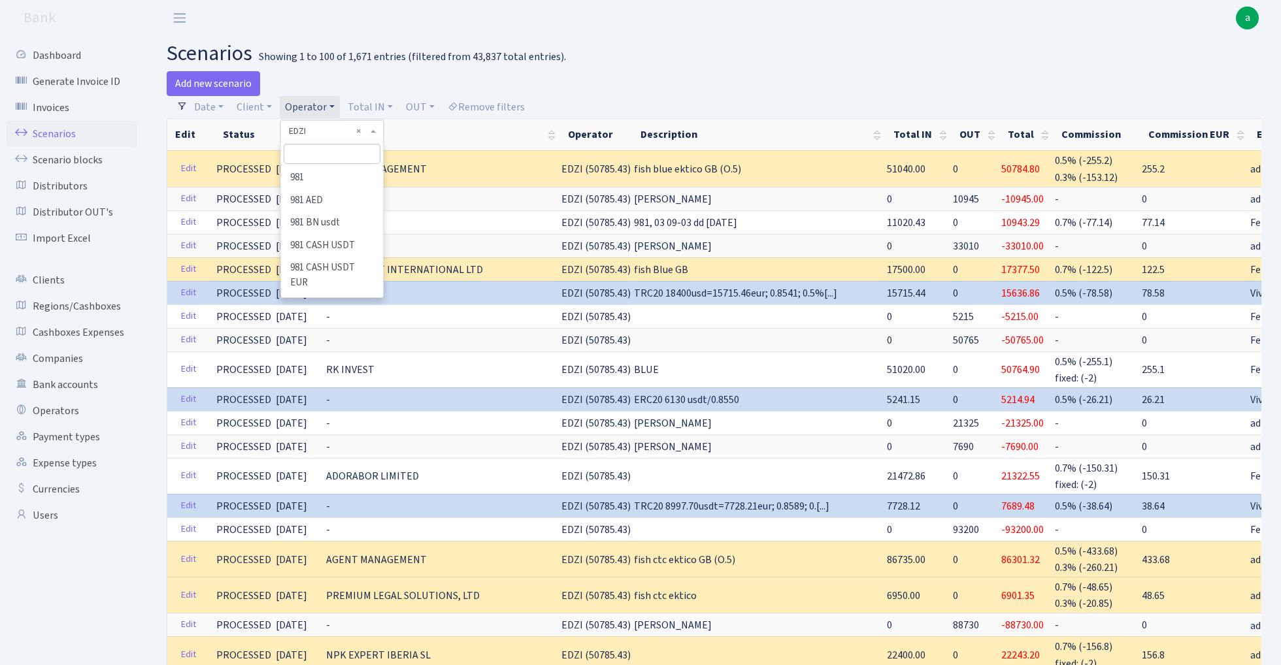
scroll to position [1933, 0]
click at [318, 157] on input "search" at bounding box center [332, 154] width 96 height 20
type input "[PERSON_NAME]"
click at [325, 175] on li "[PERSON_NAME]" at bounding box center [331, 178] width 99 height 23
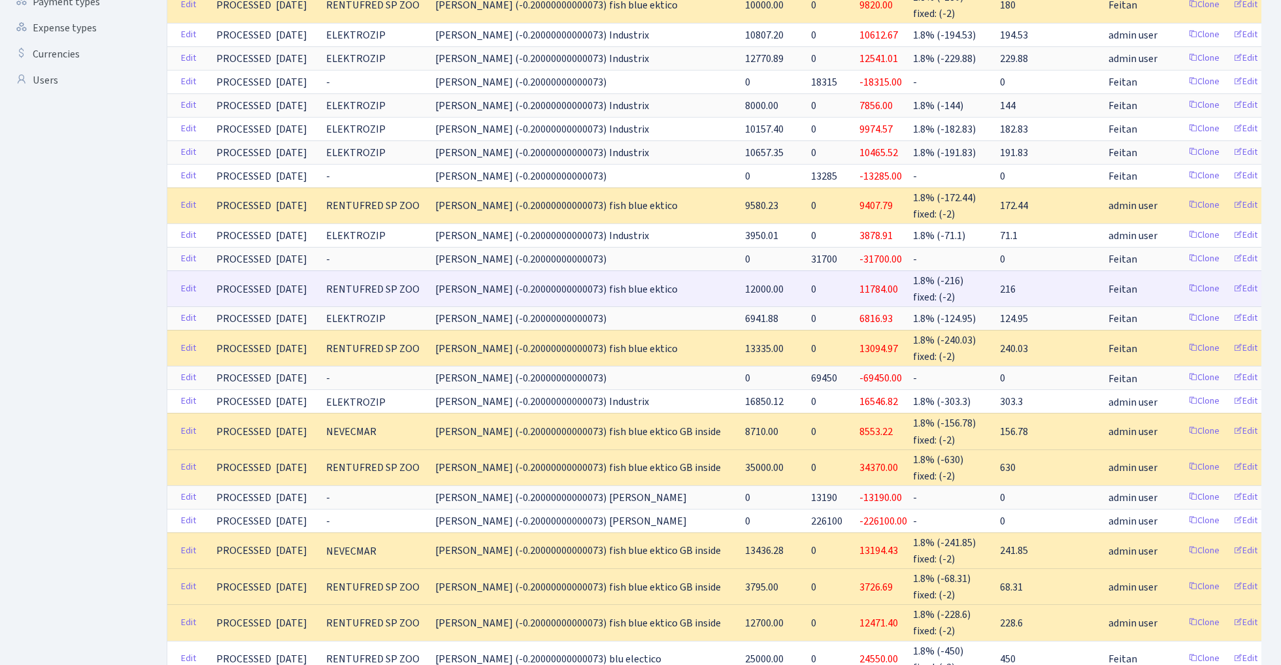
scroll to position [441, 0]
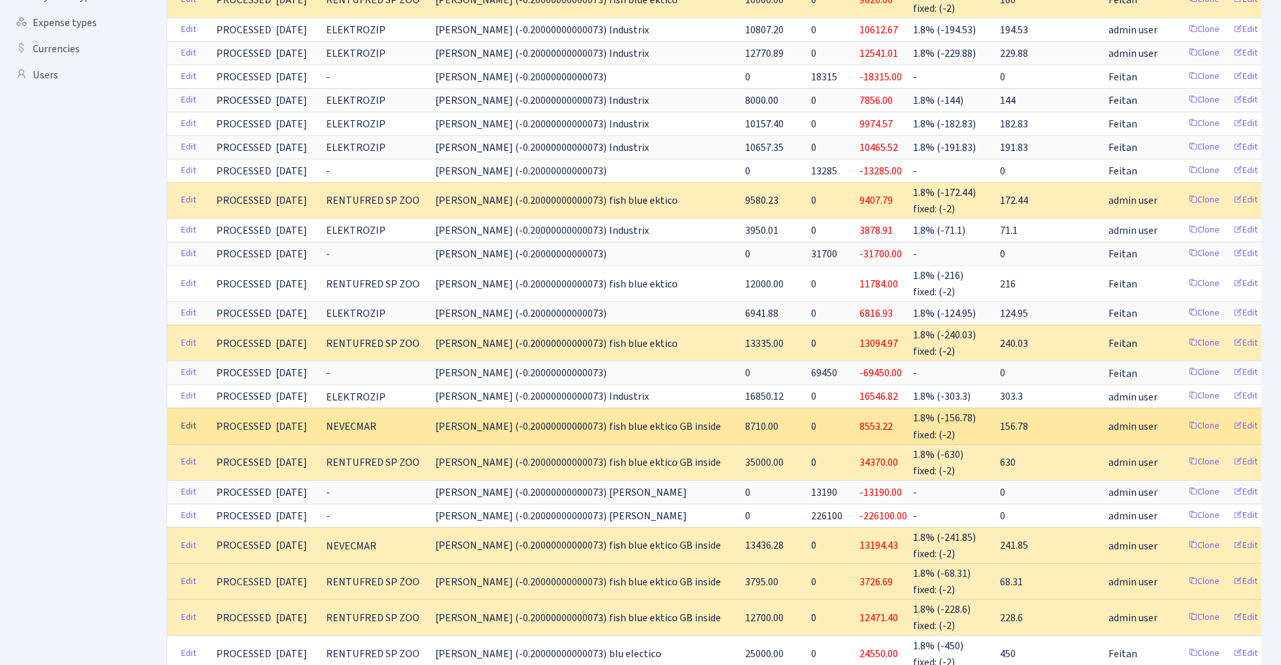
click at [190, 417] on link "Edit" at bounding box center [188, 426] width 27 height 20
